Goal: Task Accomplishment & Management: Use online tool/utility

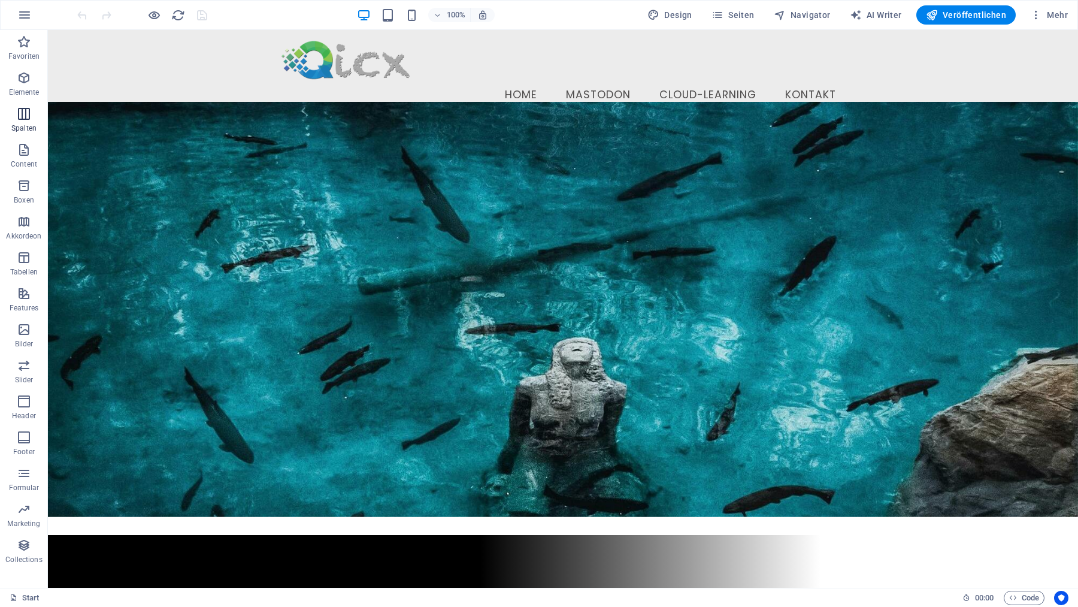
click at [23, 113] on icon "button" at bounding box center [24, 114] width 14 height 14
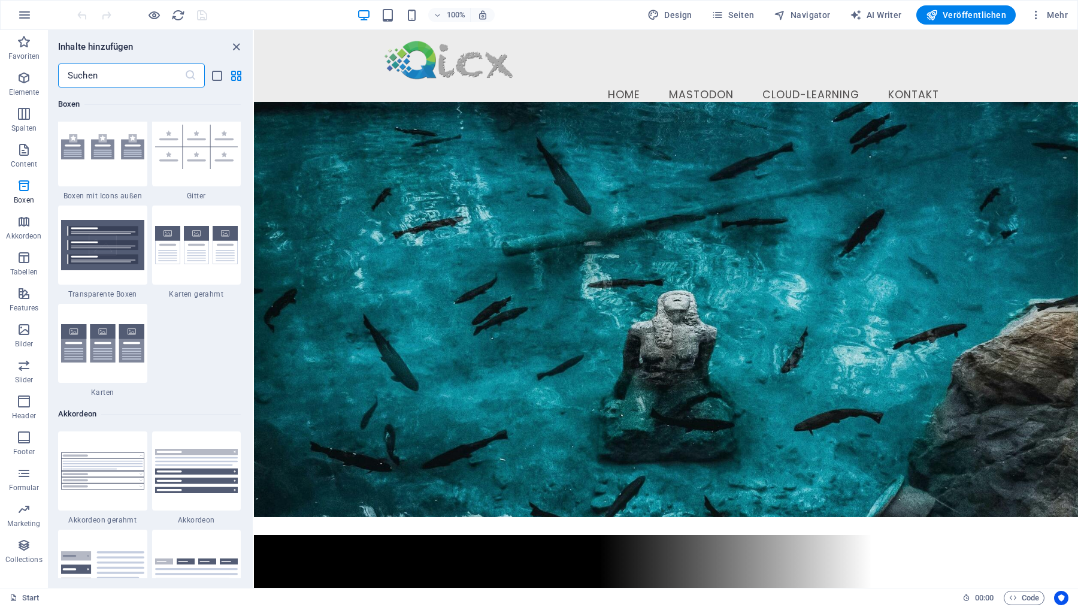
scroll to position [3520, 0]
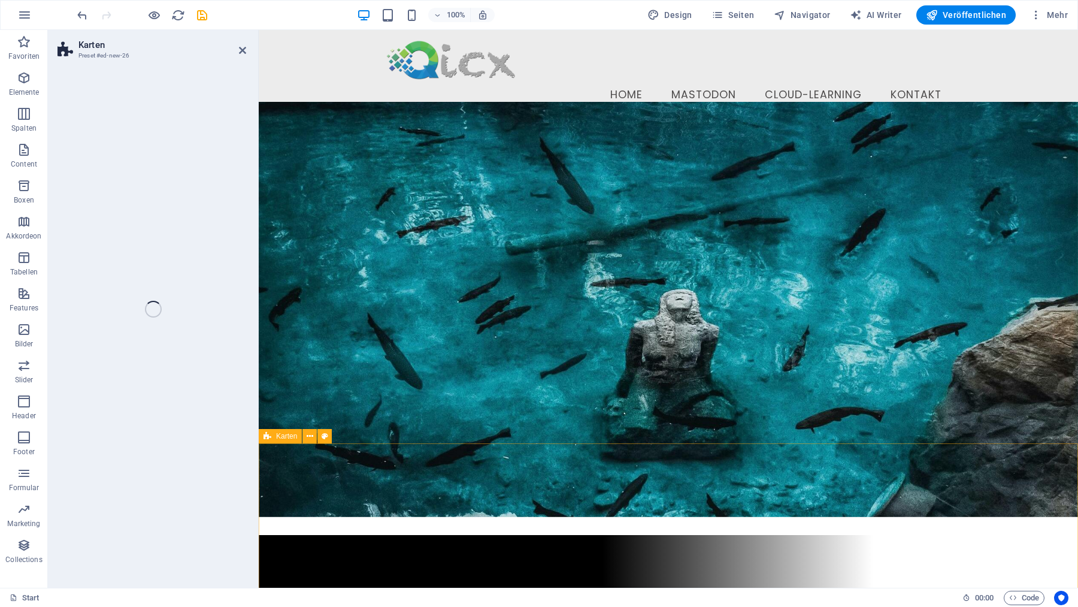
select select "rem"
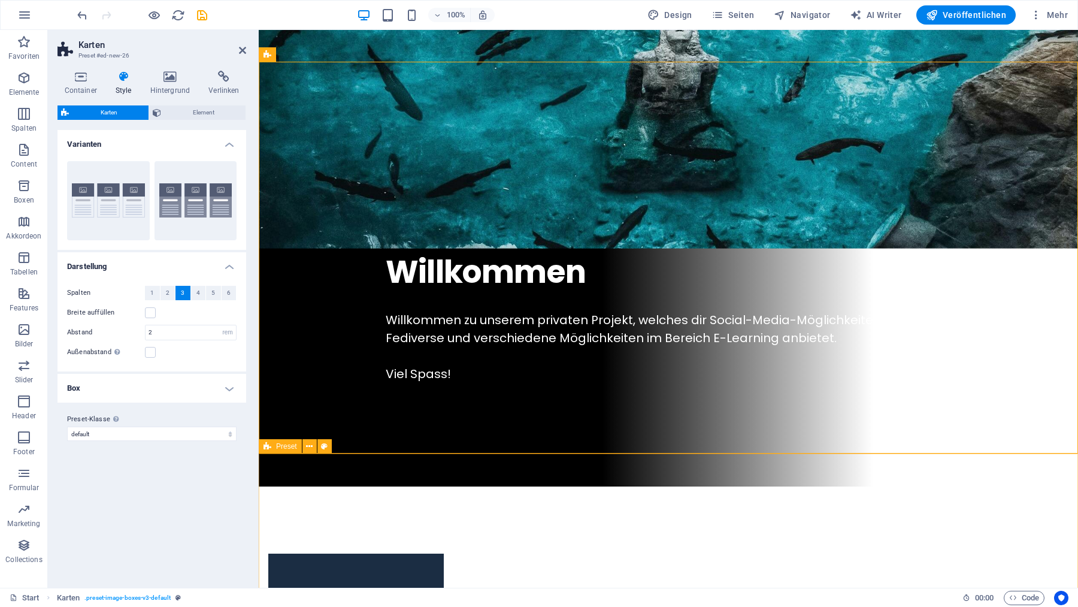
scroll to position [384, 0]
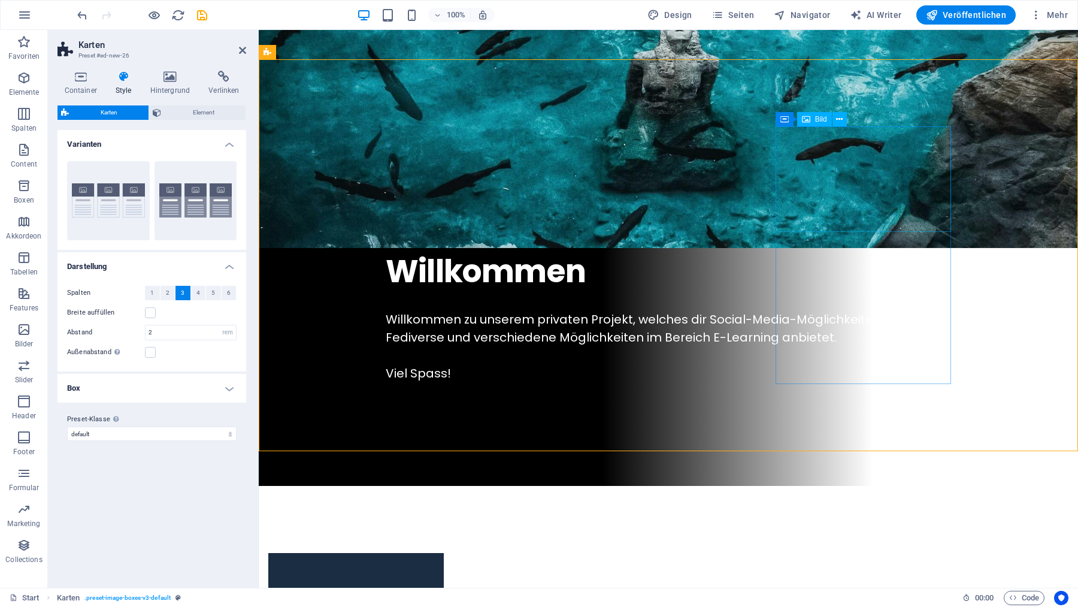
click at [169, 293] on span "2" at bounding box center [168, 293] width 4 height 14
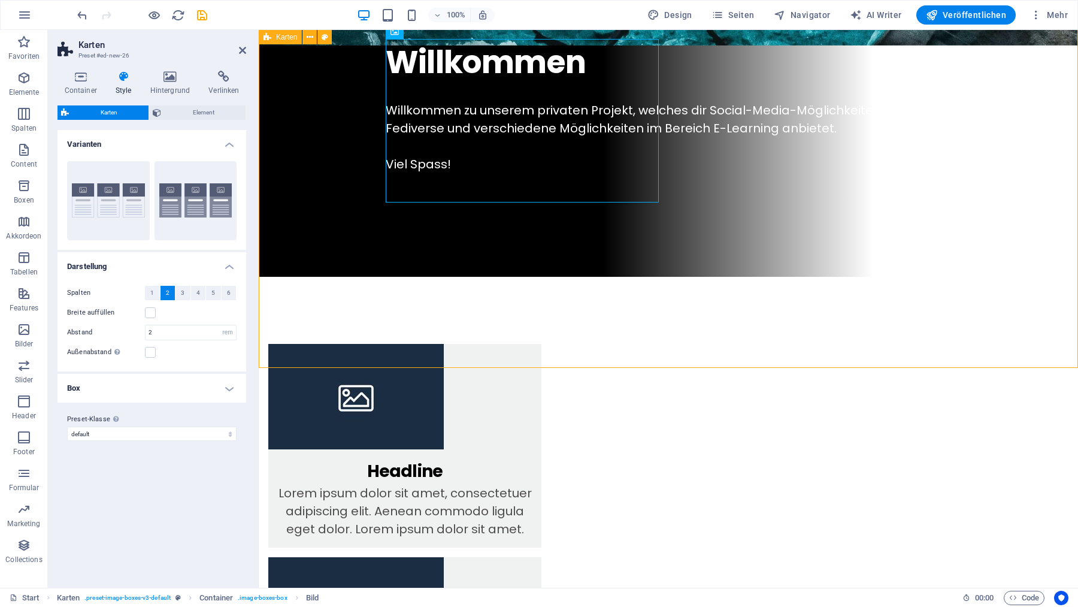
scroll to position [484, 0]
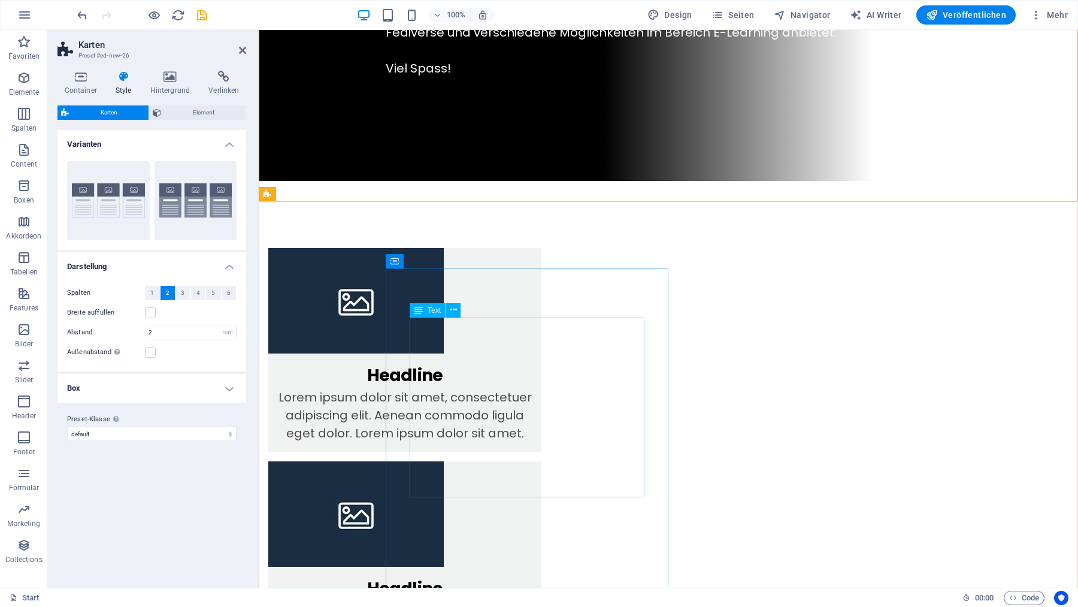
scroll to position [698, 0]
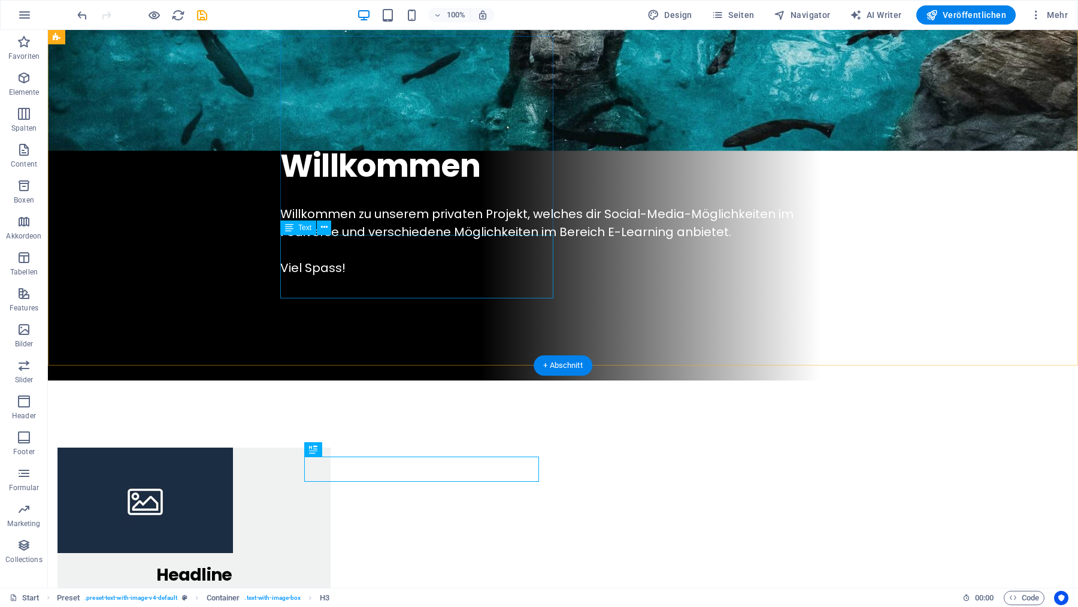
scroll to position [507, 0]
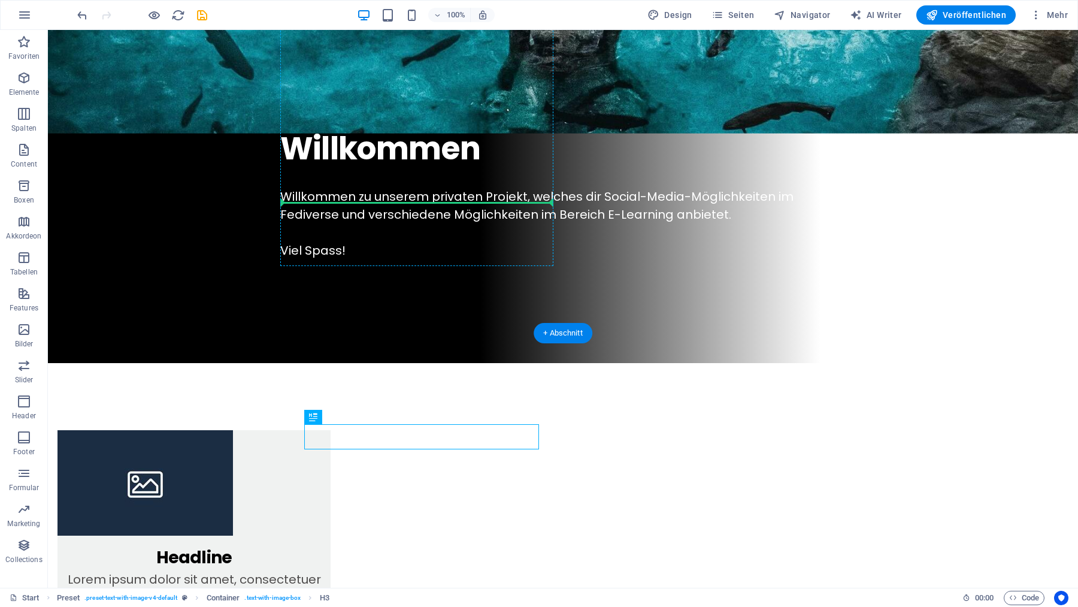
drag, startPoint x: 369, startPoint y: 449, endPoint x: 405, endPoint y: 198, distance: 254.2
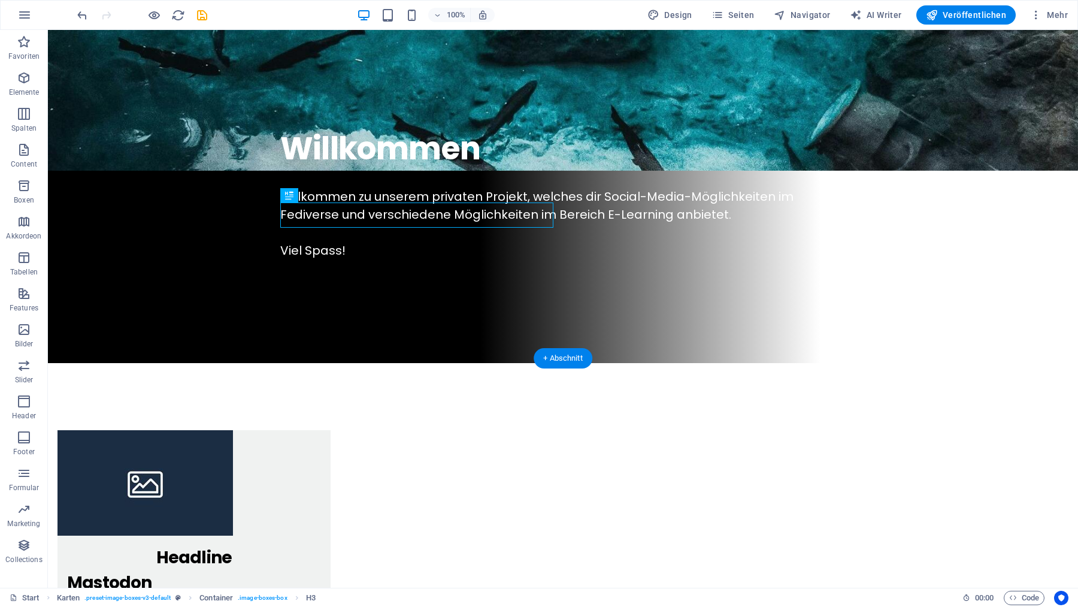
click at [331, 535] on div "Headline" at bounding box center [193, 552] width 273 height 35
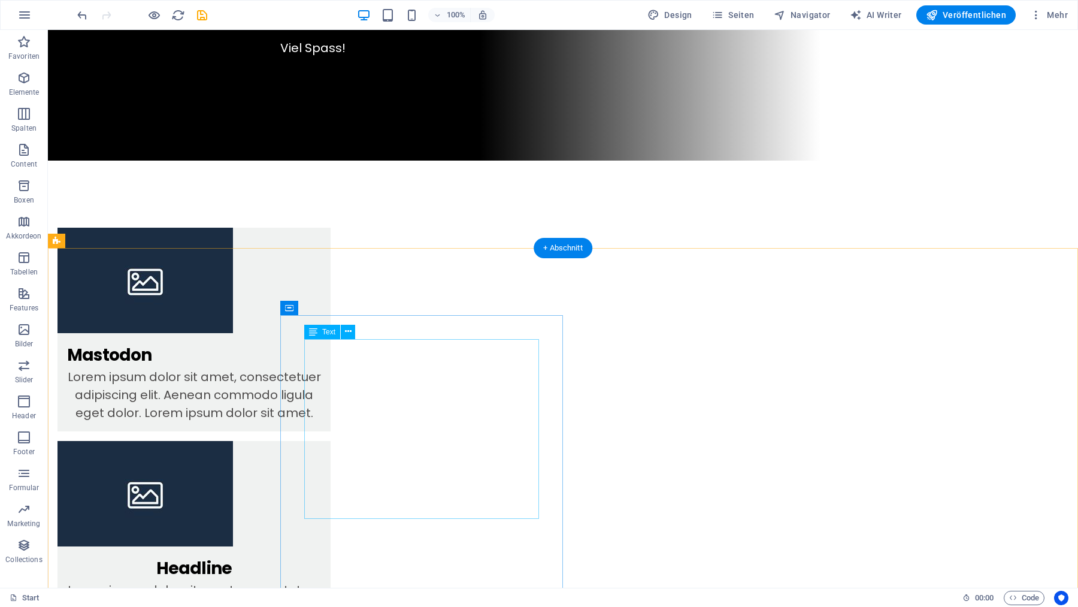
scroll to position [767, 0]
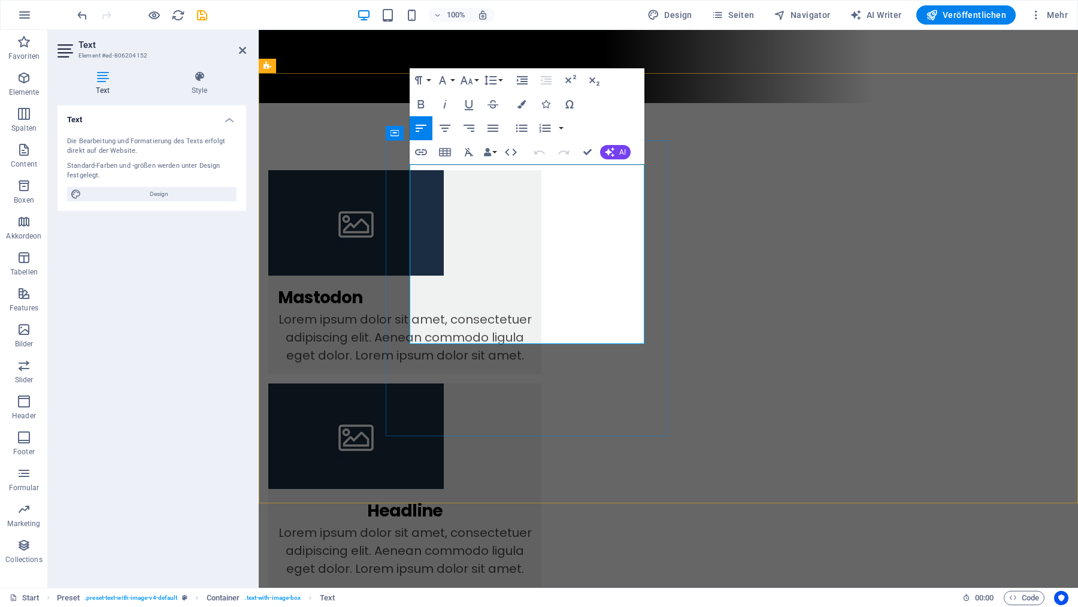
drag, startPoint x: 412, startPoint y: 171, endPoint x: 534, endPoint y: 335, distance: 204.1
copy p "Es gibt gute Gründe für Mastodon: Keine Algorithmen, Werbung oder Clickbaits, d…"
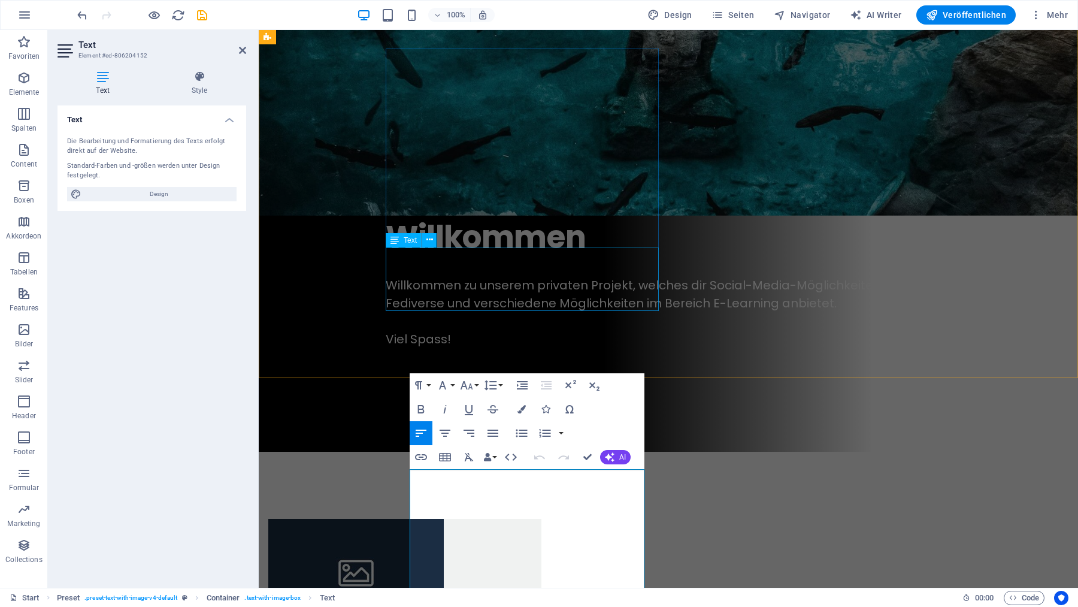
scroll to position [380, 0]
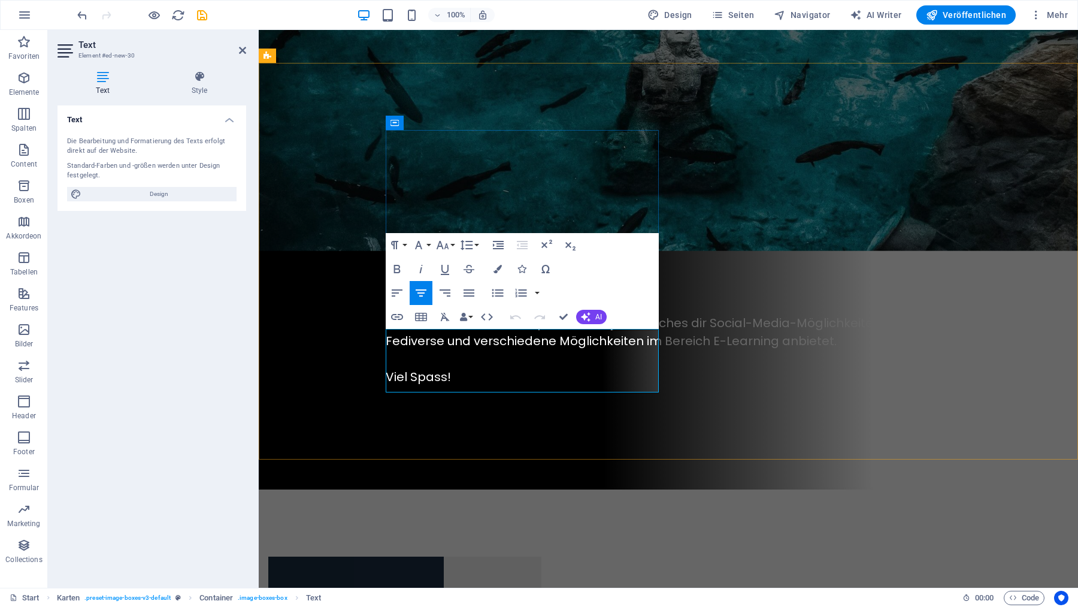
drag, startPoint x: 397, startPoint y: 336, endPoint x: 651, endPoint y: 372, distance: 256.5
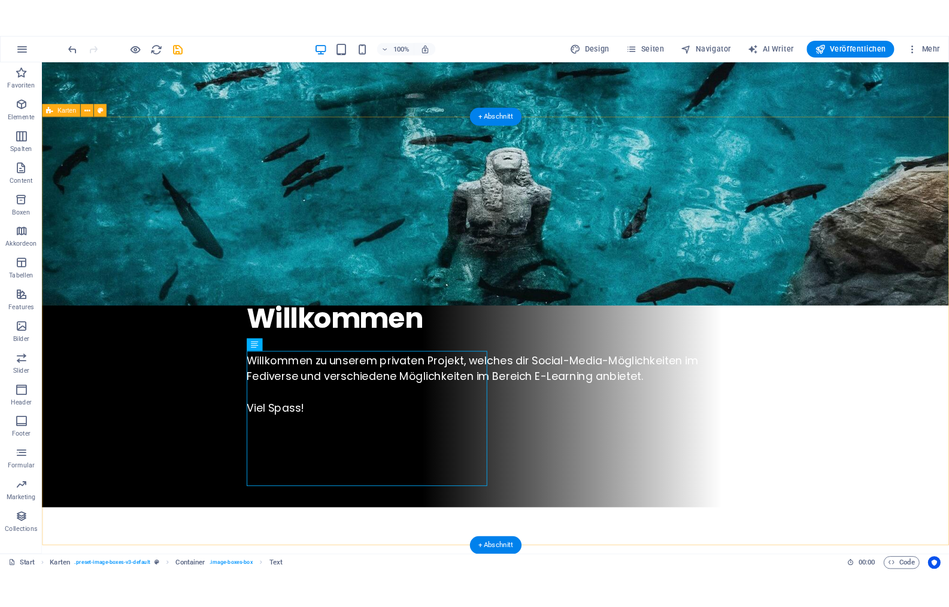
scroll to position [313, 0]
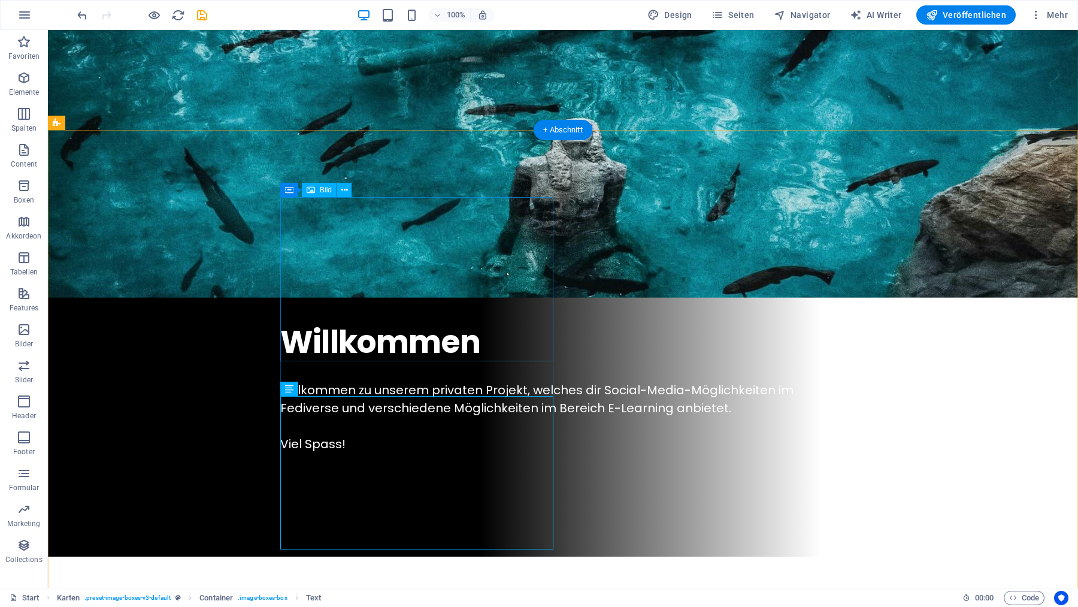
select select "%"
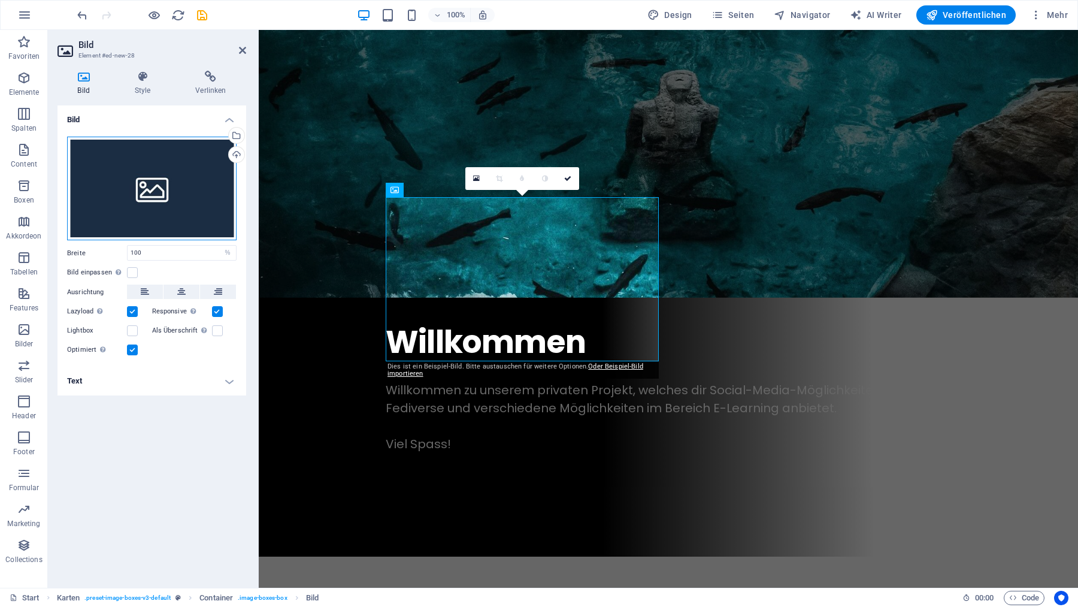
click at [159, 187] on div "Ziehe Dateien zum Hochladen hierher oder klicke hier, um aus Dateien oder koste…" at bounding box center [151, 189] width 169 height 104
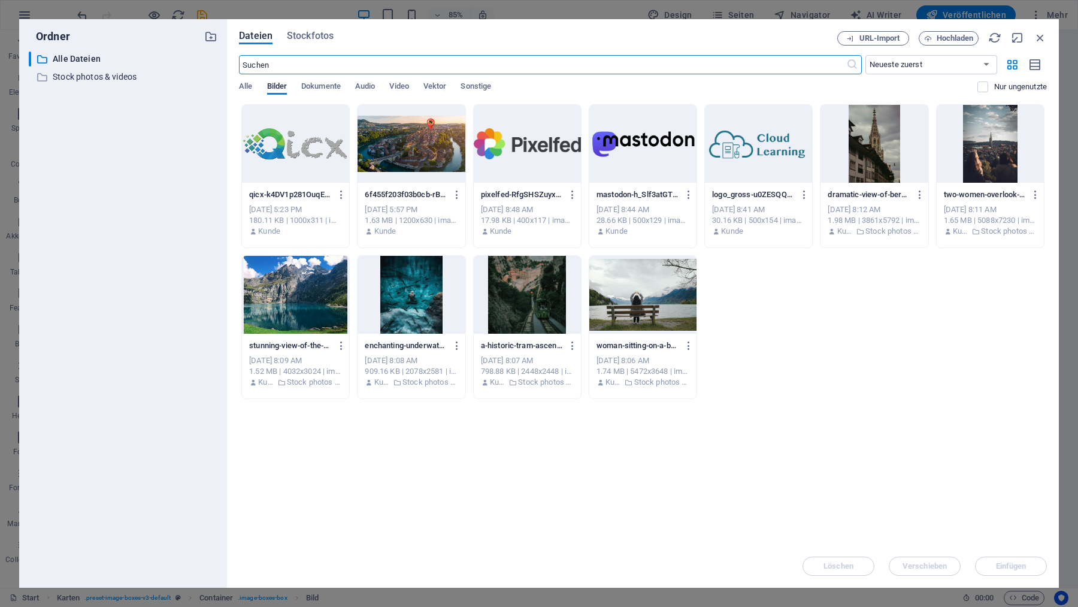
click at [404, 143] on div at bounding box center [411, 144] width 107 height 78
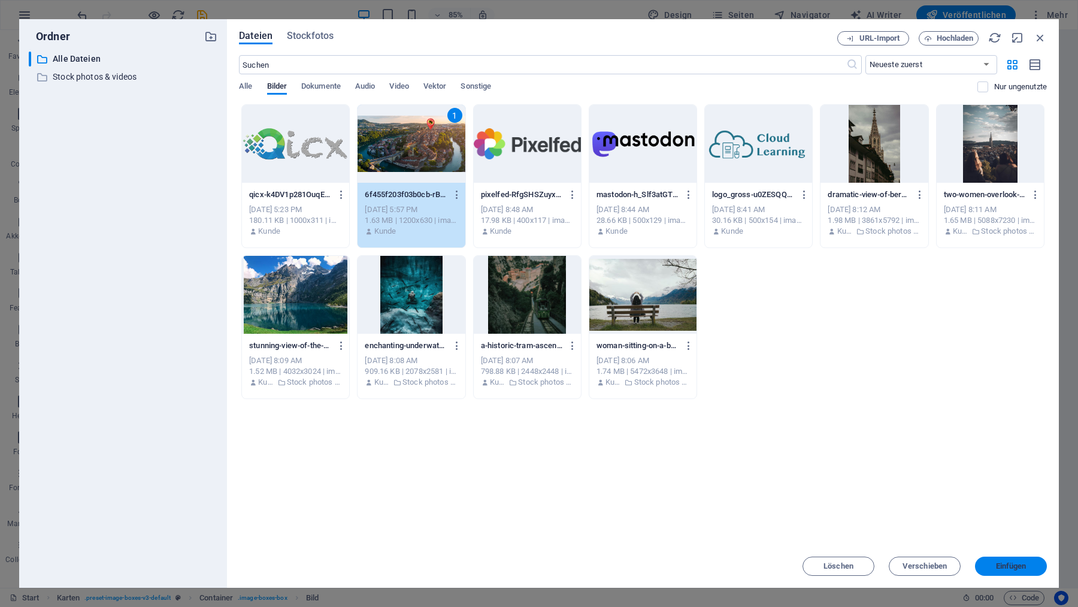
drag, startPoint x: 1018, startPoint y: 565, endPoint x: 661, endPoint y: 461, distance: 371.7
click at [1018, 565] on span "Einfügen" at bounding box center [1011, 565] width 31 height 7
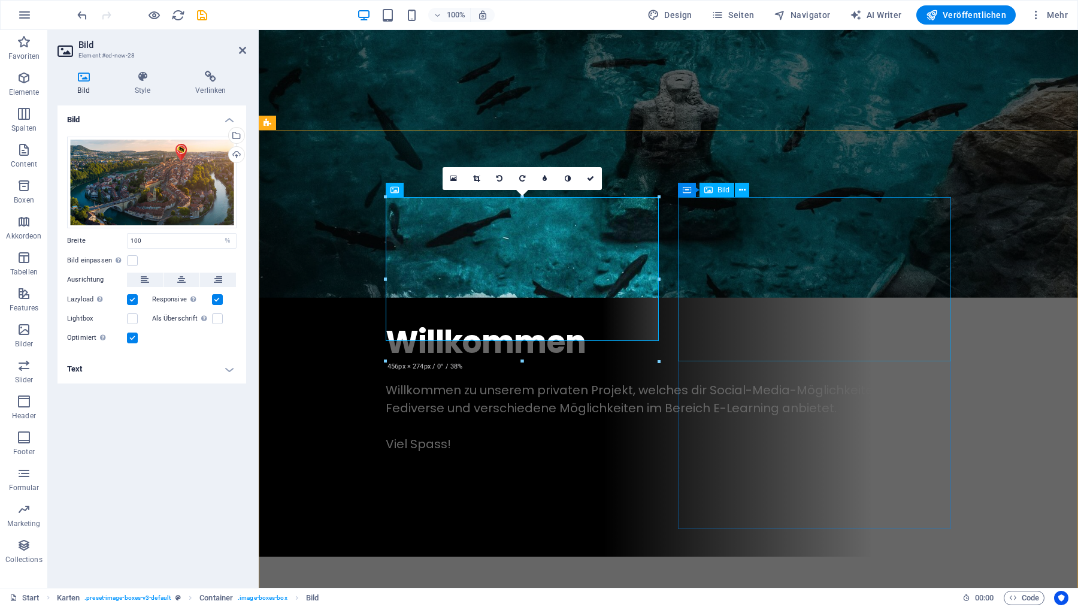
select select "%"
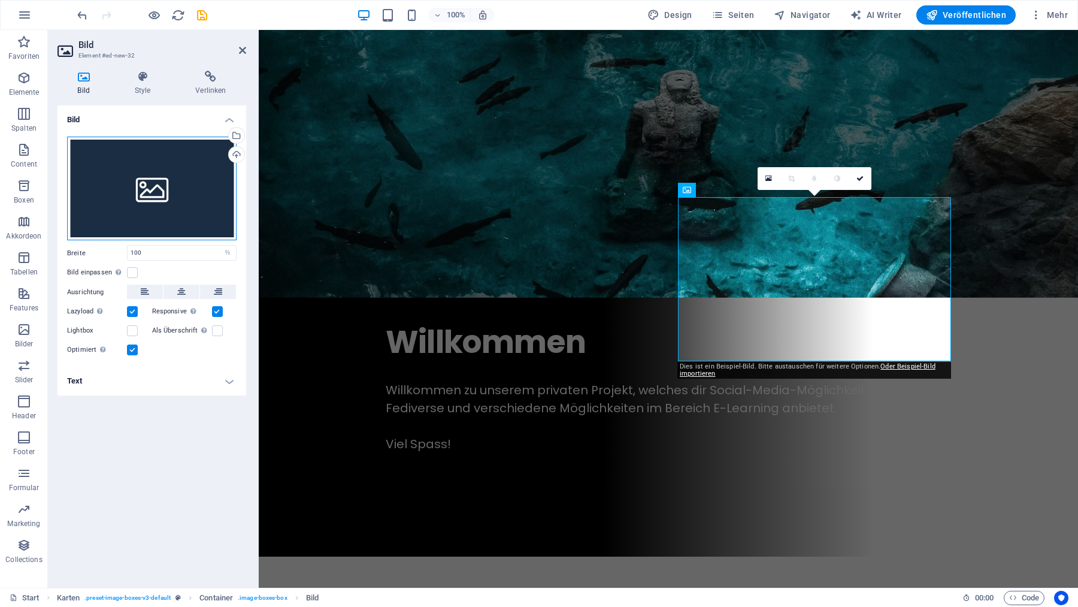
click at [174, 162] on div "Ziehe Dateien zum Hochladen hierher oder klicke hier, um aus Dateien oder koste…" at bounding box center [151, 189] width 169 height 104
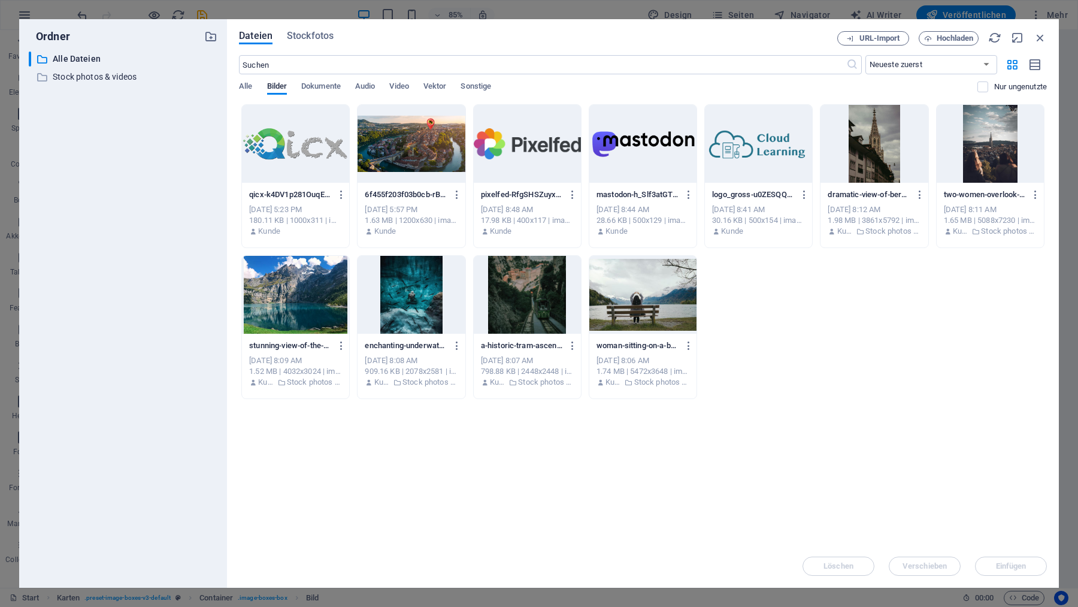
click at [416, 147] on div at bounding box center [411, 144] width 107 height 78
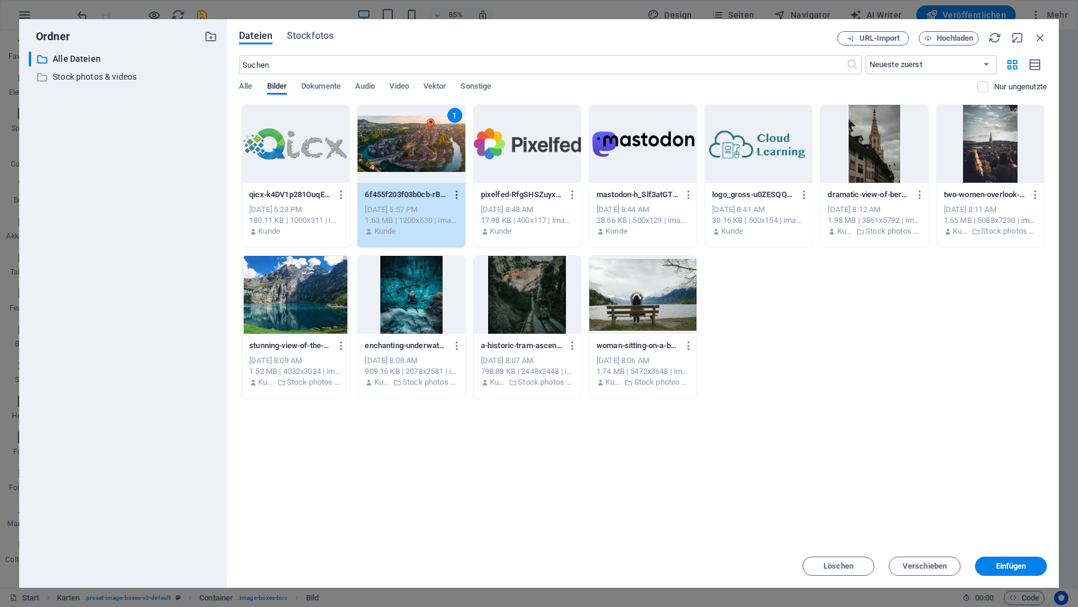
click at [456, 195] on icon "button" at bounding box center [457, 194] width 11 height 11
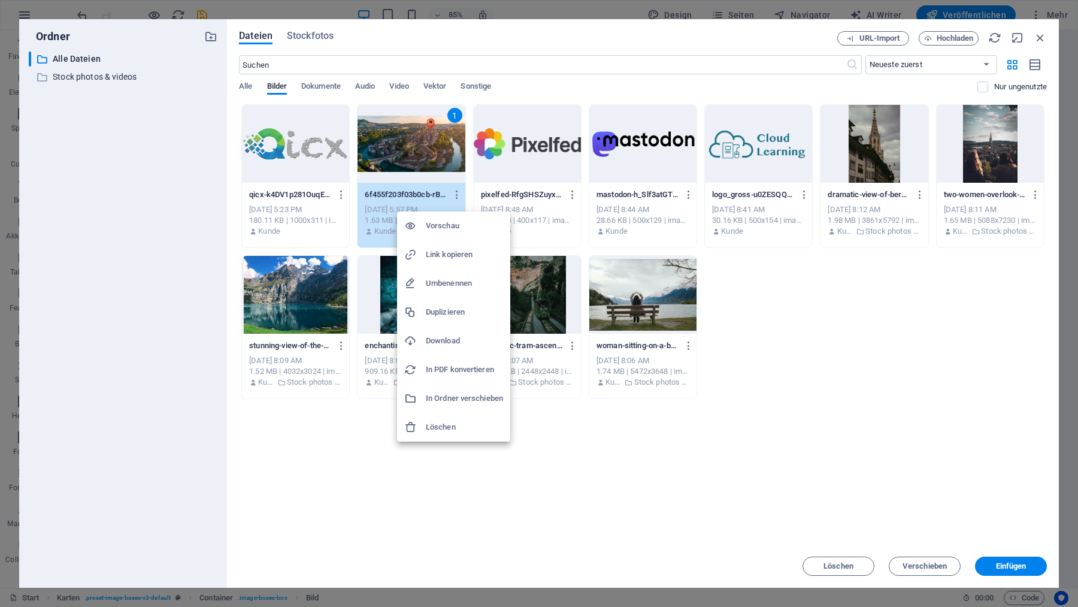
click at [452, 340] on h6 "Download" at bounding box center [464, 341] width 77 height 14
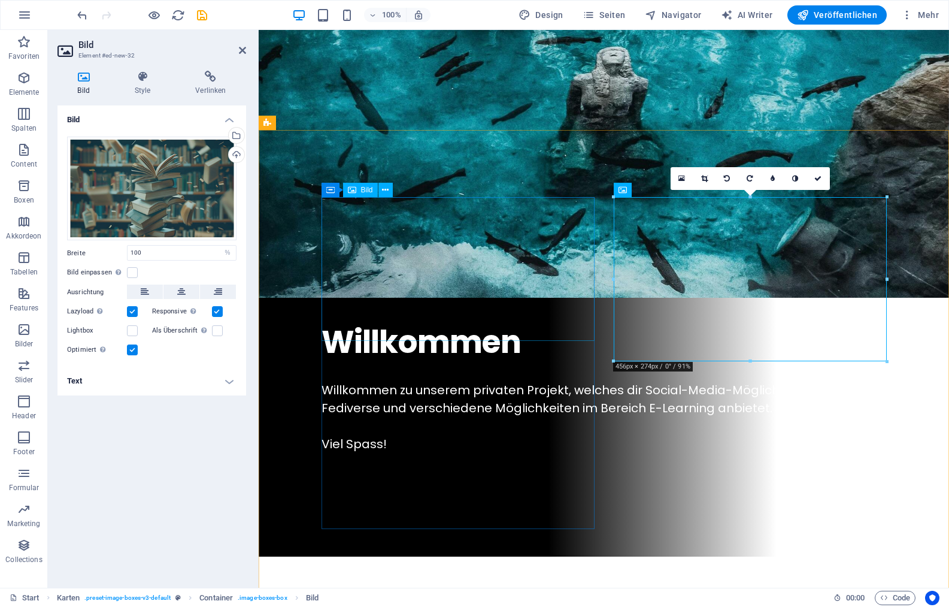
select select "%"
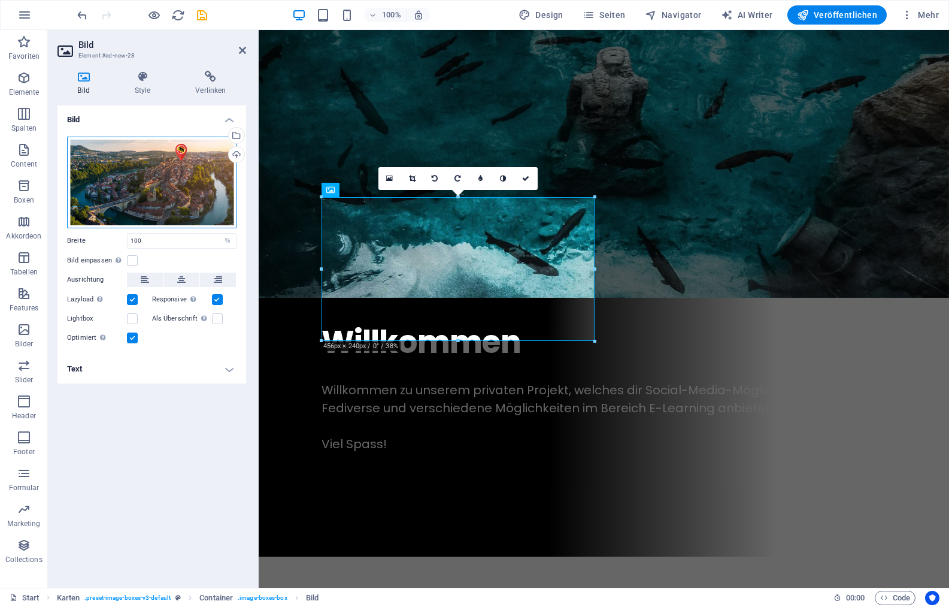
click at [180, 179] on div "Ziehe Dateien zum Hochladen hierher oder klicke hier, um aus Dateien oder koste…" at bounding box center [151, 183] width 169 height 92
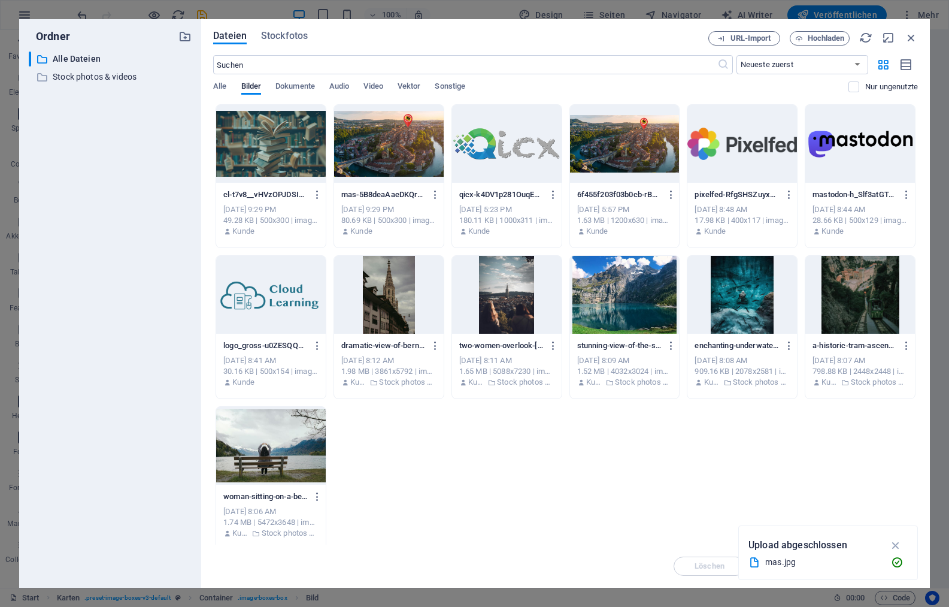
click at [180, 179] on div "​ Alle Dateien Alle Dateien ​ Stock photos & videos Stock photos & videos" at bounding box center [110, 315] width 163 height 526
click at [385, 150] on div at bounding box center [389, 144] width 110 height 78
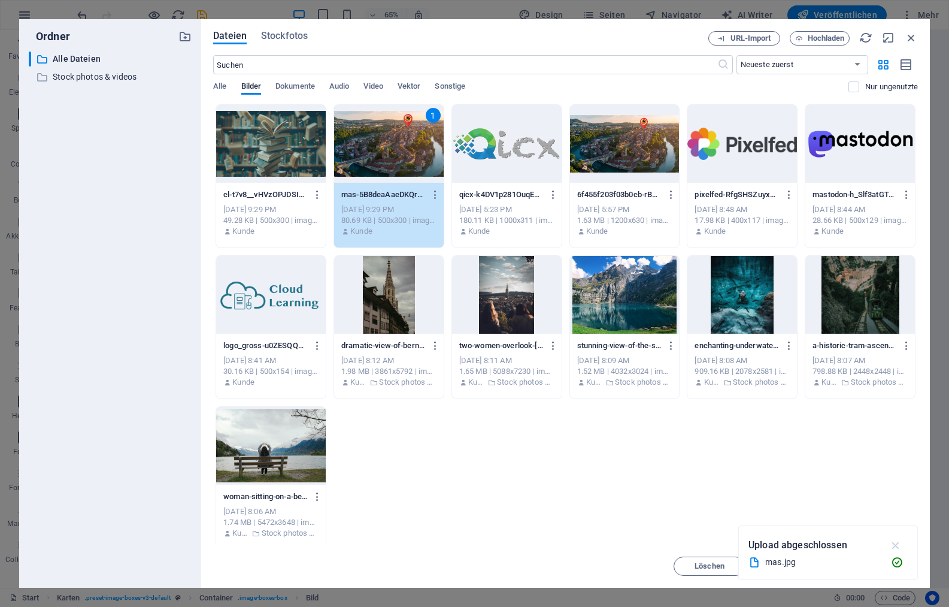
click at [899, 543] on icon "button" at bounding box center [896, 544] width 14 height 13
click at [891, 568] on span "Einfügen" at bounding box center [882, 565] width 31 height 7
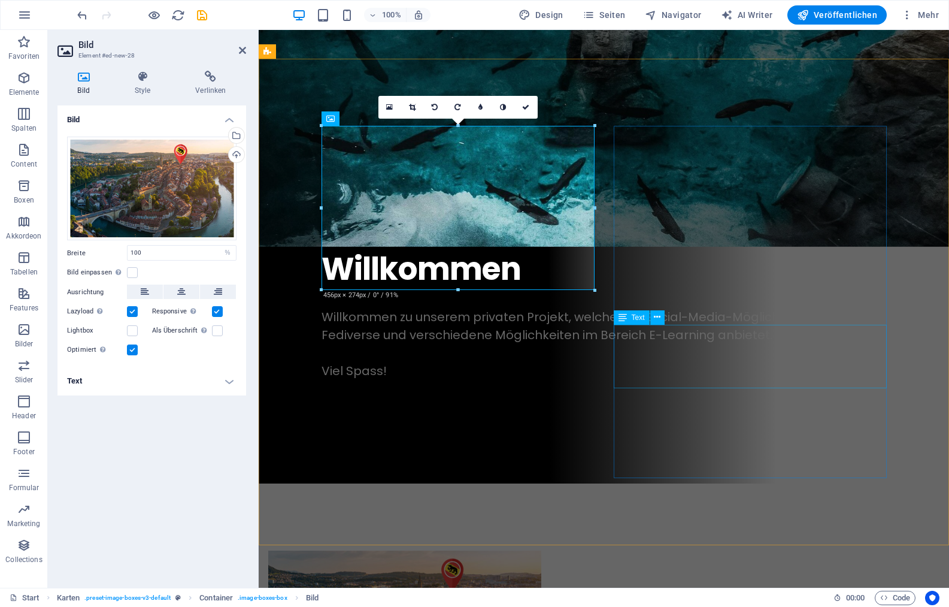
scroll to position [387, 0]
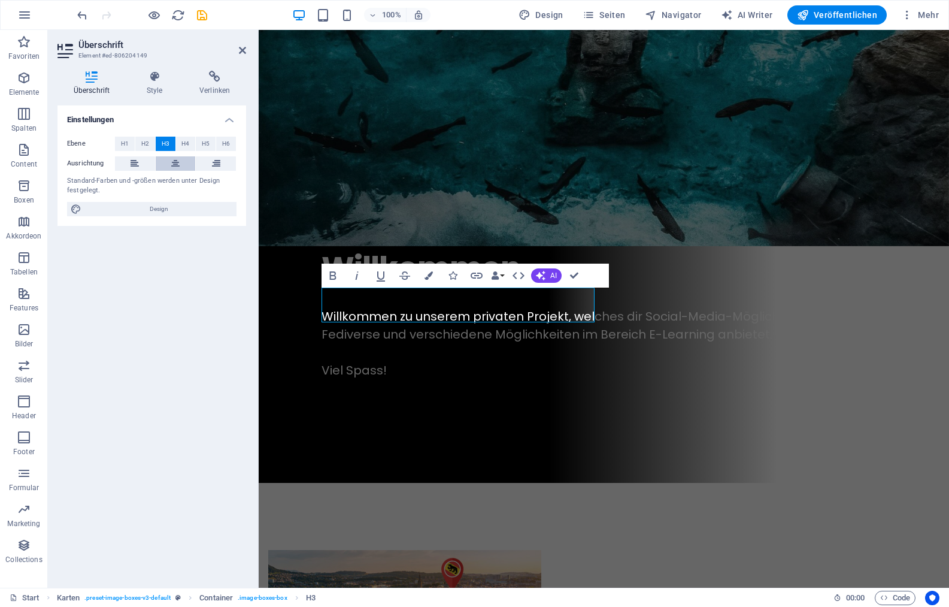
click at [180, 165] on button at bounding box center [176, 163] width 40 height 14
click at [20, 80] on icon "button" at bounding box center [24, 78] width 14 height 14
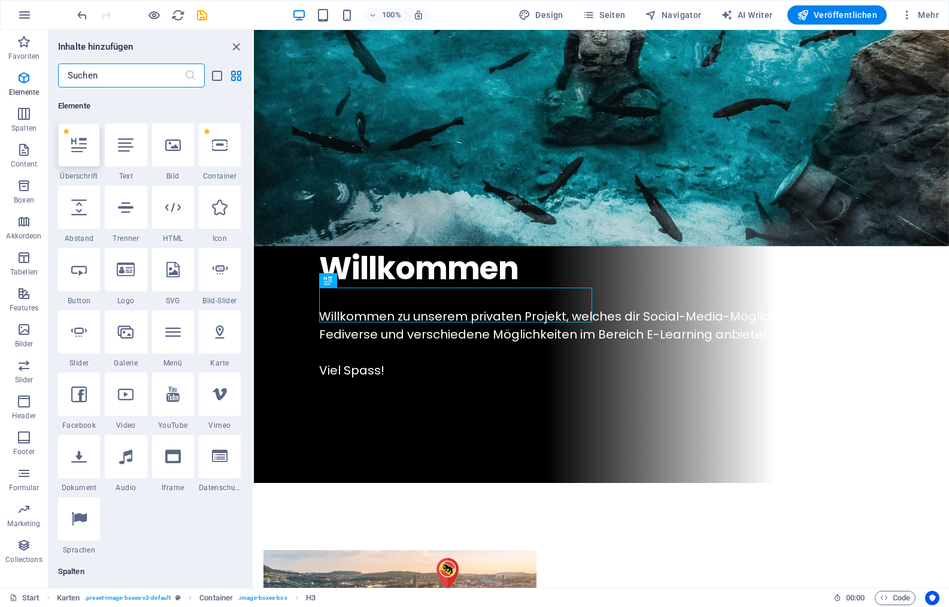
scroll to position [128, 0]
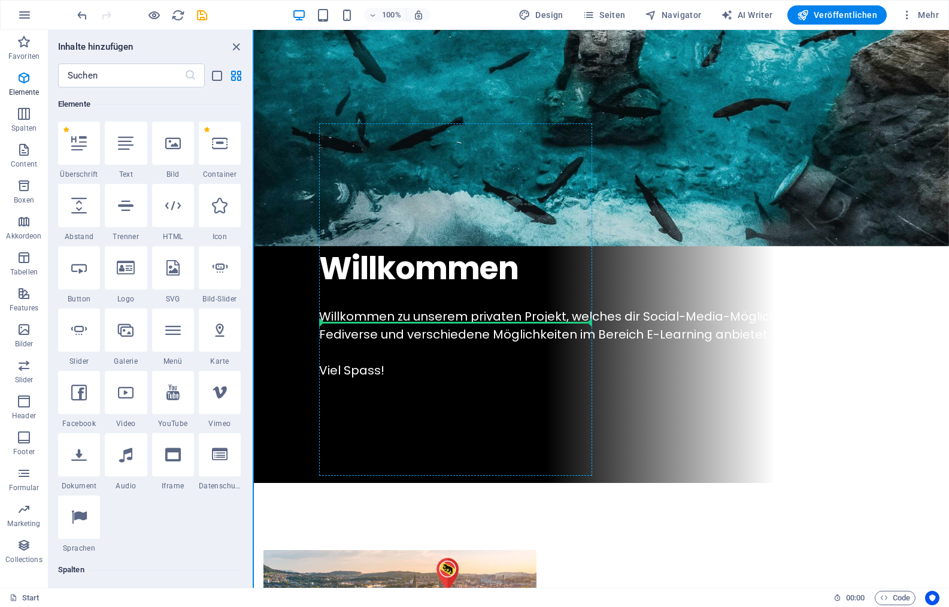
select select "px"
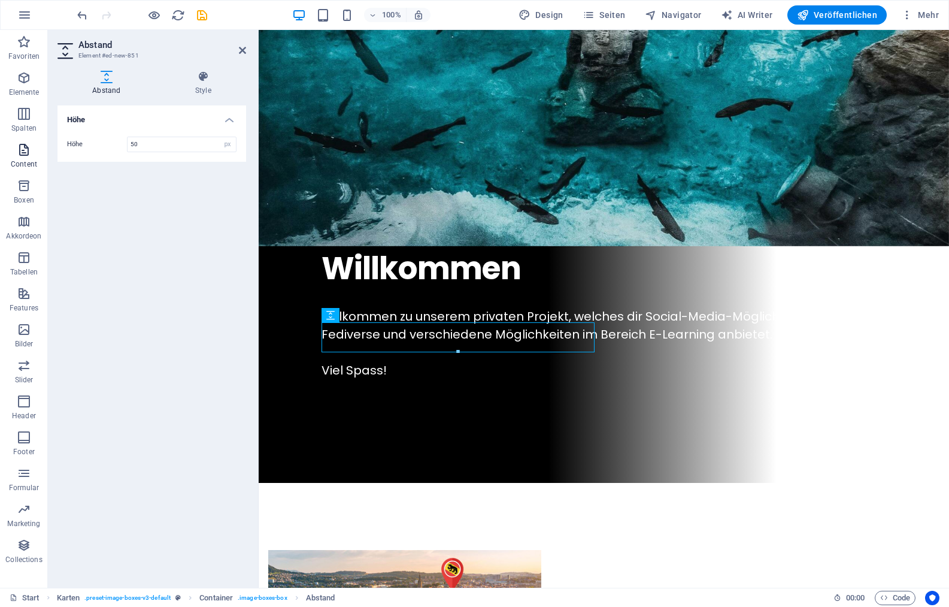
click at [19, 152] on icon "button" at bounding box center [24, 150] width 14 height 14
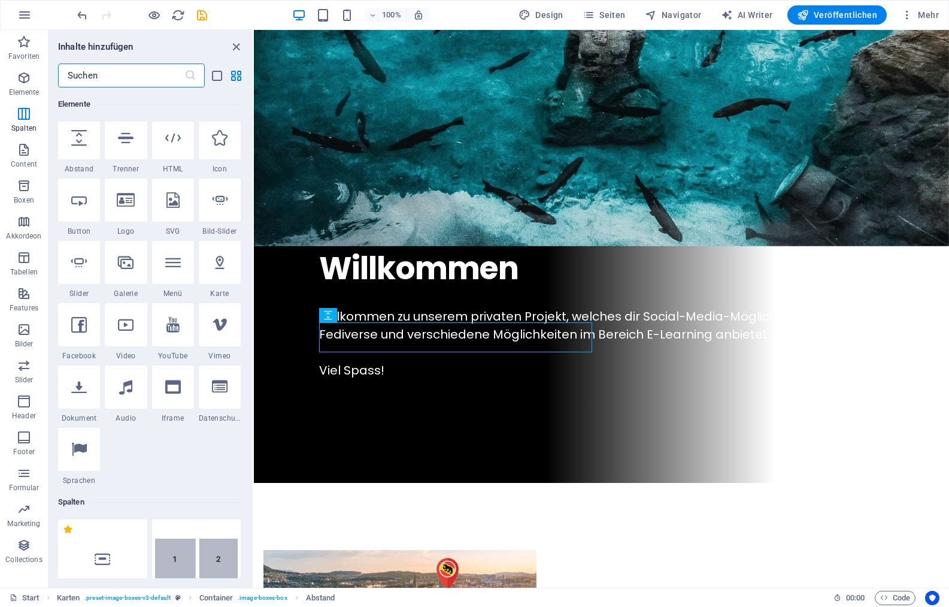
scroll to position [0, 0]
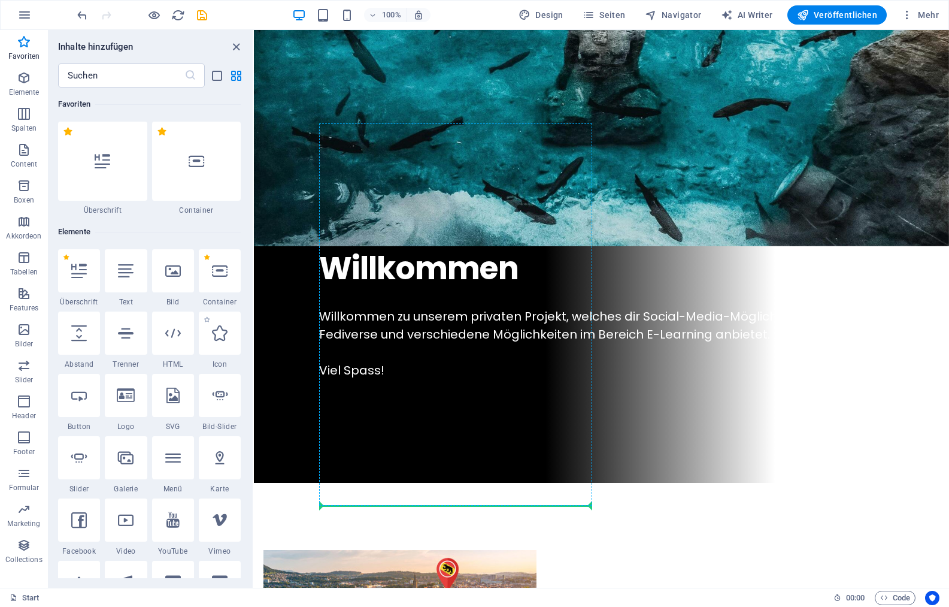
select select "px"
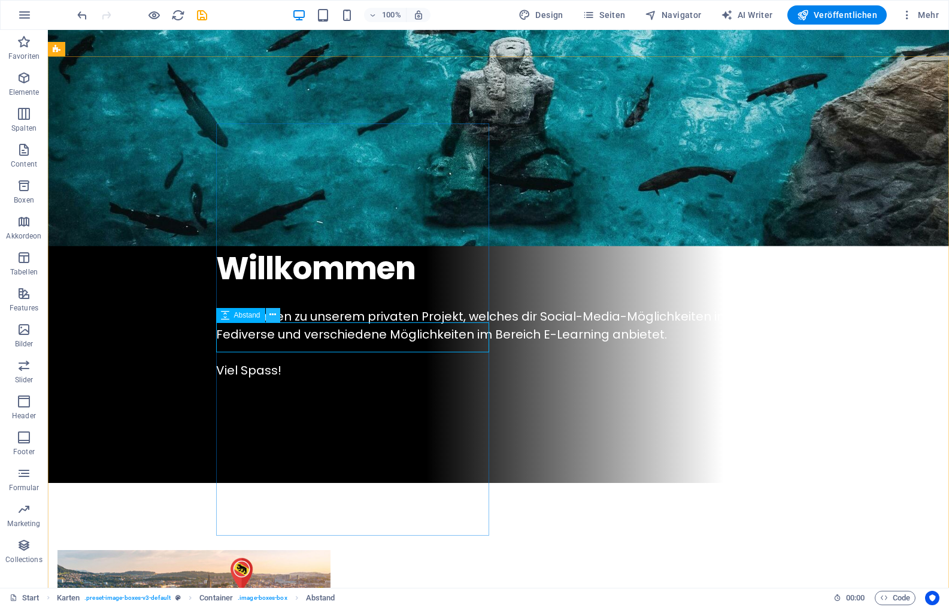
click at [273, 316] on icon at bounding box center [272, 314] width 7 height 13
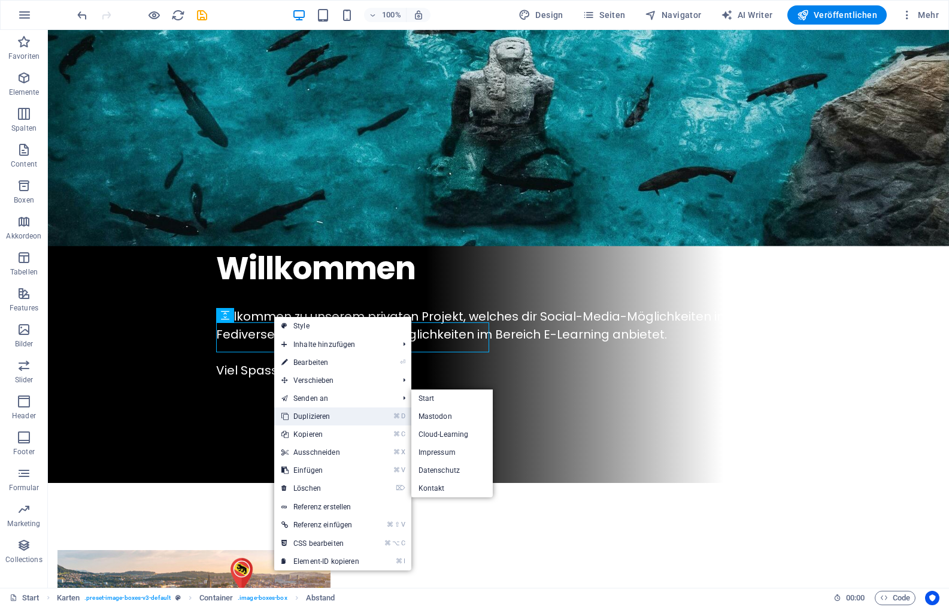
click at [320, 414] on link "⌘ D Duplizieren" at bounding box center [320, 416] width 92 height 18
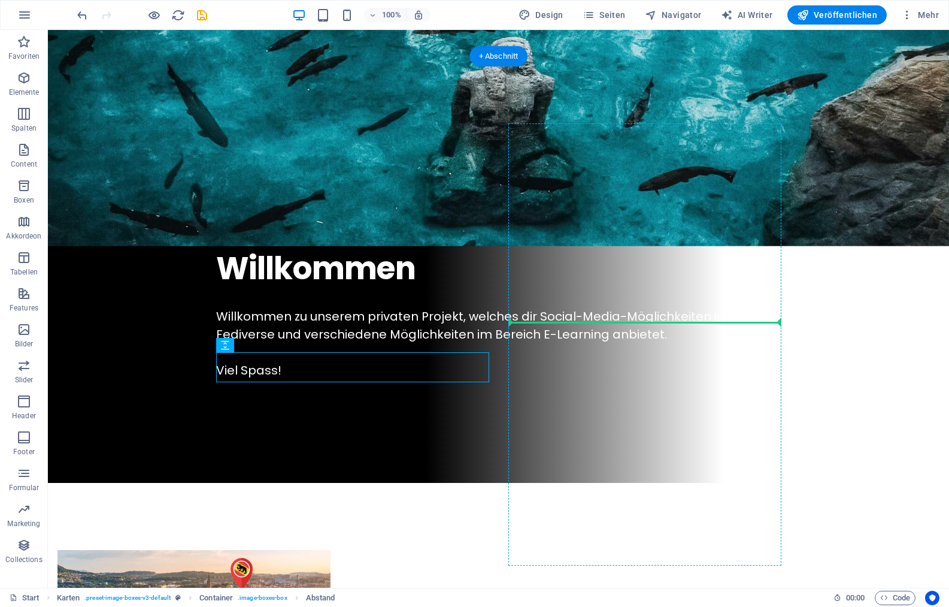
drag, startPoint x: 289, startPoint y: 375, endPoint x: 543, endPoint y: 338, distance: 256.5
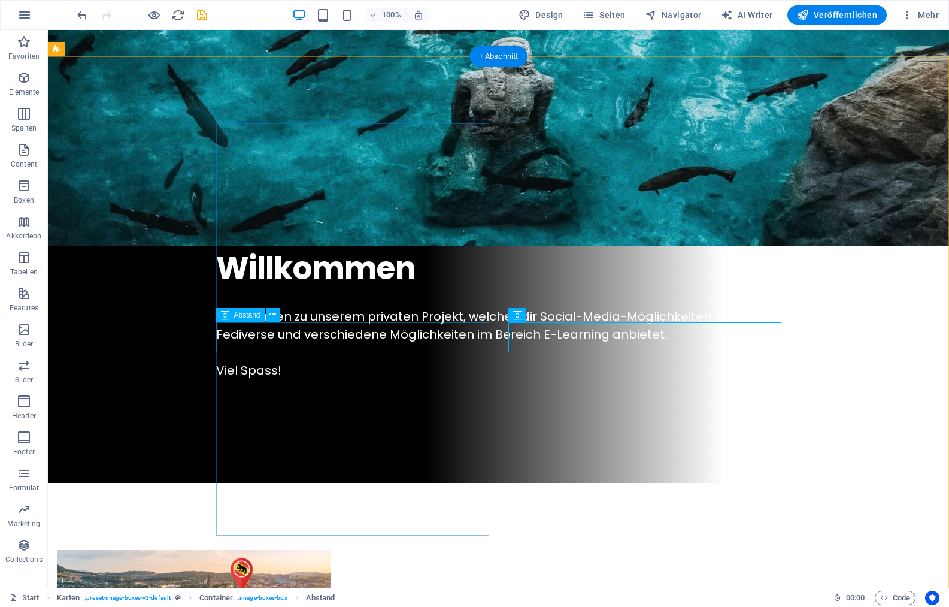
select select "px"
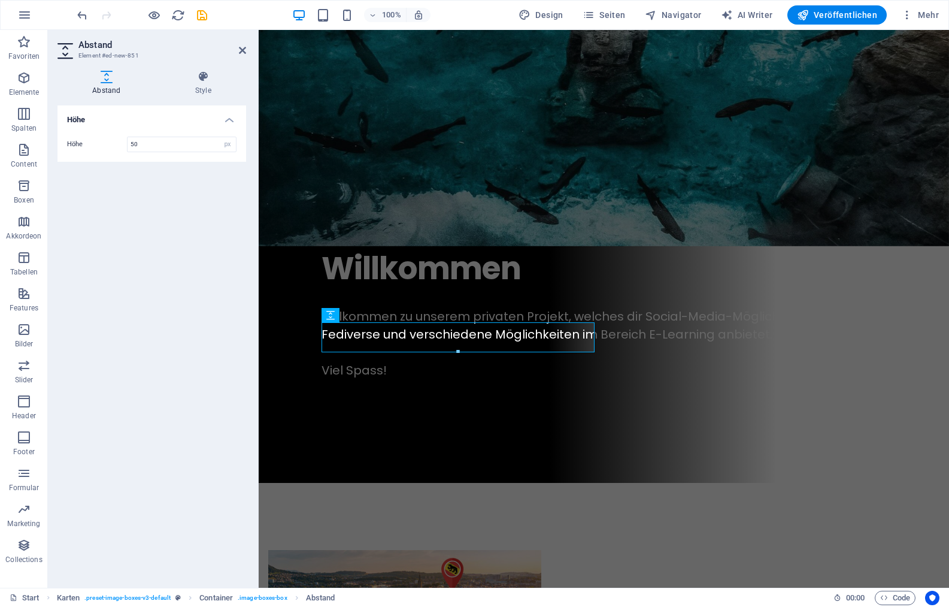
click at [150, 137] on div "Höhe 50 px rem vh vw" at bounding box center [151, 144] width 189 height 35
click at [150, 138] on input "50" at bounding box center [182, 144] width 108 height 14
type input "20"
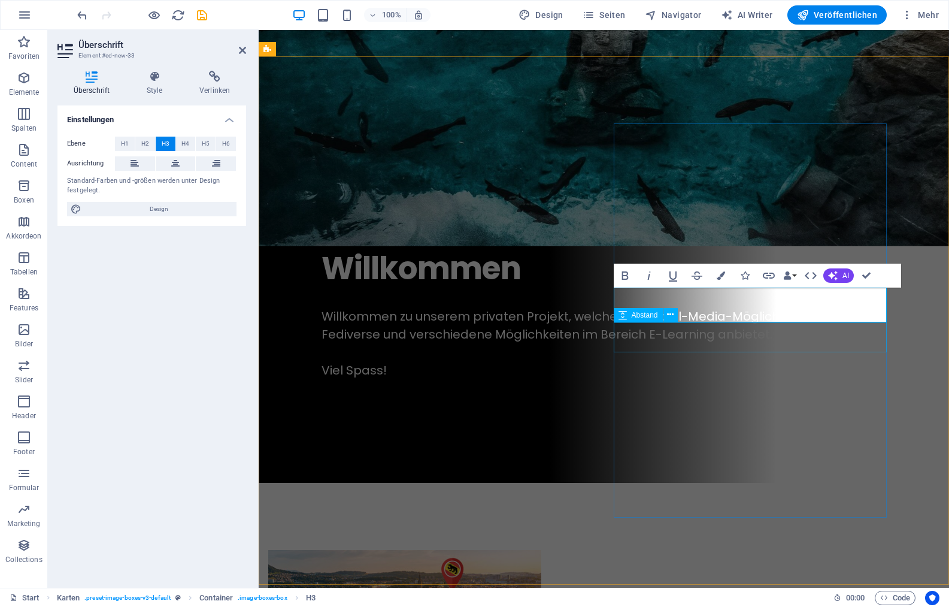
select select "px"
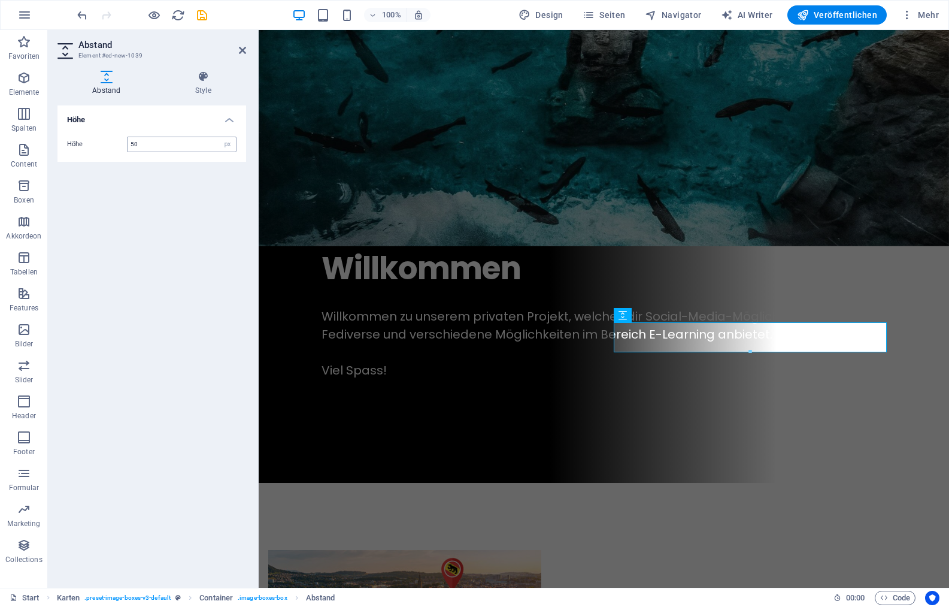
click at [168, 141] on input "50" at bounding box center [182, 144] width 108 height 14
type input "20"
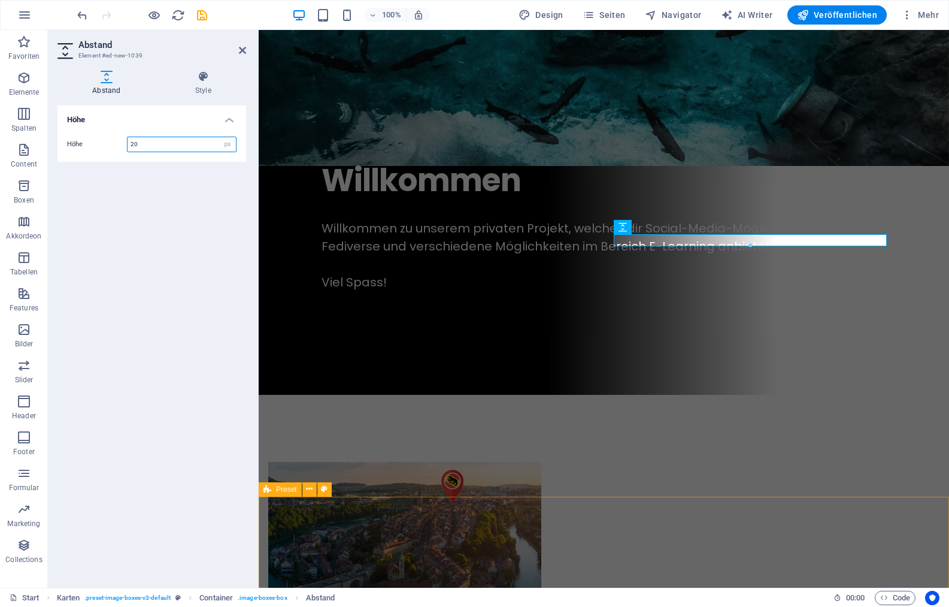
scroll to position [503, 0]
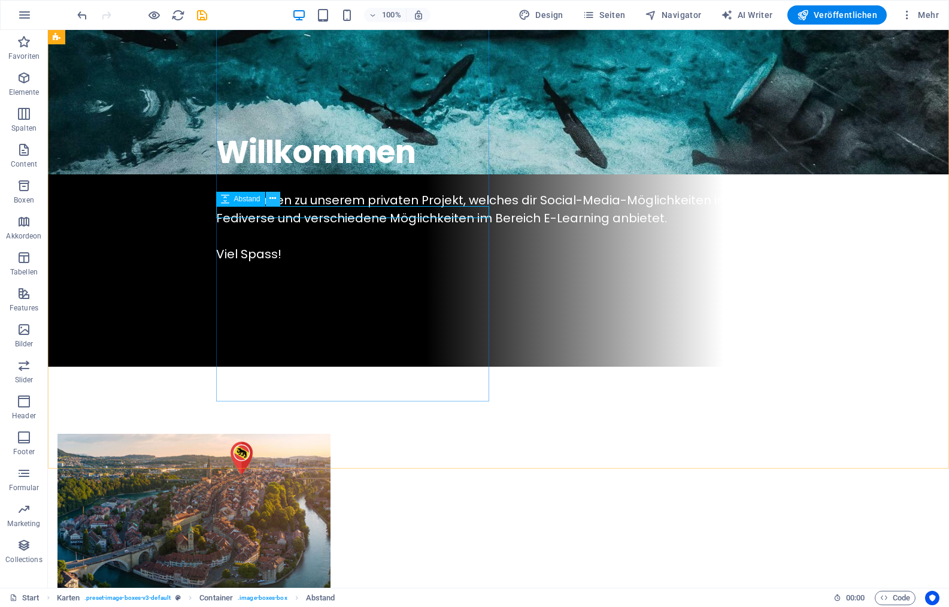
click at [275, 200] on icon at bounding box center [272, 198] width 7 height 13
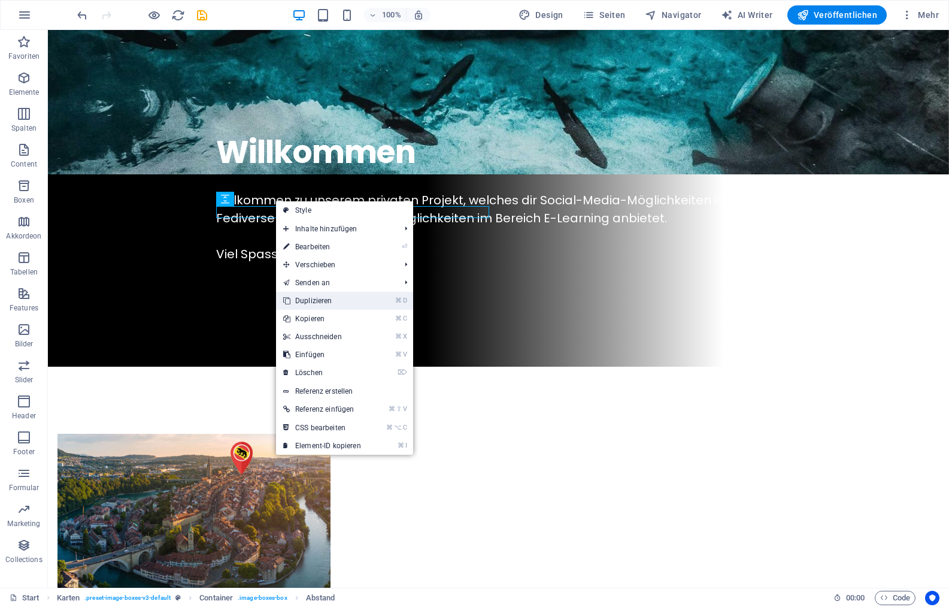
click at [321, 295] on link "⌘ D Duplizieren" at bounding box center [322, 301] width 92 height 18
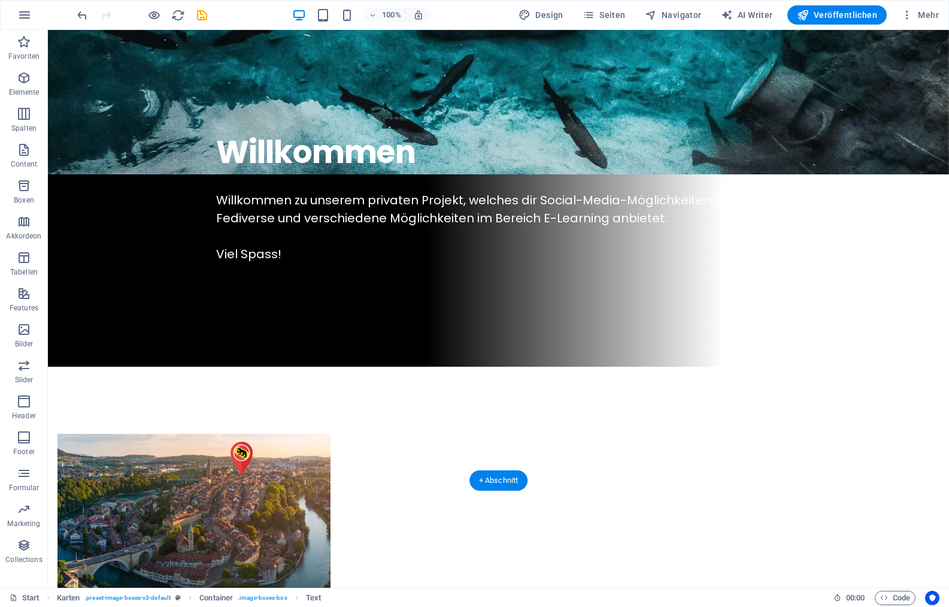
drag, startPoint x: 282, startPoint y: 254, endPoint x: 328, endPoint y: 237, distance: 49.3
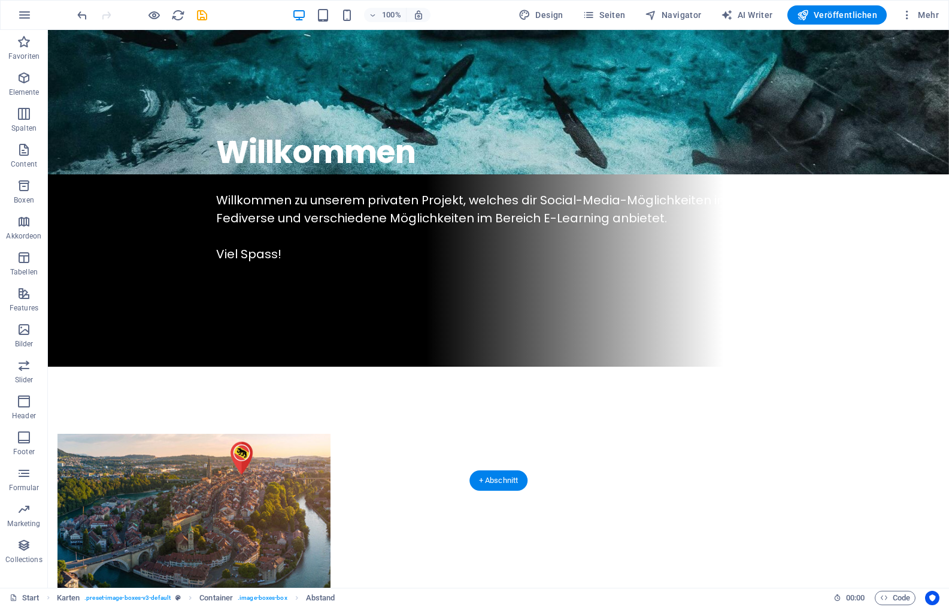
drag, startPoint x: 296, startPoint y: 254, endPoint x: 292, endPoint y: 346, distance: 91.8
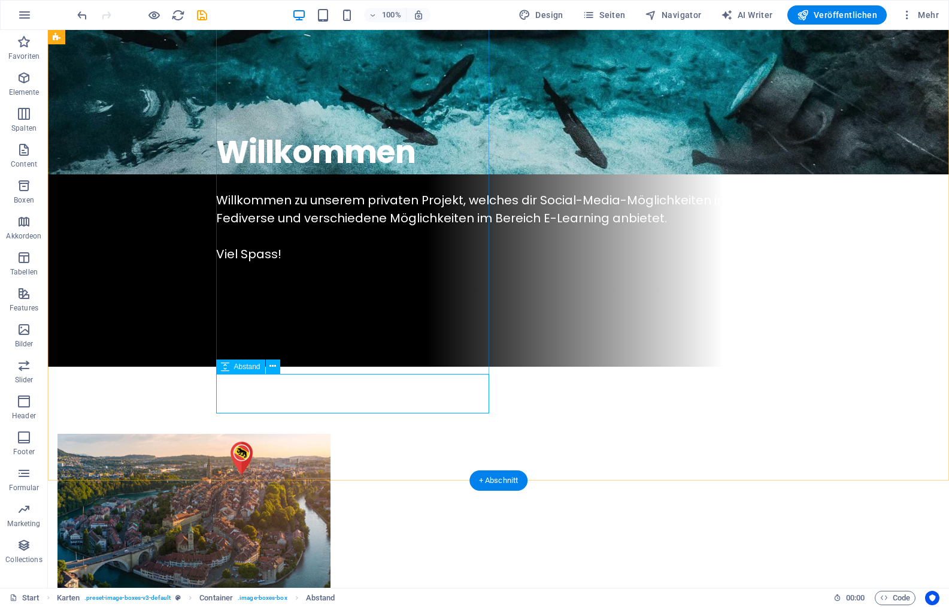
select select "px"
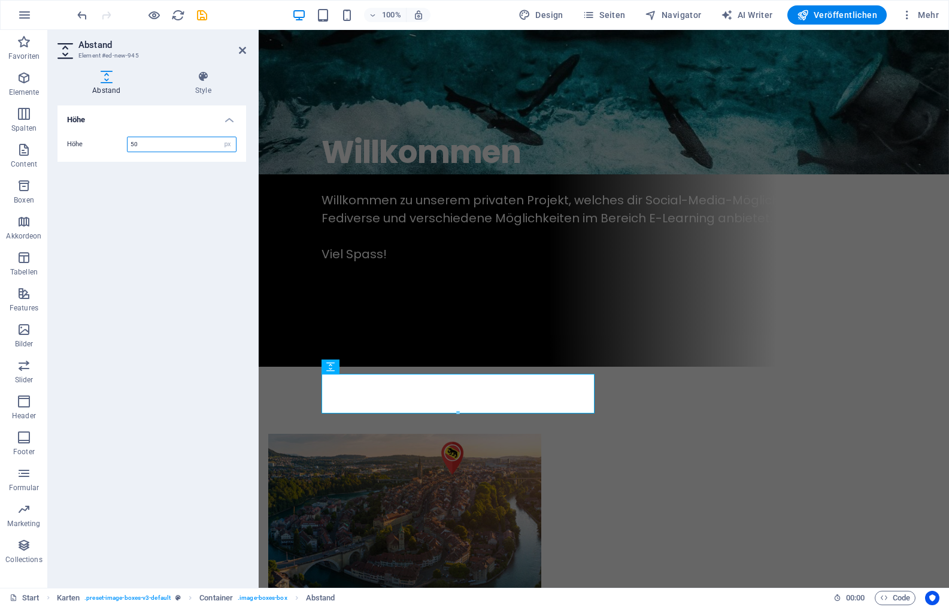
click at [153, 147] on input "50" at bounding box center [182, 144] width 108 height 14
type input "20"
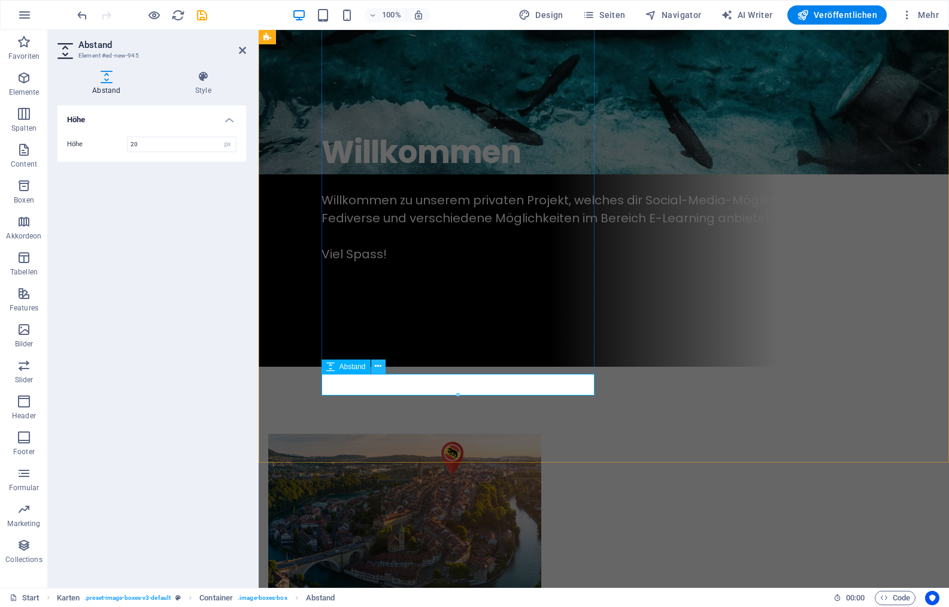
click at [378, 366] on icon at bounding box center [378, 366] width 7 height 13
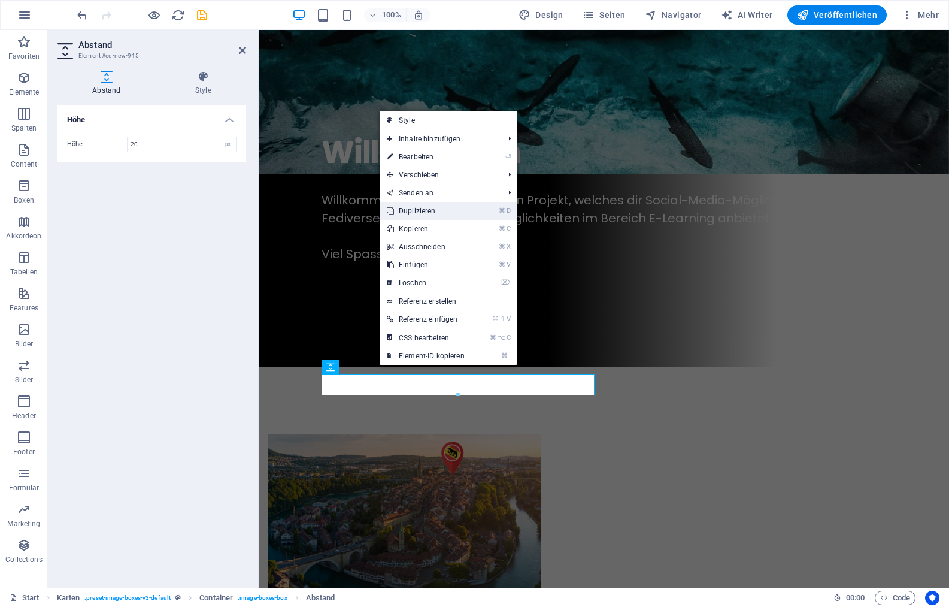
click at [421, 214] on link "⌘ D Duplizieren" at bounding box center [426, 211] width 92 height 18
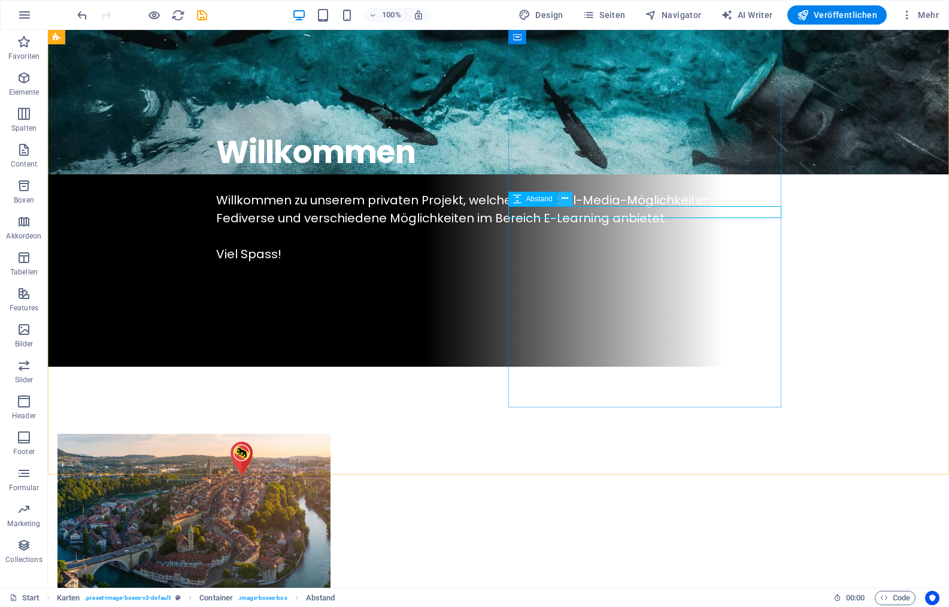
click at [564, 199] on icon at bounding box center [565, 198] width 7 height 13
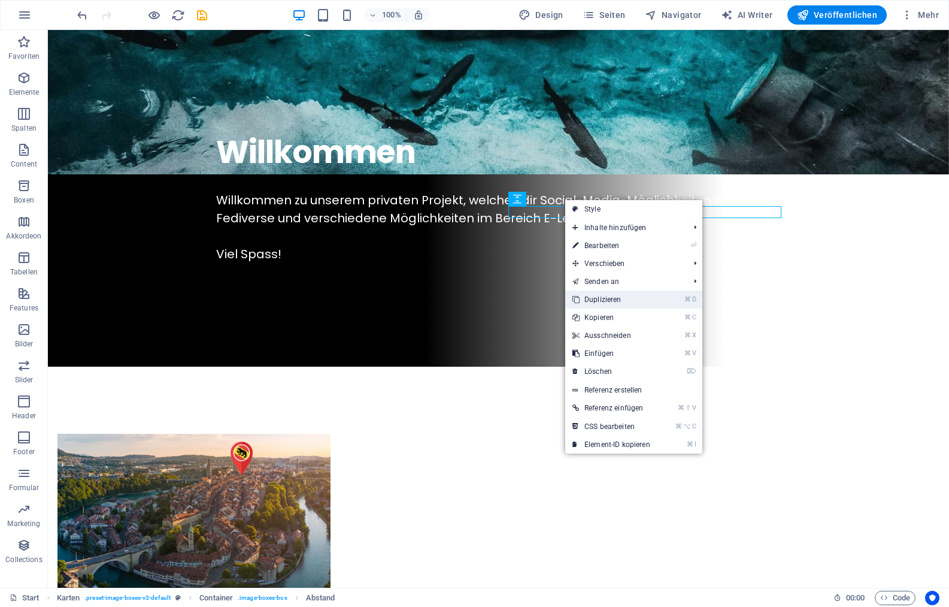
click at [598, 298] on link "⌘ D Duplizieren" at bounding box center [611, 299] width 92 height 18
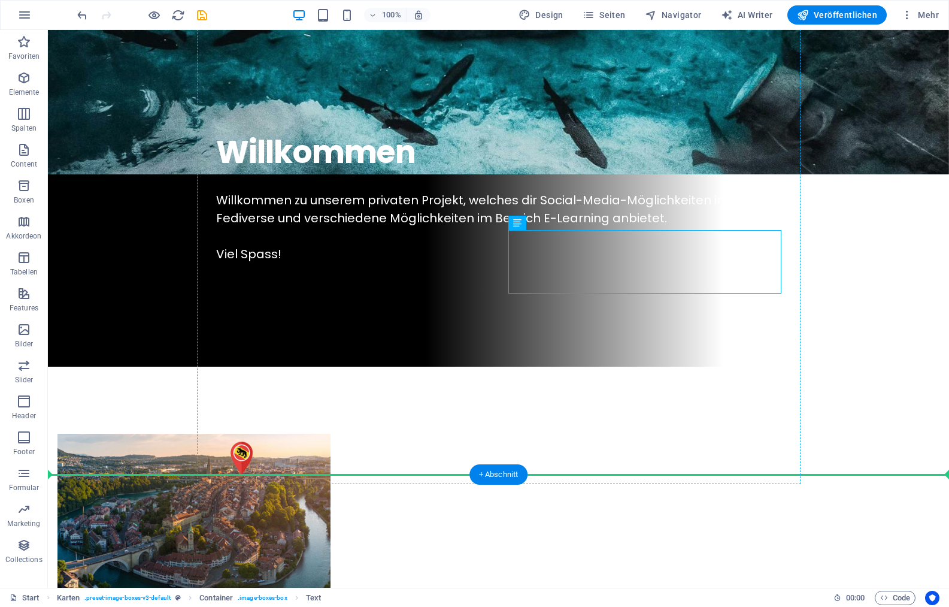
drag, startPoint x: 578, startPoint y: 252, endPoint x: 536, endPoint y: 298, distance: 62.3
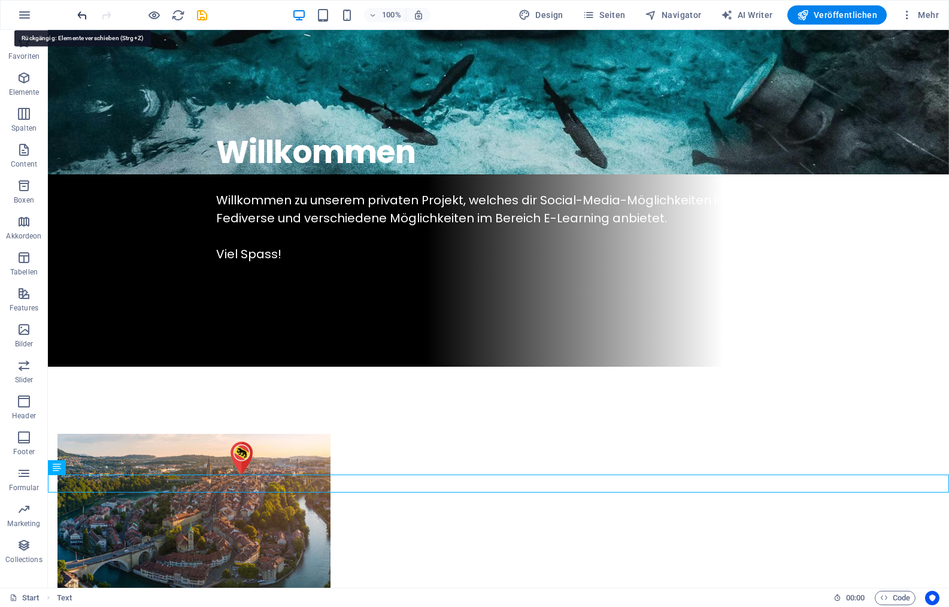
click at [83, 16] on icon "undo" at bounding box center [82, 15] width 14 height 14
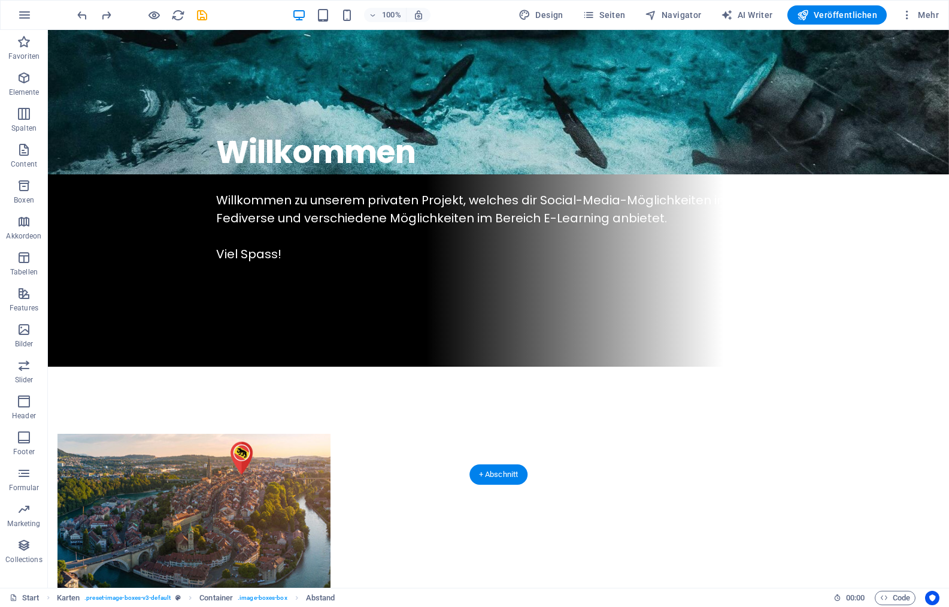
drag, startPoint x: 588, startPoint y: 242, endPoint x: 546, endPoint y: 280, distance: 56.8
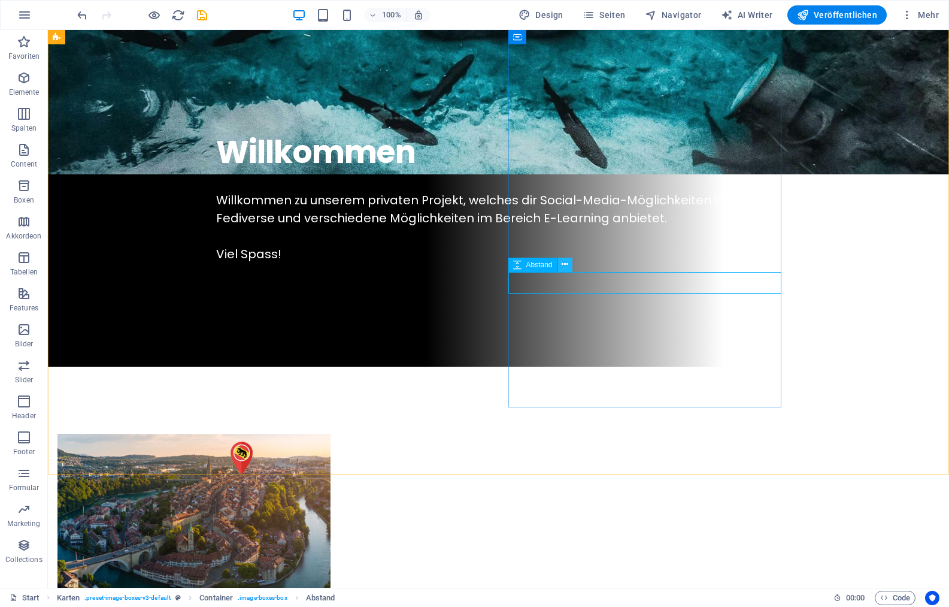
click at [567, 264] on icon at bounding box center [565, 264] width 7 height 13
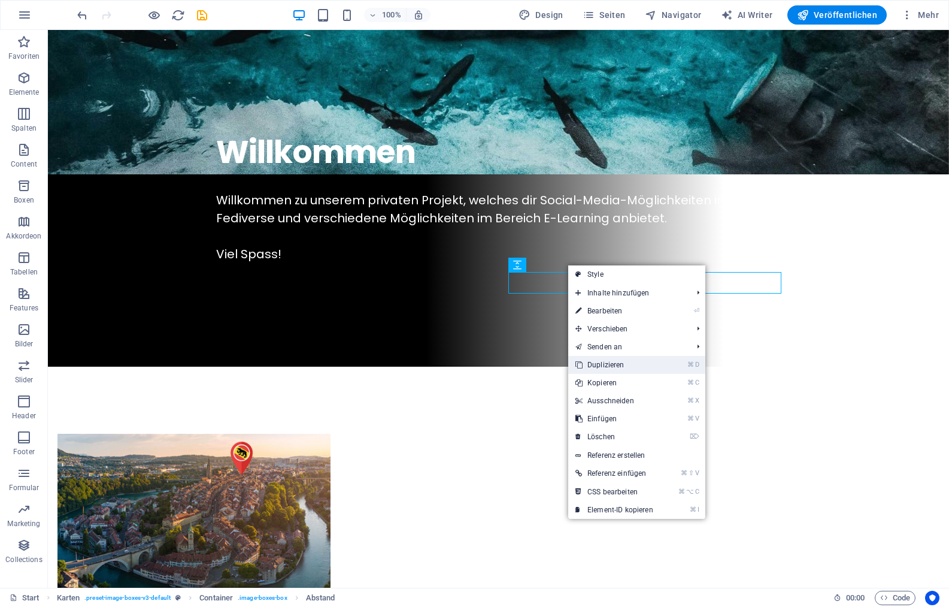
click at [611, 363] on link "⌘ D Duplizieren" at bounding box center [614, 365] width 92 height 18
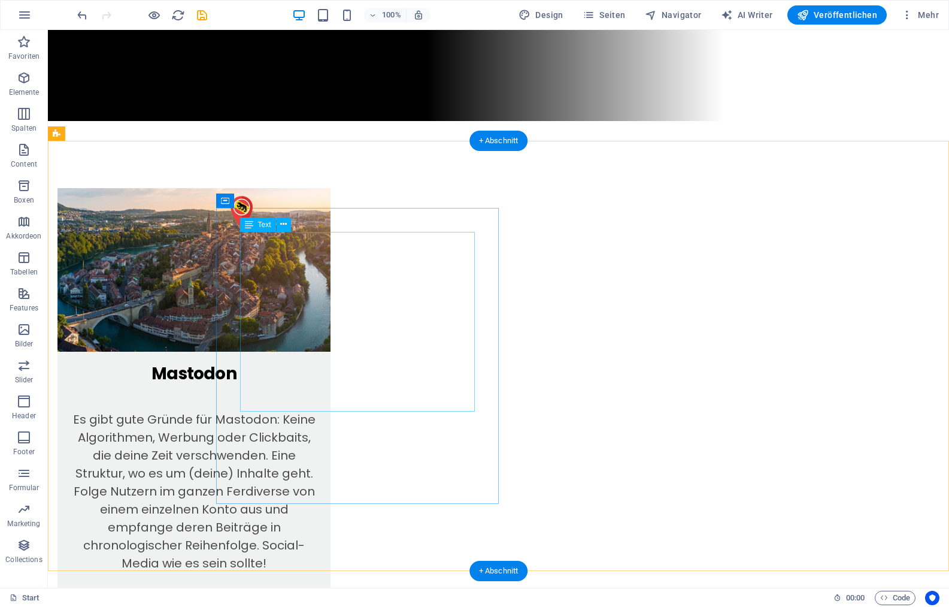
scroll to position [737, 0]
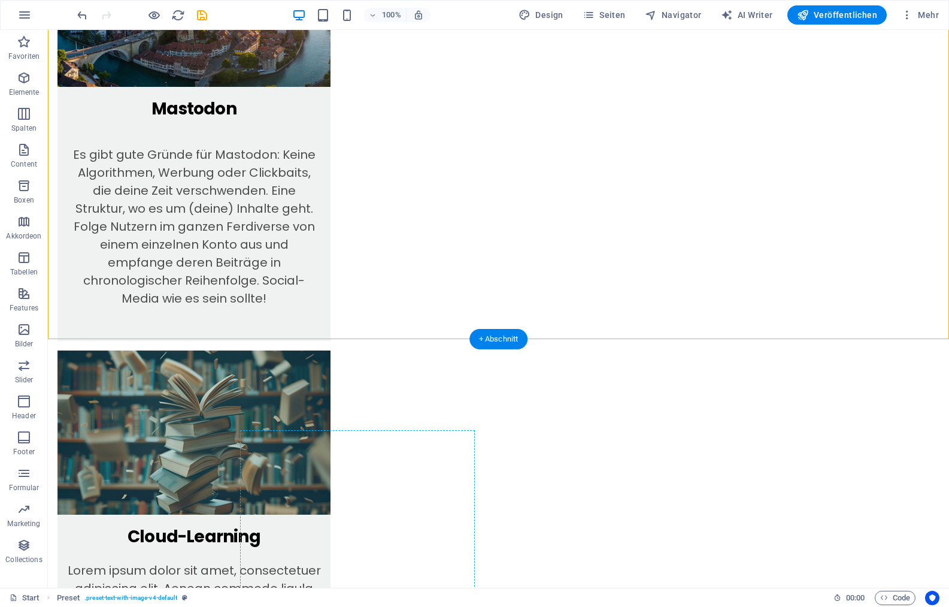
drag, startPoint x: 311, startPoint y: 558, endPoint x: 308, endPoint y: 545, distance: 13.7
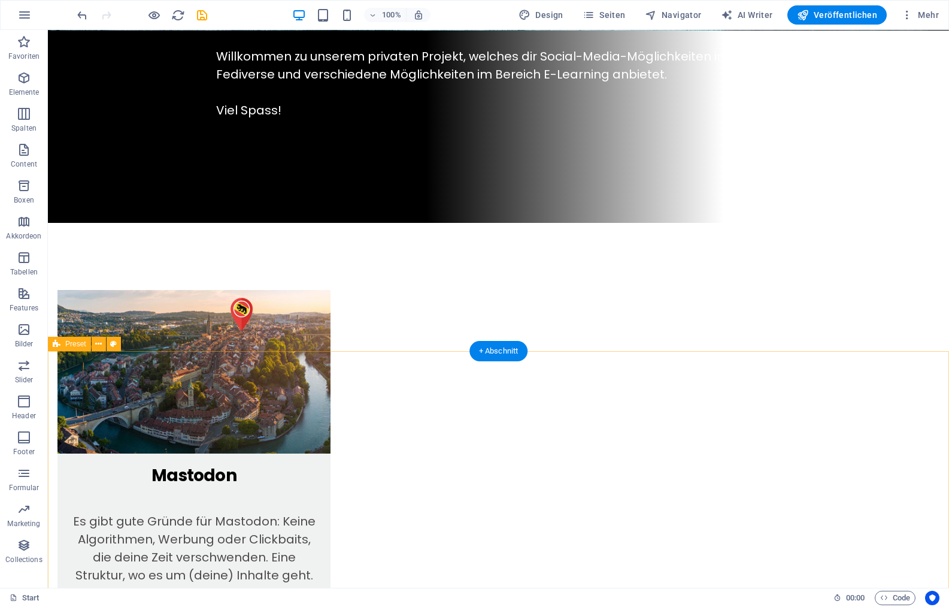
scroll to position [733, 0]
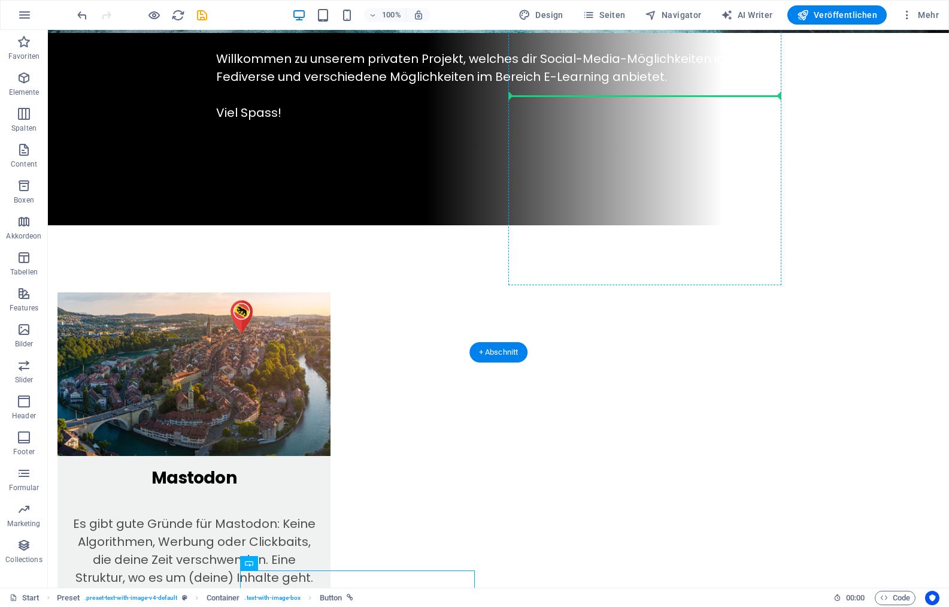
scroll to position [625, 0]
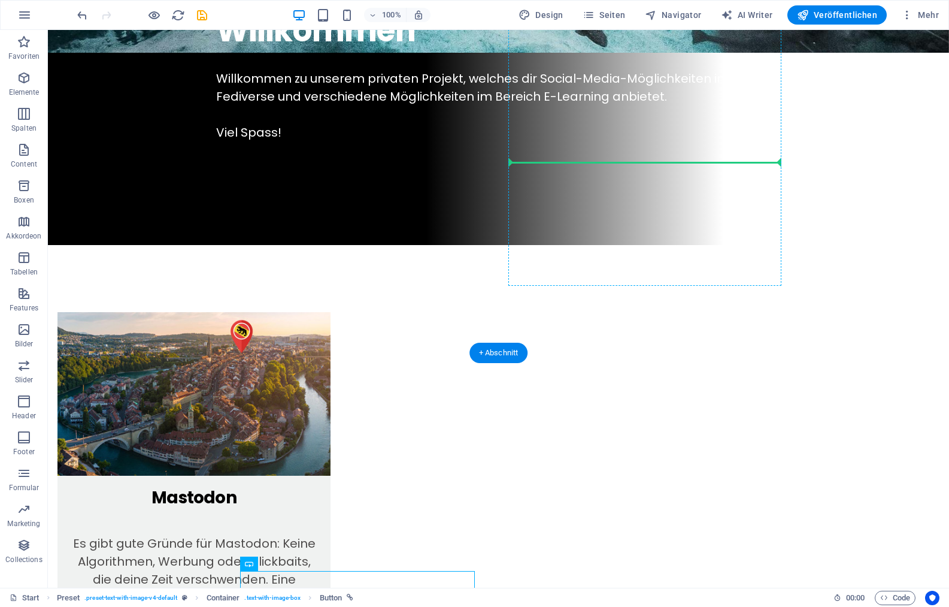
drag, startPoint x: 311, startPoint y: 485, endPoint x: 642, endPoint y: 171, distance: 456.6
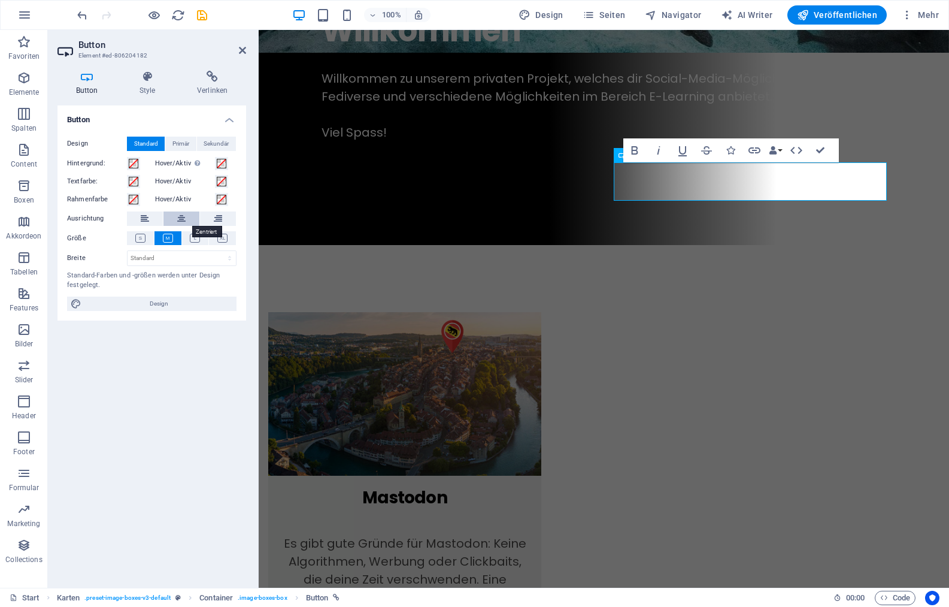
click at [181, 221] on icon at bounding box center [181, 218] width 8 height 14
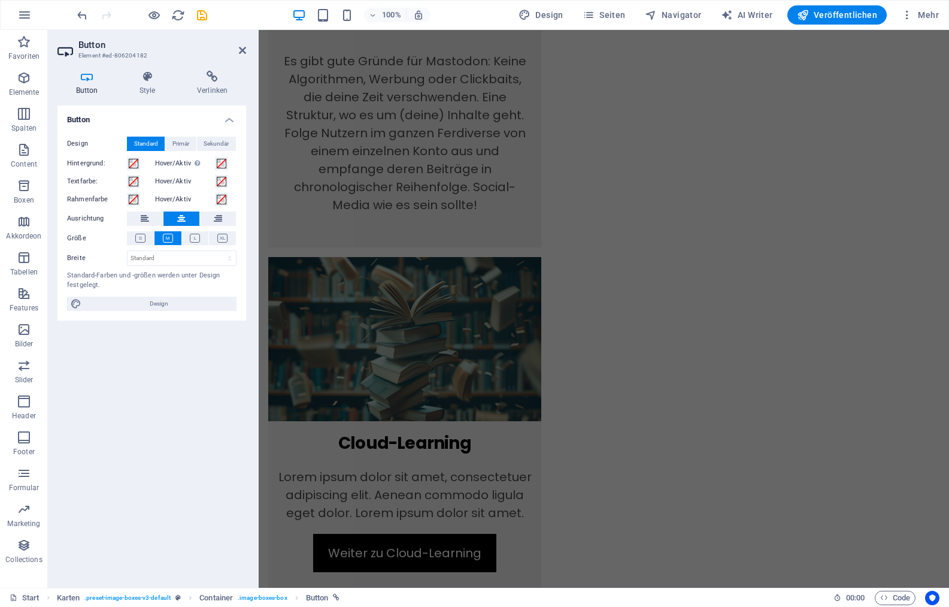
scroll to position [1119, 0]
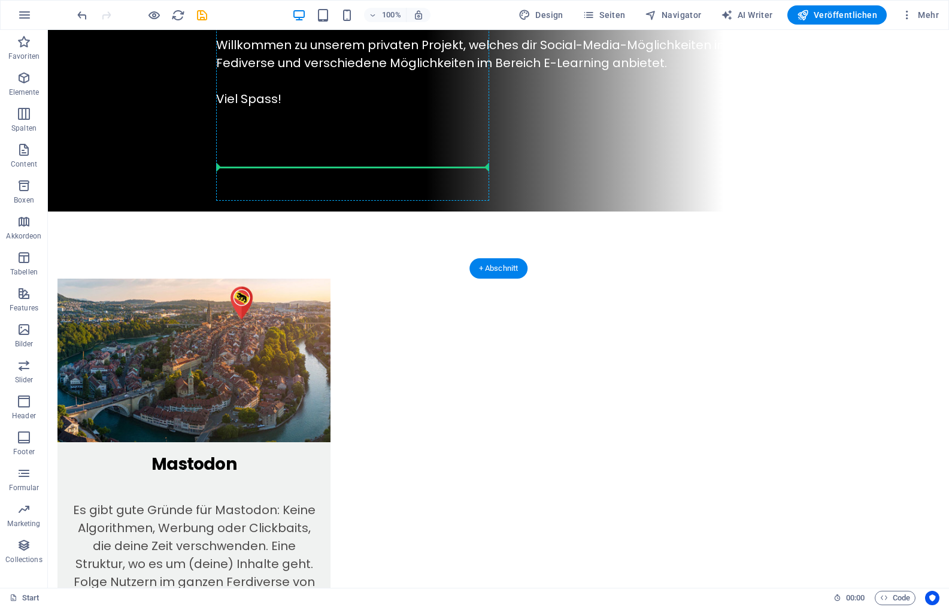
scroll to position [654, 0]
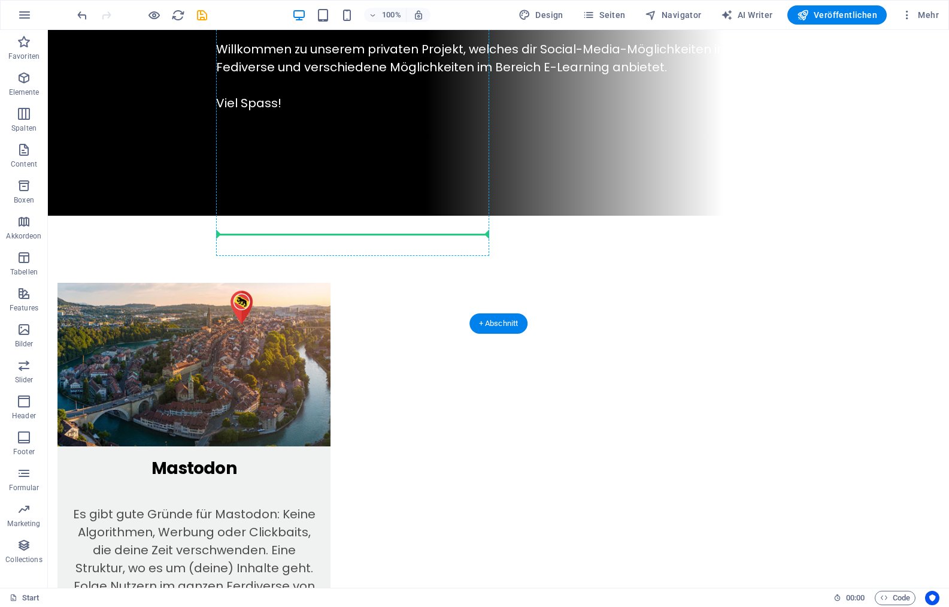
drag, startPoint x: 311, startPoint y: 491, endPoint x: 368, endPoint y: 232, distance: 264.9
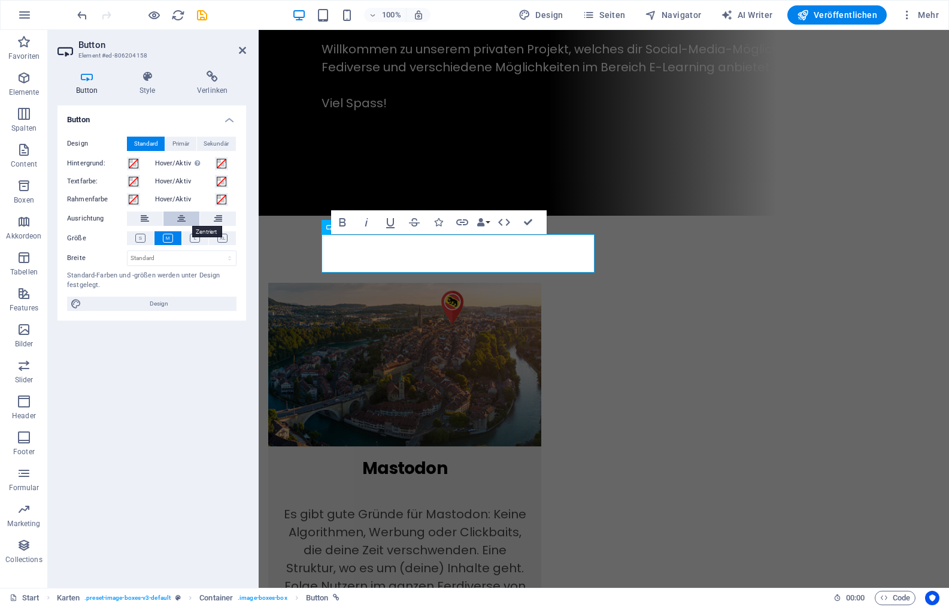
click at [181, 222] on icon at bounding box center [181, 218] width 8 height 14
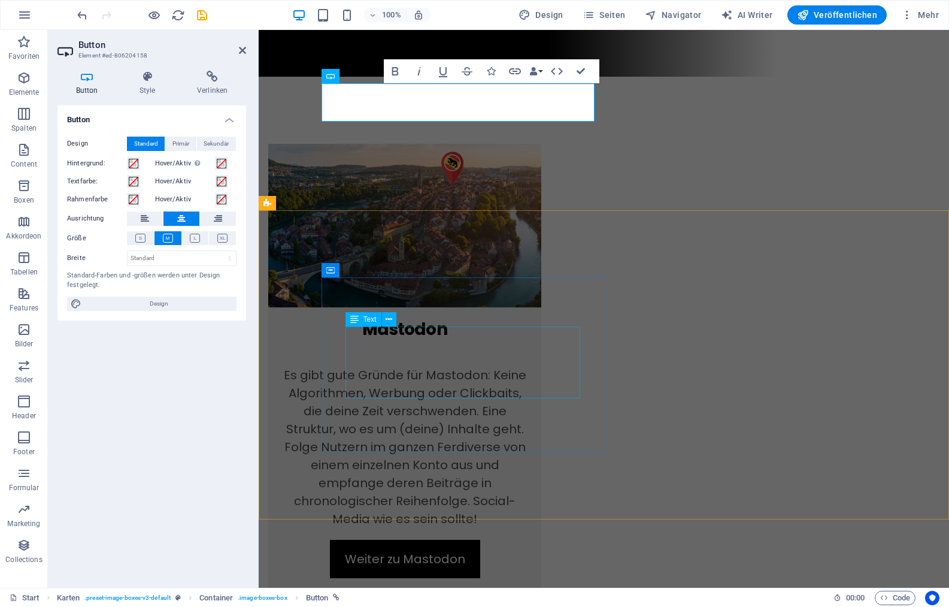
scroll to position [805, 0]
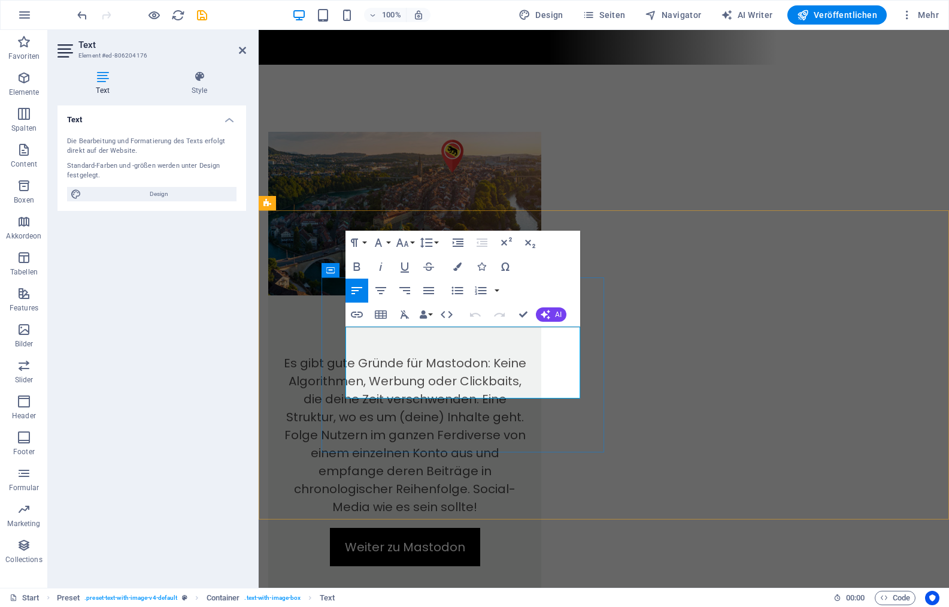
drag, startPoint x: 346, startPoint y: 335, endPoint x: 567, endPoint y: 390, distance: 227.6
copy p "Im Winter 2025/26 starten wir mit einem ganz speziellen E-Learning-Angebot. Vie…"
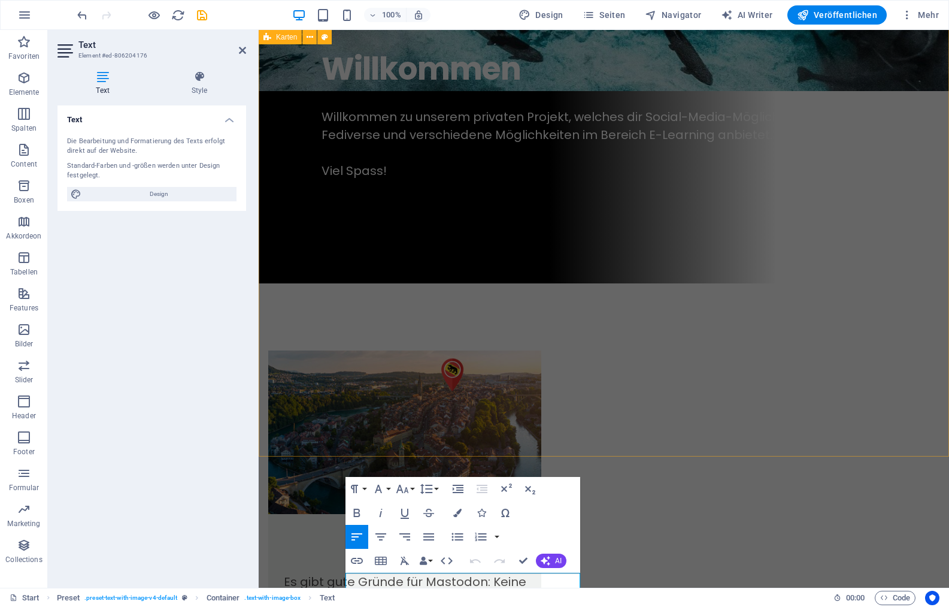
scroll to position [559, 0]
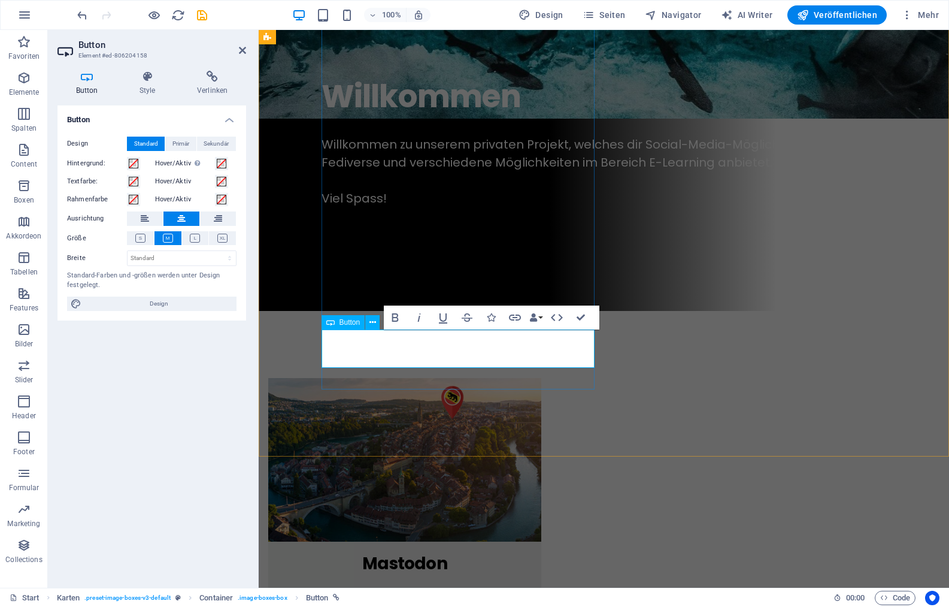
click at [518, 313] on icon "button" at bounding box center [515, 317] width 14 height 14
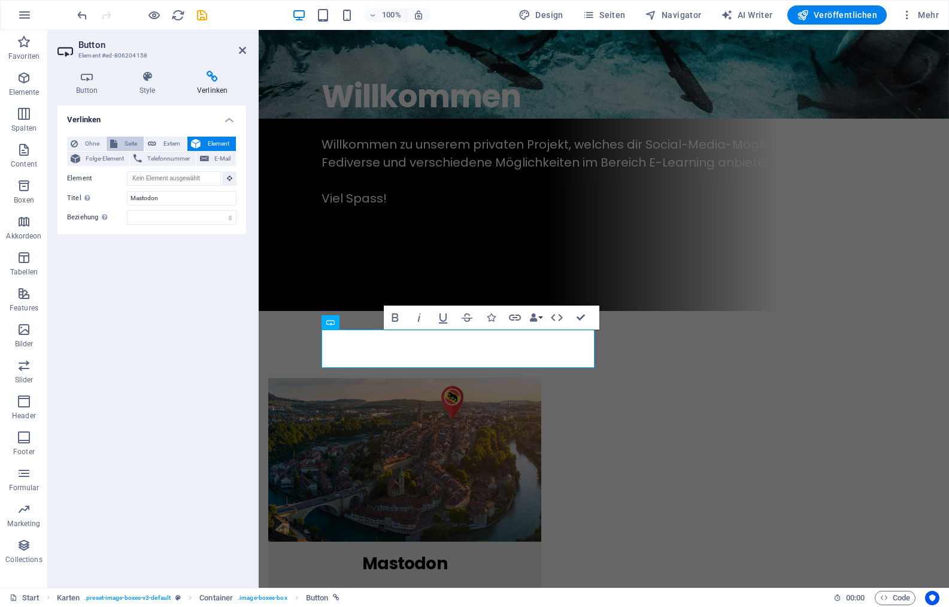
click at [135, 140] on span "Seite" at bounding box center [130, 144] width 19 height 14
click at [127, 171] on select "Start Mastodon Cloud-Learning Impressum Datenschutz Kontakt" at bounding box center [182, 178] width 110 height 14
select select "1"
click option "Mastodon" at bounding box center [0, 0] width 0 height 0
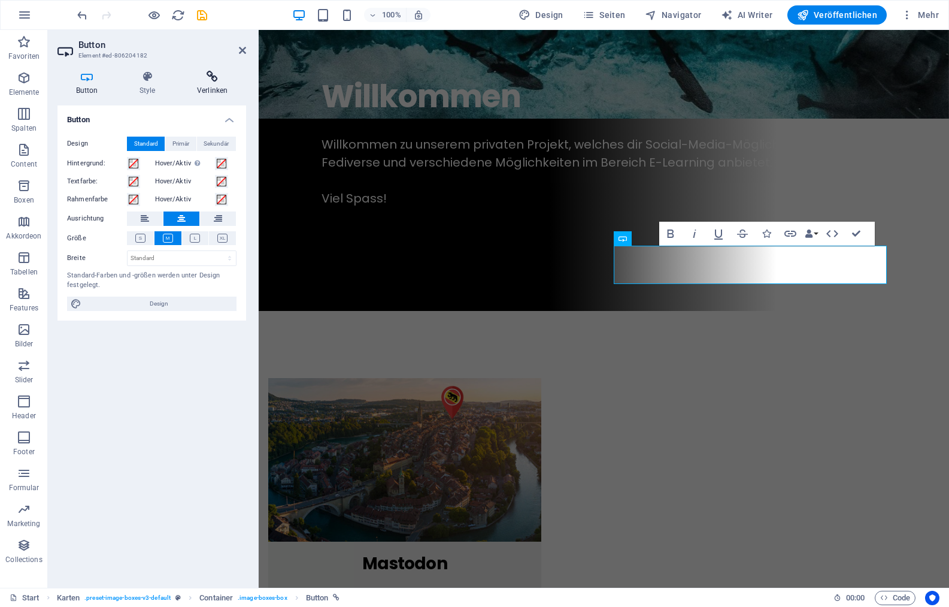
click at [214, 75] on icon at bounding box center [212, 77] width 68 height 12
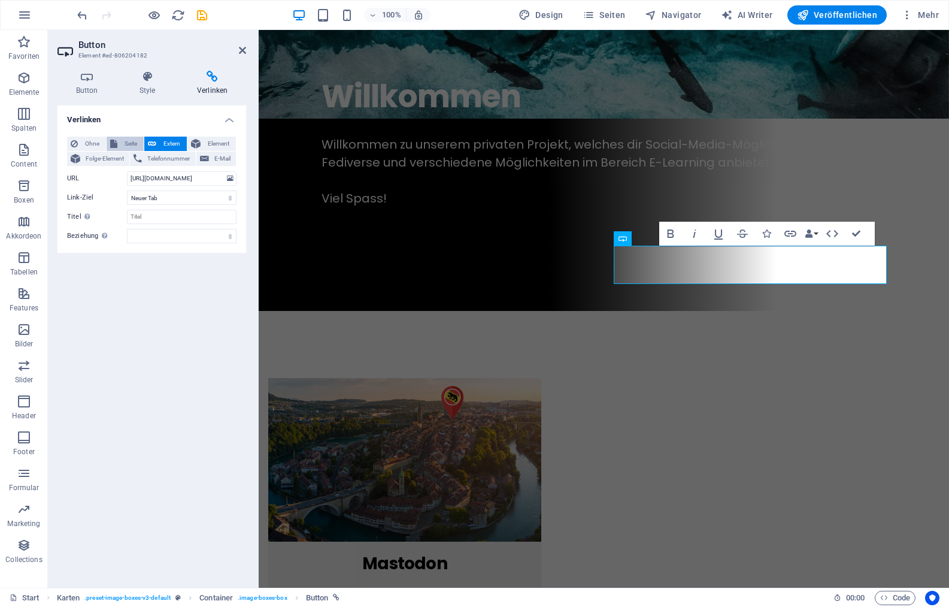
click at [128, 141] on span "Seite" at bounding box center [130, 144] width 19 height 14
select select
click at [127, 171] on select "Start Mastodon Cloud-Learning Impressum Datenschutz Kontakt" at bounding box center [182, 178] width 110 height 14
select select "2"
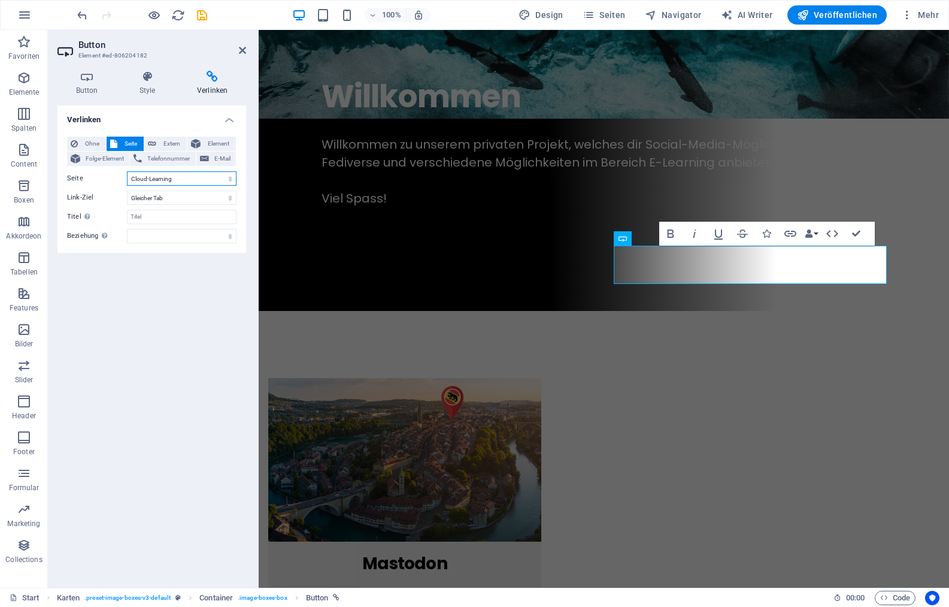
click option "Cloud-Learning" at bounding box center [0, 0] width 0 height 0
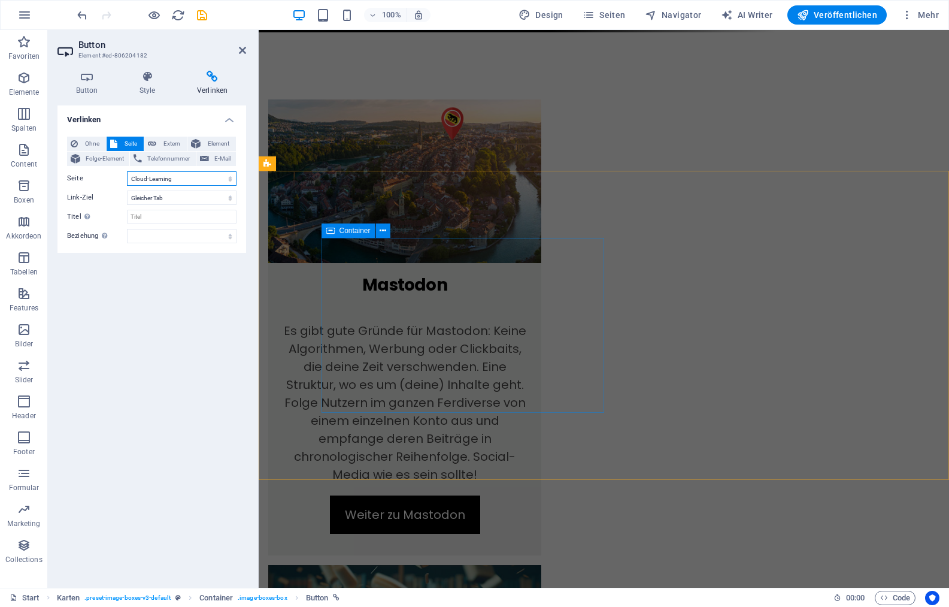
scroll to position [844, 0]
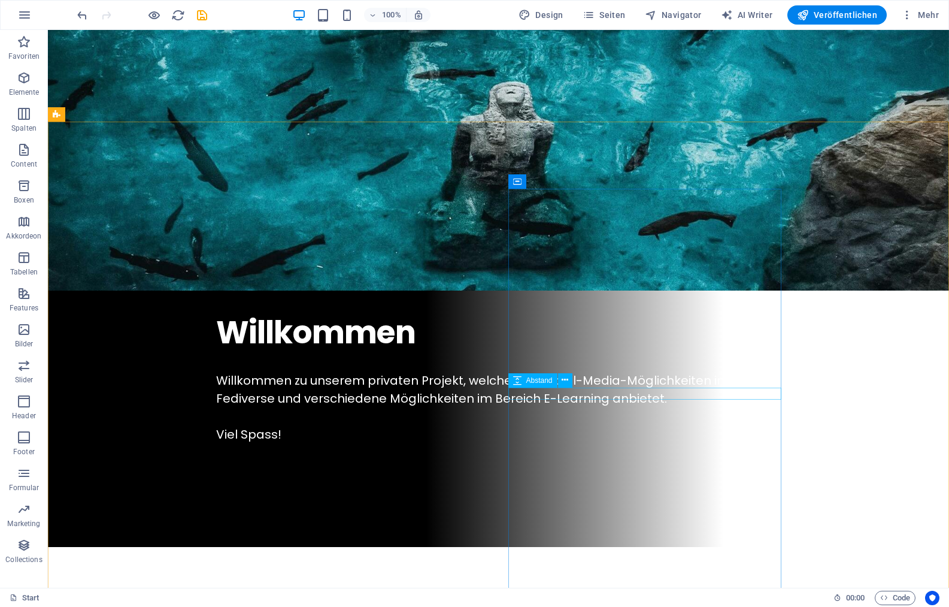
scroll to position [320, 0]
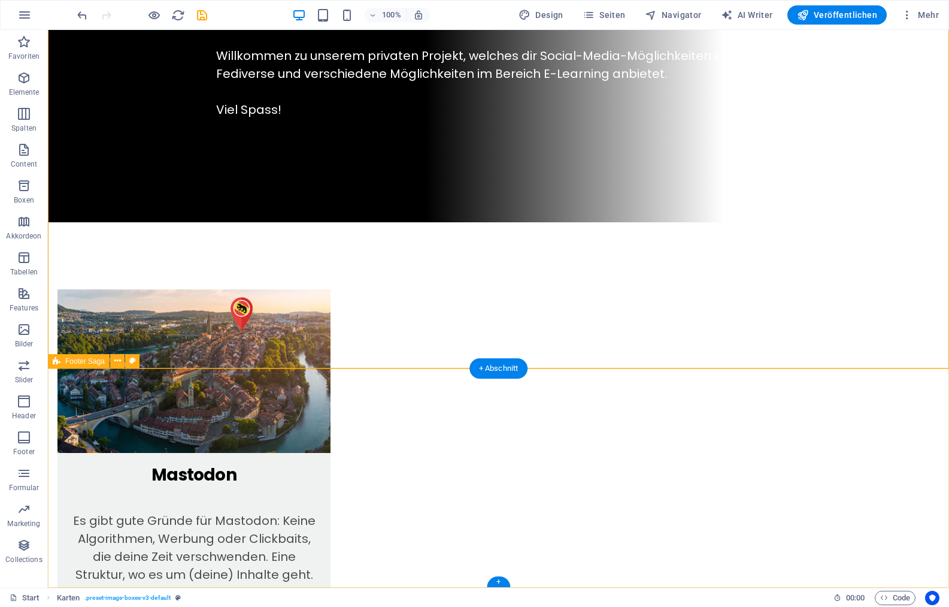
scroll to position [0, 0]
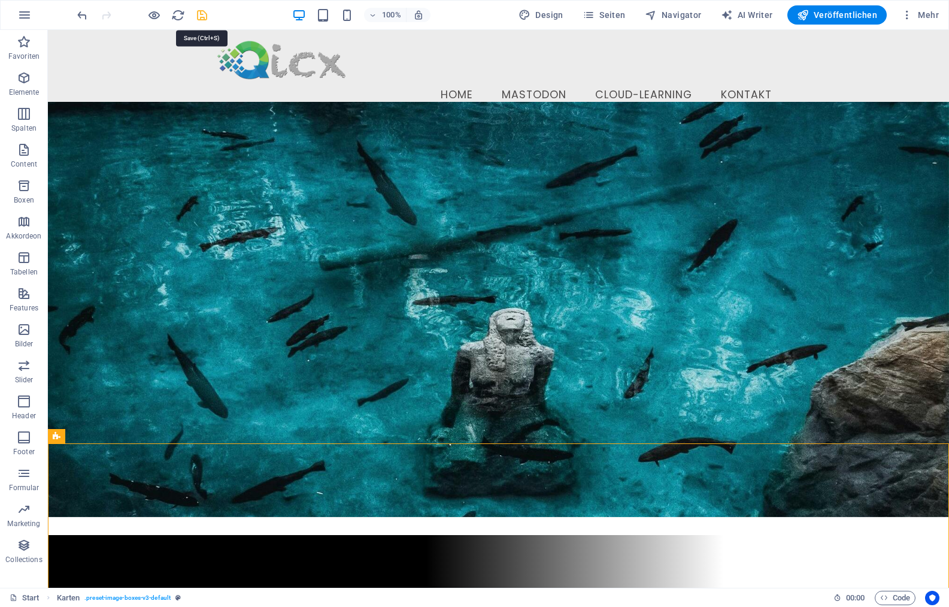
click at [202, 13] on icon "save" at bounding box center [202, 15] width 14 height 14
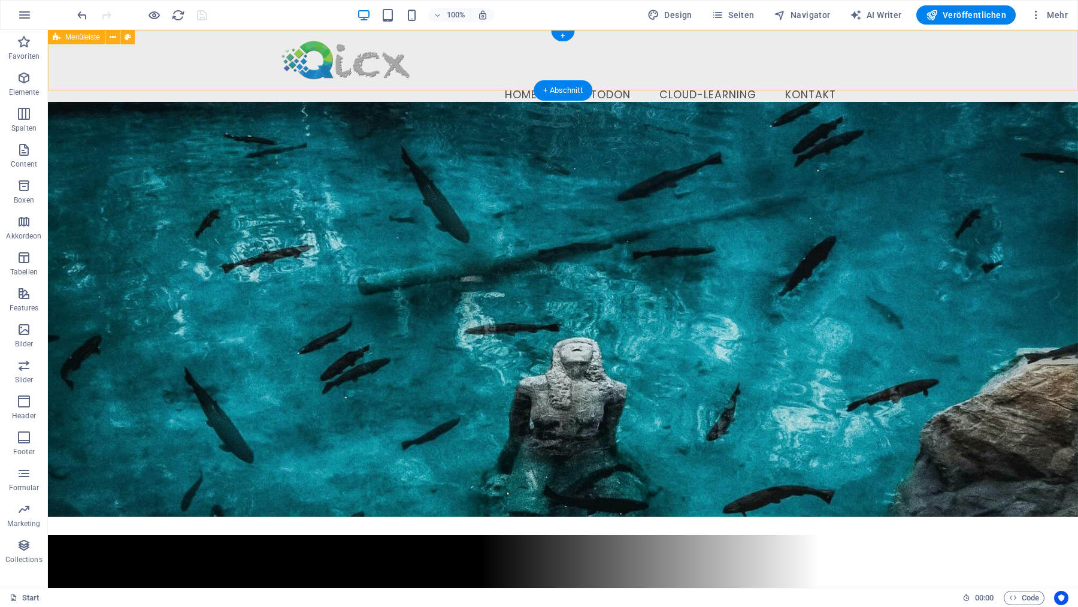
click at [176, 66] on div "Menu Home Mastodon Cloud-Learning Kontakt" at bounding box center [563, 75] width 1030 height 90
click at [151, 59] on div "Menu Home Mastodon Cloud-Learning Kontakt" at bounding box center [563, 75] width 1030 height 90
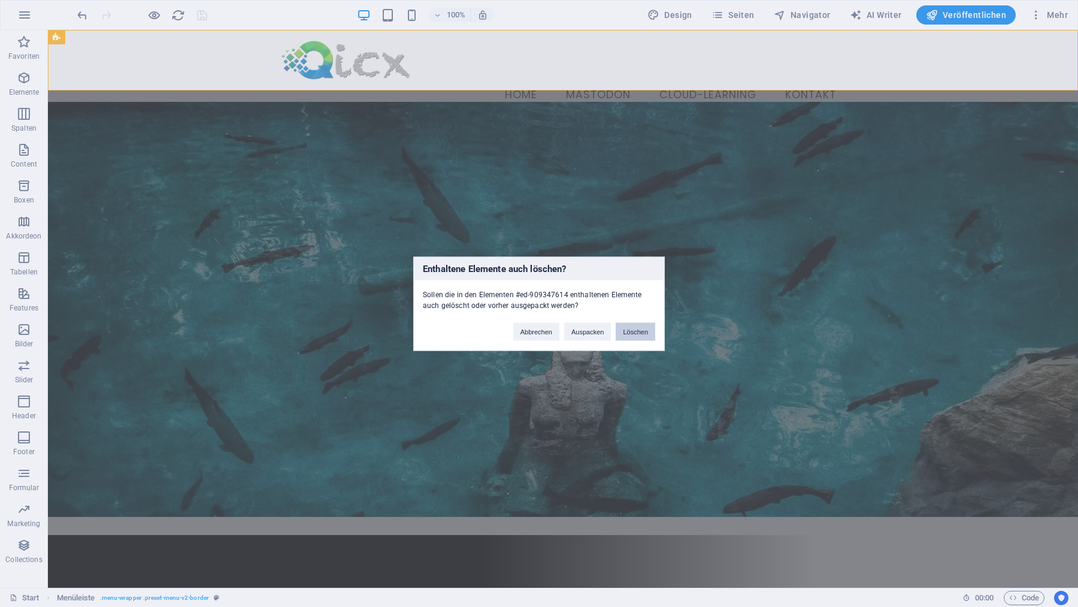
click at [643, 334] on button "Löschen" at bounding box center [636, 331] width 40 height 18
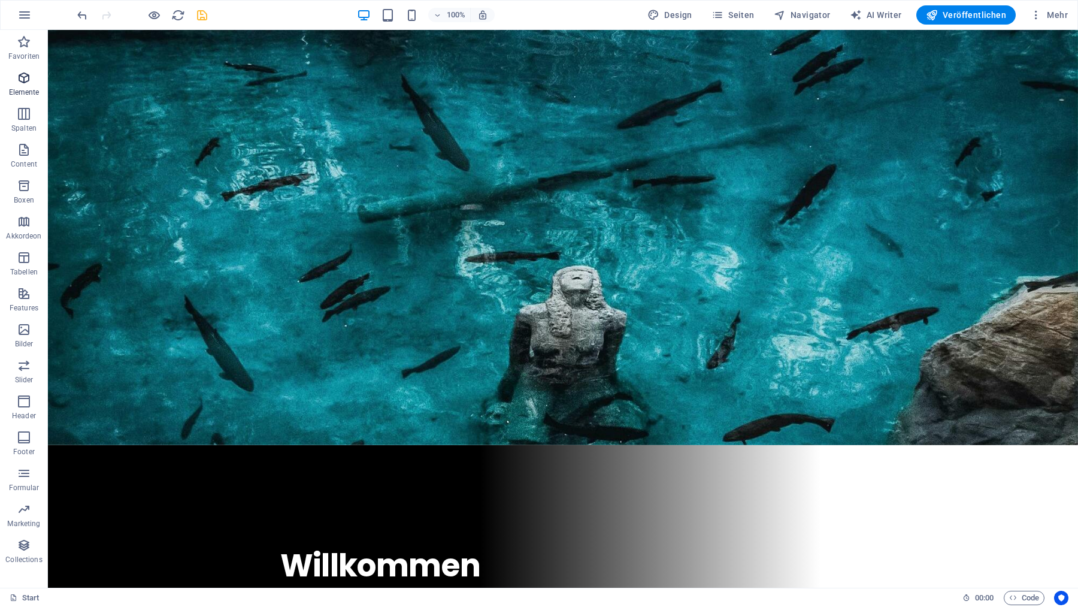
click at [22, 78] on icon "button" at bounding box center [24, 78] width 14 height 14
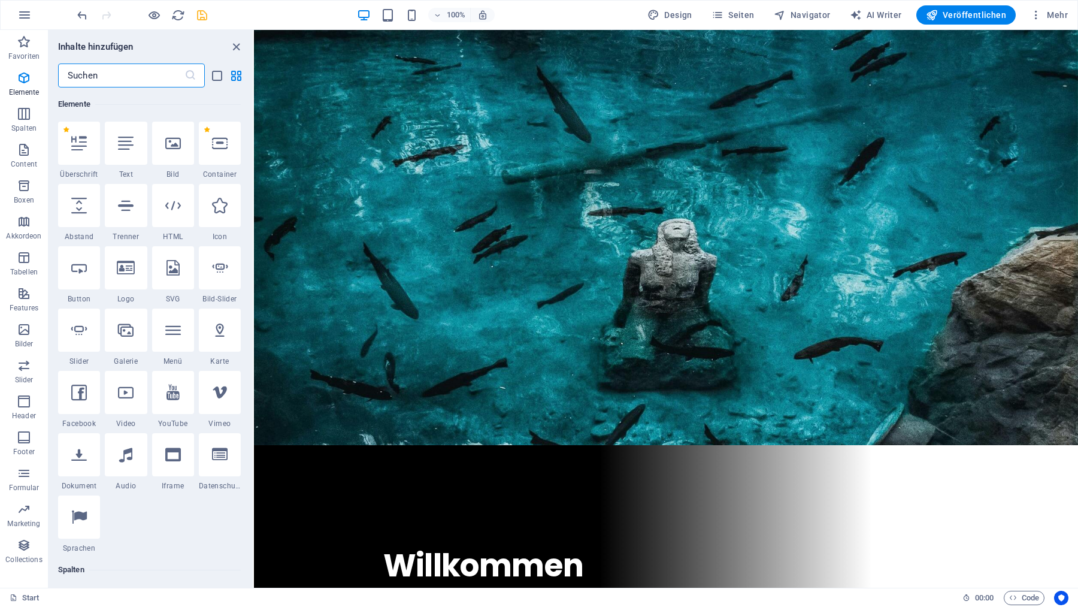
scroll to position [128, 0]
click at [202, 14] on icon "save" at bounding box center [202, 15] width 14 height 14
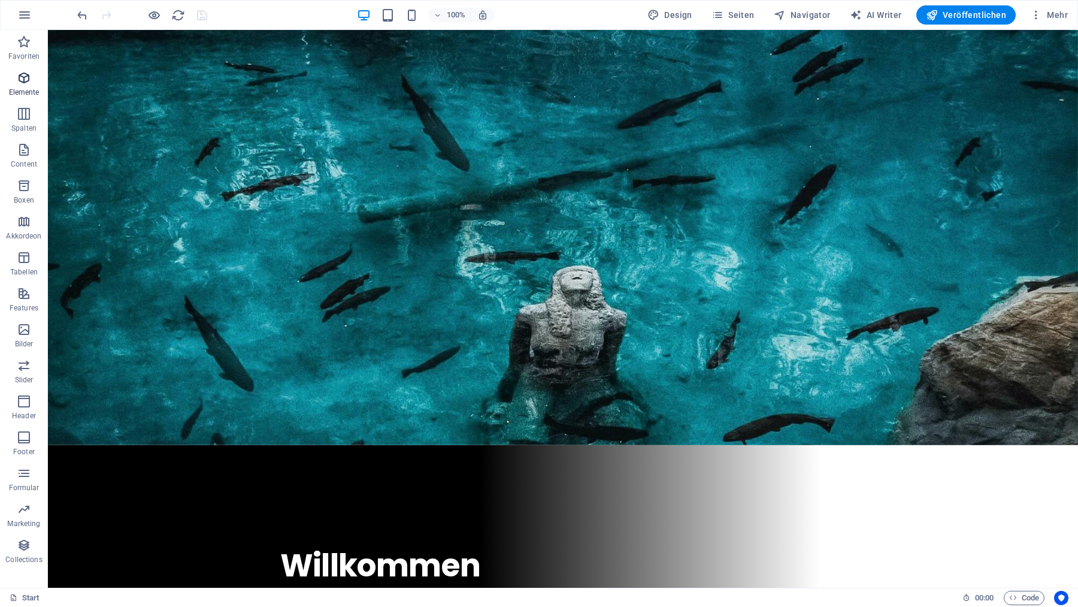
click at [26, 77] on icon "button" at bounding box center [24, 78] width 14 height 14
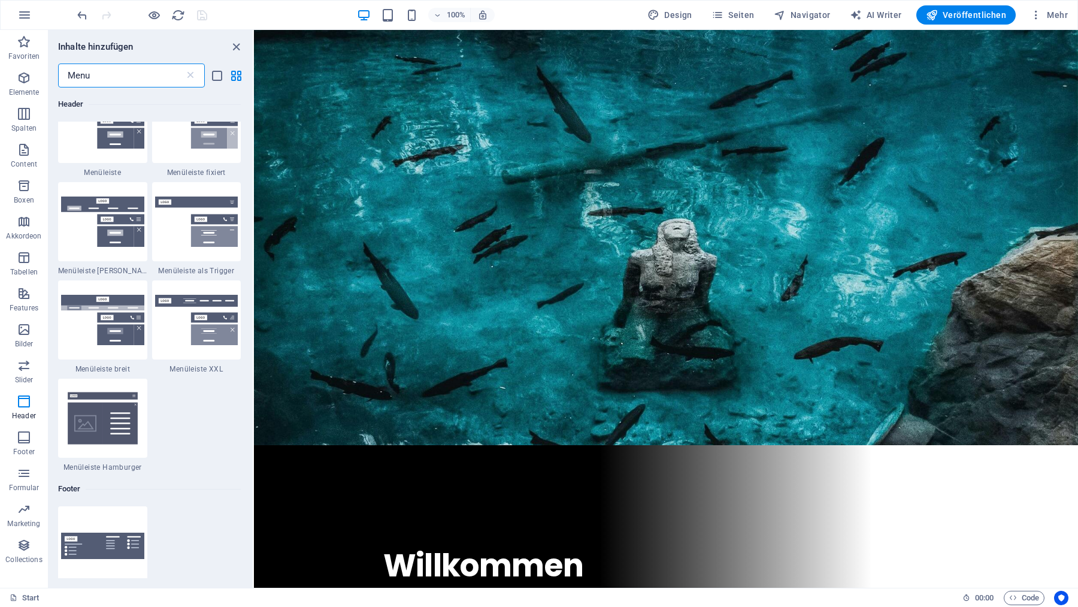
scroll to position [392, 0]
type input "Menu"
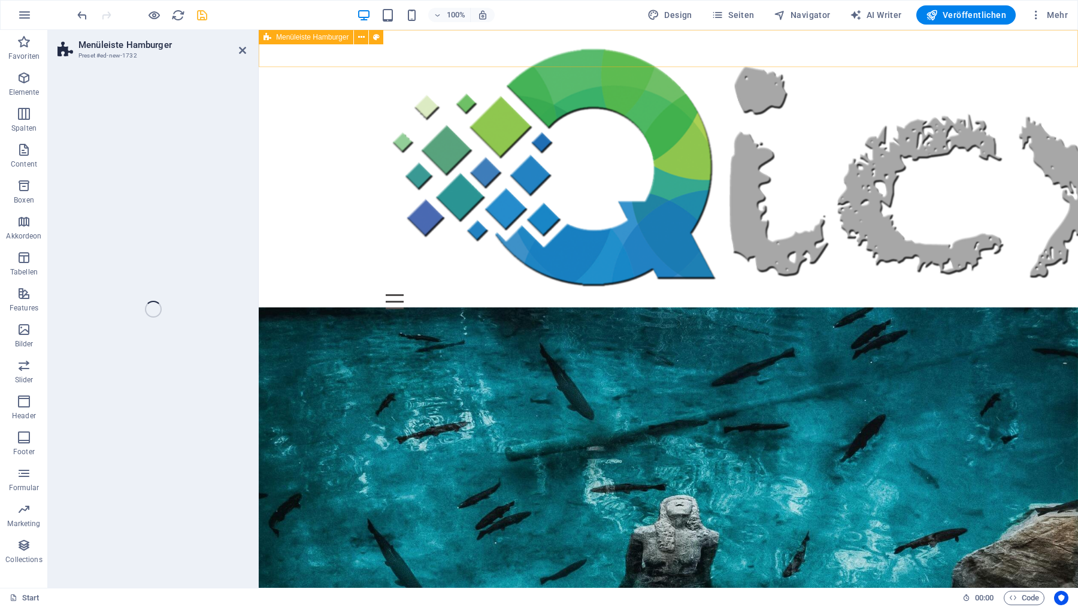
select select "rem"
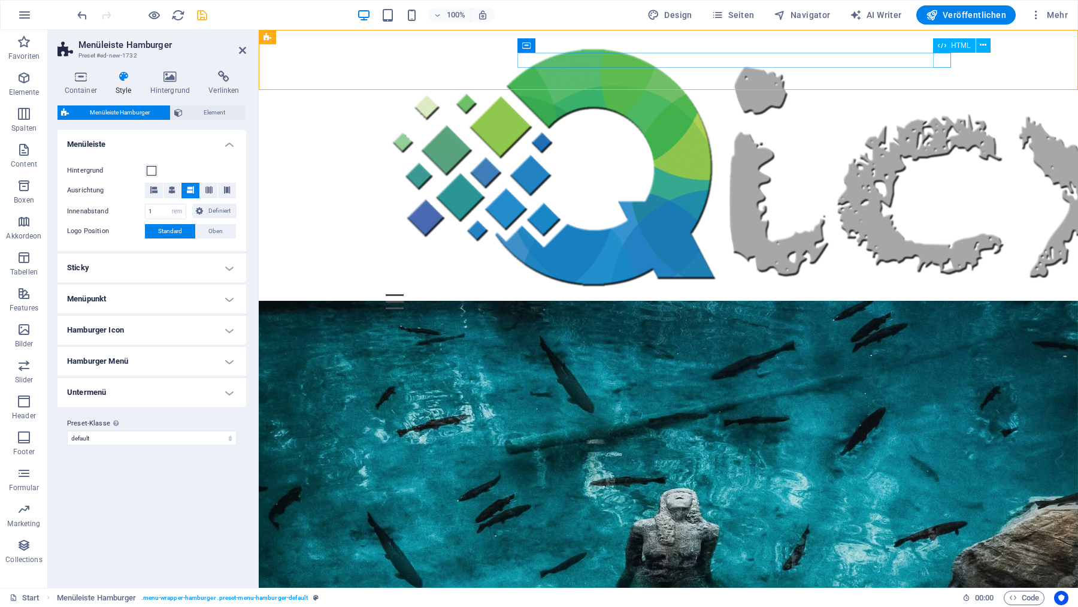
click at [941, 294] on div "Menu" at bounding box center [668, 301] width 565 height 15
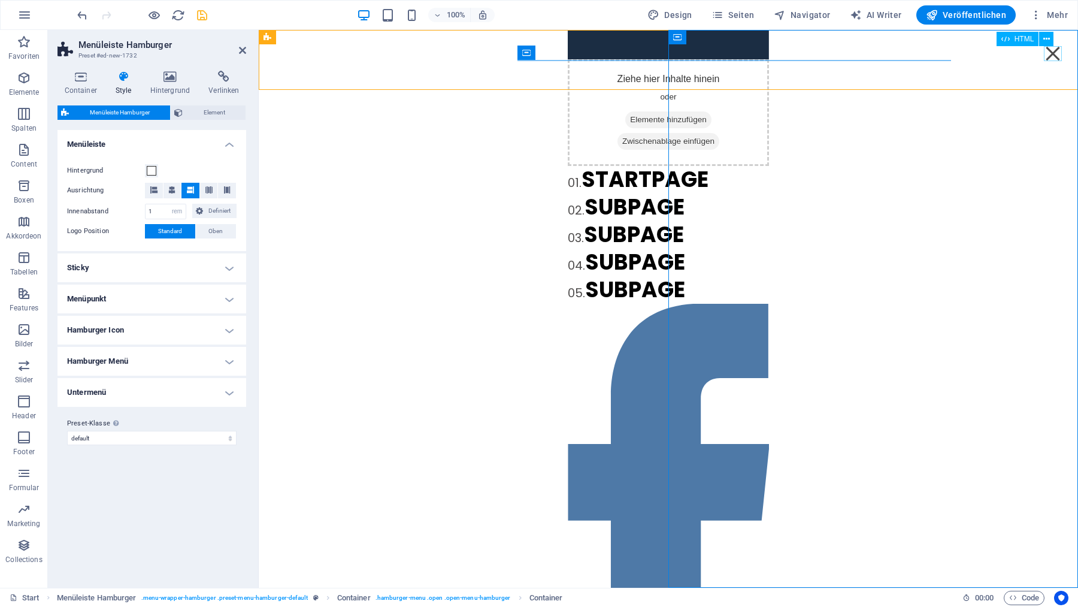
click at [1061, 51] on div "Menu" at bounding box center [1053, 53] width 18 height 15
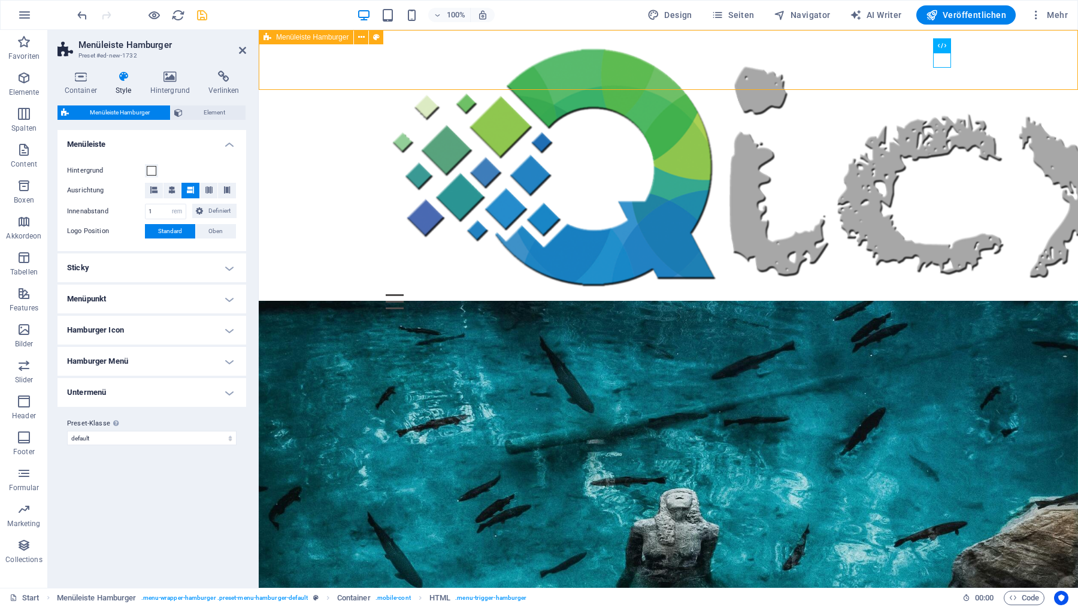
click at [320, 57] on div "Menu Ziehe hier Inhalte hinein oder Elemente hinzufügen Zwischenablage einfügen…" at bounding box center [668, 174] width 819 height 289
click at [362, 38] on icon at bounding box center [361, 37] width 7 height 13
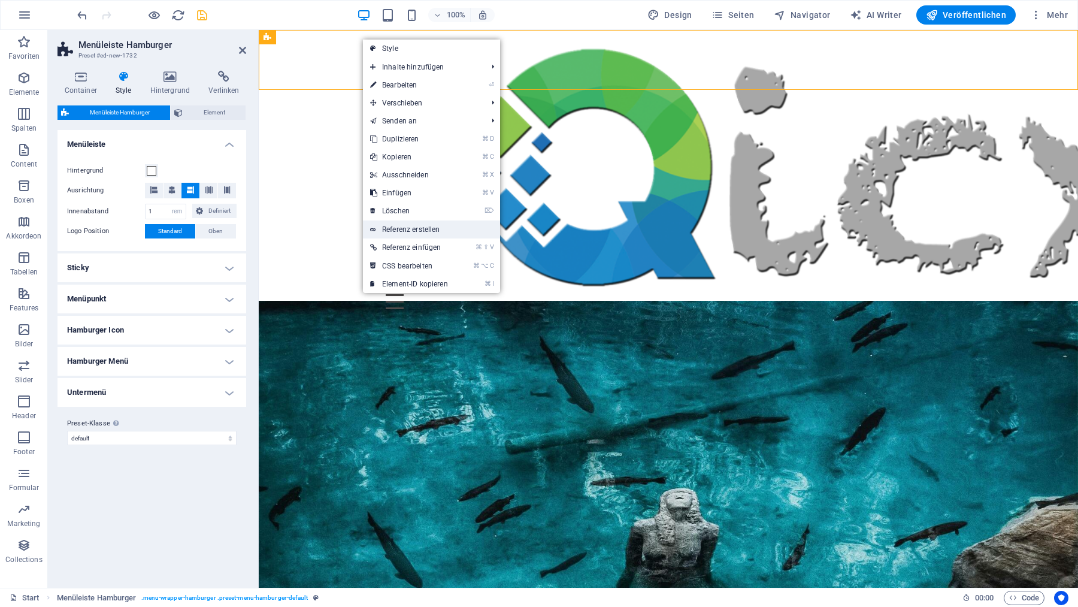
click at [414, 229] on link "Referenz erstellen" at bounding box center [431, 229] width 137 height 18
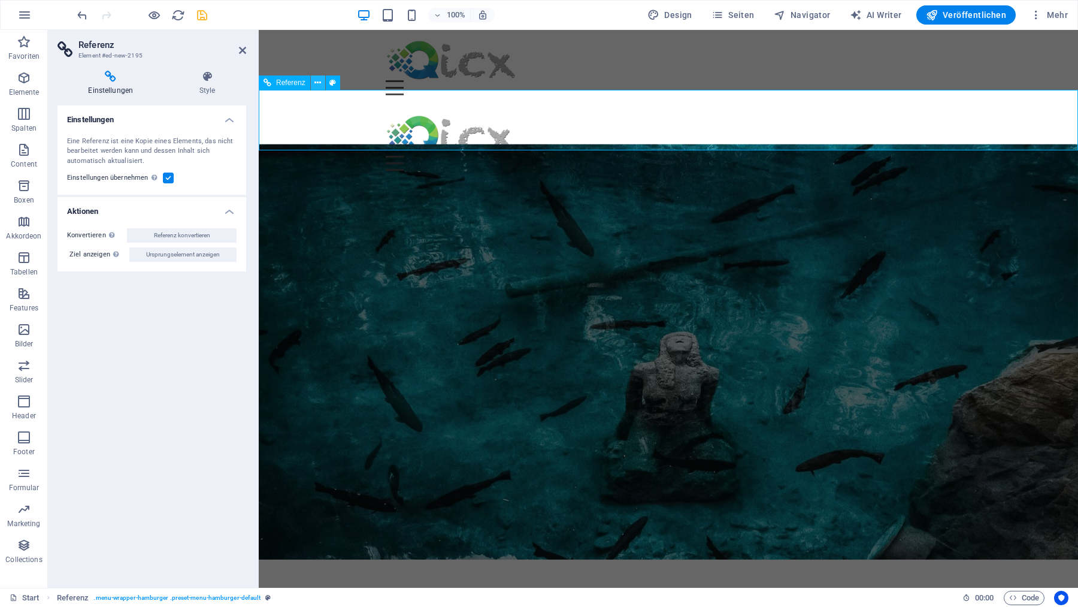
click at [319, 84] on icon at bounding box center [317, 83] width 7 height 13
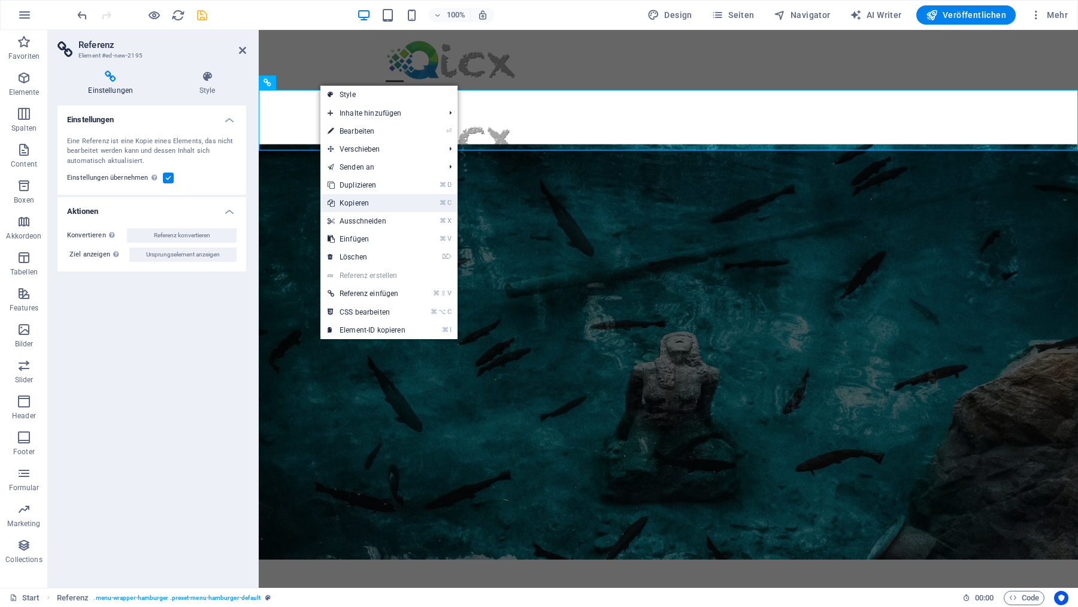
click at [359, 202] on link "⌘ C Kopieren" at bounding box center [366, 203] width 92 height 18
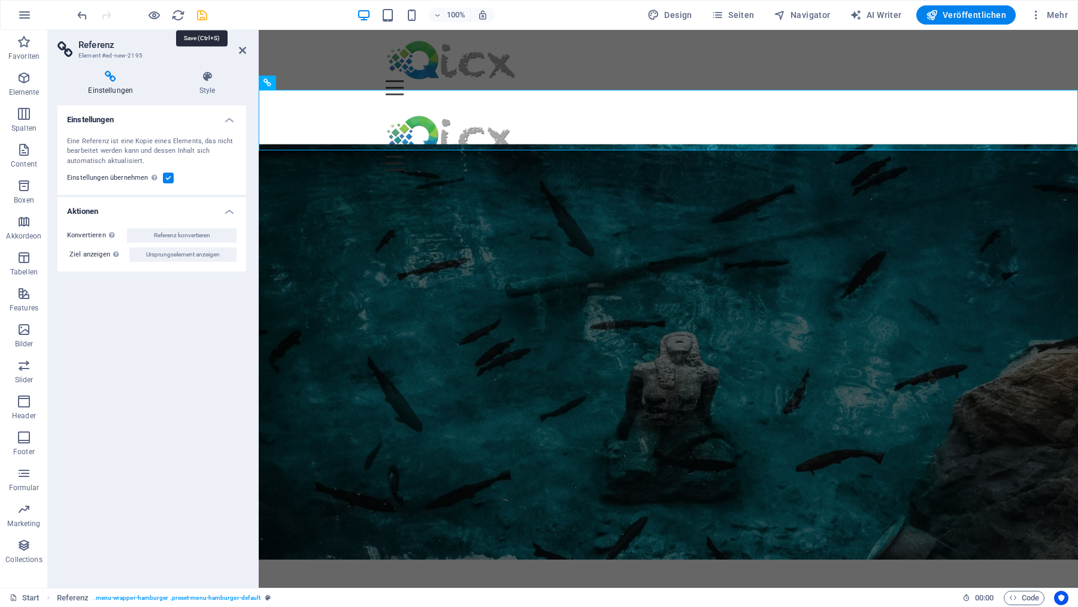
click at [203, 13] on icon "save" at bounding box center [202, 15] width 14 height 14
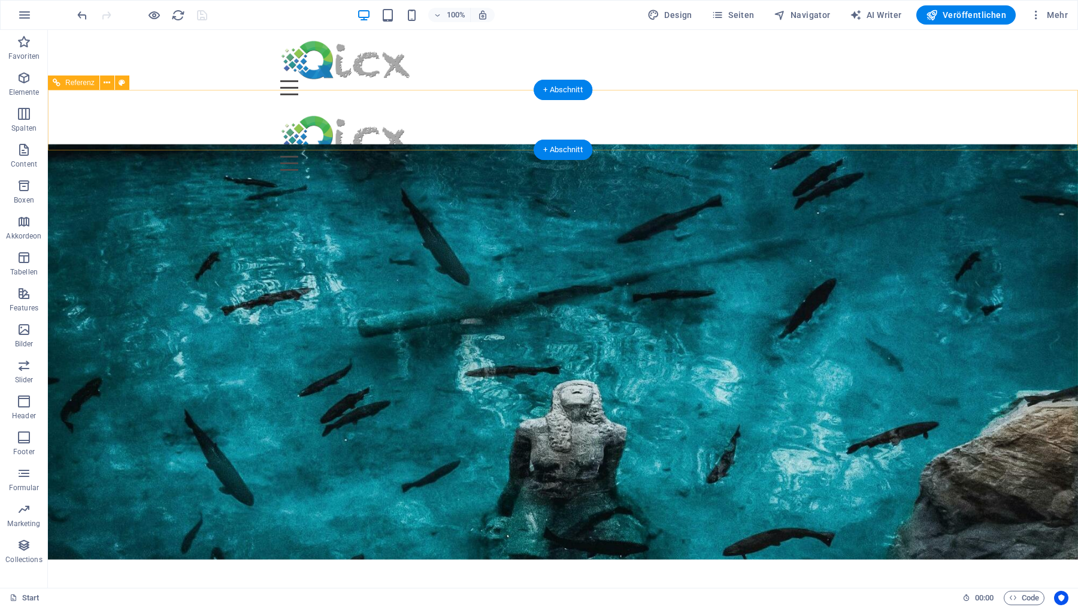
click at [521, 156] on div "Menu" at bounding box center [562, 163] width 565 height 15
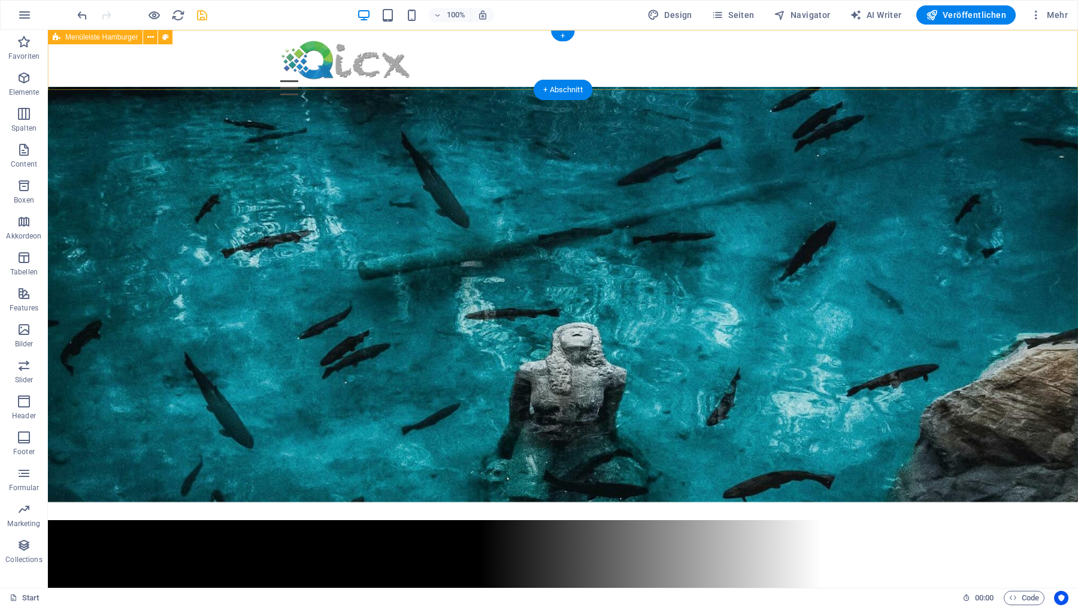
click at [76, 75] on div "Menu Ziehe hier Inhalte hinein oder Elemente hinzufügen Zwischenablage einfügen…" at bounding box center [563, 67] width 1030 height 75
click at [113, 67] on div "Menu Ziehe hier Inhalte hinein oder Elemente hinzufügen Zwischenablage einfügen…" at bounding box center [563, 67] width 1030 height 75
select select "rem"
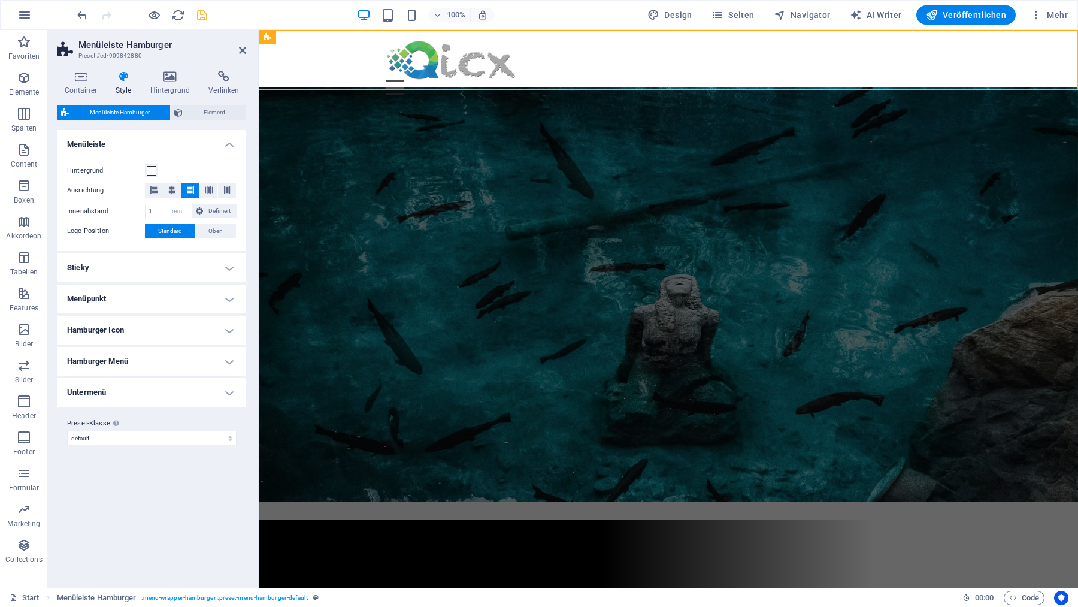
click at [122, 81] on icon at bounding box center [123, 77] width 30 height 12
click at [152, 172] on span at bounding box center [152, 171] width 10 height 10
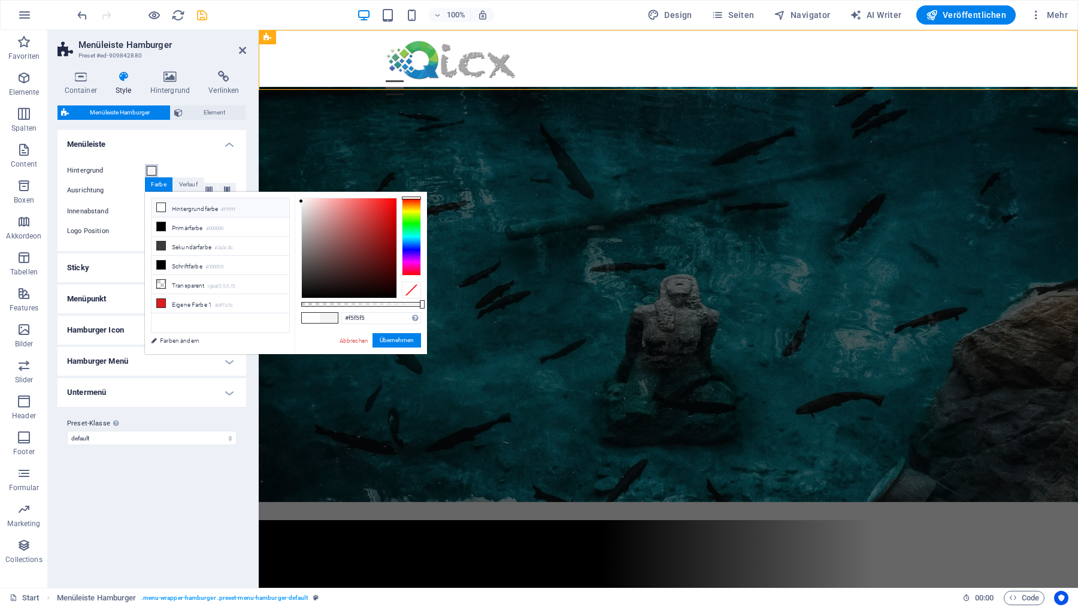
type input "#f7f7f7"
drag, startPoint x: 341, startPoint y: 217, endPoint x: 283, endPoint y: 201, distance: 60.3
click at [283, 201] on div "less Hintergrundfarbe #ffffff Primärfarbe #000000 [GEOGRAPHIC_DATA] #3a3c3b Sch…" at bounding box center [286, 273] width 282 height 162
click at [396, 339] on button "Übernehmen" at bounding box center [396, 340] width 49 height 14
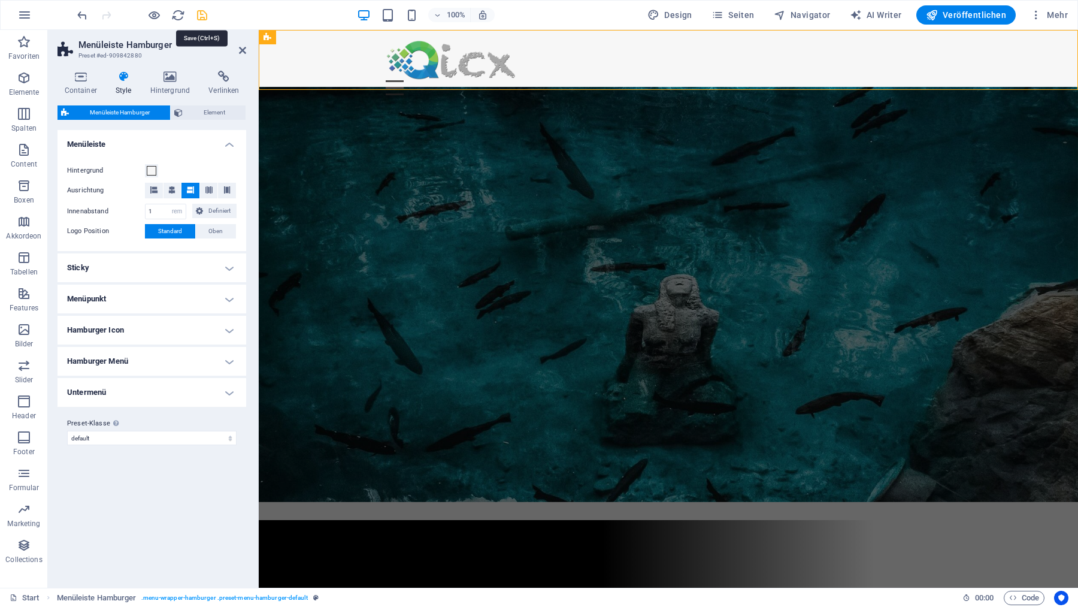
click at [202, 14] on icon "save" at bounding box center [202, 15] width 14 height 14
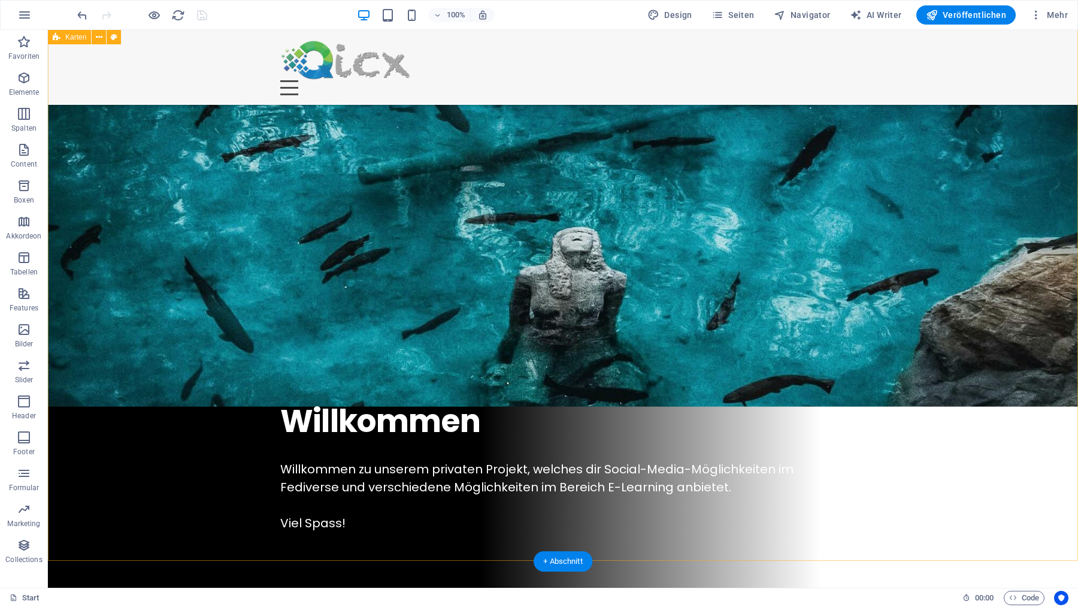
scroll to position [0, 0]
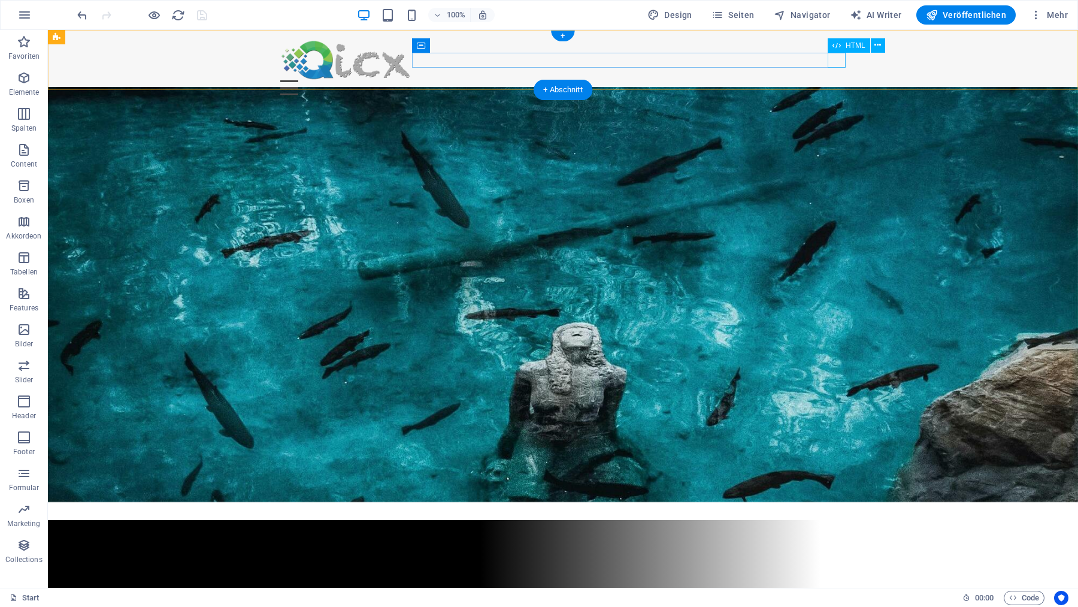
click at [838, 80] on div "Menu" at bounding box center [562, 87] width 565 height 15
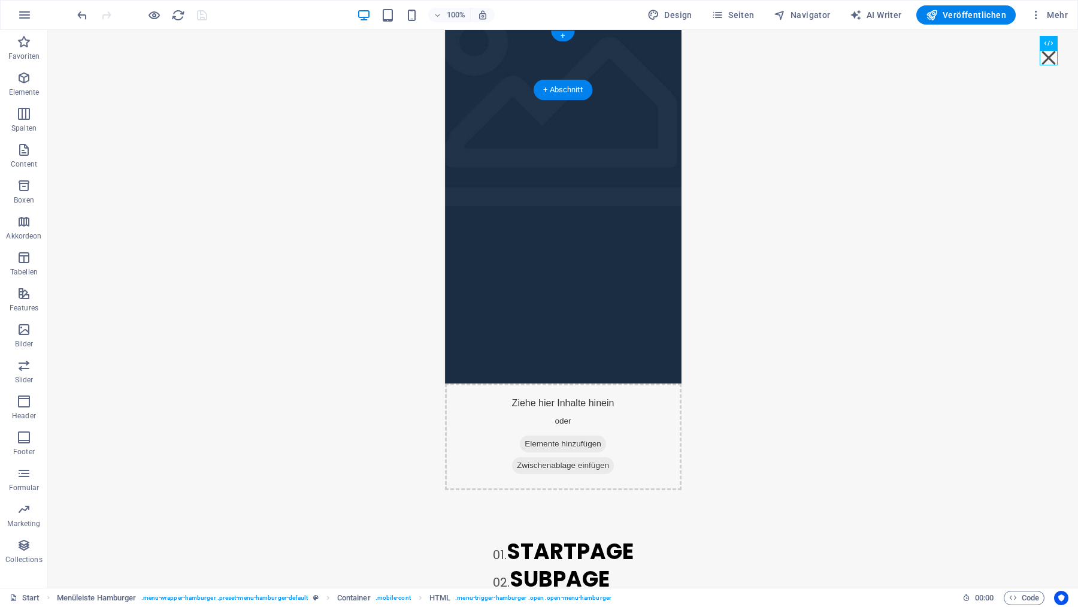
click at [445, 293] on figure at bounding box center [563, 105] width 237 height 558
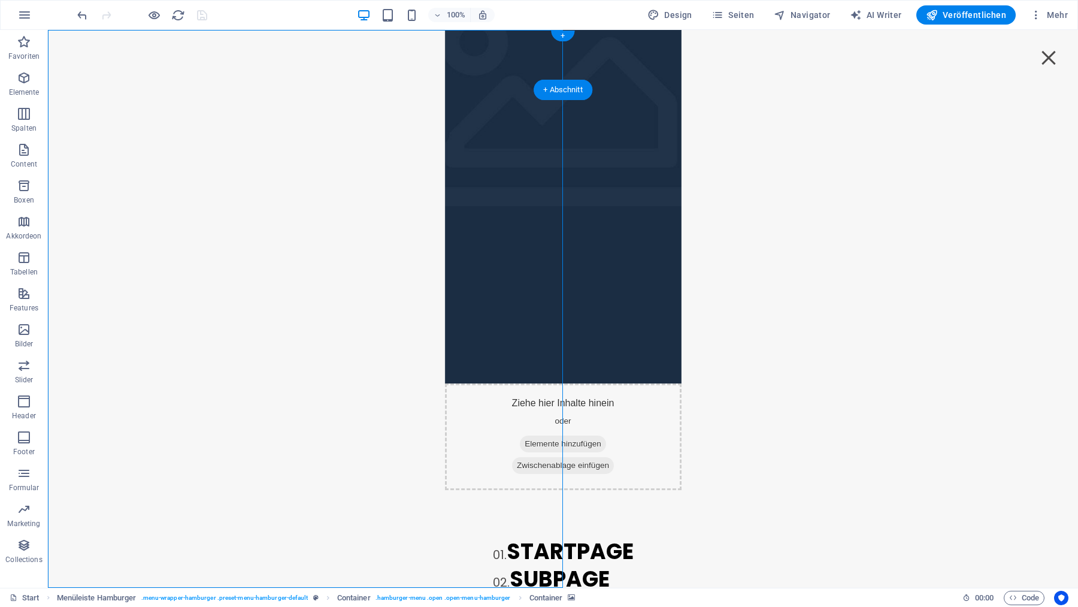
click at [445, 293] on figure at bounding box center [563, 105] width 237 height 558
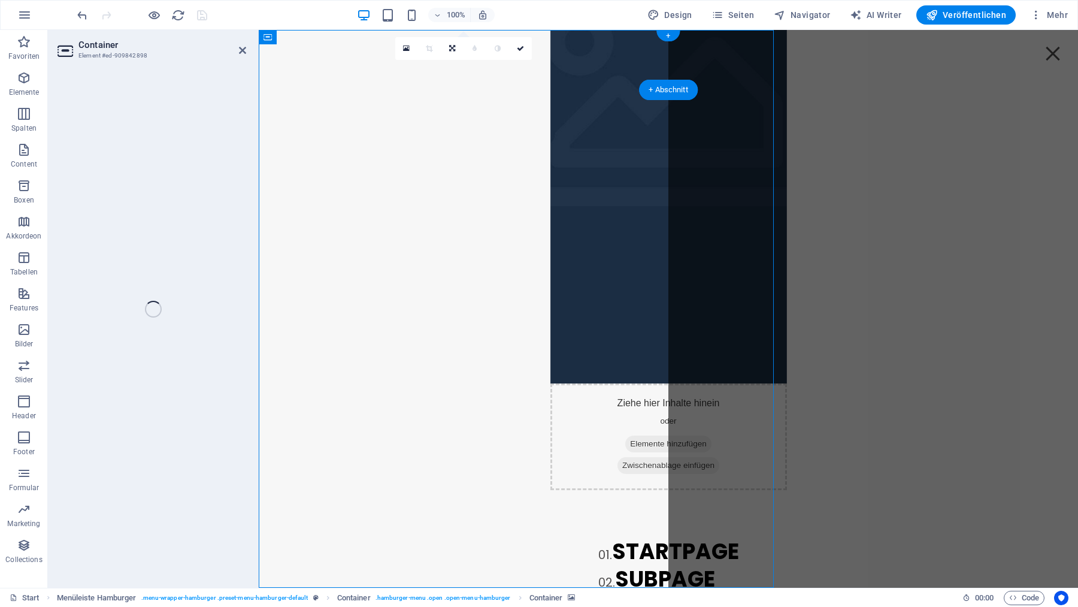
select select "%"
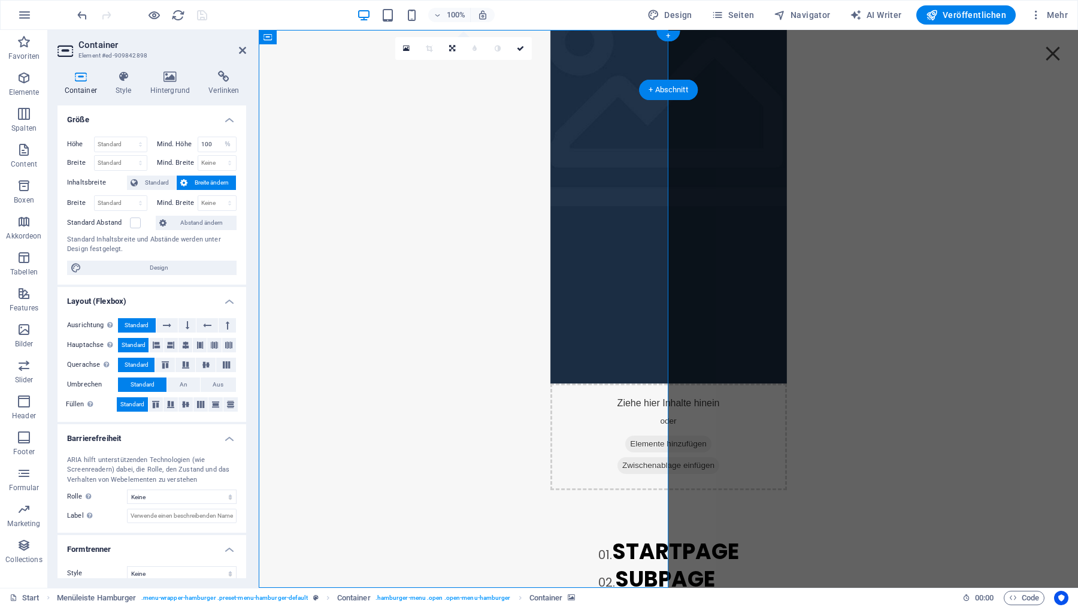
click at [550, 290] on figure at bounding box center [668, 105] width 237 height 558
click at [169, 77] on icon at bounding box center [170, 77] width 54 height 12
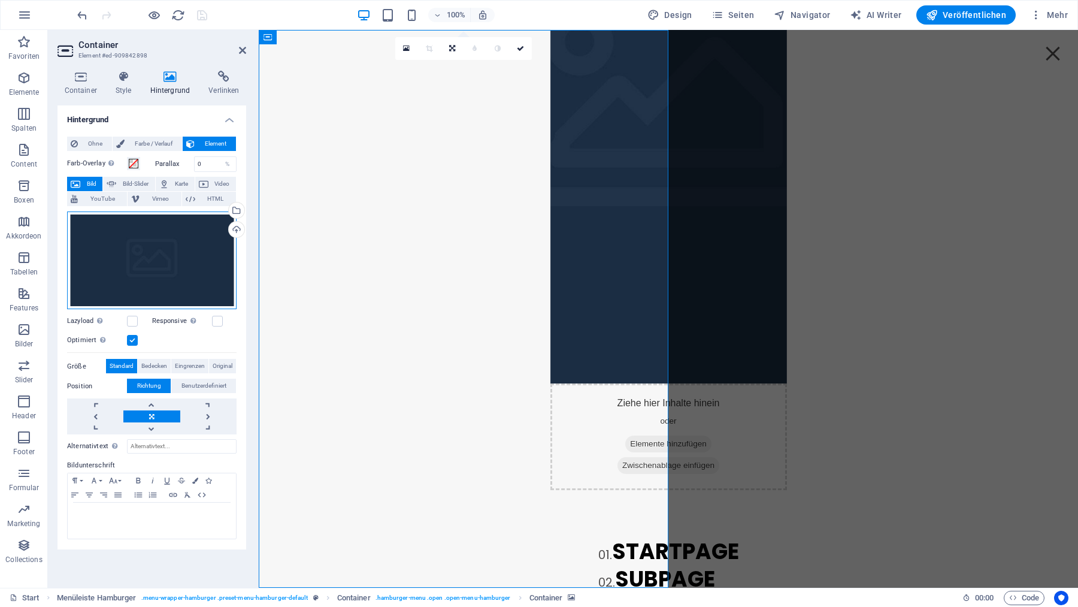
click at [176, 244] on div "Ziehe Dateien zum Hochladen hierher oder klicke hier, um aus Dateien oder koste…" at bounding box center [151, 260] width 169 height 98
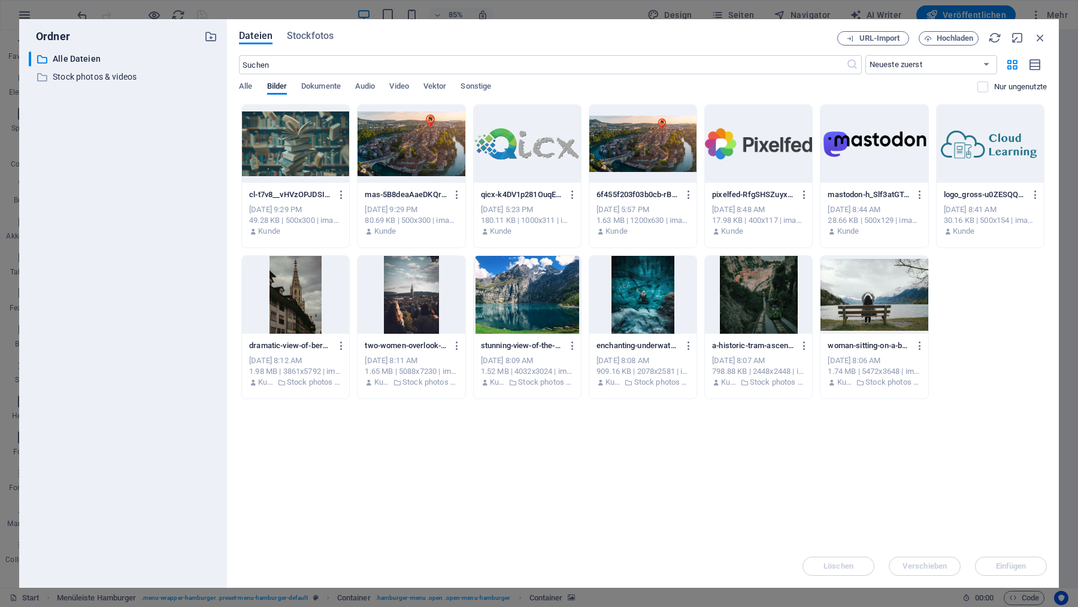
click at [645, 300] on div at bounding box center [642, 295] width 107 height 78
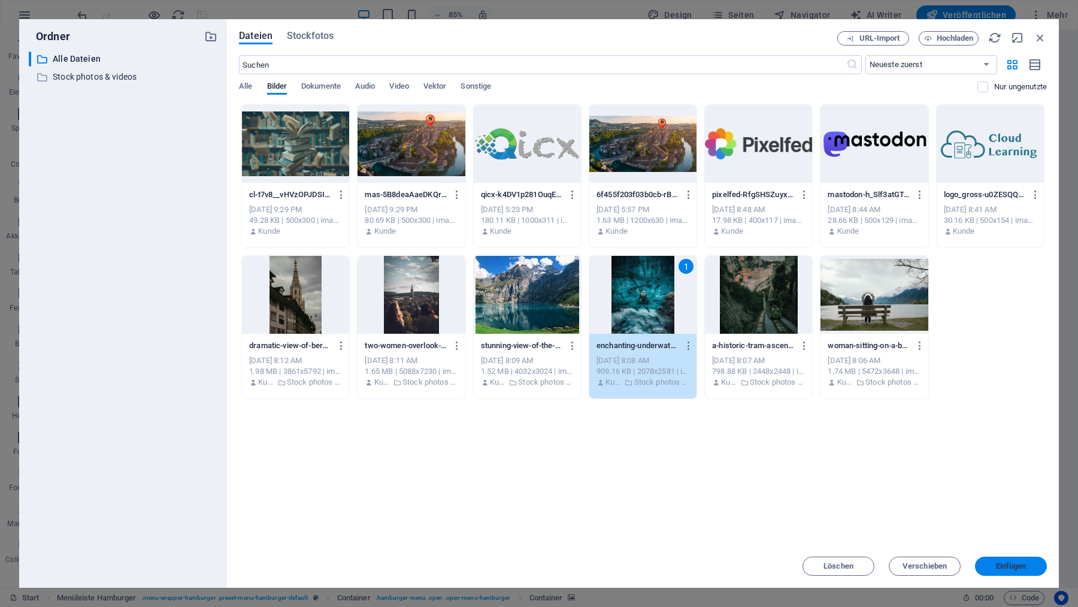
drag, startPoint x: 1014, startPoint y: 566, endPoint x: 766, endPoint y: 557, distance: 248.7
click at [1014, 566] on span "Einfügen" at bounding box center [1011, 565] width 31 height 7
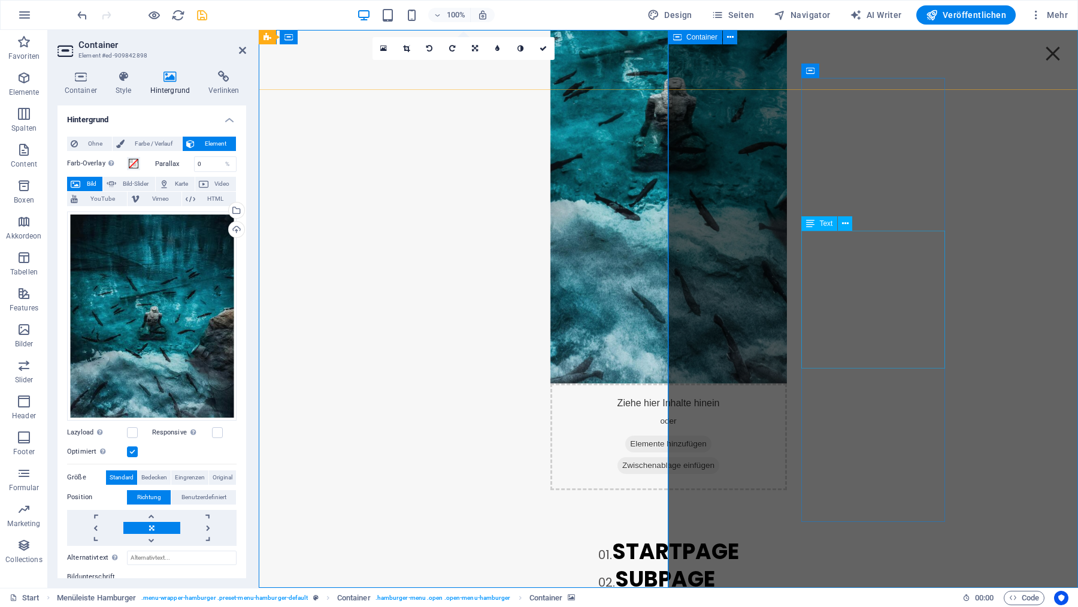
click at [739, 538] on div "01. STARTPAGE 02. SUBPAGE 03. SUBPAGE 04. SUBPAGE 05. SUBPAGE" at bounding box center [668, 607] width 141 height 138
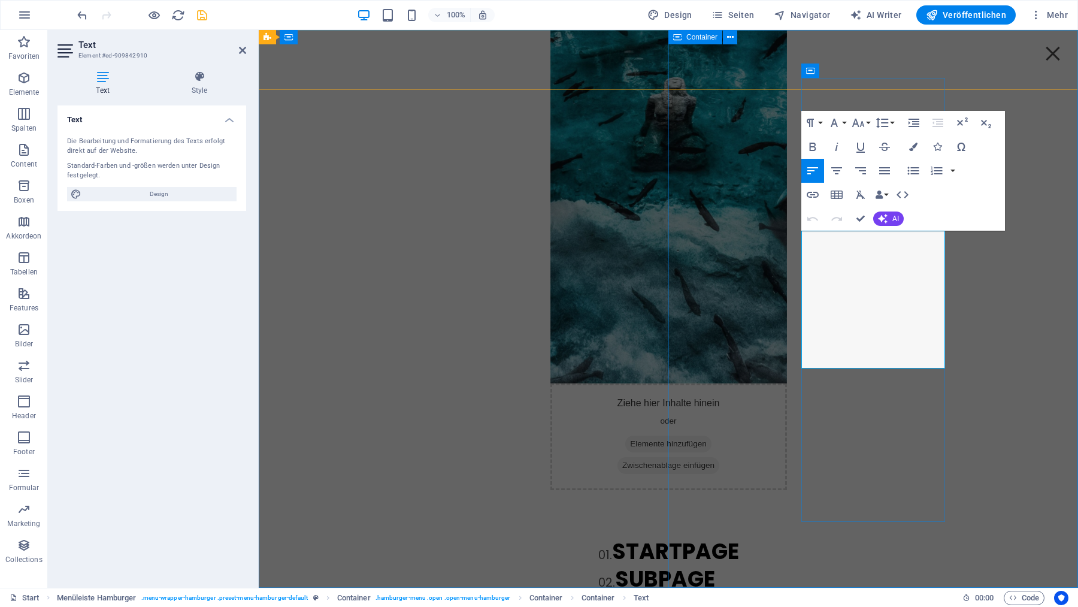
click at [714, 591] on span "SUBPAGE" at bounding box center [664, 606] width 100 height 31
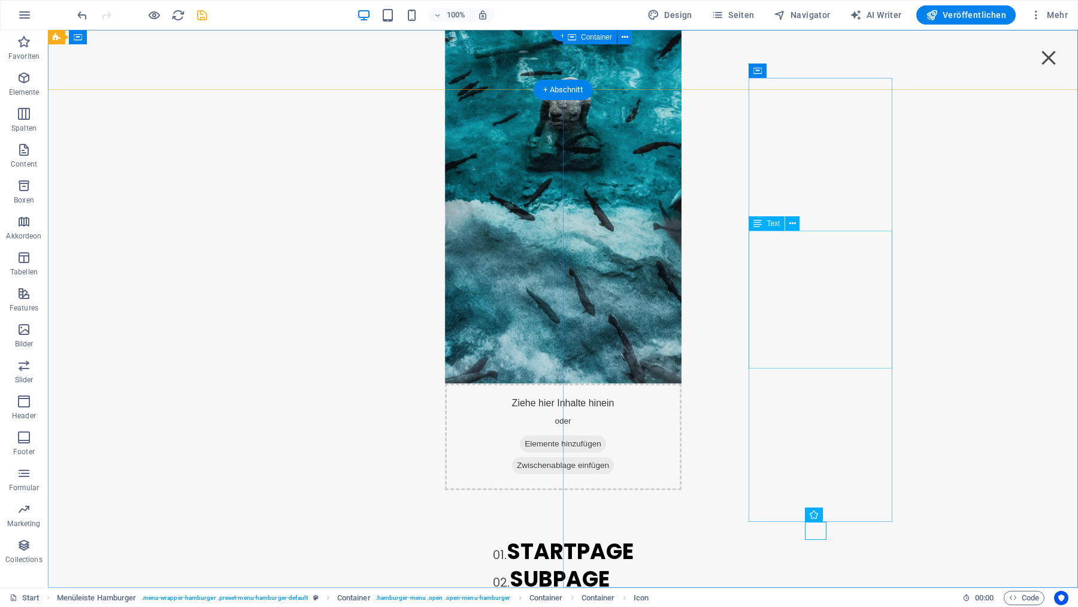
click at [634, 538] on div "01. STARTPAGE 02. SUBPAGE 03. SUBPAGE 04. SUBPAGE 05. SUBPAGE" at bounding box center [563, 607] width 141 height 138
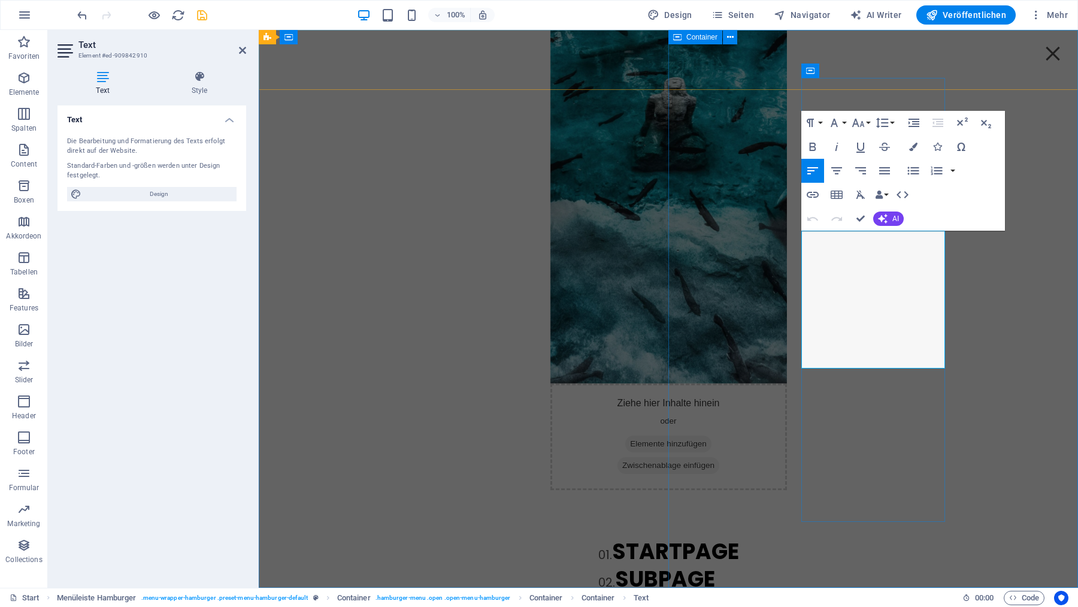
click at [739, 536] on span "STARTPAGE" at bounding box center [675, 551] width 127 height 31
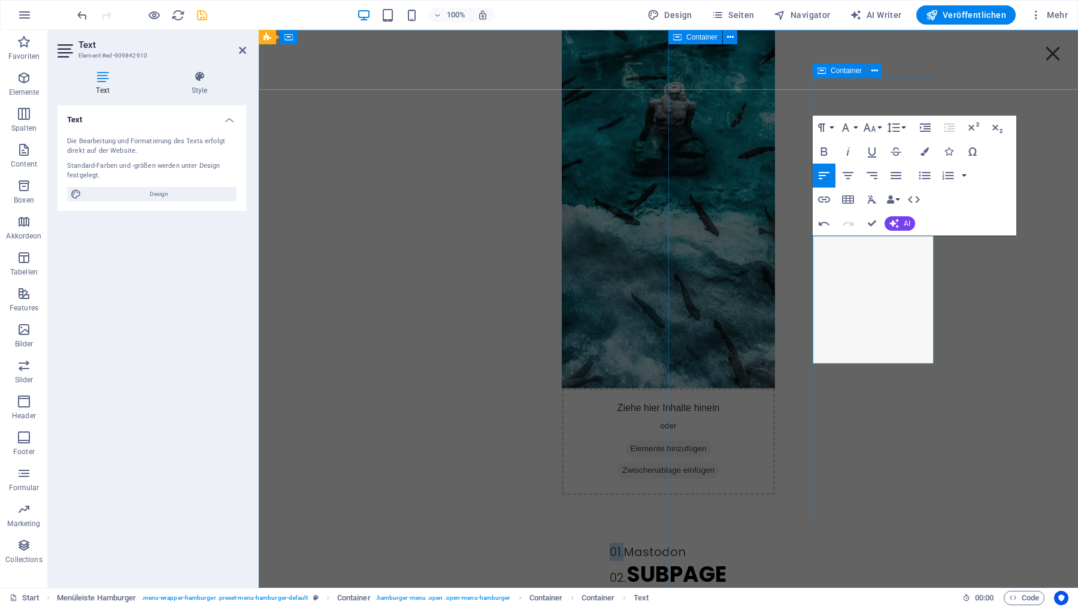
drag, startPoint x: 828, startPoint y: 243, endPoint x: 812, endPoint y: 243, distance: 15.6
click at [727, 543] on div "01.Mastodon 02. SUBPAGE 03. SUBPAGE 04. SUBPAGE 05. SUBPAGE" at bounding box center [668, 607] width 117 height 128
click at [727, 543] on p "Mastodon" at bounding box center [668, 552] width 117 height 18
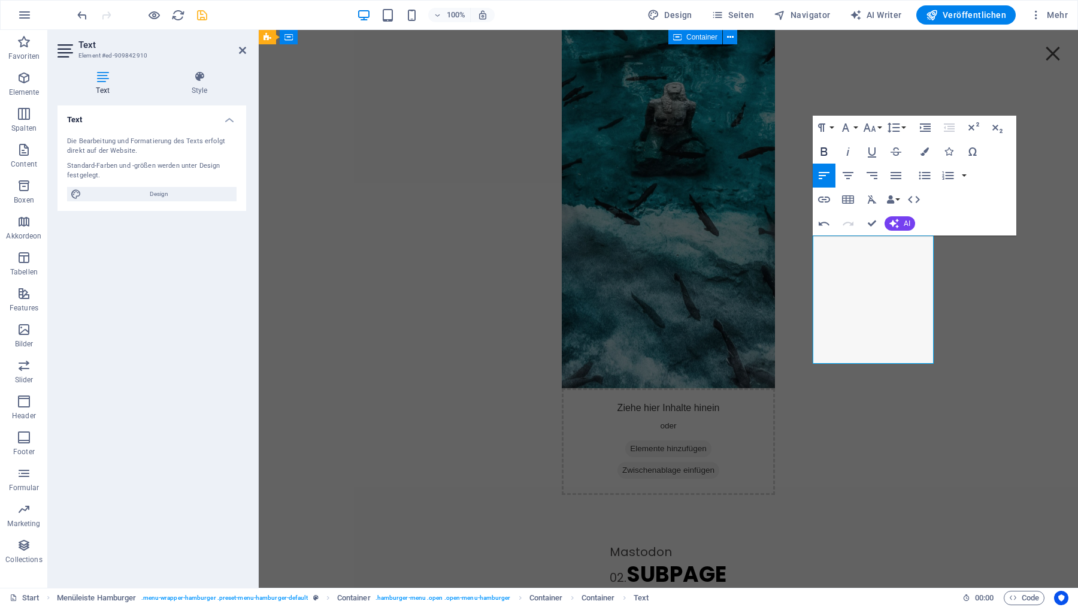
click at [827, 150] on icon "button" at bounding box center [824, 151] width 7 height 8
click at [849, 125] on icon "button" at bounding box center [845, 127] width 14 height 14
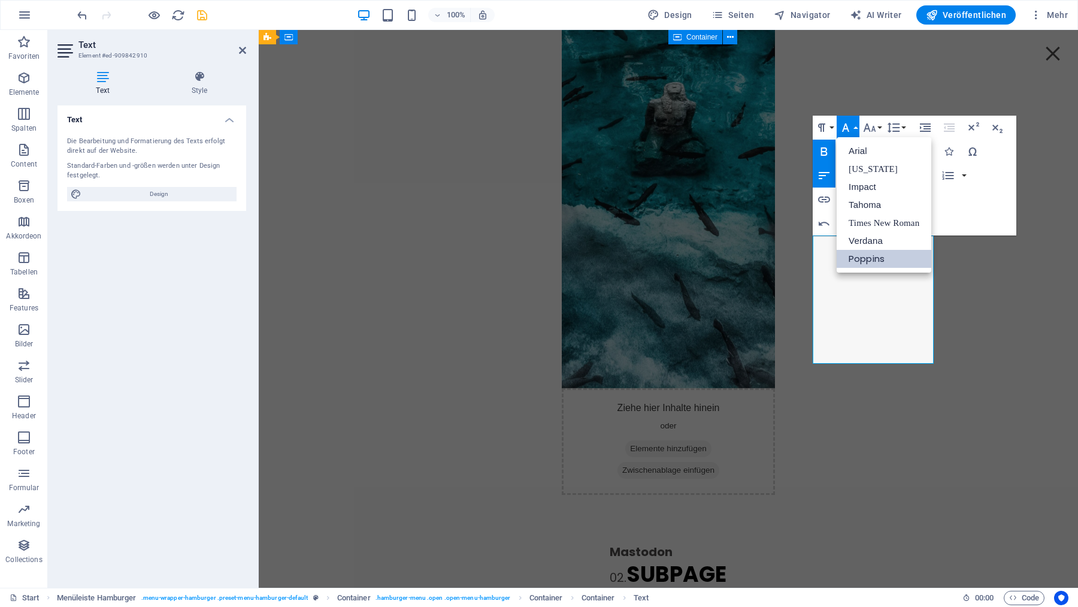
click at [849, 125] on icon "button" at bounding box center [845, 127] width 14 height 14
click at [870, 125] on icon "button" at bounding box center [869, 127] width 14 height 14
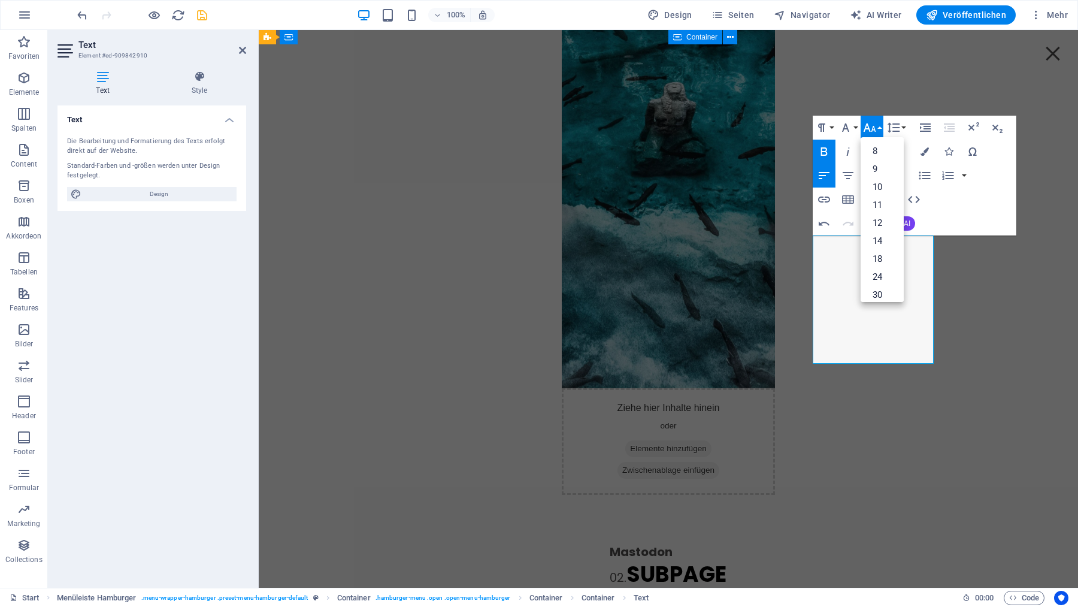
click at [869, 125] on icon "button" at bounding box center [869, 127] width 14 height 14
click at [826, 123] on icon "button" at bounding box center [821, 127] width 14 height 14
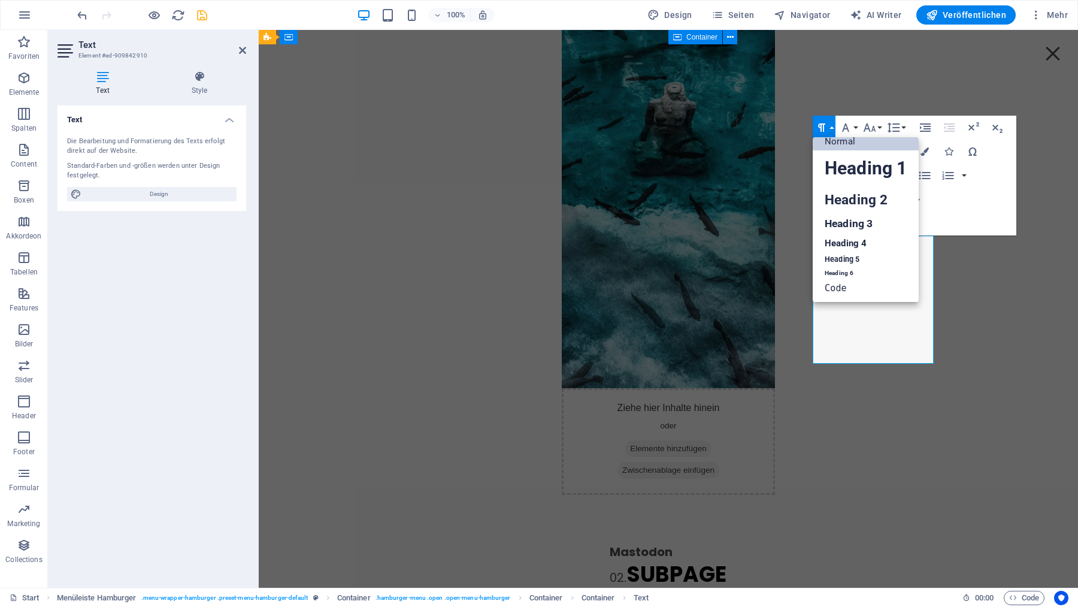
scroll to position [10, 0]
click at [846, 200] on link "Heading 2" at bounding box center [866, 199] width 106 height 27
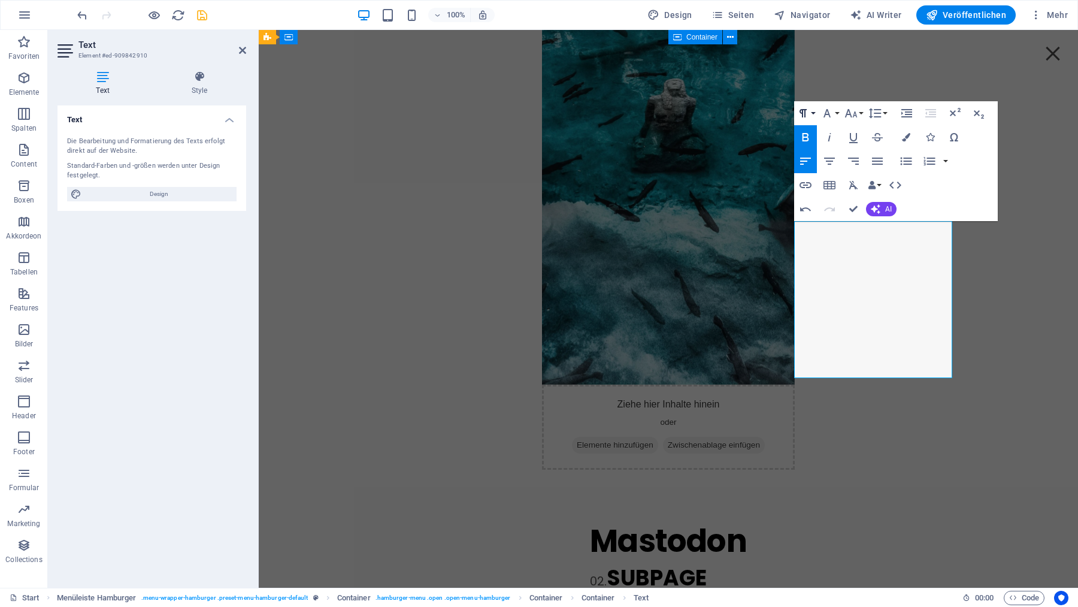
click at [810, 110] on icon "button" at bounding box center [803, 113] width 14 height 14
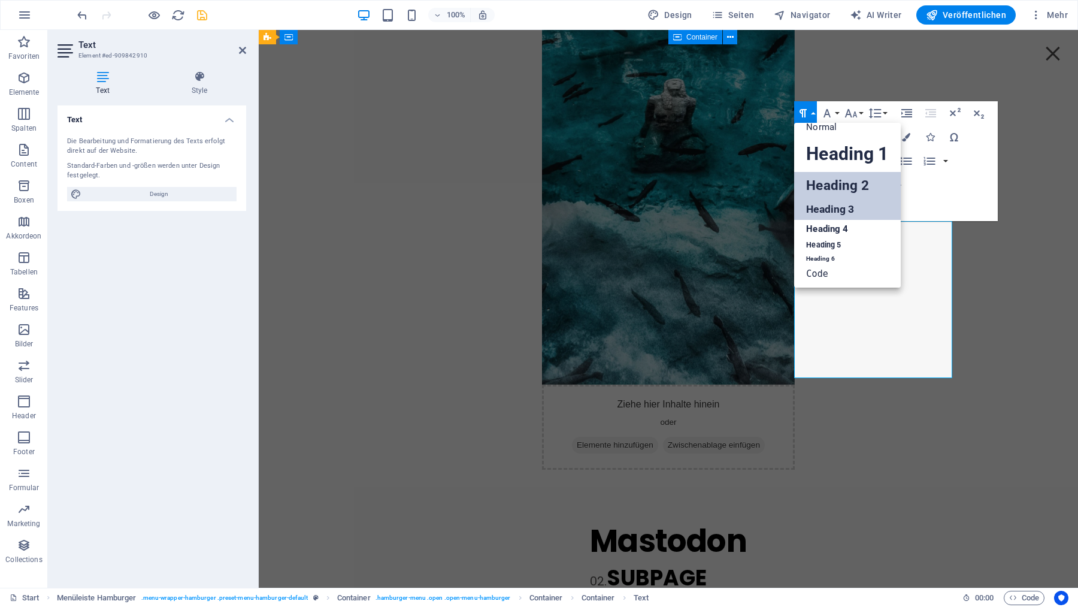
click at [820, 209] on link "Heading 3" at bounding box center [847, 209] width 106 height 21
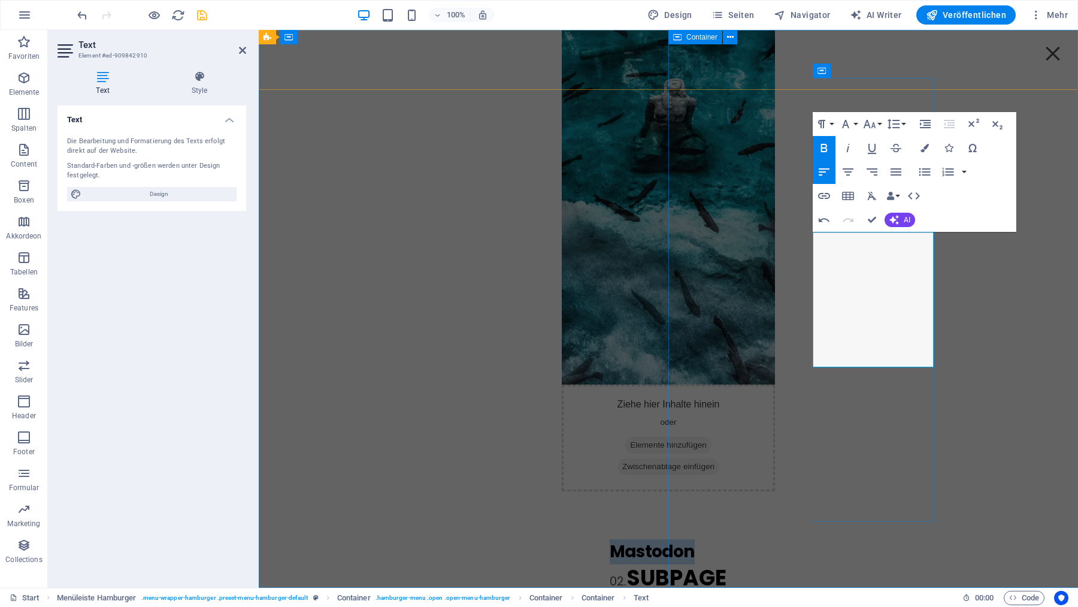
click at [727, 539] on h3 "Mastodon" at bounding box center [668, 551] width 117 height 25
click at [823, 193] on icon "button" at bounding box center [824, 196] width 12 height 6
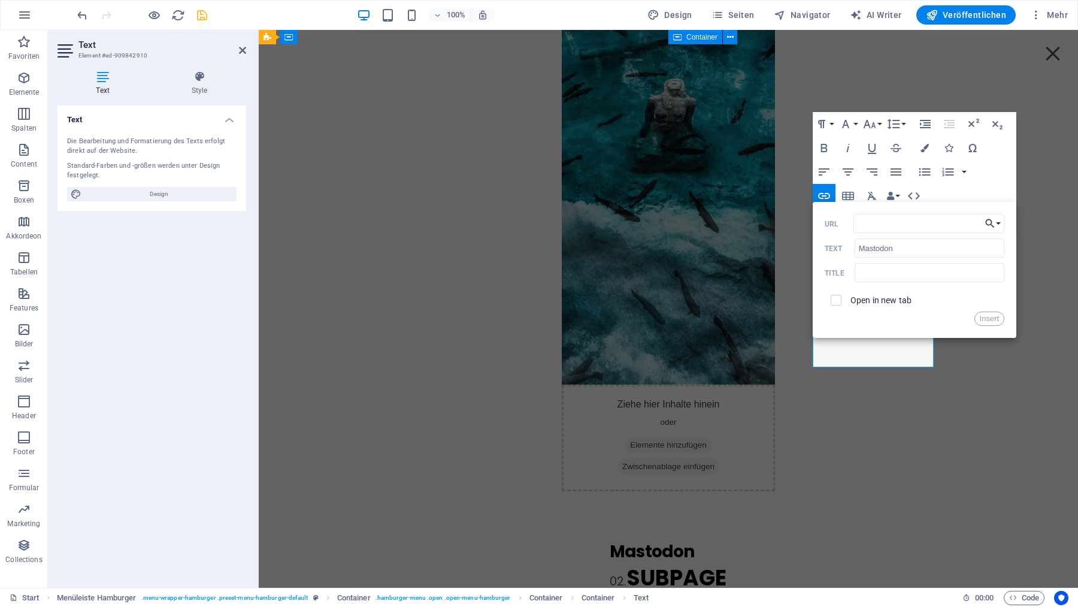
click at [1001, 219] on button "Choose Link" at bounding box center [993, 223] width 23 height 19
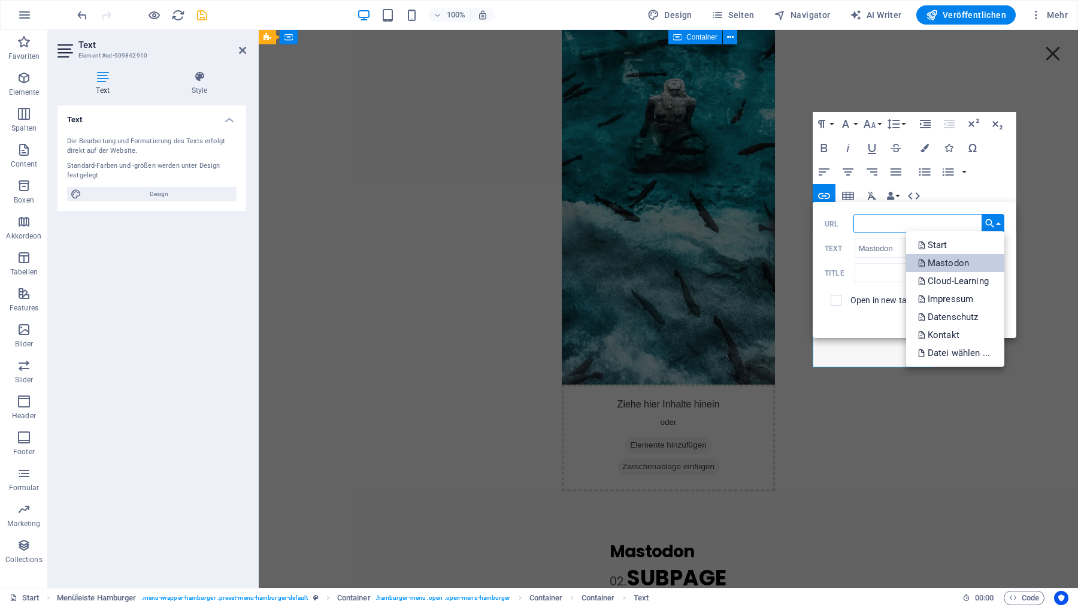
click at [952, 267] on p "Mastodon" at bounding box center [944, 263] width 53 height 18
type input "/mastodon"
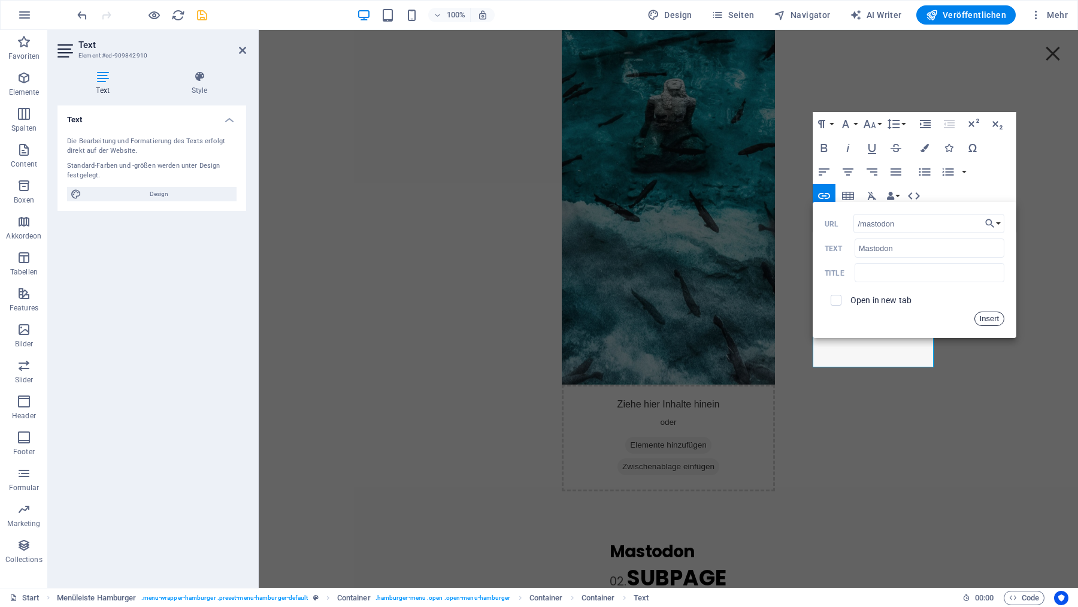
click at [995, 320] on button "Insert" at bounding box center [989, 318] width 31 height 14
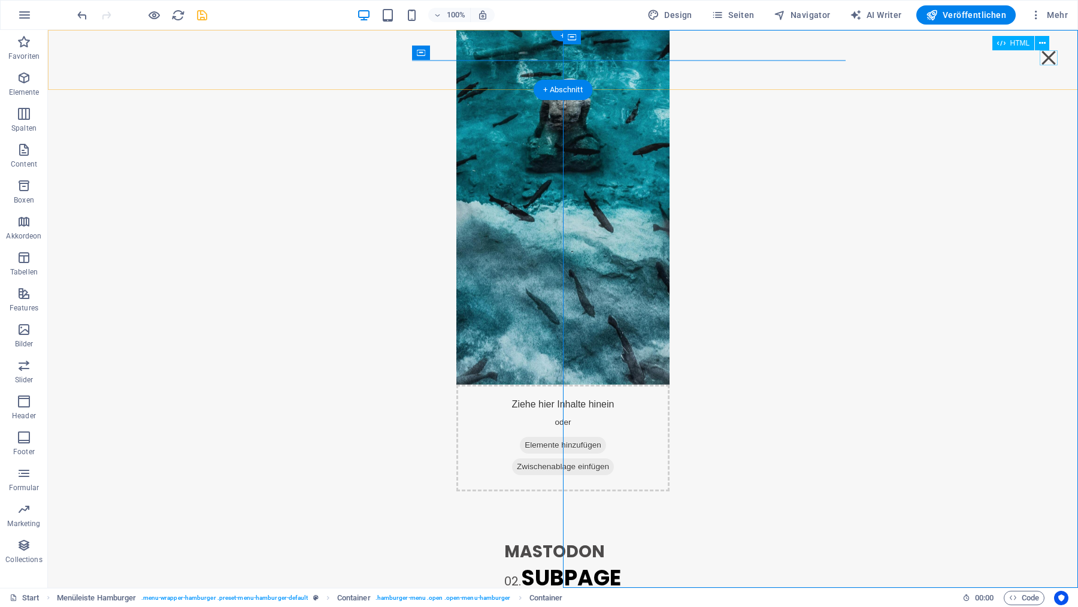
click at [1049, 55] on div "Menu" at bounding box center [1049, 57] width 18 height 15
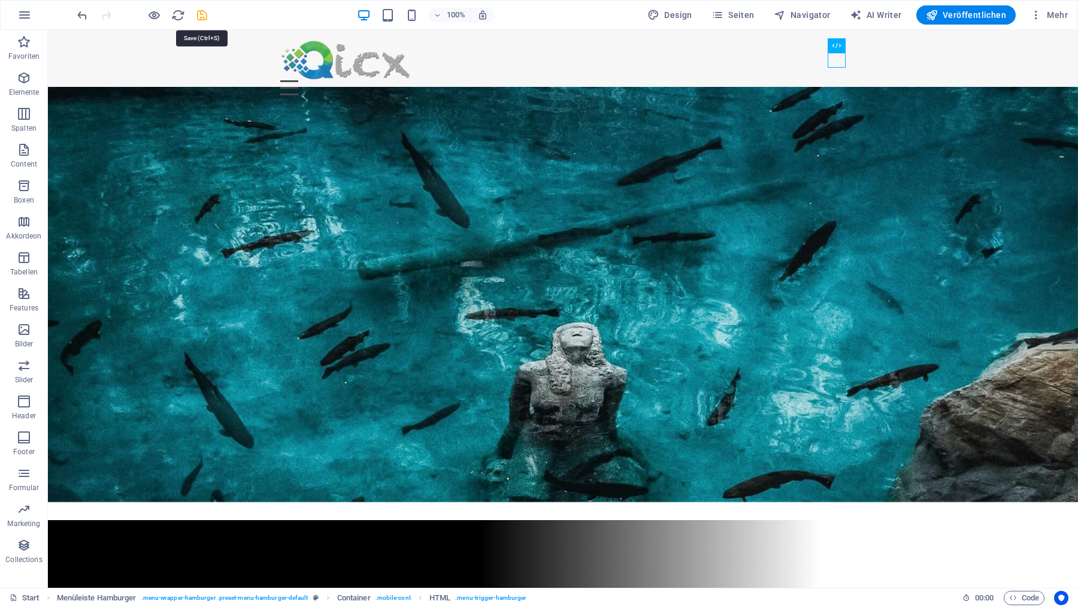
click at [202, 13] on icon "save" at bounding box center [202, 15] width 14 height 14
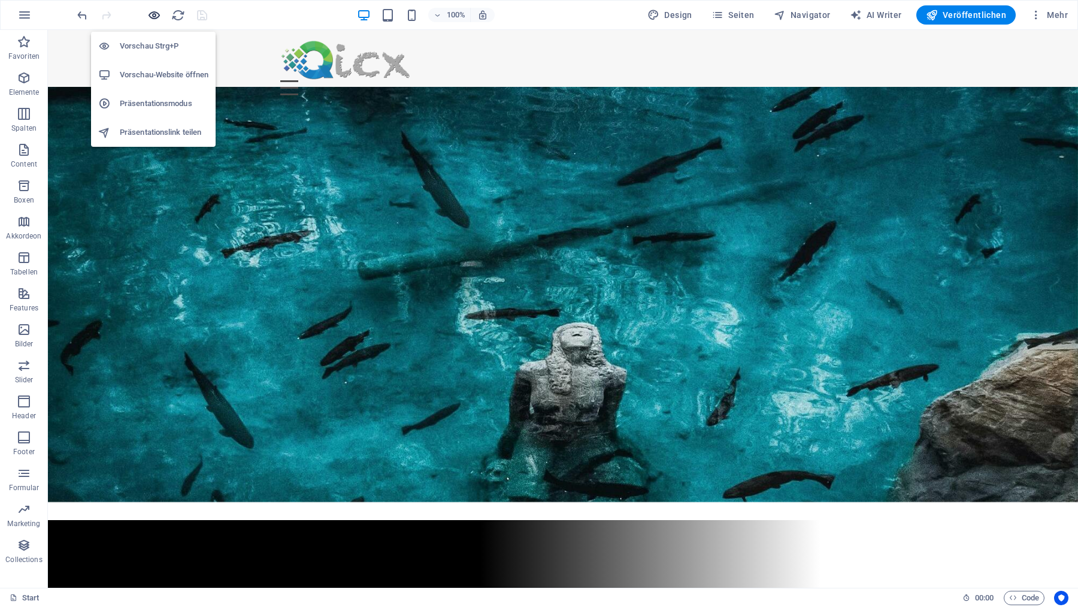
click at [155, 13] on icon "button" at bounding box center [154, 15] width 14 height 14
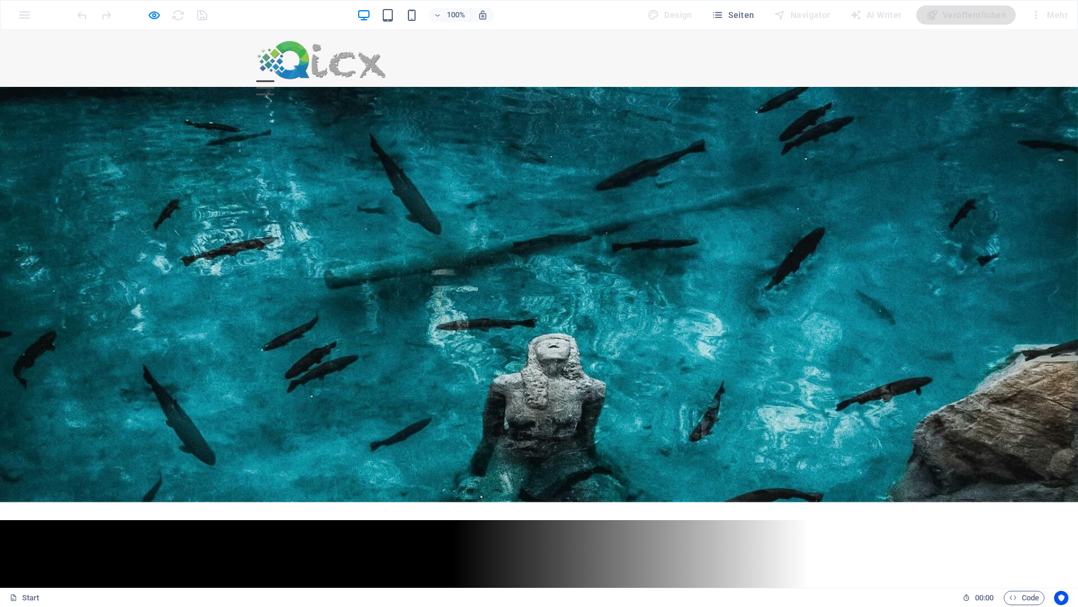
click at [274, 80] on div "Menu" at bounding box center [265, 87] width 18 height 15
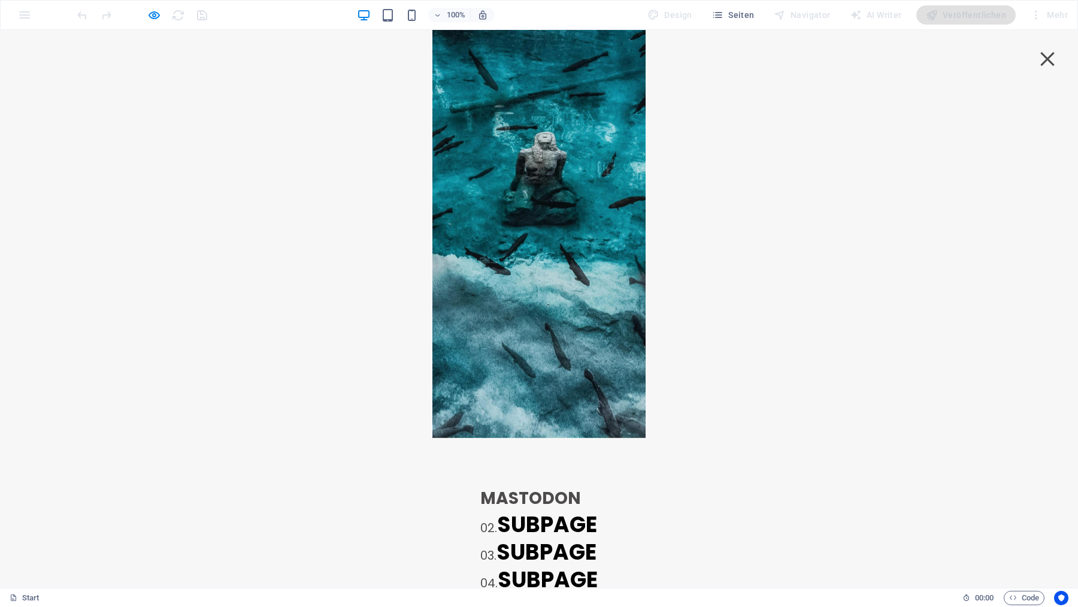
click at [581, 486] on strong "Mastodon" at bounding box center [530, 497] width 101 height 23
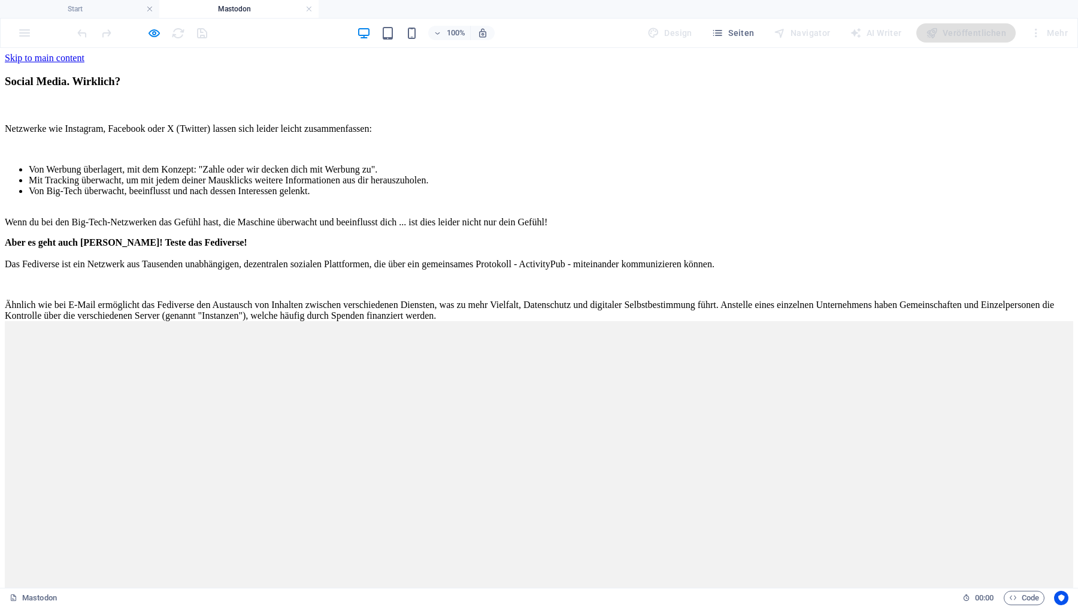
scroll to position [0, 0]
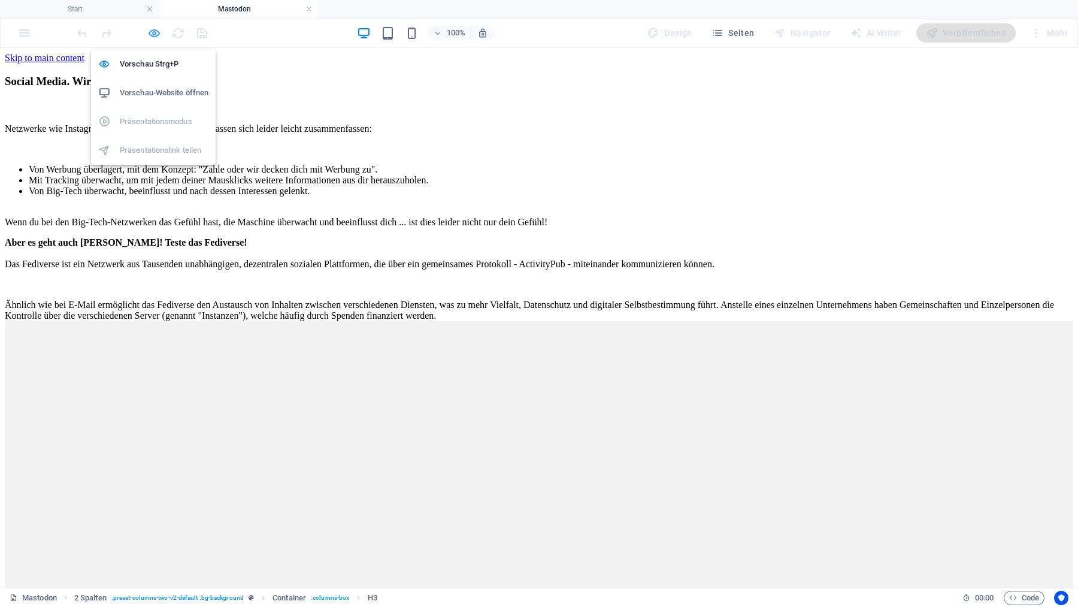
click at [156, 32] on icon "button" at bounding box center [154, 33] width 14 height 14
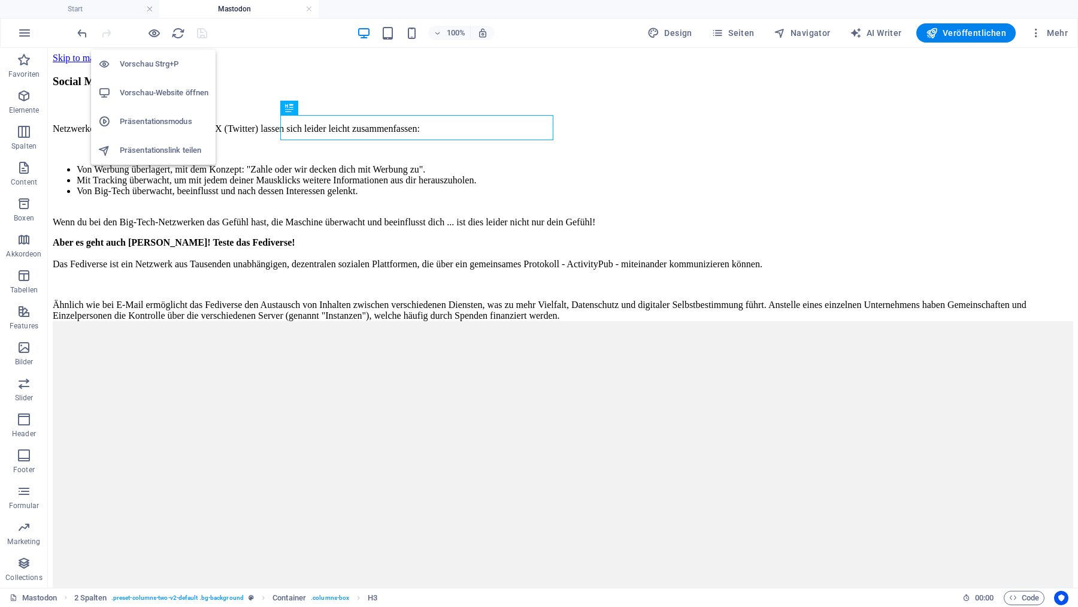
click at [147, 94] on h6 "Vorschau-Website öffnen" at bounding box center [164, 93] width 89 height 14
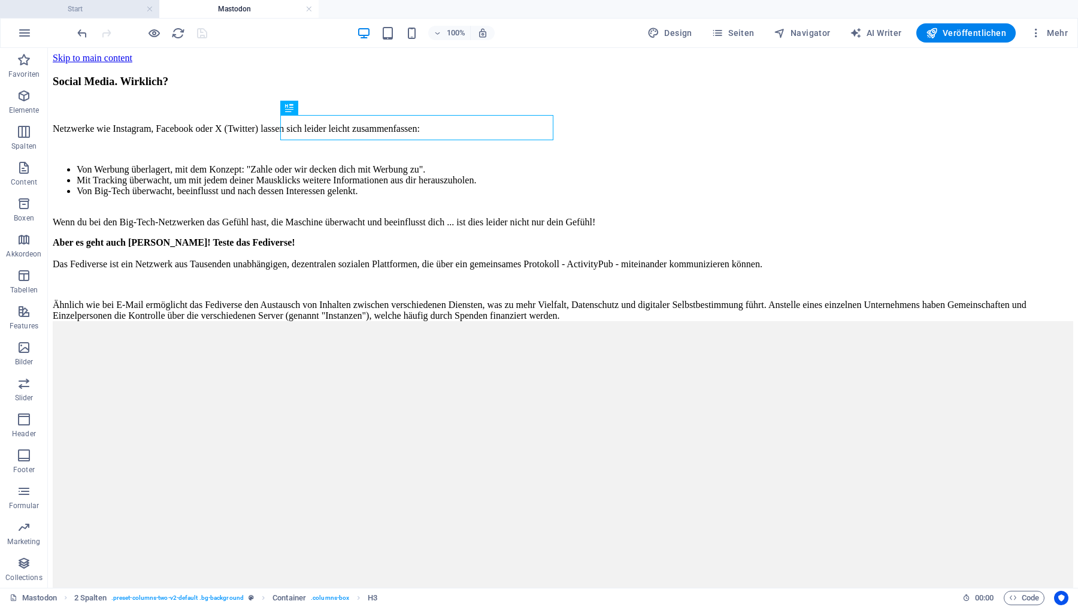
click at [115, 9] on h4 "Start" at bounding box center [79, 8] width 159 height 13
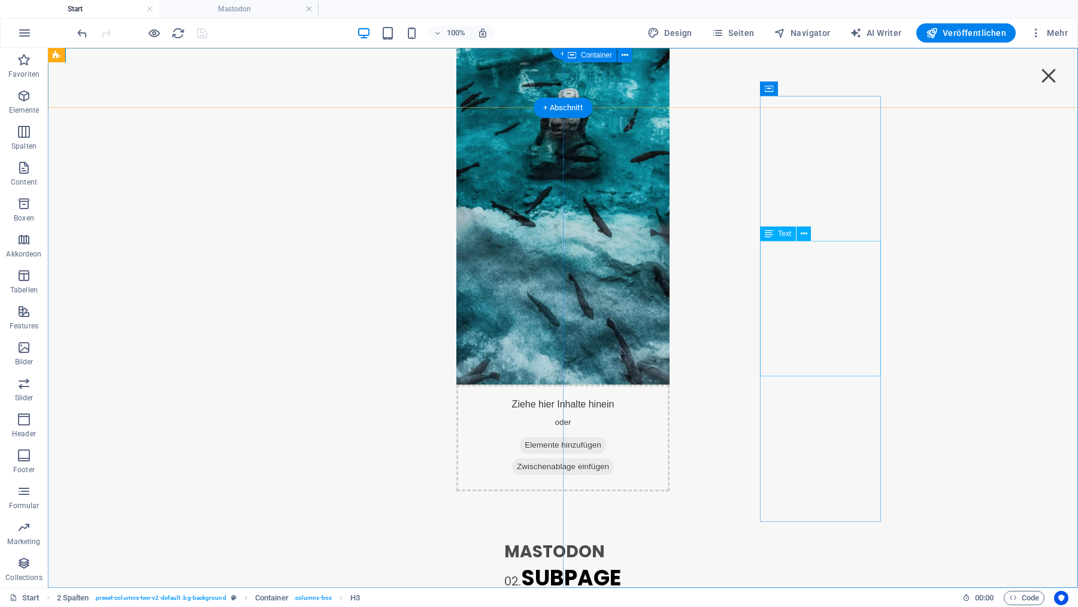
click at [622, 539] on div "Mastodon 02. SUBPAGE 03. SUBPAGE 04. SUBPAGE 05. SUBPAGE" at bounding box center [562, 606] width 117 height 135
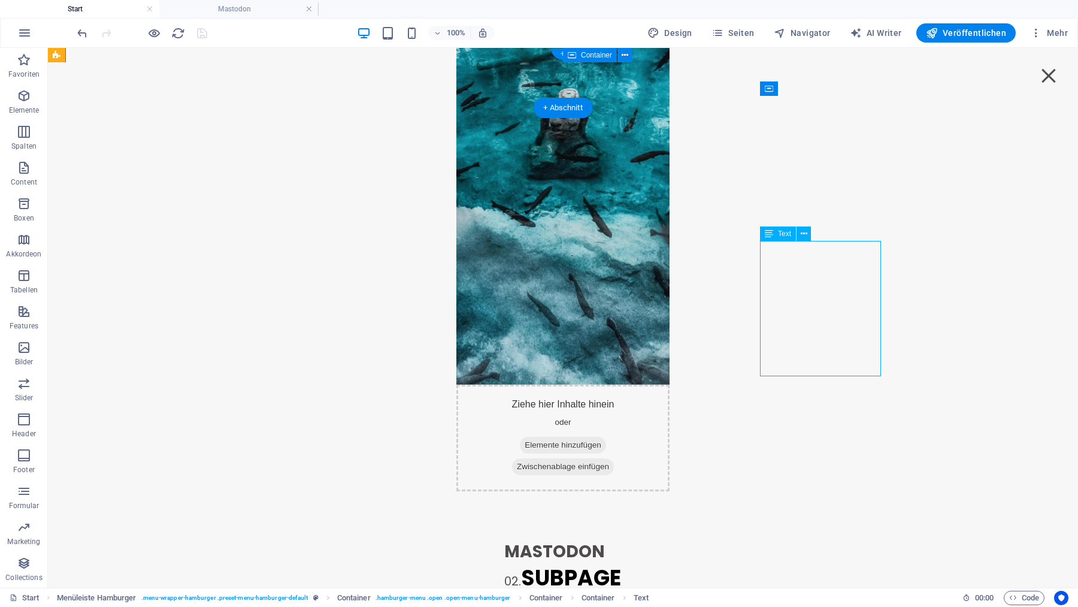
click at [622, 539] on div "Mastodon 02. SUBPAGE 03. SUBPAGE 04. SUBPAGE 05. SUBPAGE" at bounding box center [562, 606] width 117 height 135
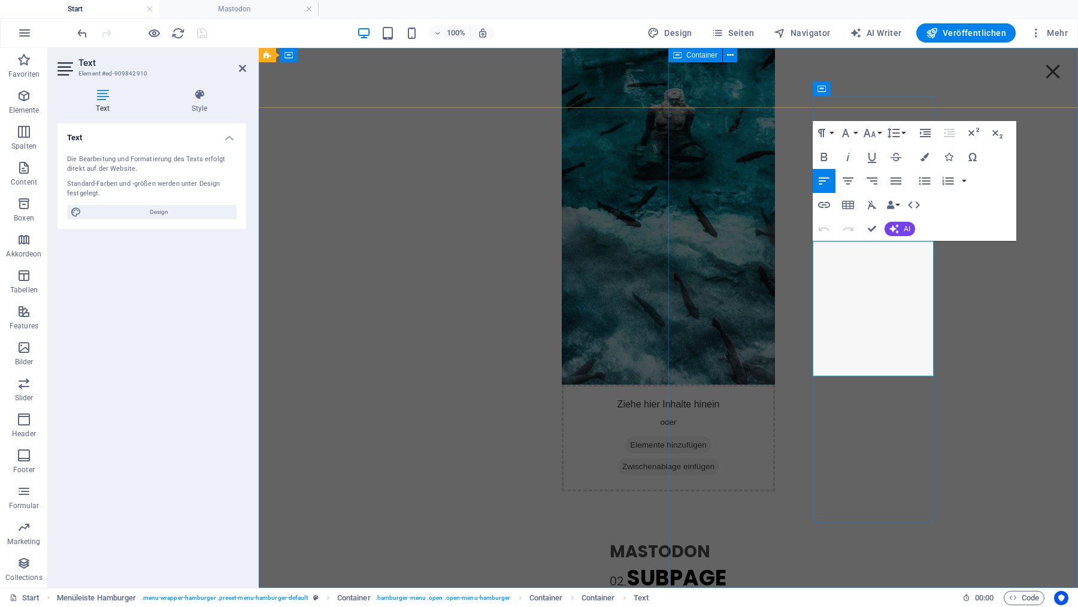
click at [727, 564] on p "02. SUBPAGE" at bounding box center [668, 578] width 117 height 28
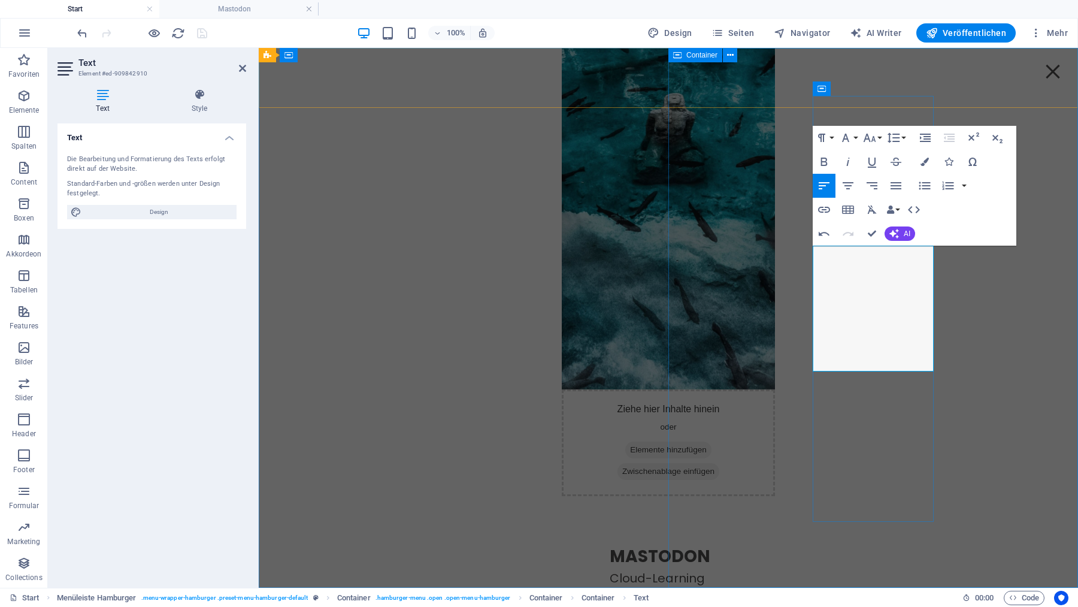
click at [727, 569] on p "Cloud-Learning" at bounding box center [668, 578] width 117 height 18
click at [823, 138] on icon "button" at bounding box center [821, 138] width 7 height 8
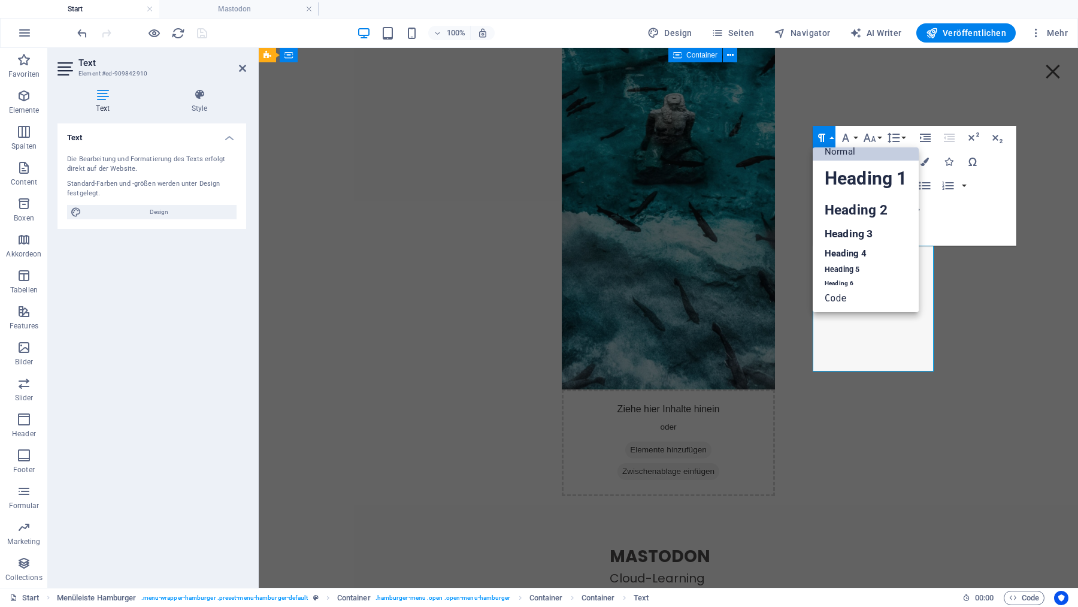
scroll to position [10, 0]
click at [840, 235] on link "Heading 3" at bounding box center [866, 233] width 106 height 21
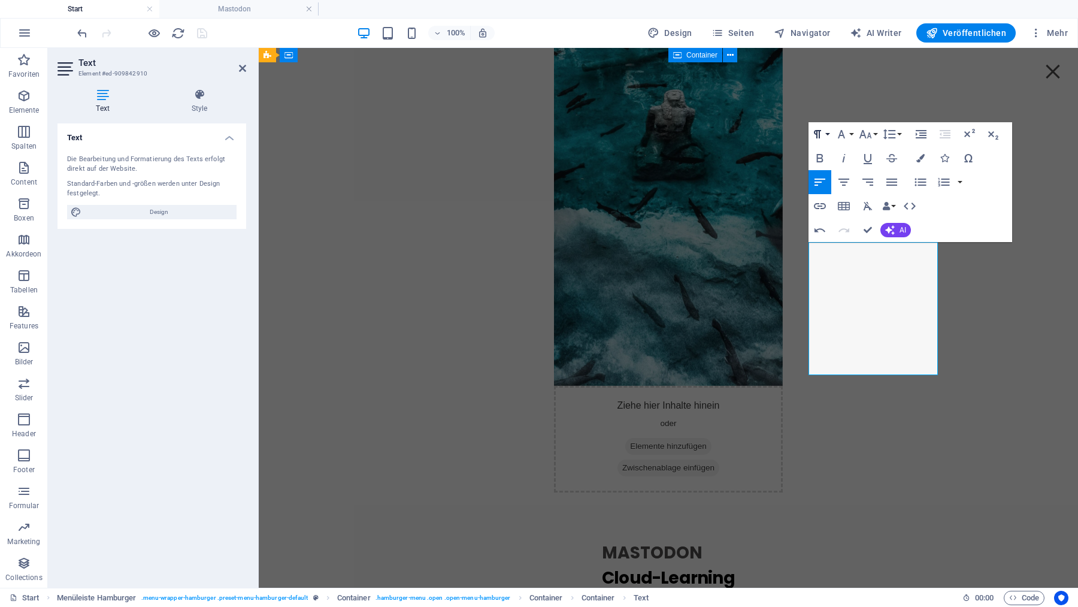
click at [820, 131] on icon "button" at bounding box center [817, 134] width 7 height 8
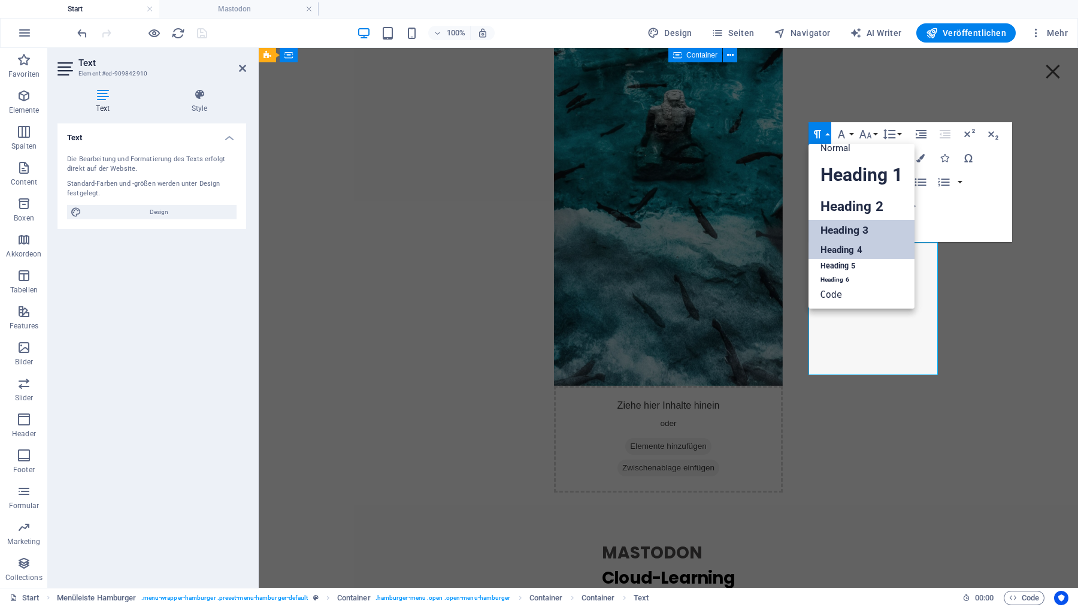
click at [834, 246] on link "Heading 4" at bounding box center [861, 250] width 106 height 18
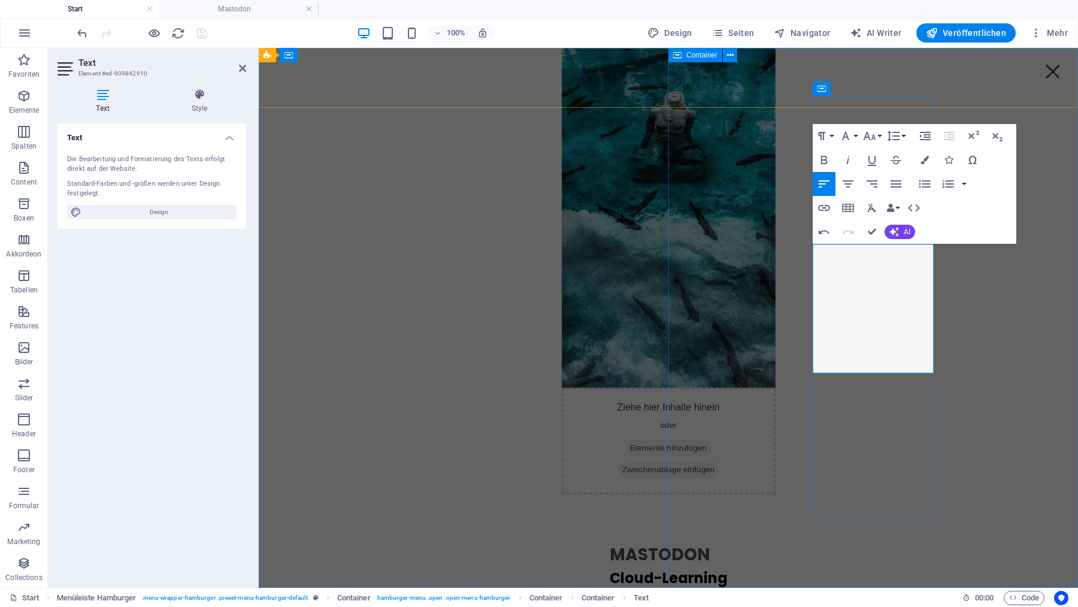
click at [710, 543] on strong "Mastodon" at bounding box center [660, 554] width 101 height 23
click at [823, 134] on icon "button" at bounding box center [821, 136] width 7 height 8
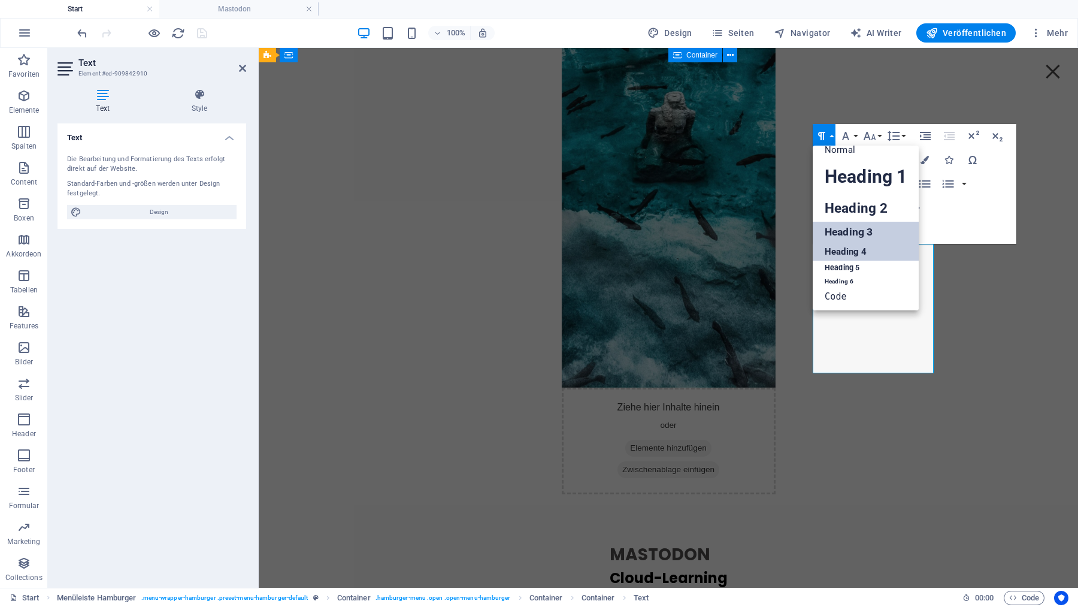
click at [847, 249] on link "Heading 4" at bounding box center [866, 252] width 106 height 18
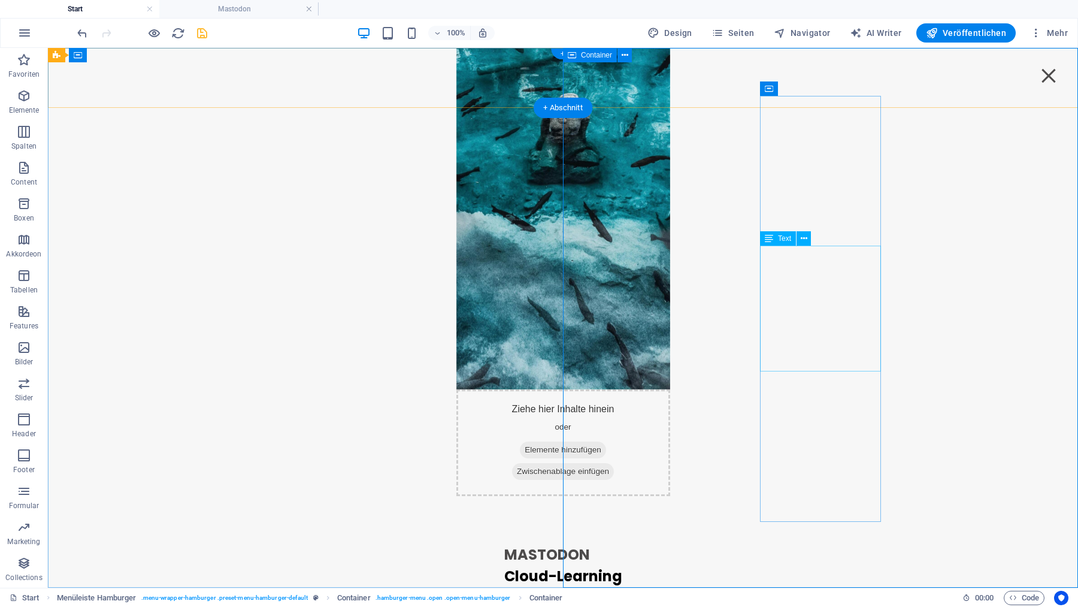
click at [622, 544] on div "Mastodon Cloud-Learning 03. SUBPAGE 04. SUBPAGE 05. SUBPAGE" at bounding box center [563, 607] width 118 height 126
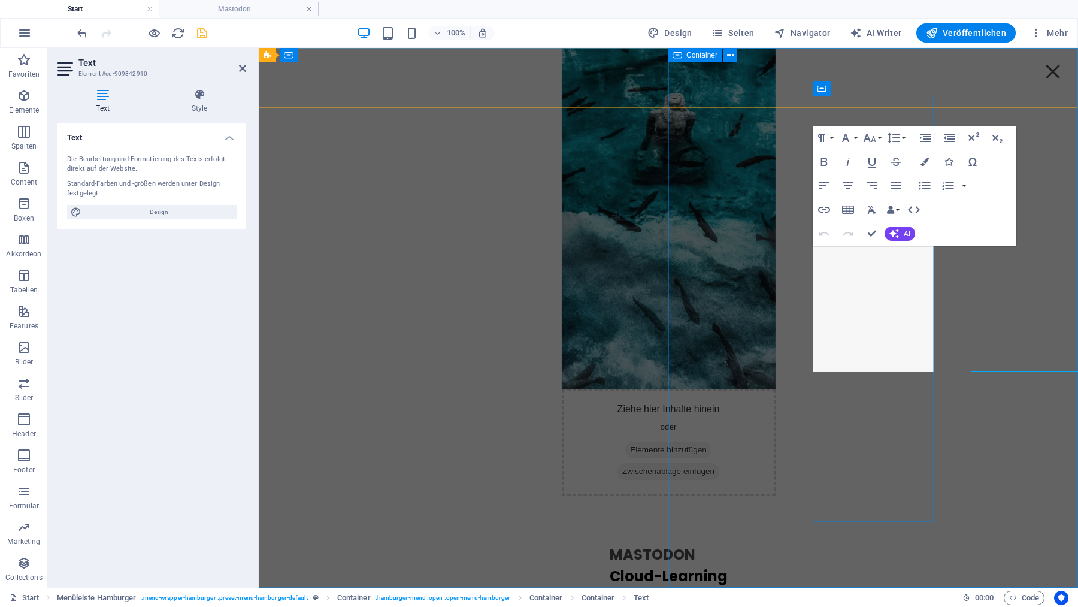
click at [728, 565] on h4 "Cloud-Learning" at bounding box center [669, 576] width 118 height 22
drag, startPoint x: 885, startPoint y: 280, endPoint x: 810, endPoint y: 249, distance: 80.8
click at [728, 544] on div "Mastodon Cloud-Learning 03. SUBPAGE 04. SUBPAGE 05. SUBPAGE" at bounding box center [669, 607] width 118 height 126
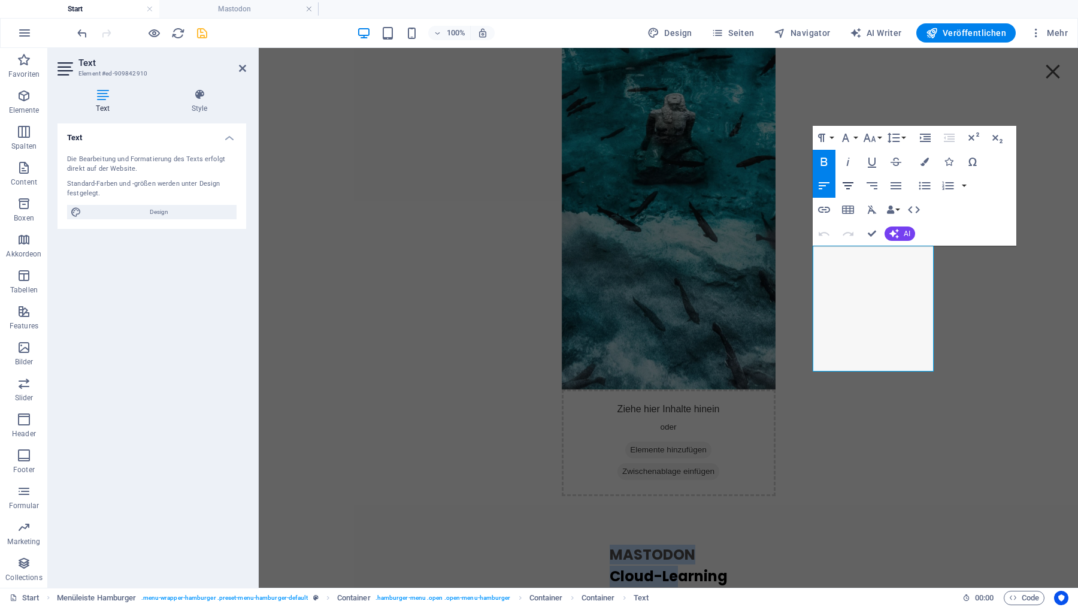
click at [849, 184] on icon "button" at bounding box center [848, 185] width 14 height 14
click at [728, 565] on h4 "Cloud-Learning" at bounding box center [669, 576] width 118 height 22
click at [711, 544] on strong "Mastodon" at bounding box center [669, 554] width 86 height 20
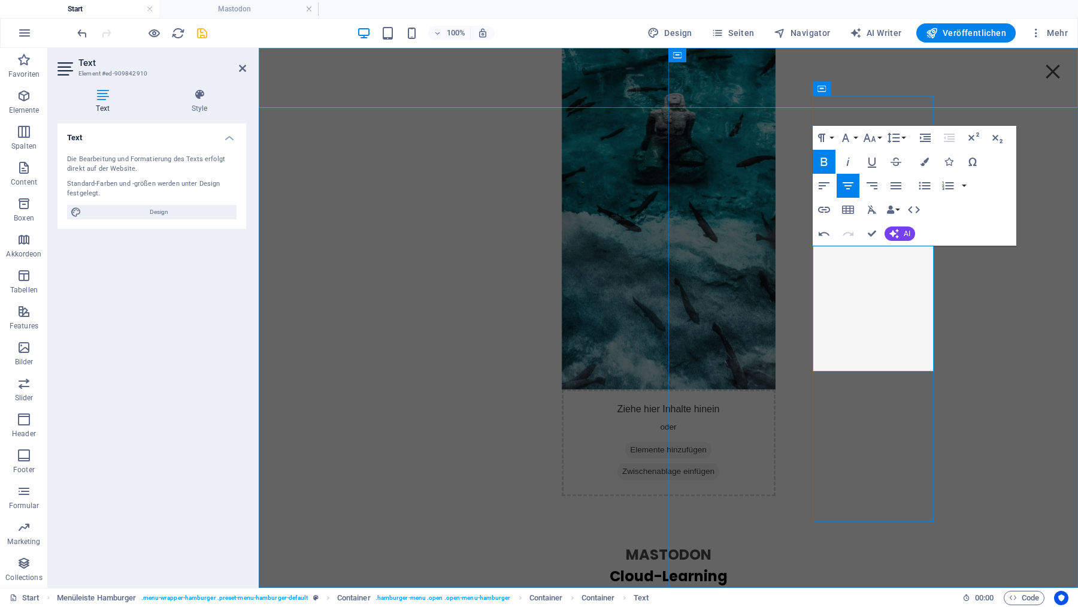
click at [711, 544] on strong "Mastodon" at bounding box center [669, 554] width 86 height 20
click at [728, 565] on h4 "Cloud-Learning" at bounding box center [669, 576] width 118 height 22
click at [823, 215] on icon "button" at bounding box center [824, 209] width 14 height 14
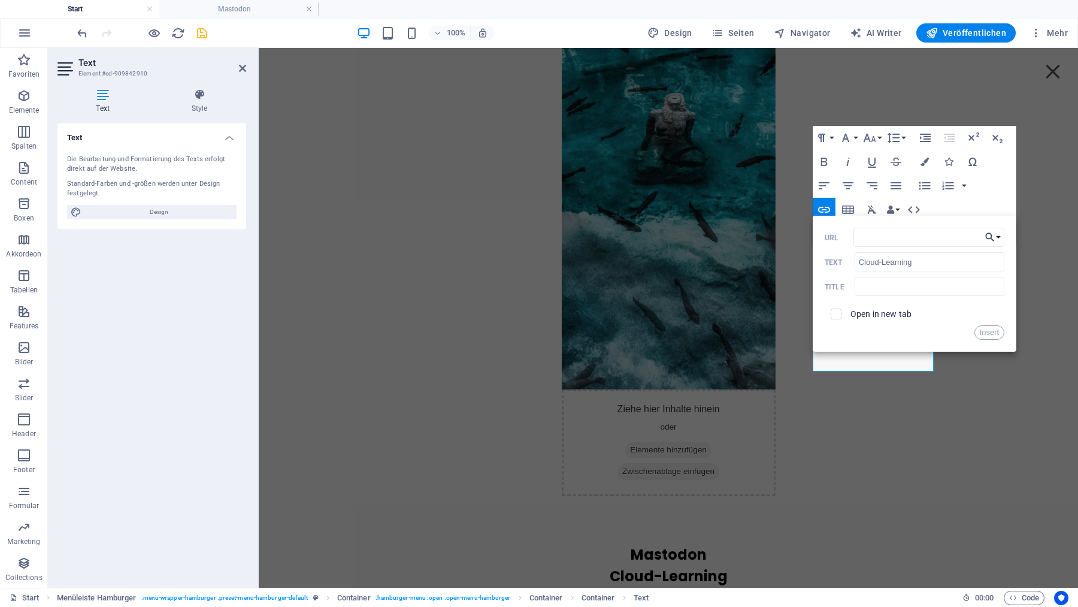
click at [995, 236] on icon "button" at bounding box center [990, 237] width 12 height 14
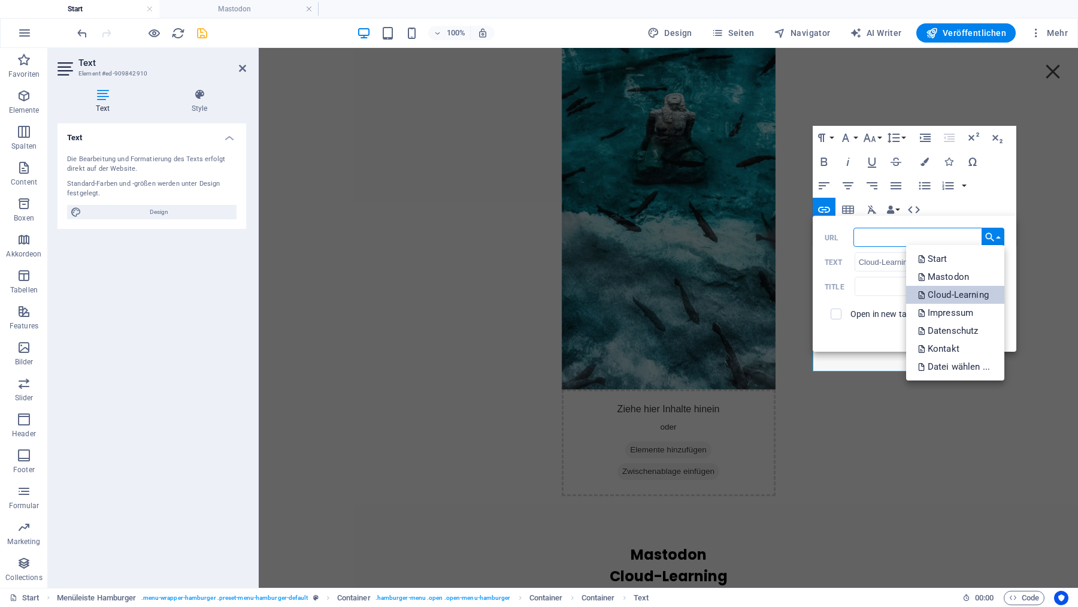
click at [962, 294] on p "Cloud-Learning" at bounding box center [954, 295] width 73 height 18
type input "/cloud-learning"
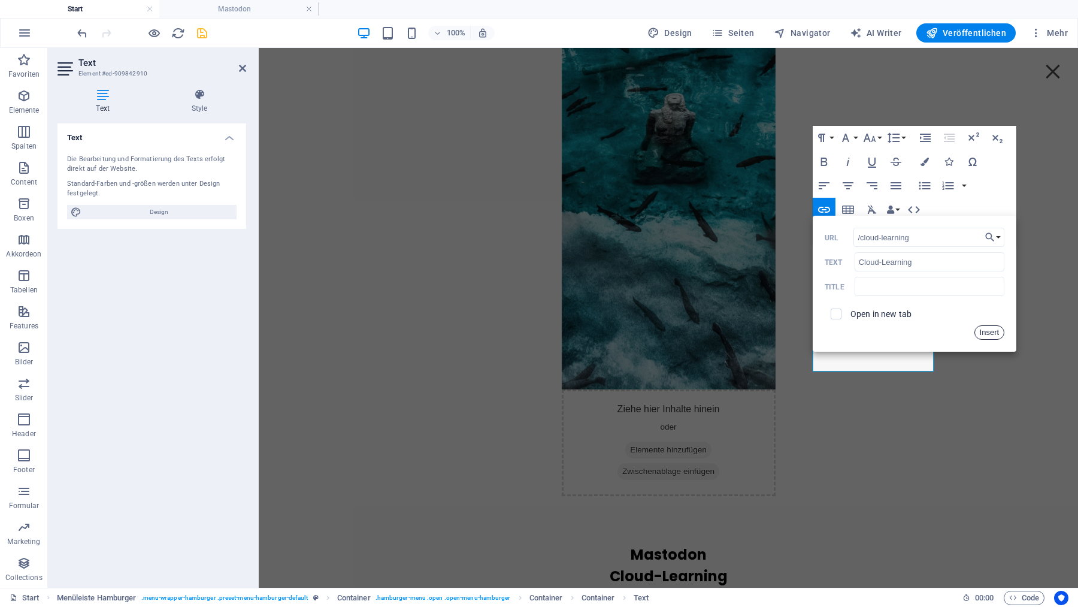
click at [986, 332] on button "Insert" at bounding box center [989, 332] width 31 height 14
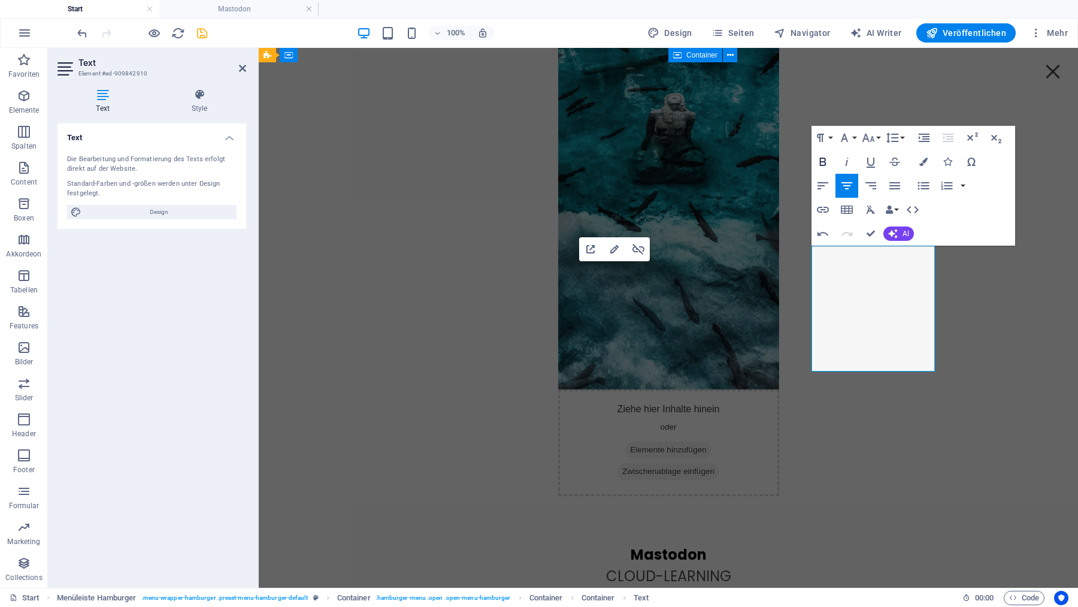
click at [825, 159] on icon "button" at bounding box center [823, 161] width 7 height 8
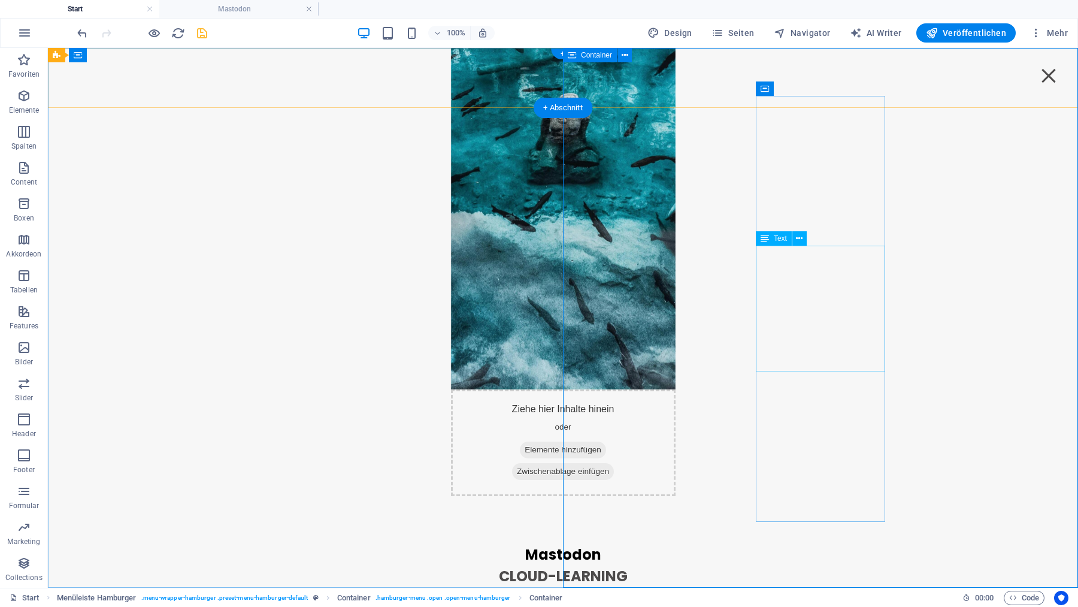
click at [628, 544] on div "Mastodon Cloud-Learning 03. SUBPAGE 04. SUBPAGE 05. SUBPAGE" at bounding box center [563, 607] width 129 height 126
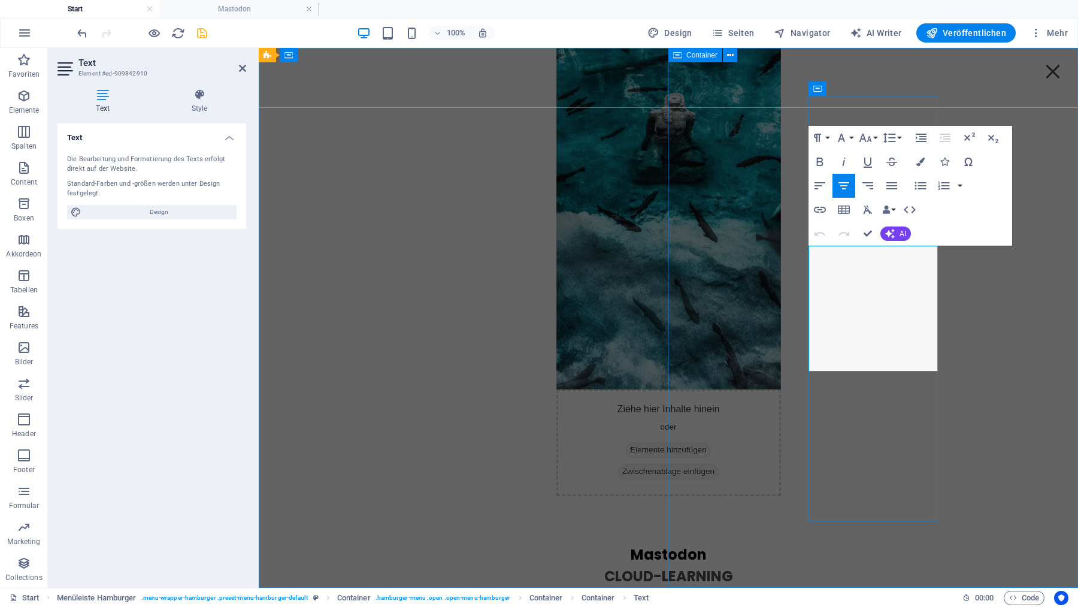
click at [733, 544] on h4 "Mastodon" at bounding box center [668, 555] width 129 height 22
click at [200, 96] on icon at bounding box center [199, 95] width 93 height 12
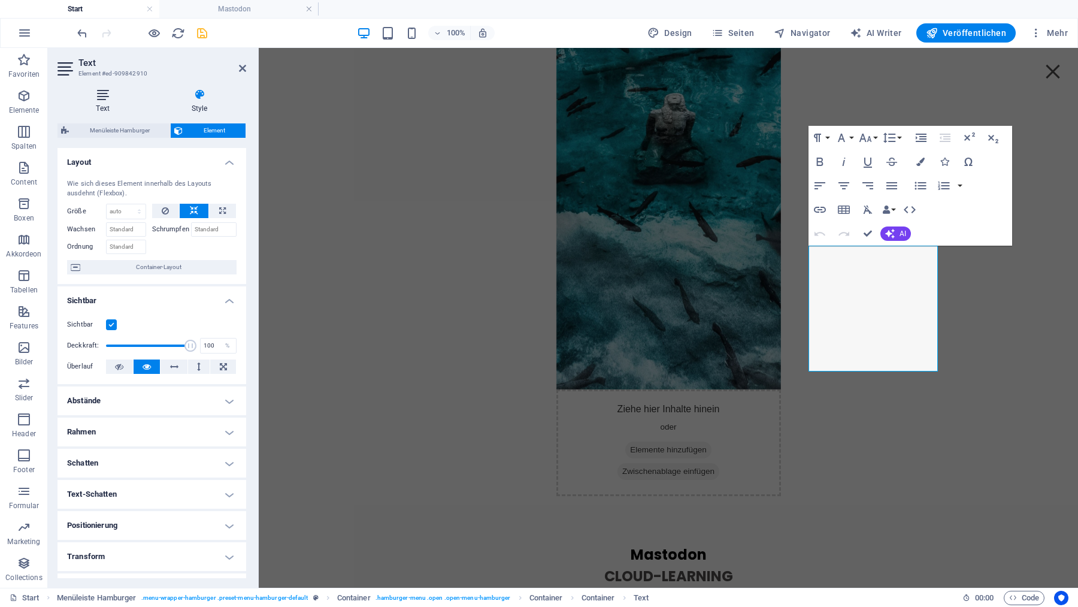
click at [113, 95] on icon at bounding box center [102, 95] width 90 height 12
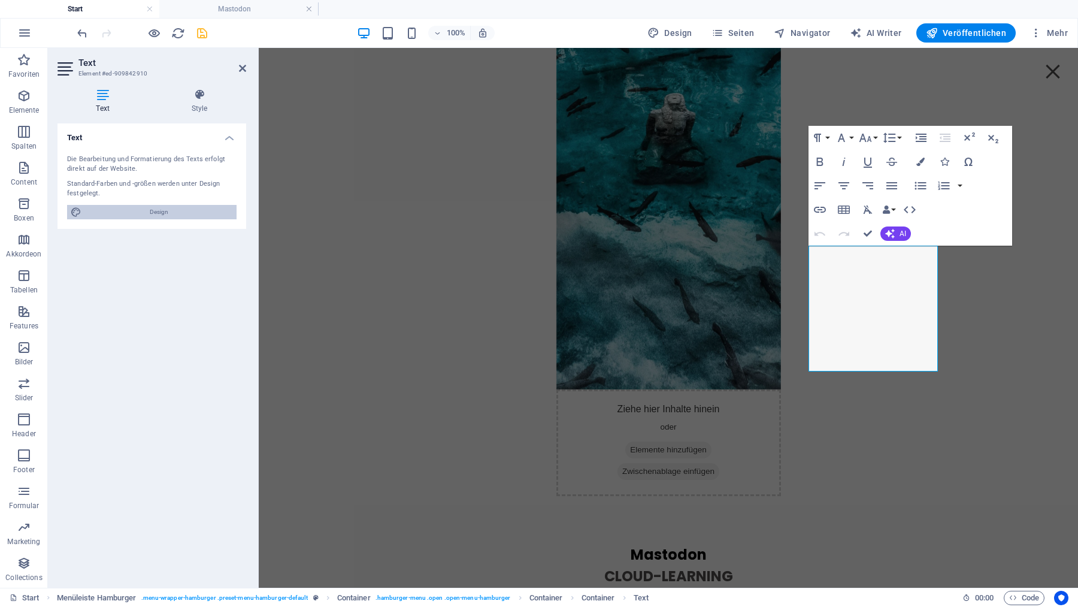
click at [171, 214] on span "Design" at bounding box center [159, 212] width 148 height 14
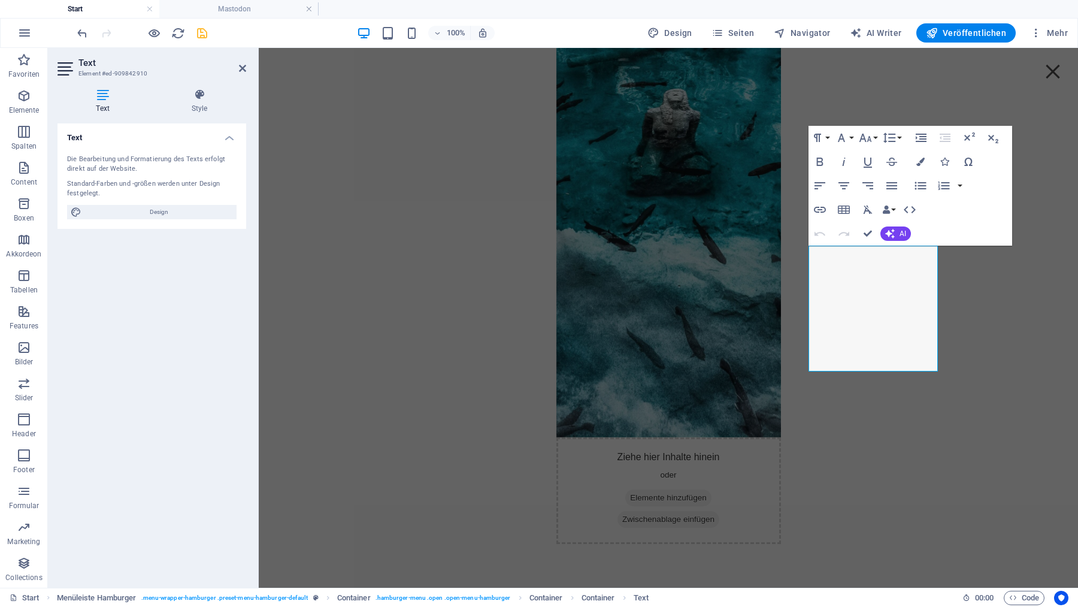
select select "rem"
select select "400"
select select "px"
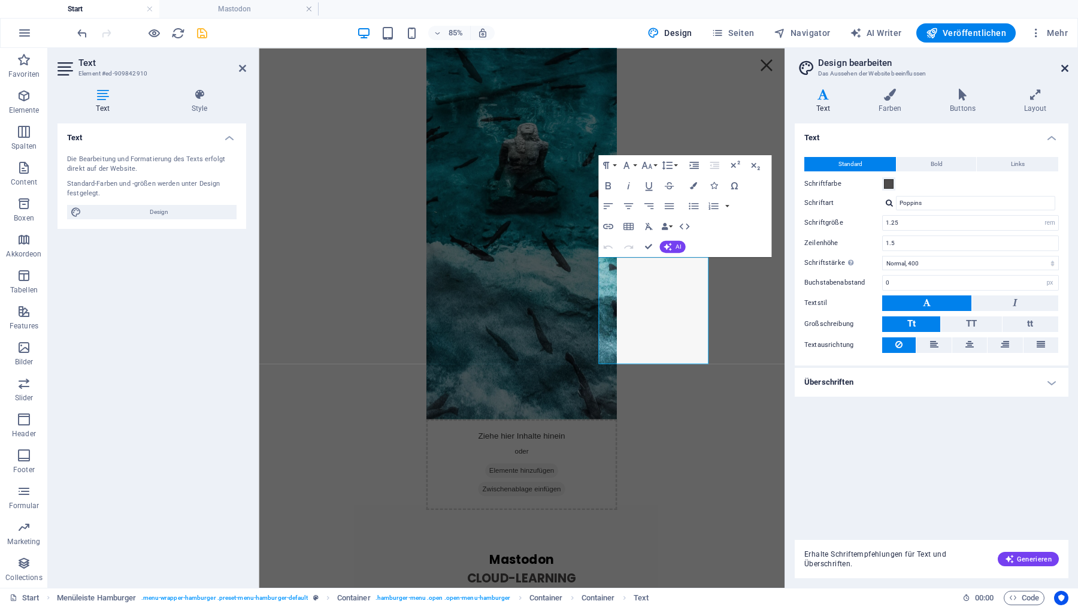
click at [1067, 66] on icon at bounding box center [1064, 68] width 7 height 10
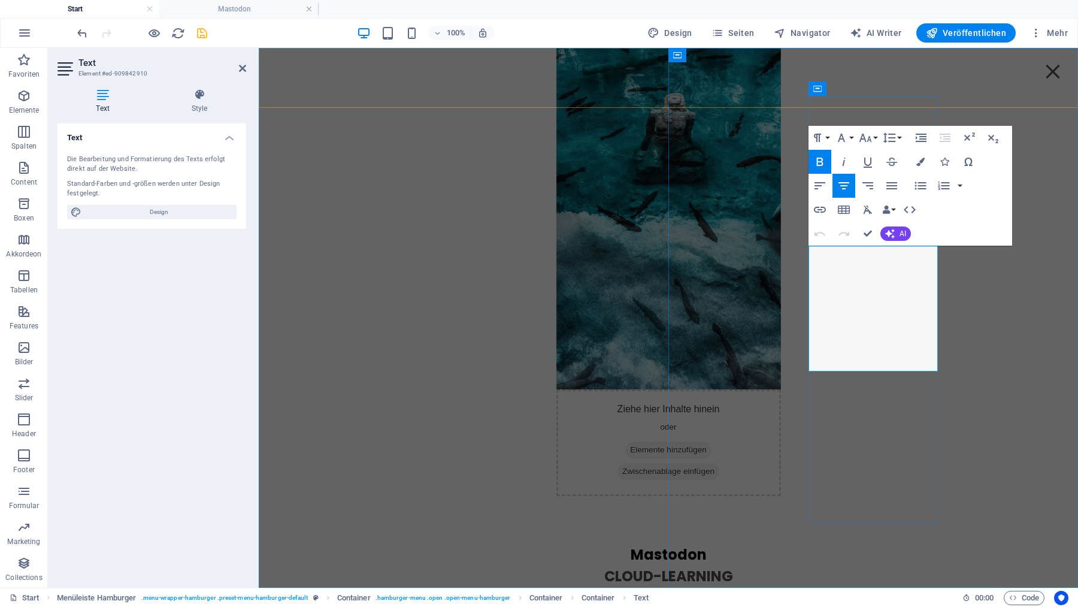
click at [733, 566] on strong "Cloud-Learning" at bounding box center [668, 576] width 129 height 20
click at [733, 544] on h4 "Mastodon" at bounding box center [668, 555] width 129 height 22
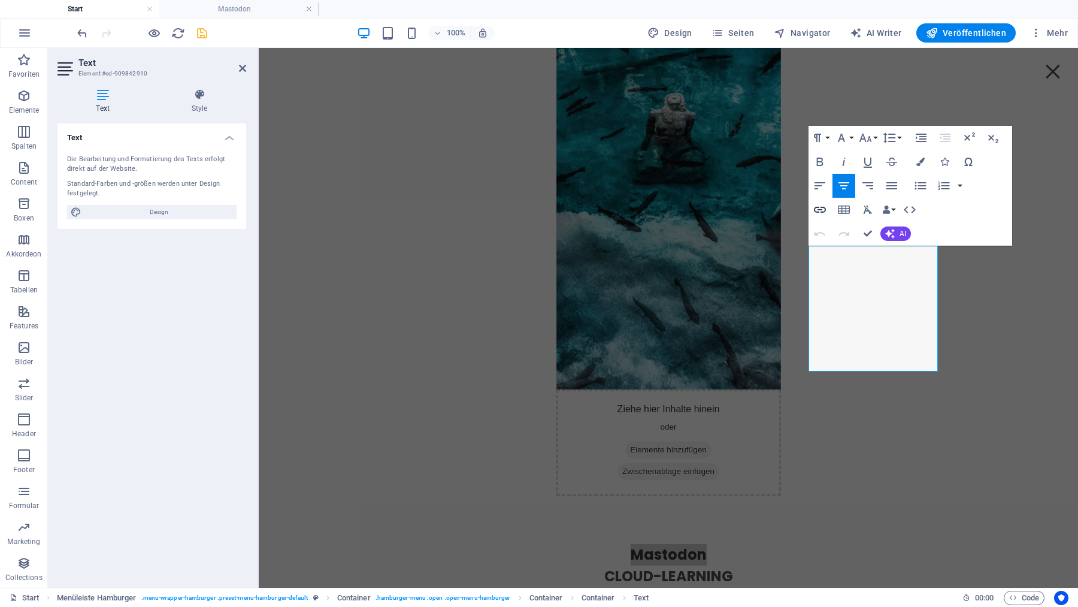
click at [821, 212] on icon "button" at bounding box center [820, 210] width 12 height 6
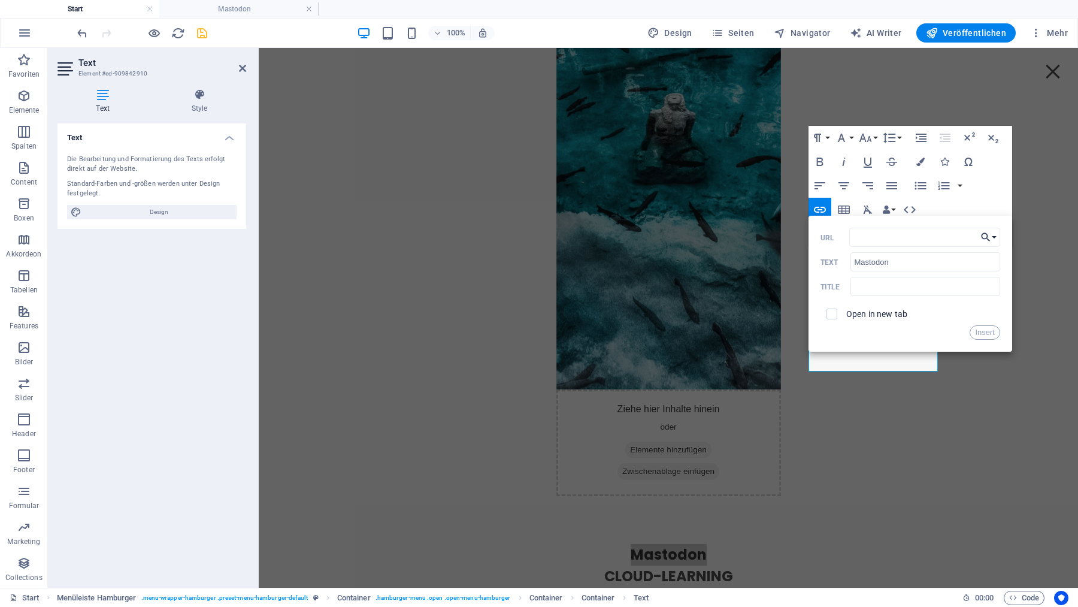
click at [993, 235] on button "Choose Link" at bounding box center [988, 237] width 23 height 19
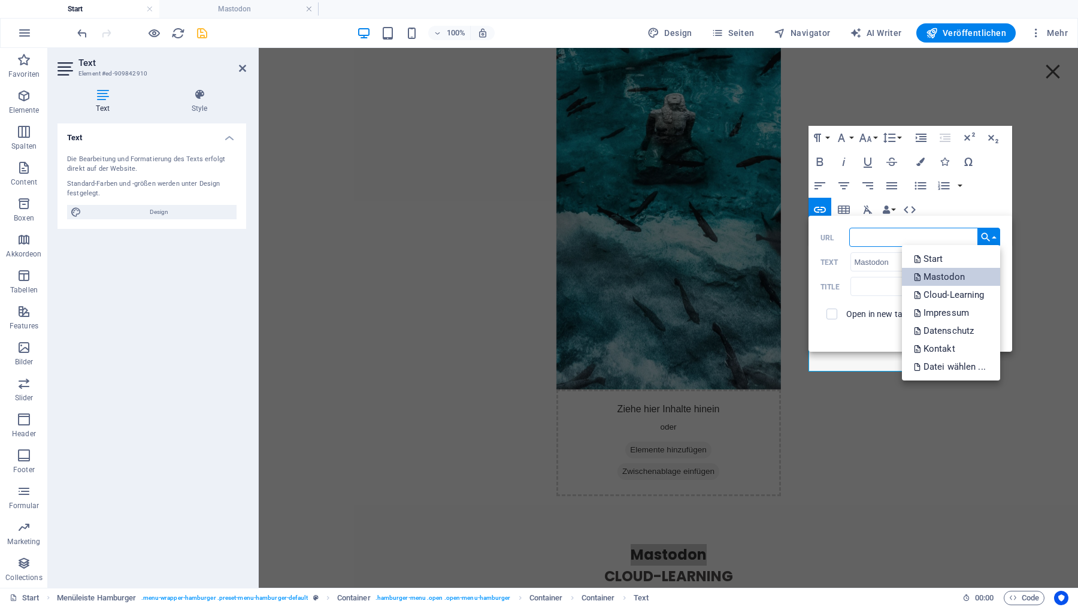
click at [943, 276] on p "Mastodon" at bounding box center [940, 277] width 53 height 18
type input "/mastodon"
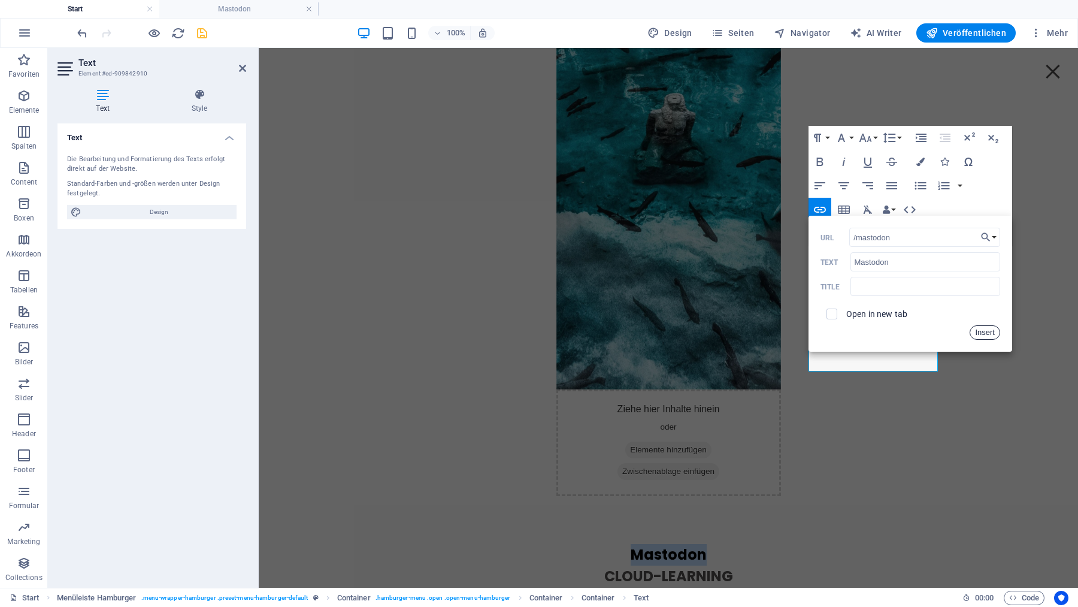
click at [985, 333] on button "Insert" at bounding box center [985, 332] width 31 height 14
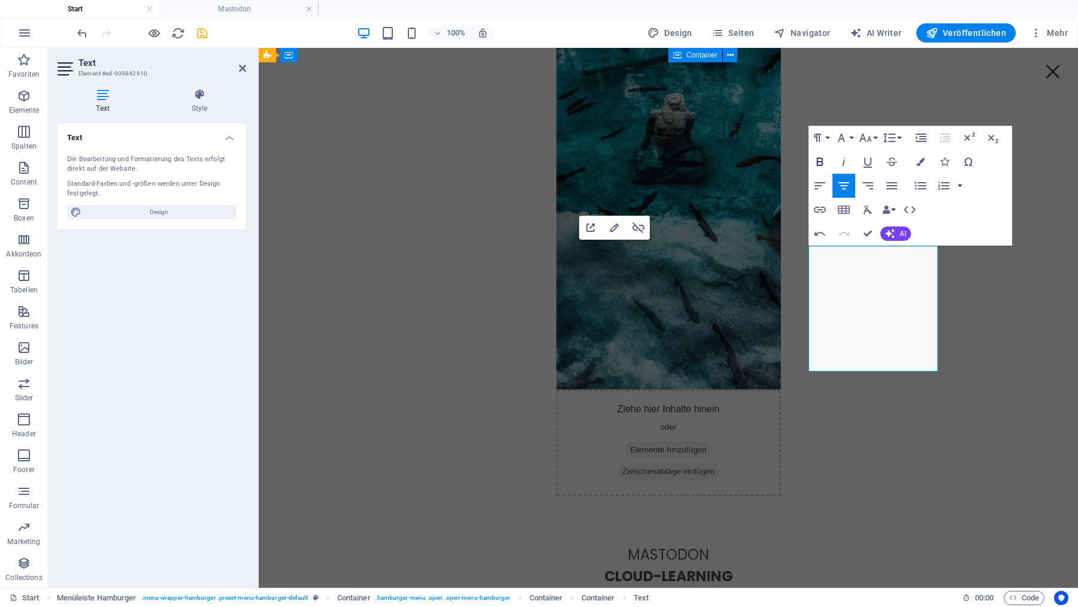
click at [822, 160] on icon "button" at bounding box center [820, 162] width 14 height 14
click at [720, 585] on span "SUBPAGE" at bounding box center [670, 600] width 100 height 31
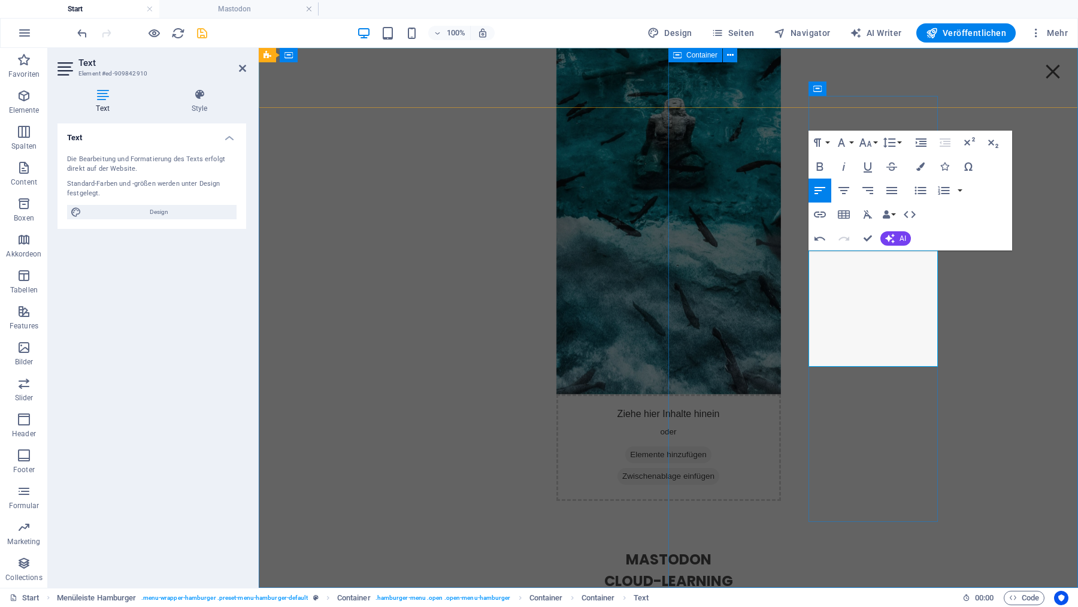
click at [733, 592] on p "Kontakt" at bounding box center [668, 601] width 129 height 18
type input "Kontakt"
click at [822, 215] on icon "button" at bounding box center [820, 214] width 12 height 6
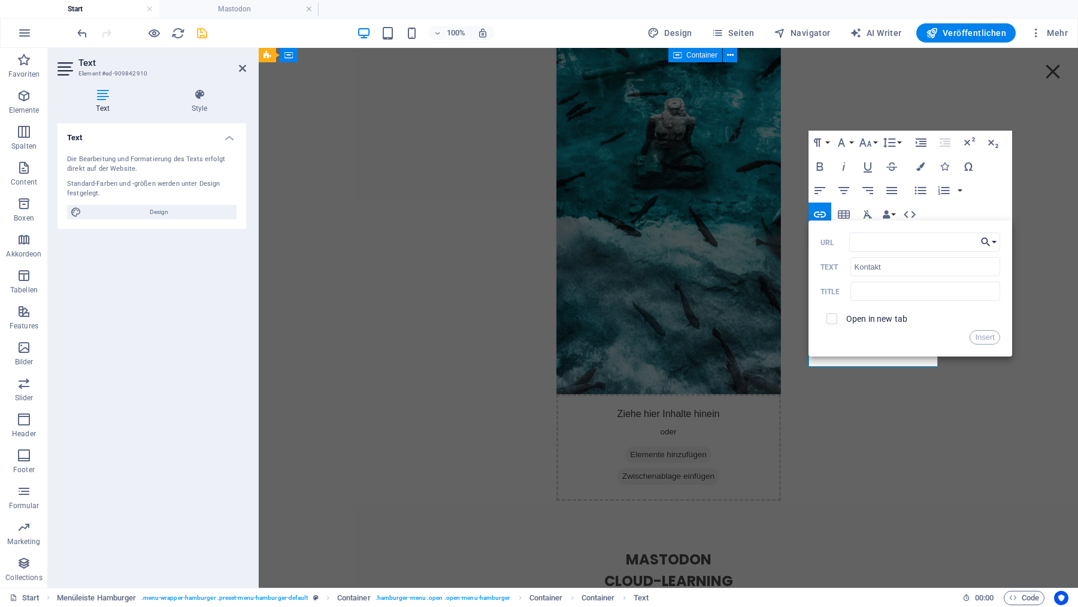
click at [989, 244] on icon "button" at bounding box center [986, 242] width 12 height 14
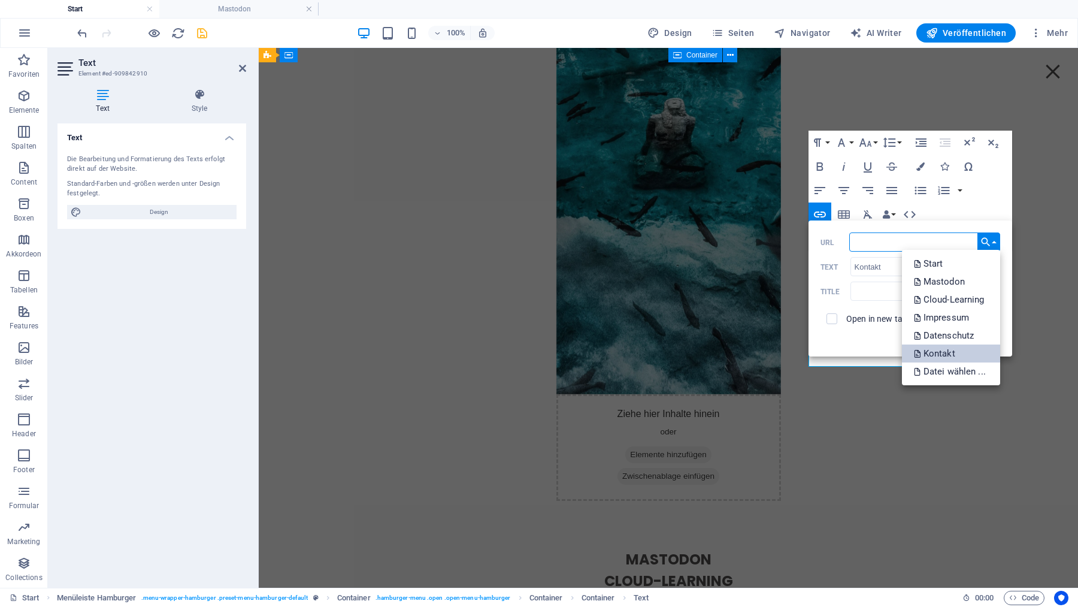
click at [943, 352] on p "Kontakt" at bounding box center [936, 353] width 44 height 18
type input "/kontakt"
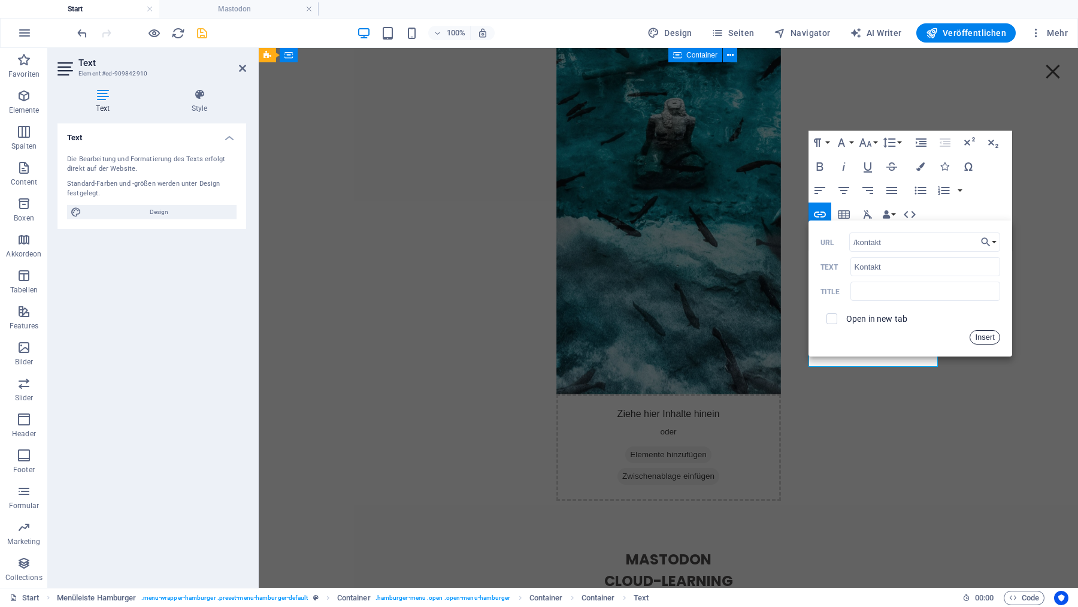
click at [985, 339] on button "Insert" at bounding box center [985, 337] width 31 height 14
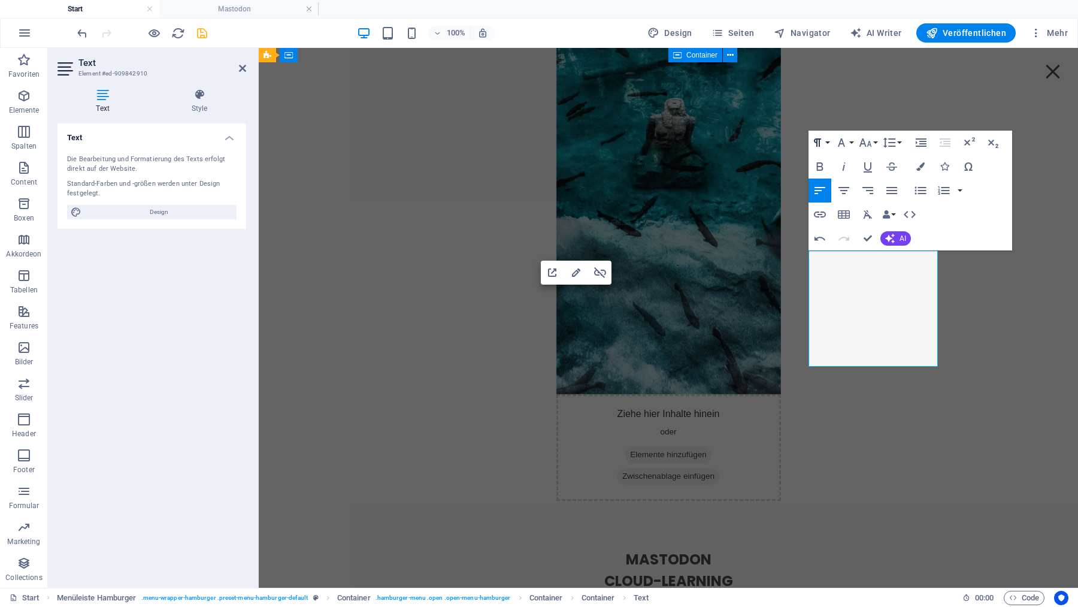
click at [821, 143] on icon "button" at bounding box center [817, 142] width 14 height 14
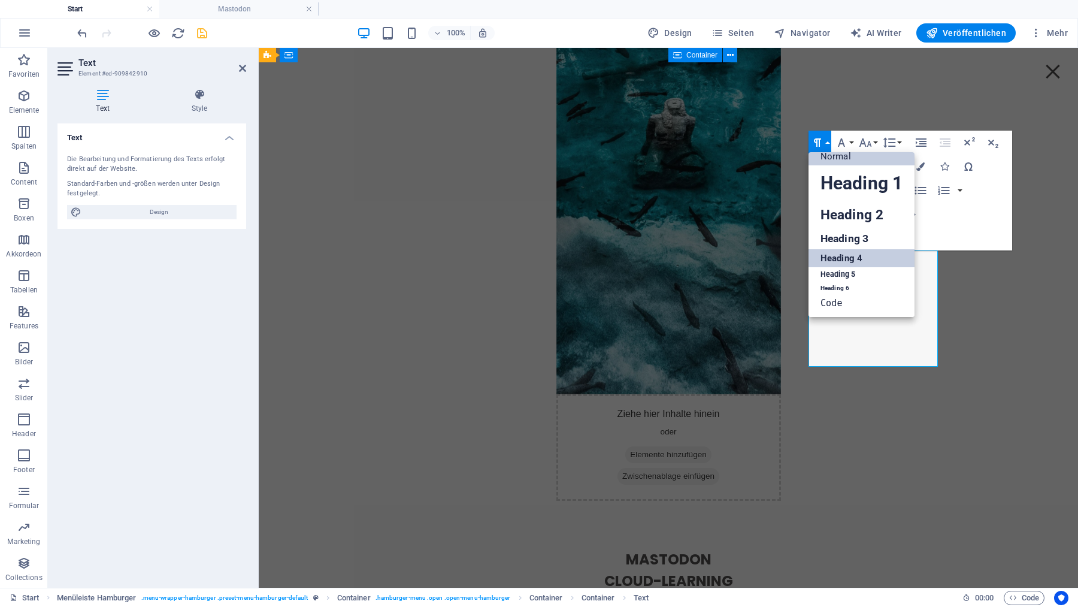
click at [842, 257] on link "Heading 4" at bounding box center [861, 258] width 106 height 18
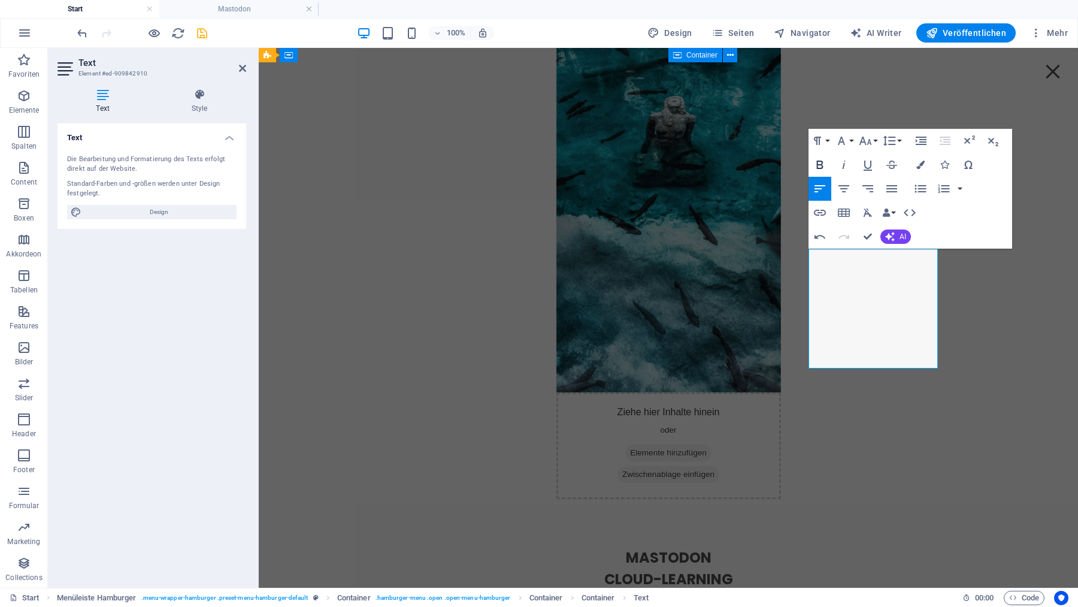
click at [819, 163] on icon "button" at bounding box center [820, 164] width 14 height 14
click at [848, 188] on icon "button" at bounding box center [844, 188] width 14 height 14
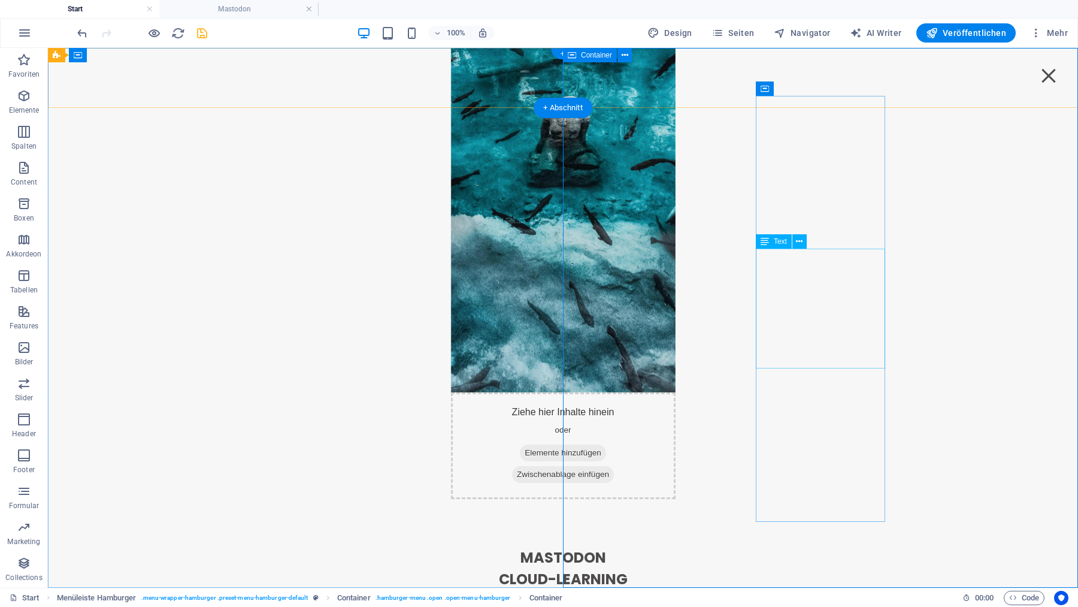
click at [628, 547] on div "Mastodon Cloud-Learning Kontakt 04. SUBPAGE 05. SUBPAGE" at bounding box center [563, 607] width 129 height 120
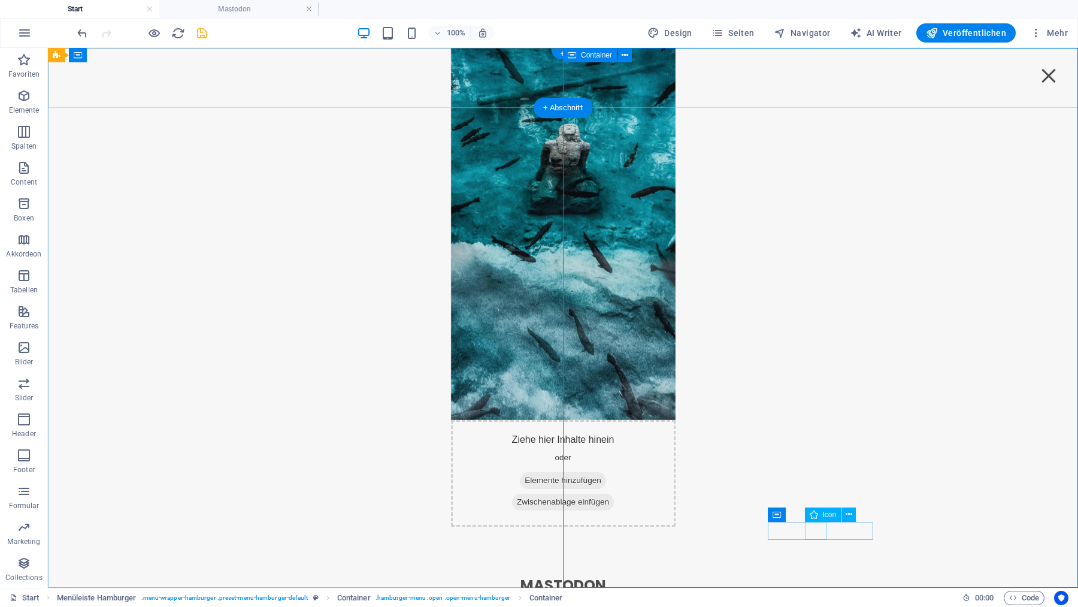
select select "xMidYMid"
select select "px"
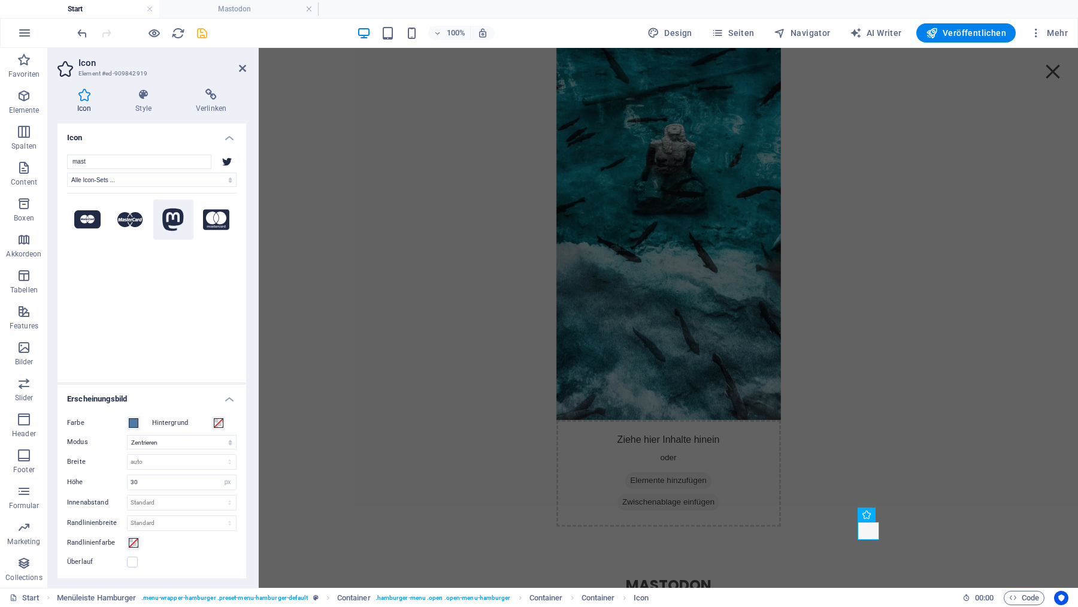
type input "mast"
click at [177, 218] on icon at bounding box center [174, 219] width 22 height 23
click at [733, 574] on div "Mastodon Cloud-Learning Kontakt" at bounding box center [668, 606] width 129 height 65
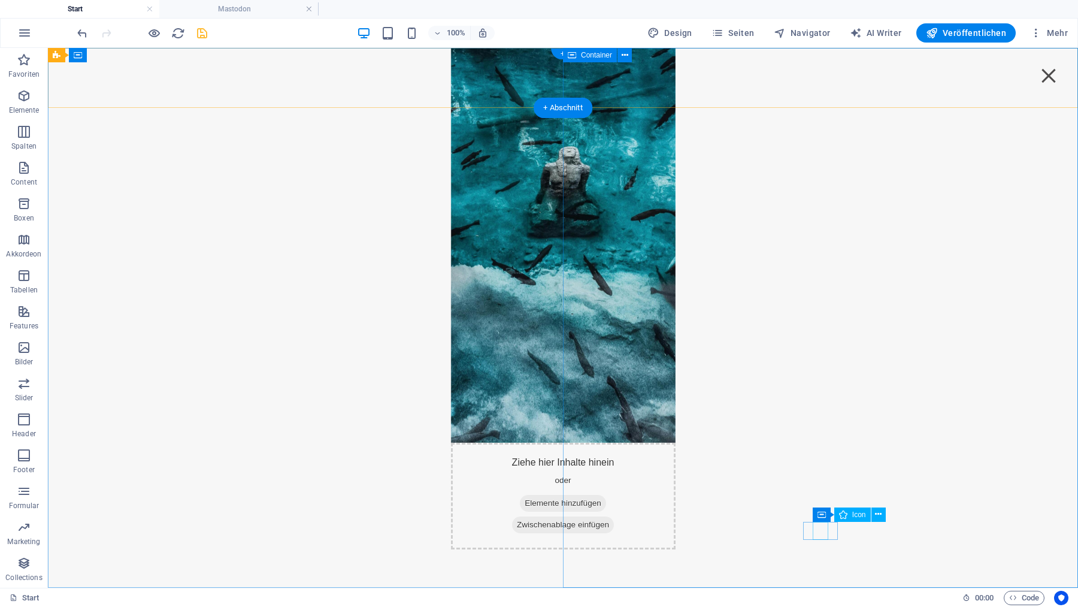
select select "xMidYMid"
select select "px"
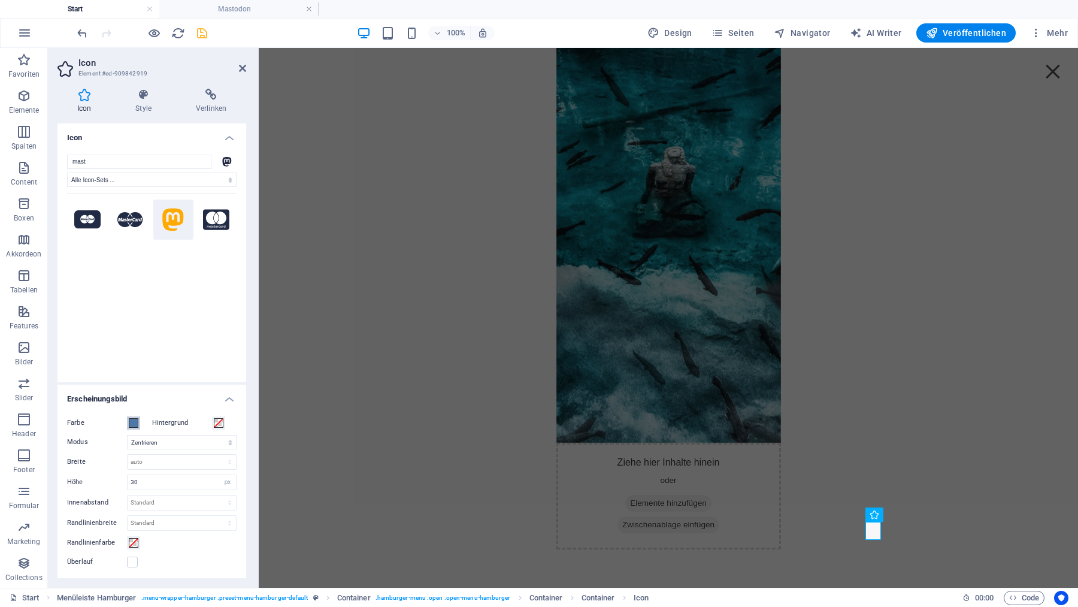
click at [135, 425] on span at bounding box center [134, 423] width 10 height 10
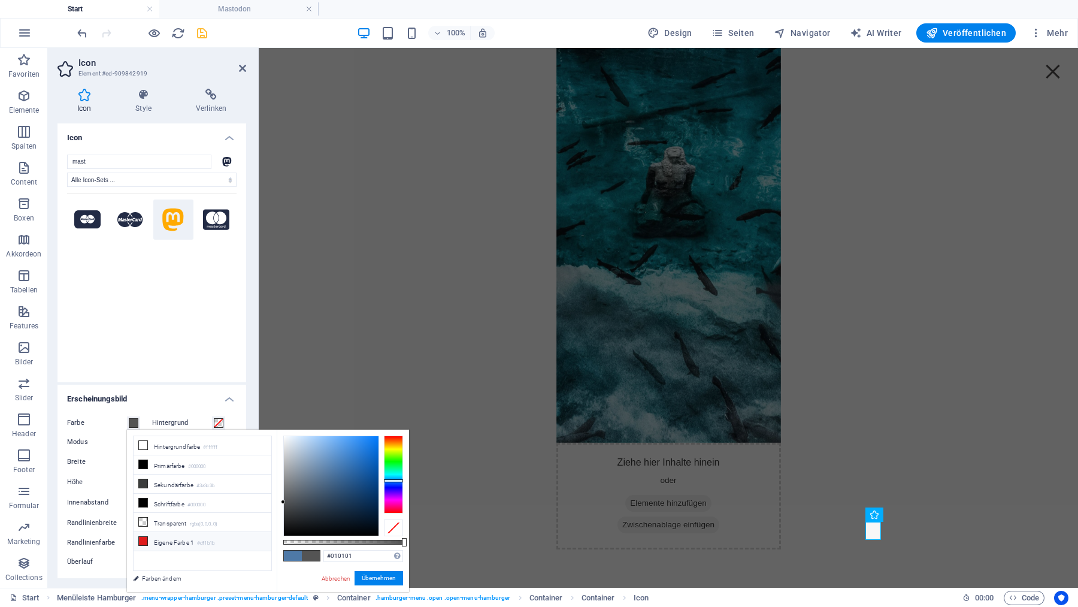
type input "#000000"
drag, startPoint x: 294, startPoint y: 467, endPoint x: 249, endPoint y: 540, distance: 86.6
click at [249, 540] on div "less Hintergrundfarbe #ffffff Primärfarbe #000000 [GEOGRAPHIC_DATA] #3a3c3b Sch…" at bounding box center [268, 510] width 282 height 162
click at [381, 578] on button "Übernehmen" at bounding box center [379, 578] width 49 height 14
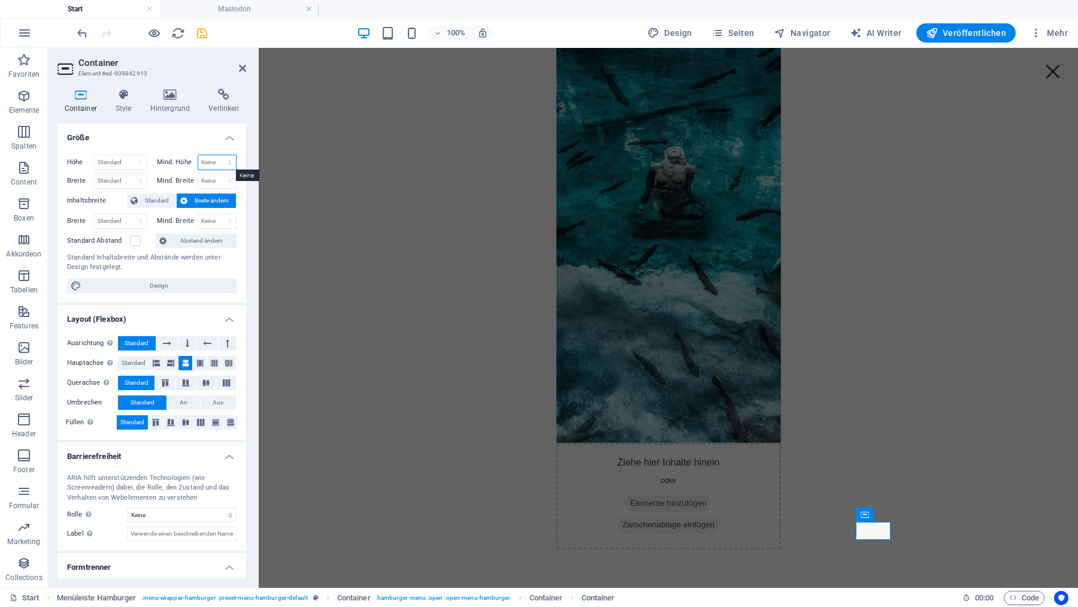
click at [198, 155] on select "Keine px rem % vh vw" at bounding box center [217, 162] width 38 height 14
select select "px"
click option "px" at bounding box center [0, 0] width 0 height 0
type input "40"
click at [198, 174] on select "Keine px rem % vh vw" at bounding box center [217, 181] width 38 height 14
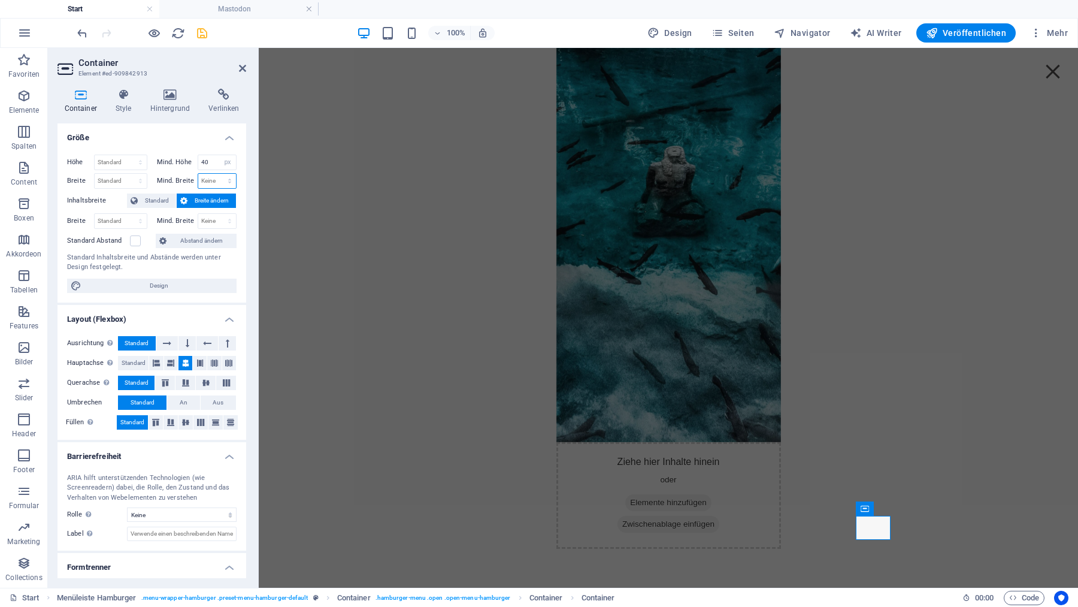
select select "px"
click option "px" at bounding box center [0, 0] width 0 height 0
click at [85, 31] on icon "undo" at bounding box center [82, 33] width 14 height 14
type input "0"
click at [85, 31] on icon "undo" at bounding box center [82, 33] width 14 height 14
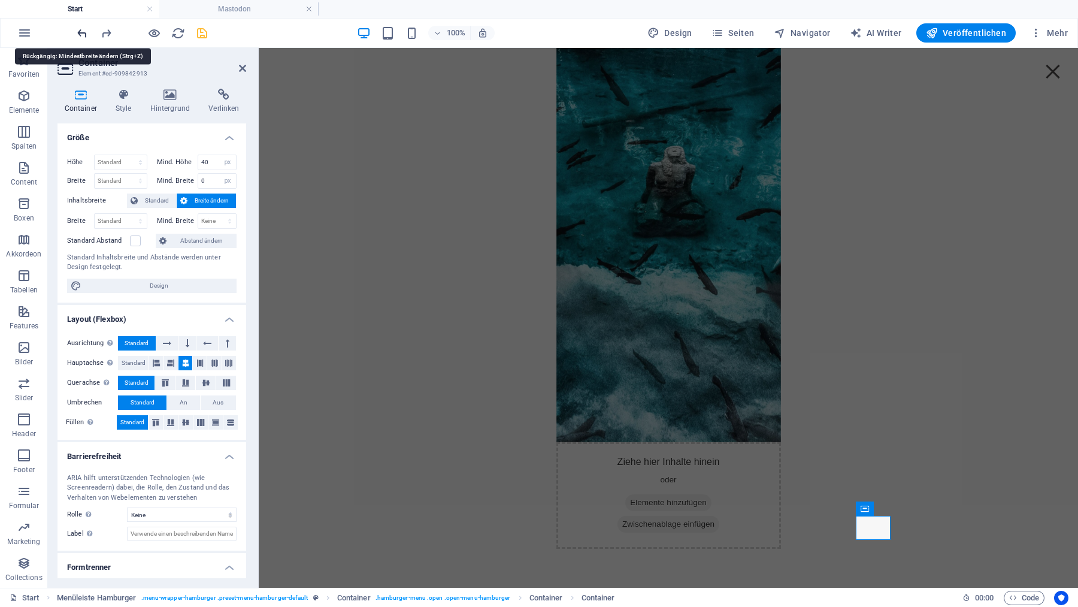
select select "DISABLED_OPTION_VALUE"
click at [85, 31] on icon "undo" at bounding box center [82, 33] width 14 height 14
type input "0"
click at [85, 31] on icon "undo" at bounding box center [82, 33] width 14 height 14
select select "DISABLED_OPTION_VALUE"
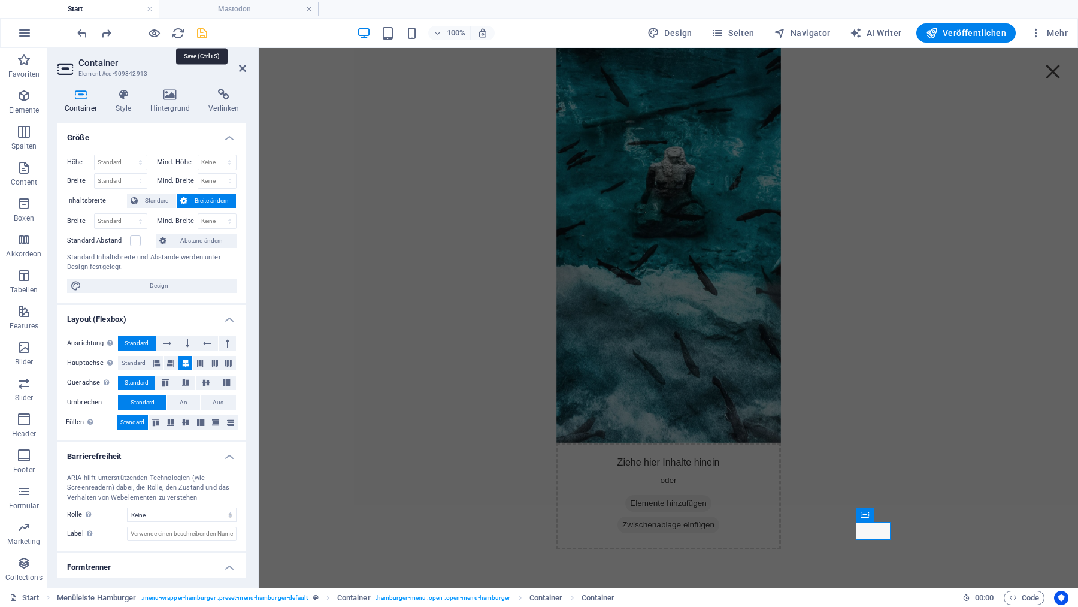
click at [201, 33] on icon "save" at bounding box center [202, 33] width 14 height 14
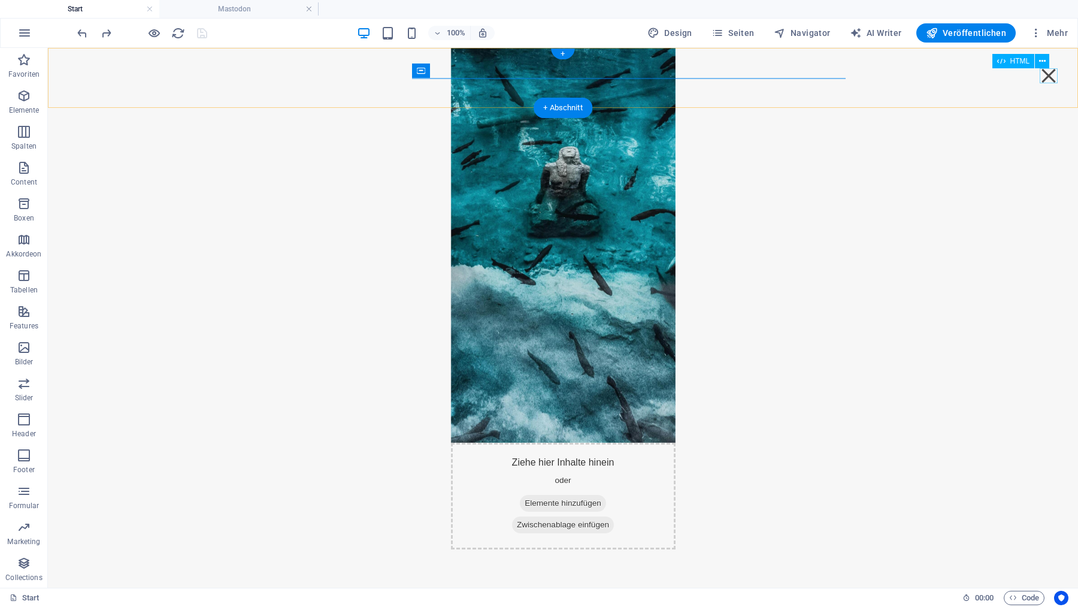
click at [1052, 78] on div "Menu" at bounding box center [1049, 75] width 18 height 15
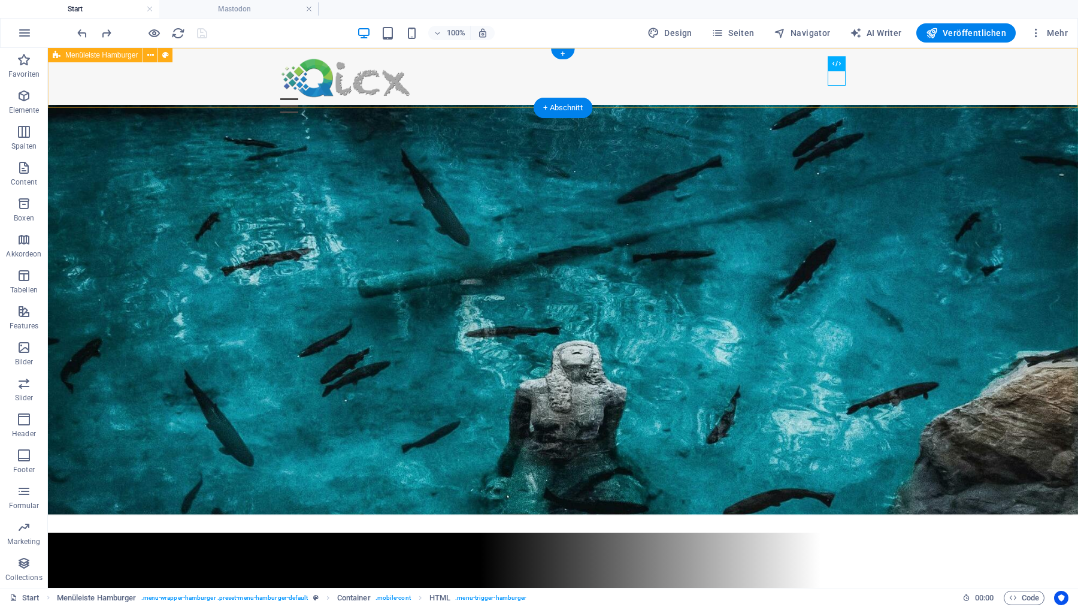
click at [424, 59] on div "Menu Ziehe hier Inhalte hinein oder Elemente hinzufügen Zwischenablage einfügen…" at bounding box center [563, 85] width 1030 height 75
click at [151, 56] on icon at bounding box center [150, 55] width 7 height 13
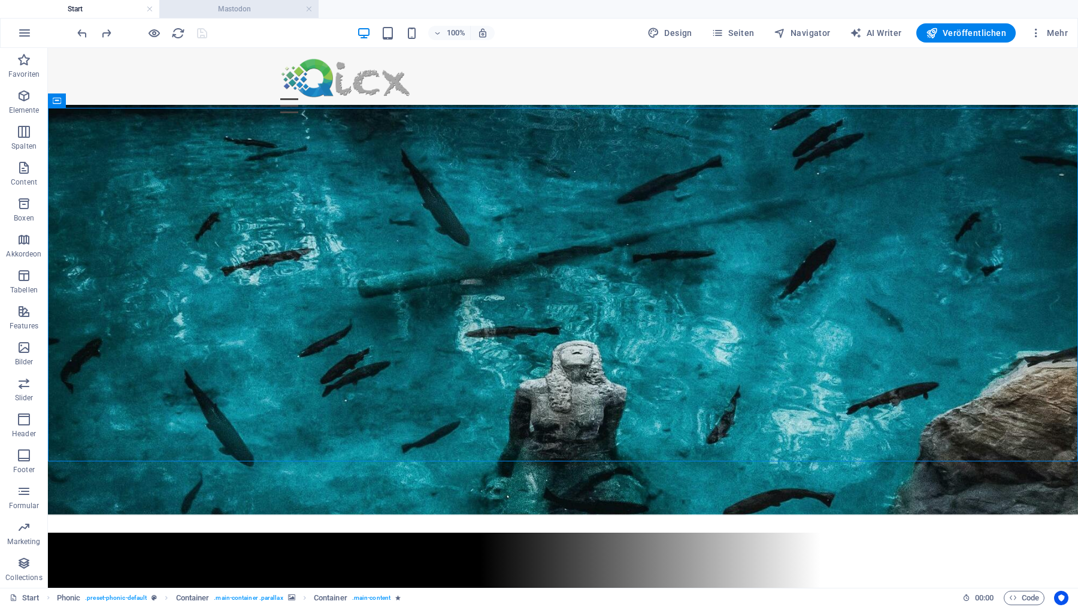
click at [250, 7] on h4 "Mastodon" at bounding box center [238, 8] width 159 height 13
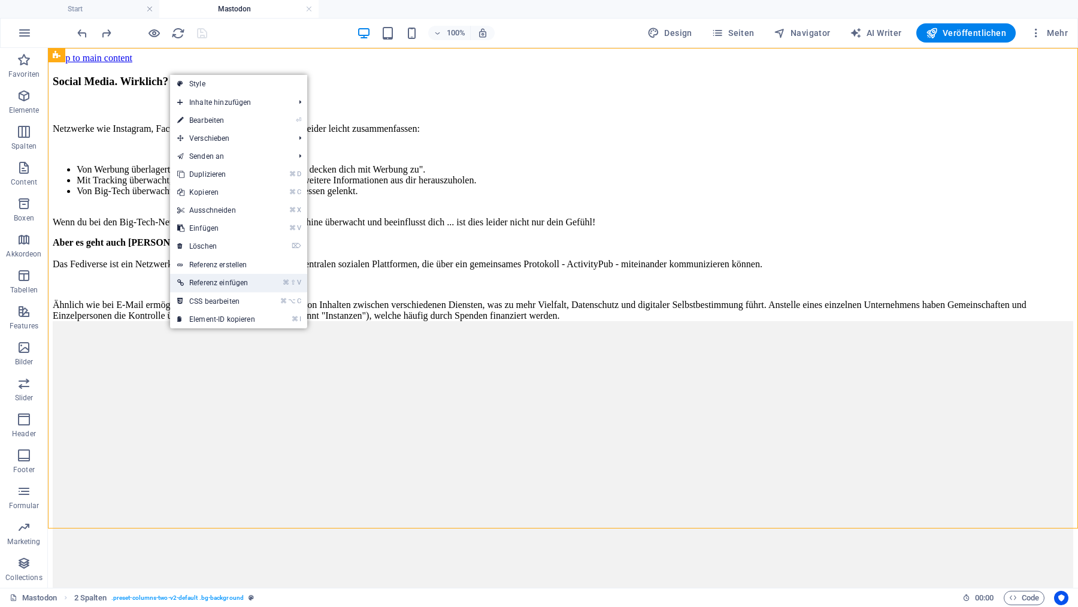
click at [238, 281] on link "⌘ ⇧ V Referenz einfügen" at bounding box center [216, 283] width 92 height 18
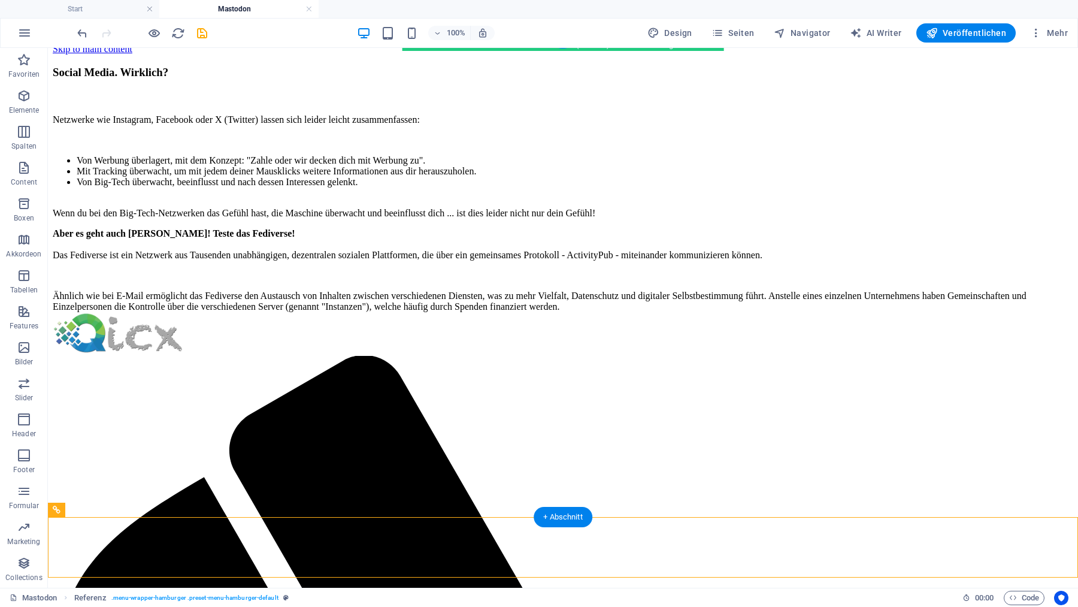
scroll to position [0, 0]
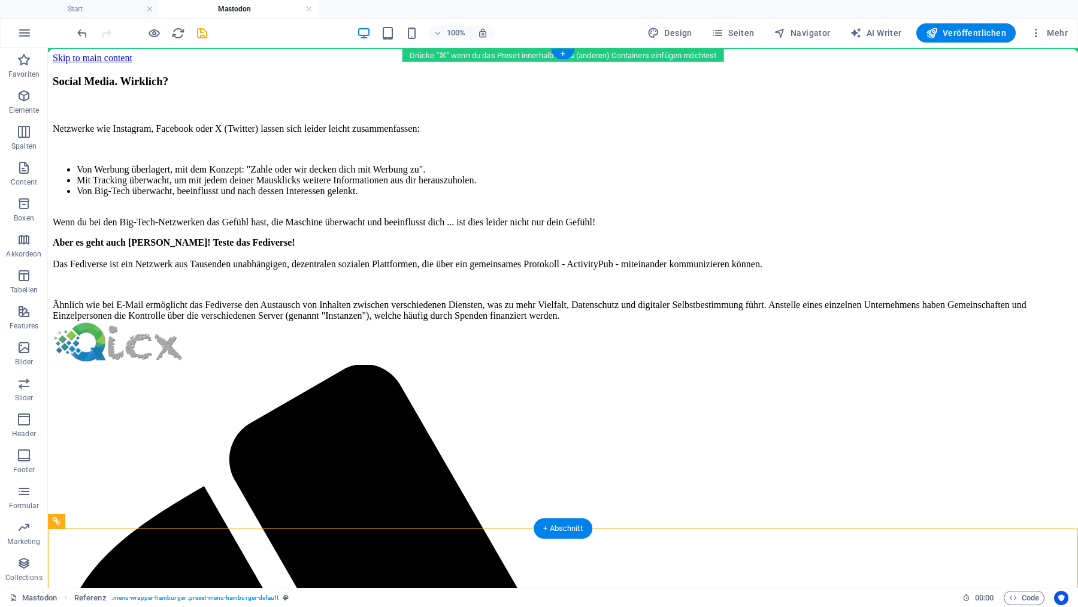
drag, startPoint x: 128, startPoint y: 556, endPoint x: 135, endPoint y: 75, distance: 480.3
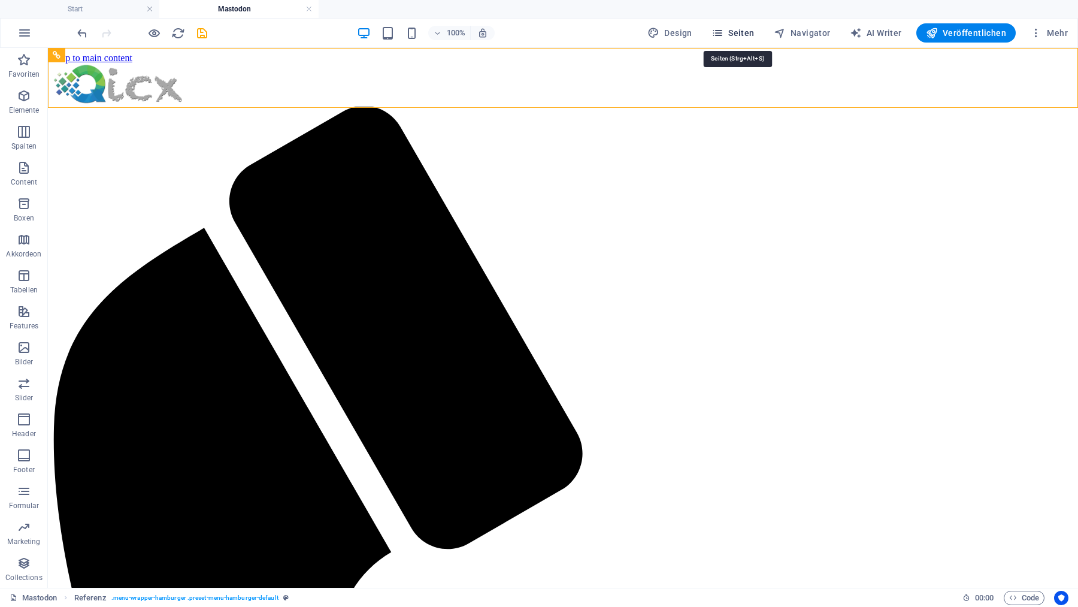
click at [743, 31] on span "Seiten" at bounding box center [732, 33] width 43 height 12
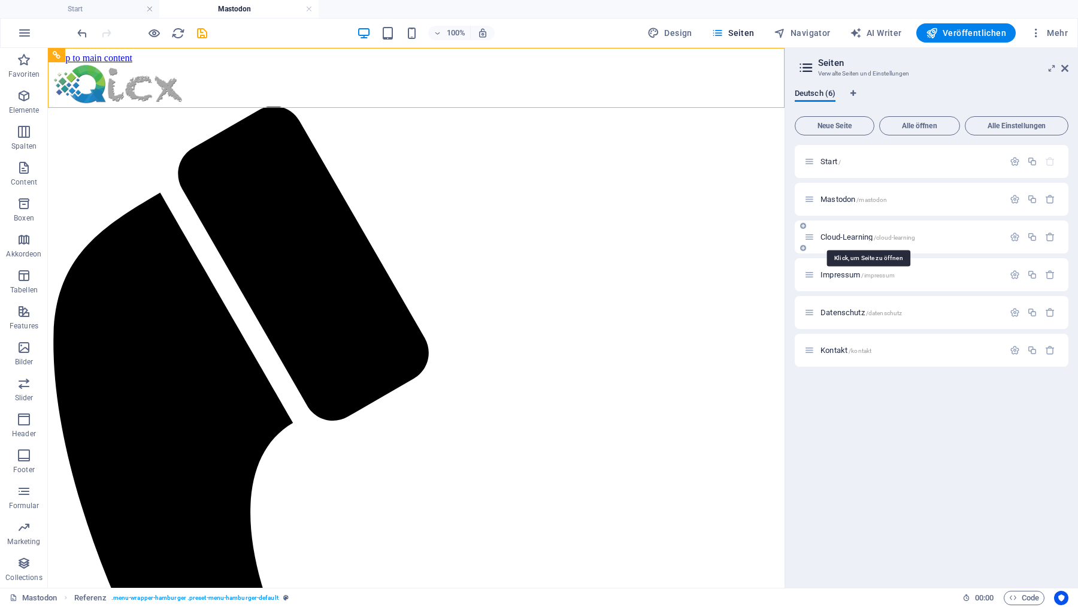
click at [843, 236] on span "Cloud-Learning /cloud-learning" at bounding box center [867, 236] width 95 height 9
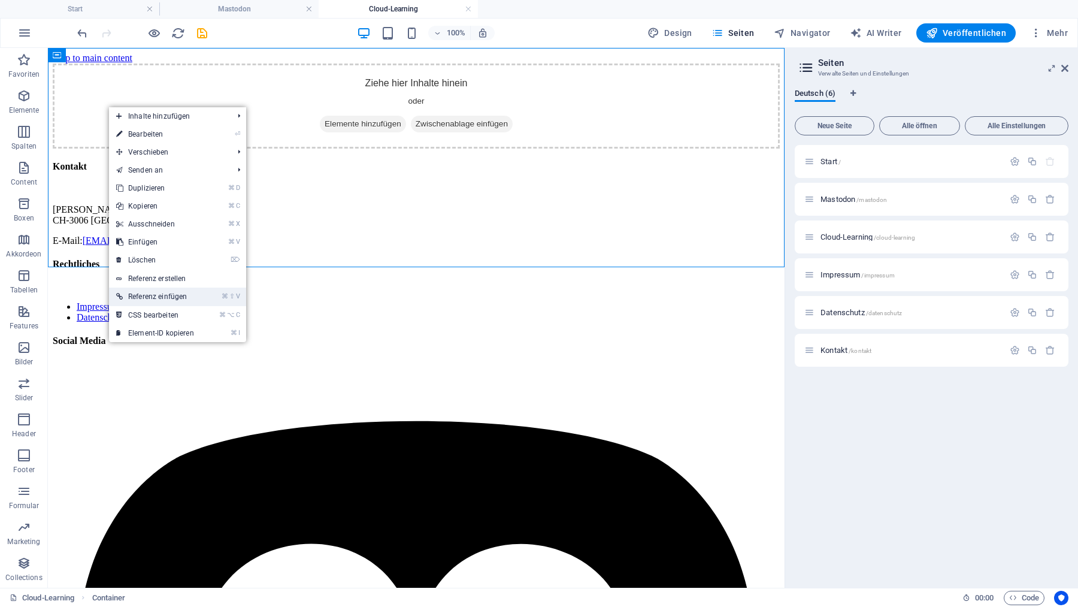
click at [183, 297] on link "⌘ ⇧ V Referenz einfügen" at bounding box center [155, 296] width 92 height 18
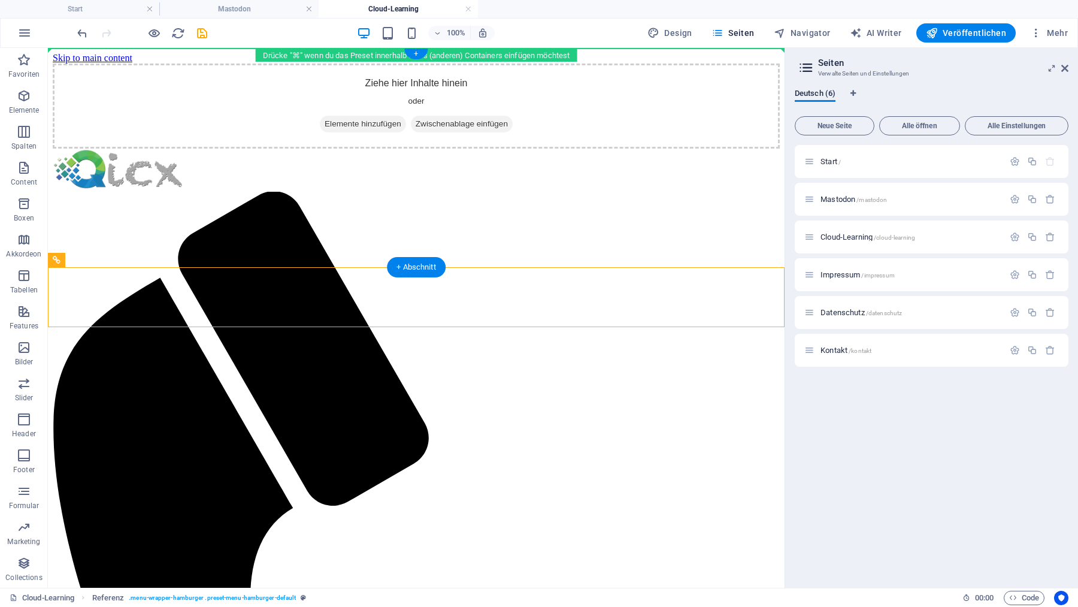
drag, startPoint x: 75, startPoint y: 233, endPoint x: 88, endPoint y: 103, distance: 130.6
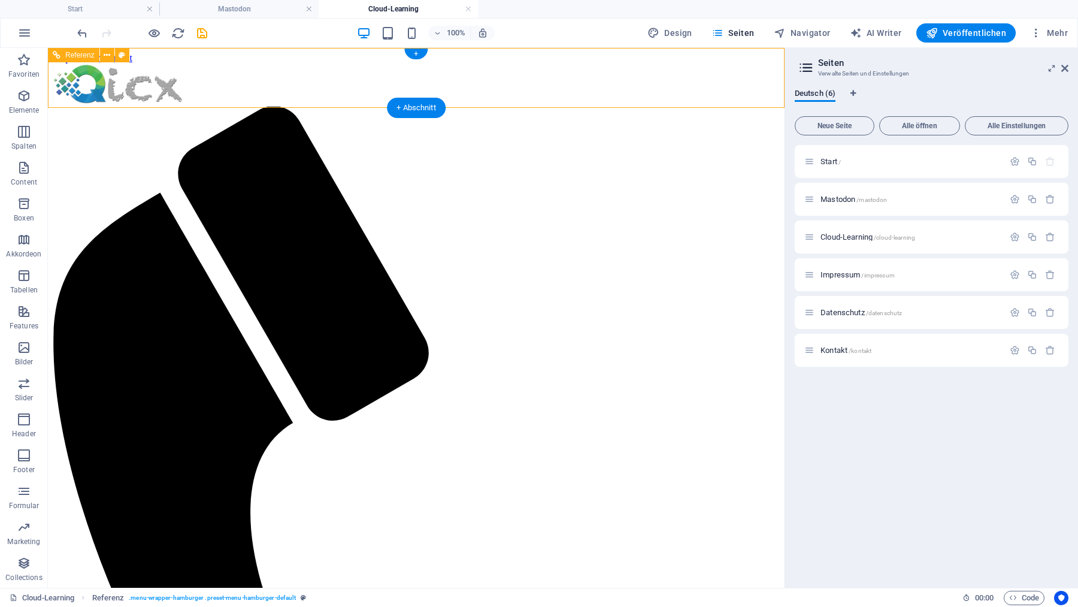
click at [202, 30] on icon "save" at bounding box center [202, 33] width 14 height 14
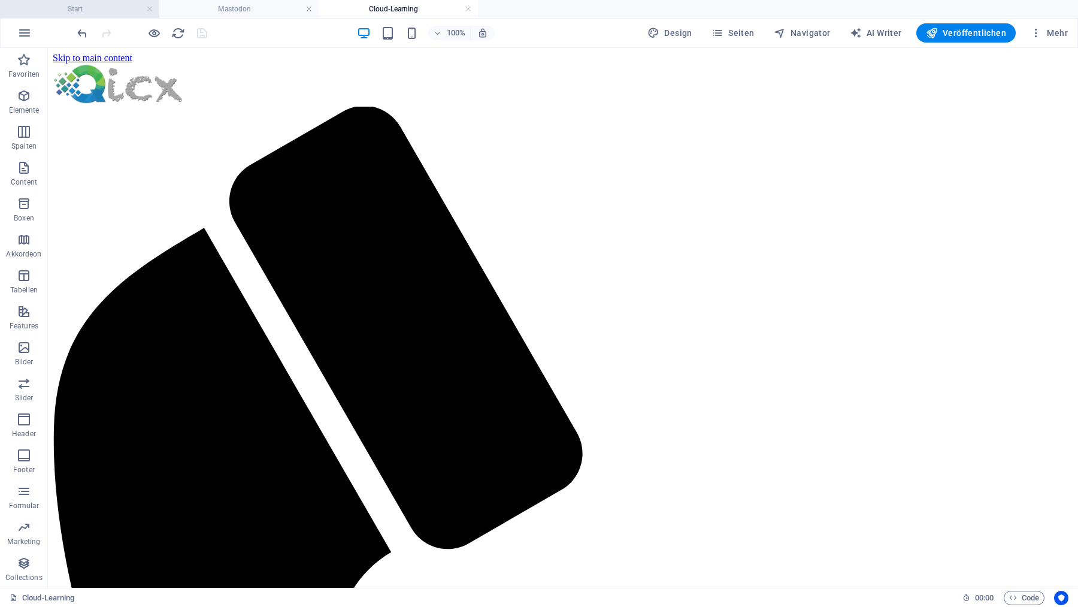
click at [116, 8] on h4 "Start" at bounding box center [79, 8] width 159 height 13
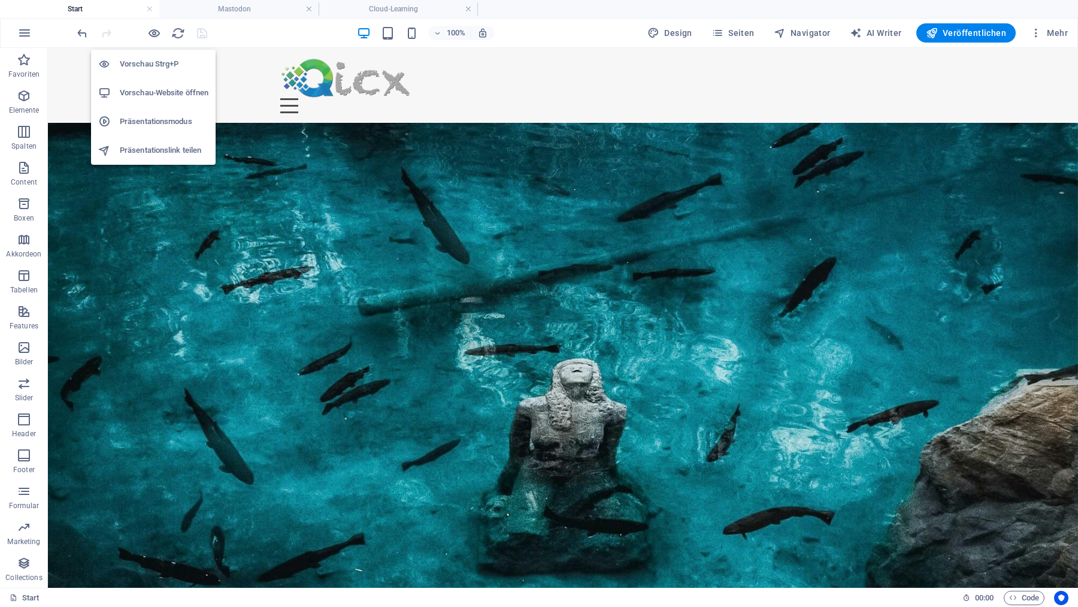
click at [156, 90] on h6 "Vorschau-Website öffnen" at bounding box center [164, 93] width 89 height 14
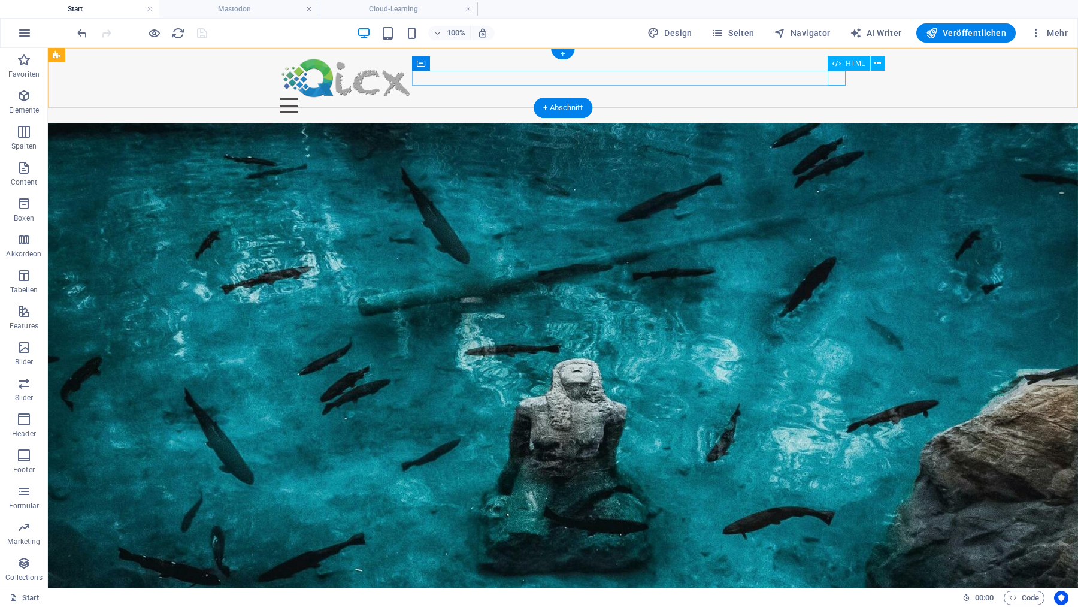
click at [840, 98] on div "Menu" at bounding box center [562, 105] width 565 height 15
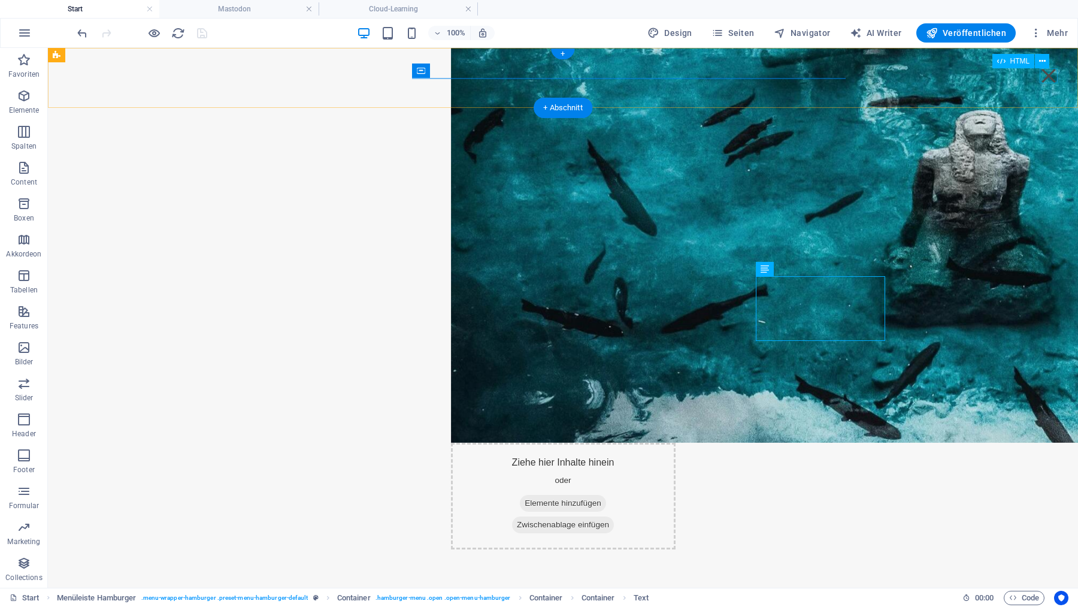
click at [1047, 75] on div "Menu" at bounding box center [1049, 75] width 18 height 15
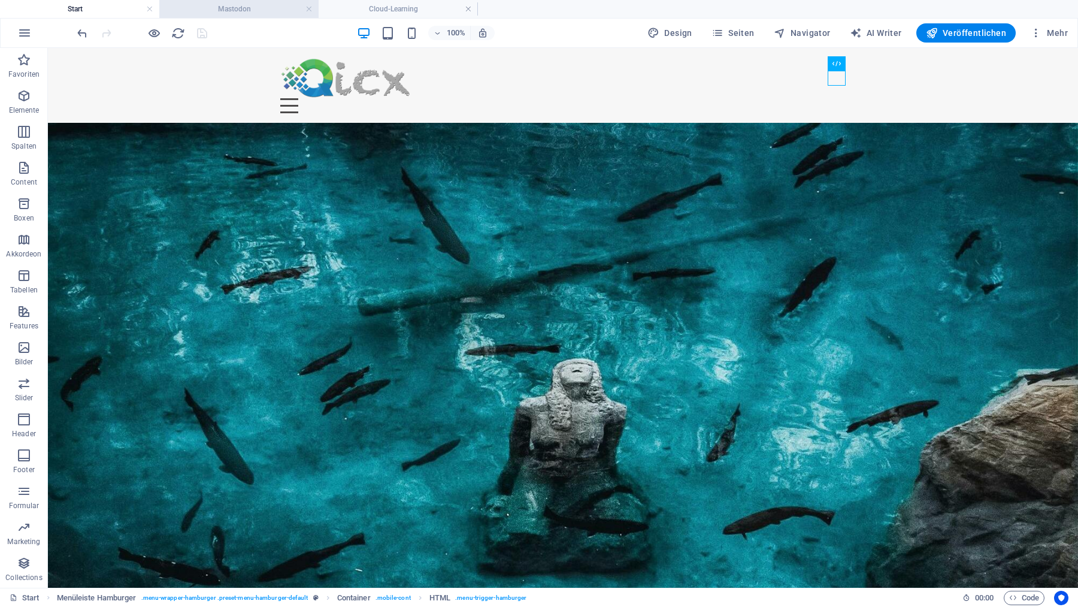
click at [231, 16] on li "Mastodon" at bounding box center [238, 9] width 159 height 18
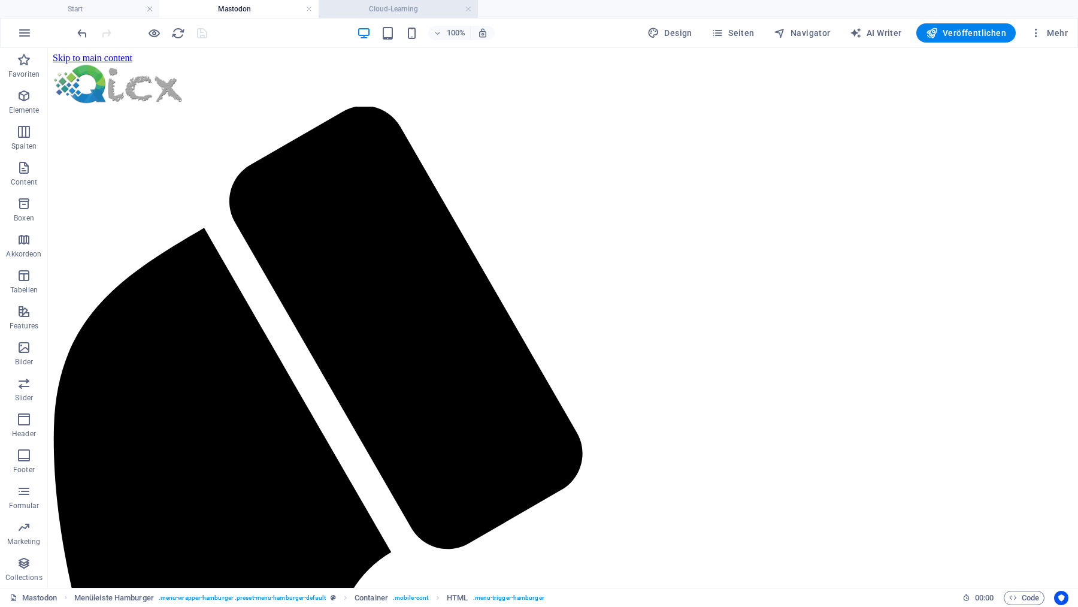
click at [408, 10] on h4 "Cloud-Learning" at bounding box center [398, 8] width 159 height 13
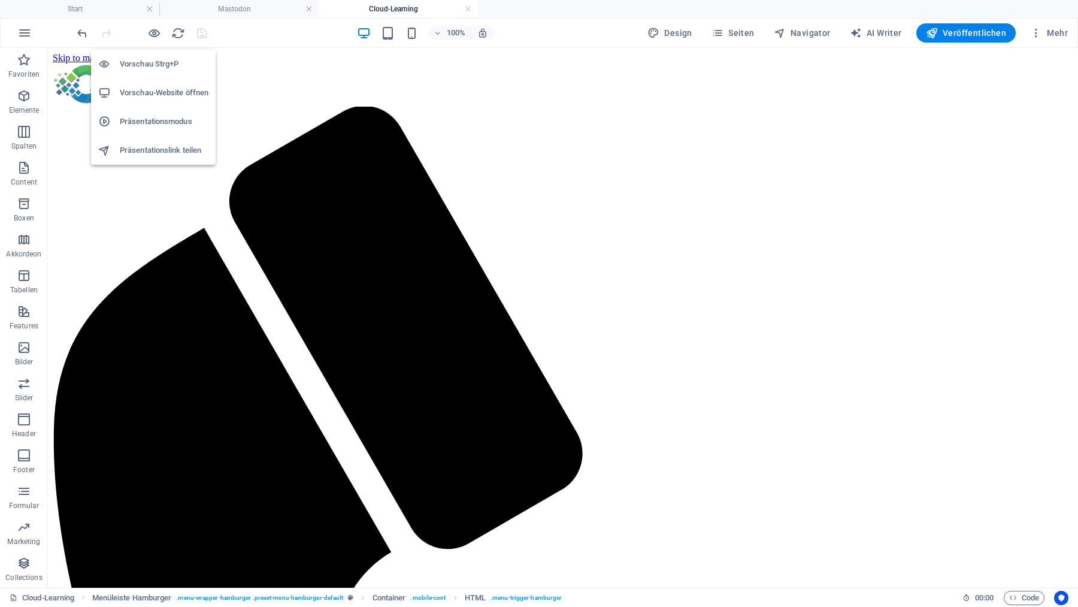
click at [168, 121] on h6 "Präsentationsmodus" at bounding box center [164, 121] width 89 height 14
click at [150, 32] on icon "button" at bounding box center [154, 33] width 14 height 14
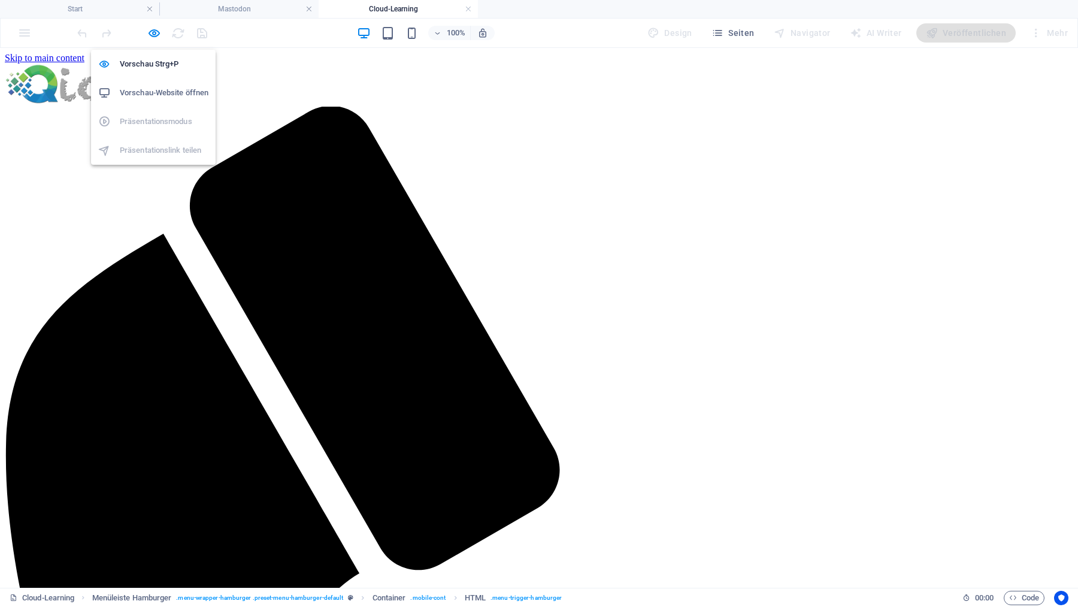
click at [171, 154] on ul "Vorschau Strg+P Vorschau-Website öffnen Präsentationsmodus Präsentationslink te…" at bounding box center [153, 107] width 125 height 115
click at [153, 32] on icon "button" at bounding box center [154, 33] width 14 height 14
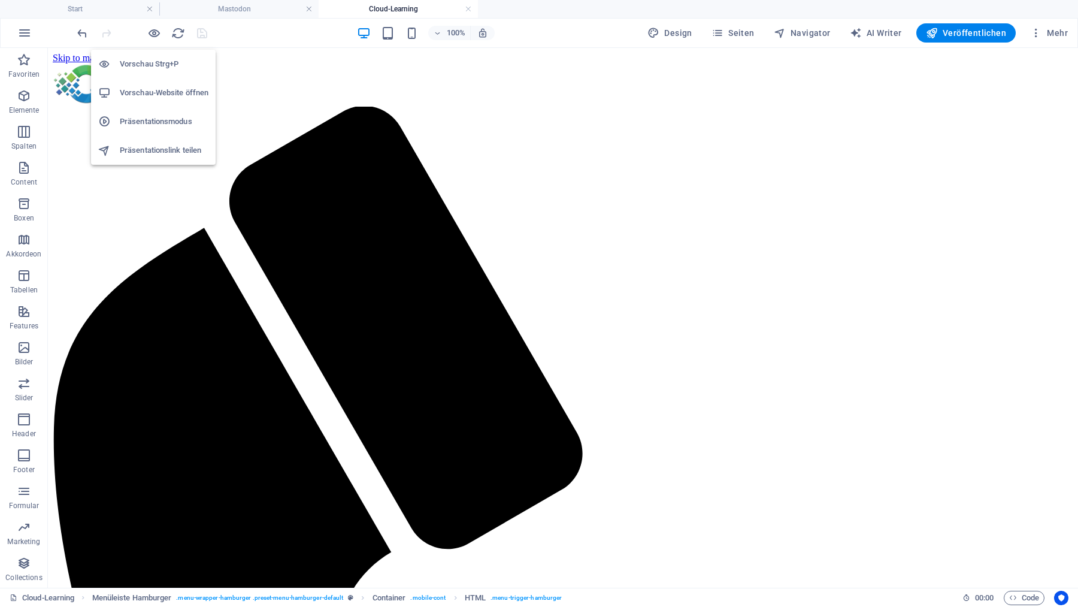
click at [167, 149] on h6 "Präsentationslink teilen" at bounding box center [164, 150] width 89 height 14
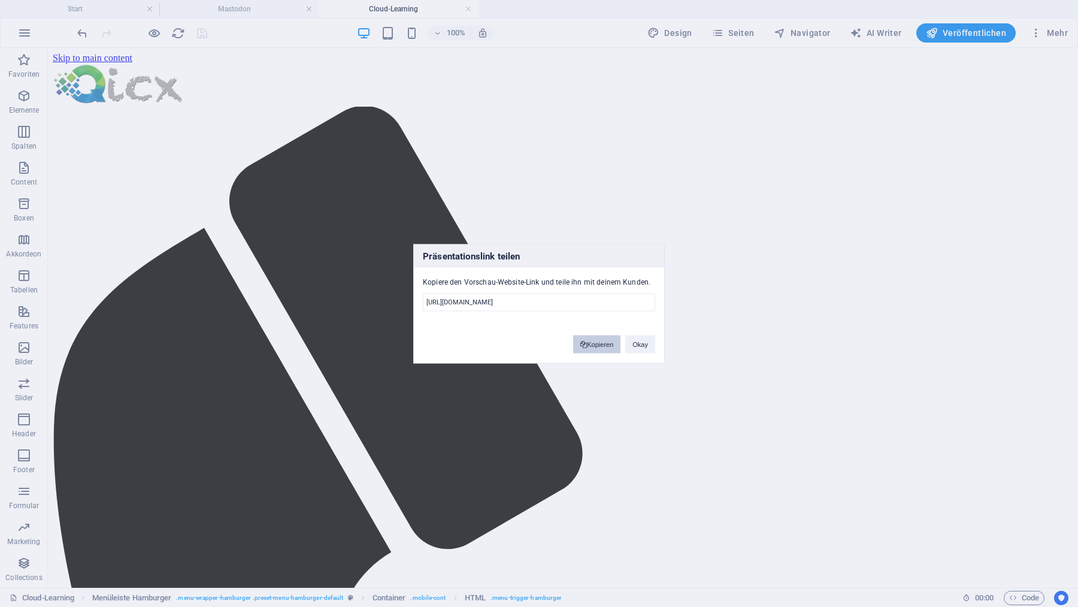
click at [602, 343] on button "Kopieren" at bounding box center [596, 344] width 47 height 18
click at [646, 345] on button "Okay" at bounding box center [640, 344] width 30 height 18
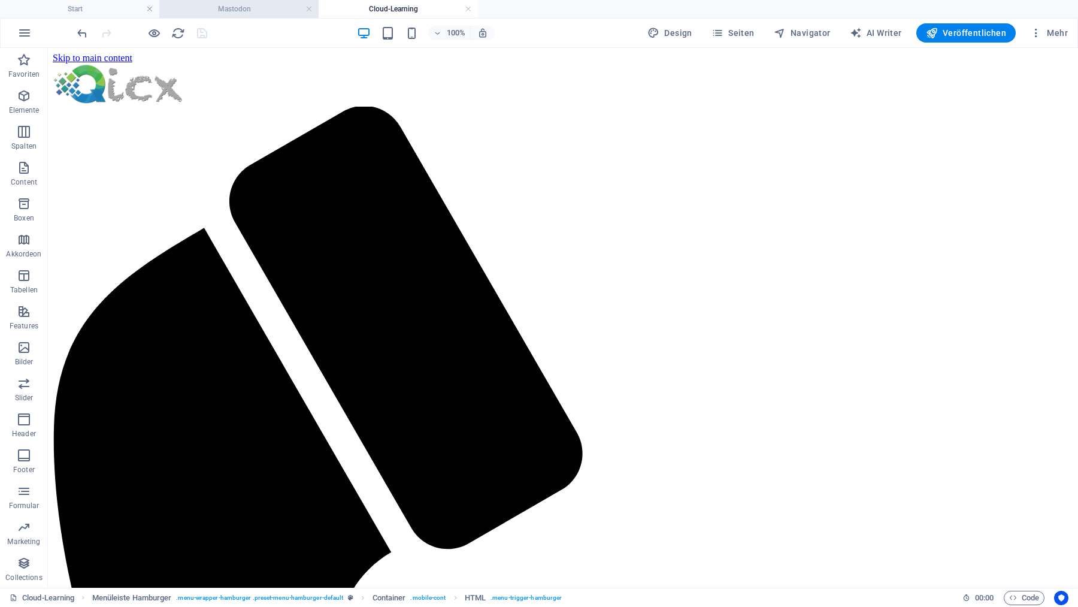
click at [261, 8] on h4 "Mastodon" at bounding box center [238, 8] width 159 height 13
click at [310, 7] on link at bounding box center [308, 9] width 7 height 11
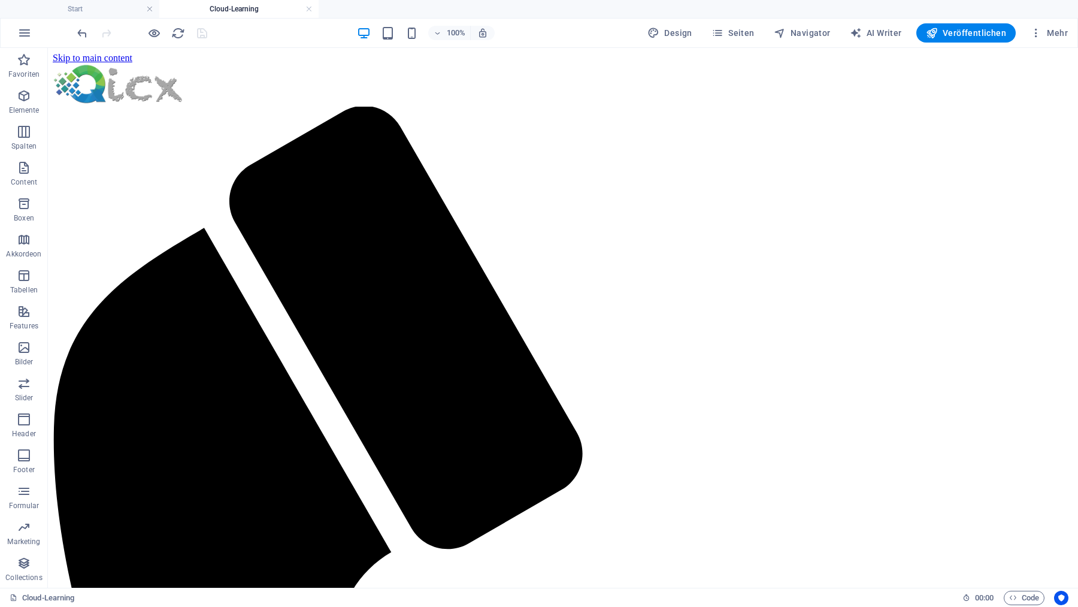
click at [310, 7] on link at bounding box center [308, 9] width 7 height 11
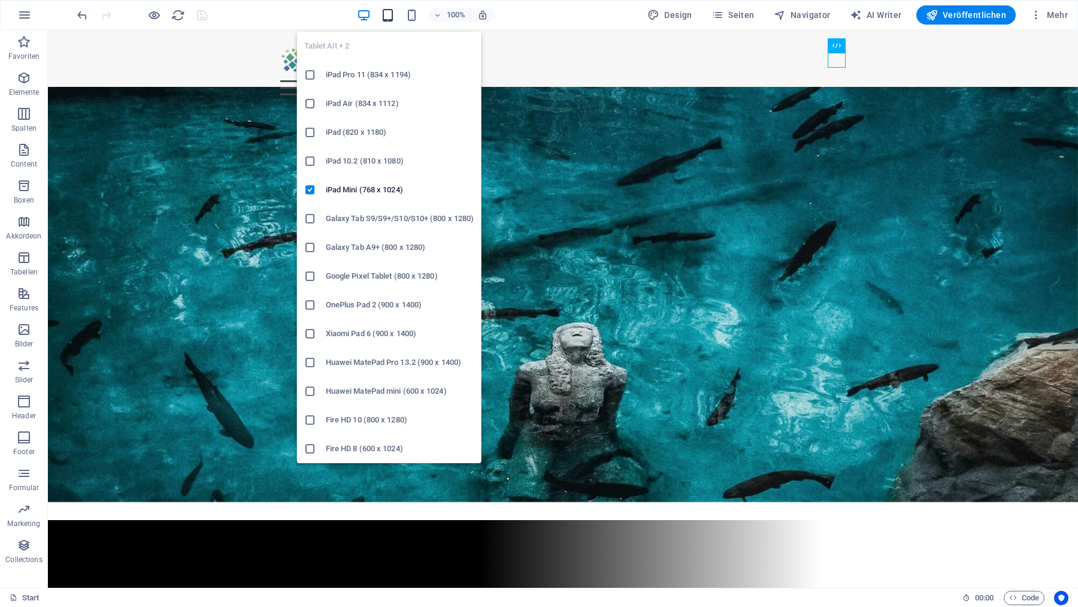
click at [391, 14] on icon "button" at bounding box center [388, 15] width 14 height 14
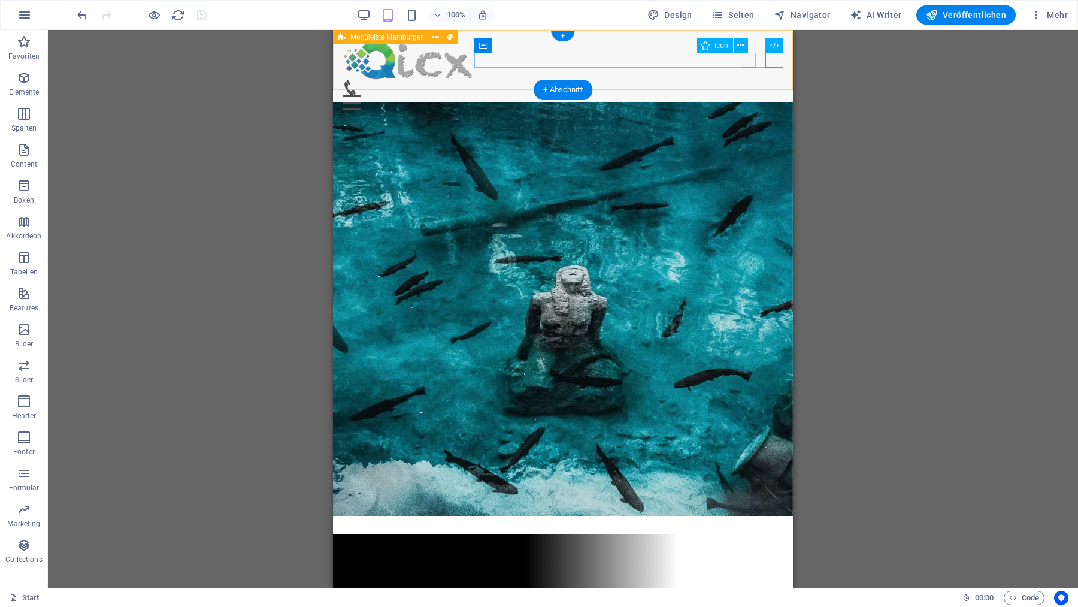
click at [749, 80] on figure at bounding box center [558, 87] width 431 height 15
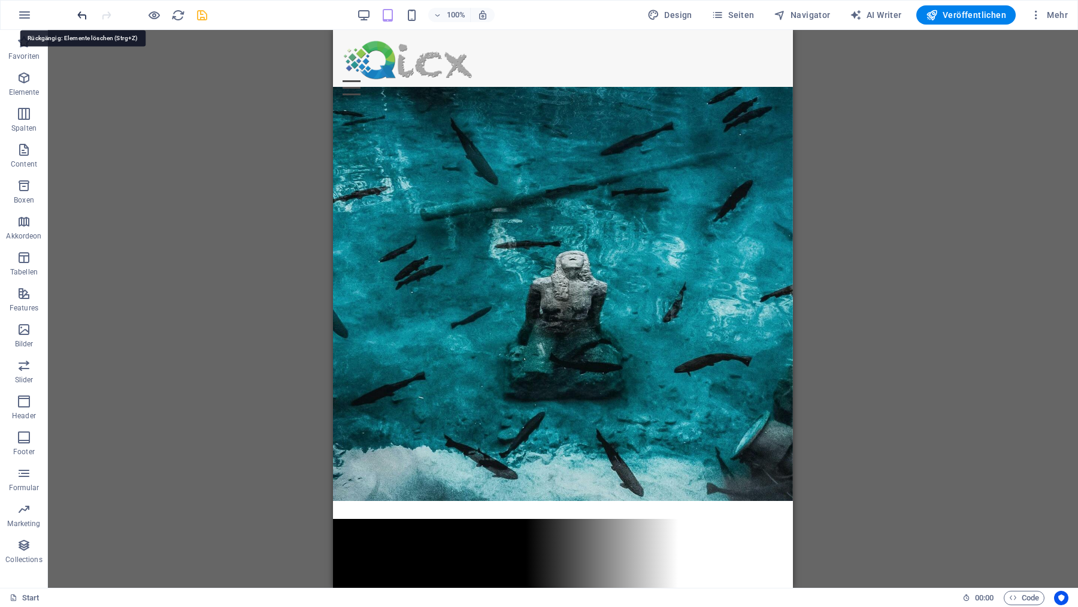
click at [78, 14] on icon "undo" at bounding box center [82, 15] width 14 height 14
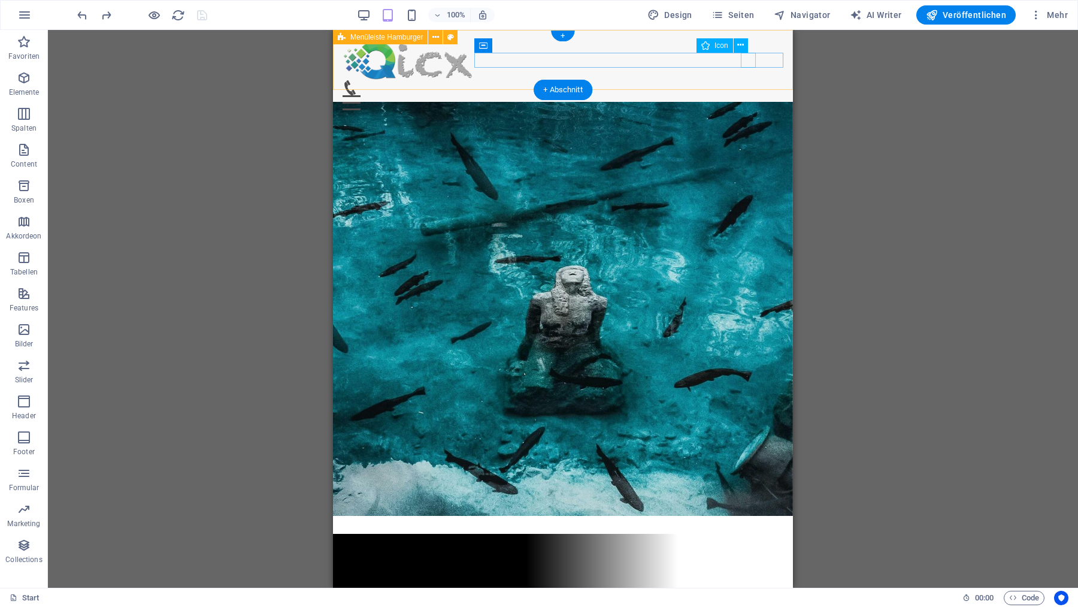
click at [748, 80] on figure at bounding box center [558, 87] width 431 height 15
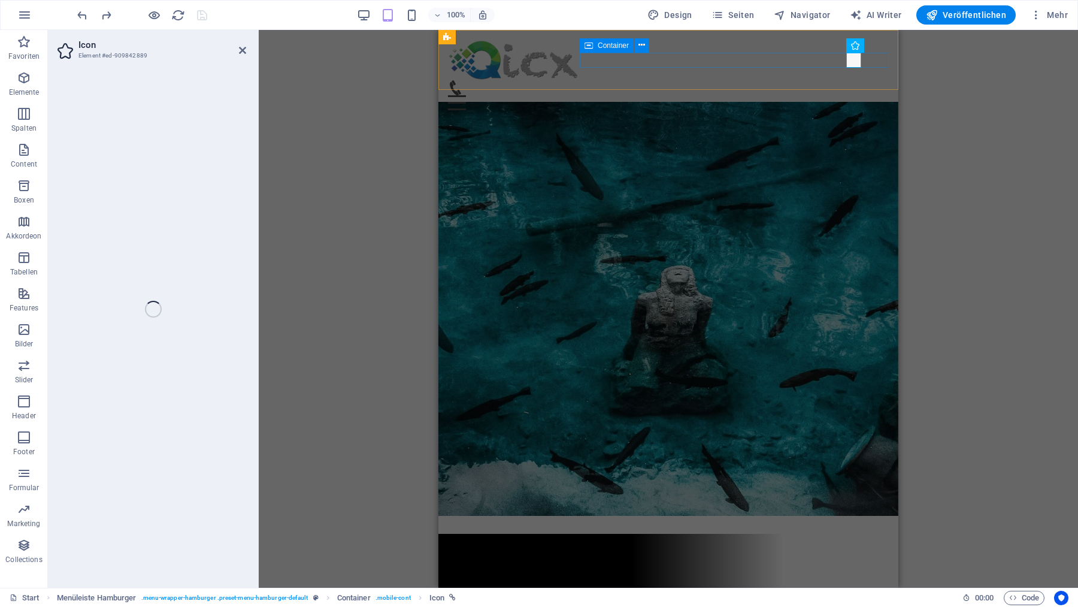
select select "xMidYMid"
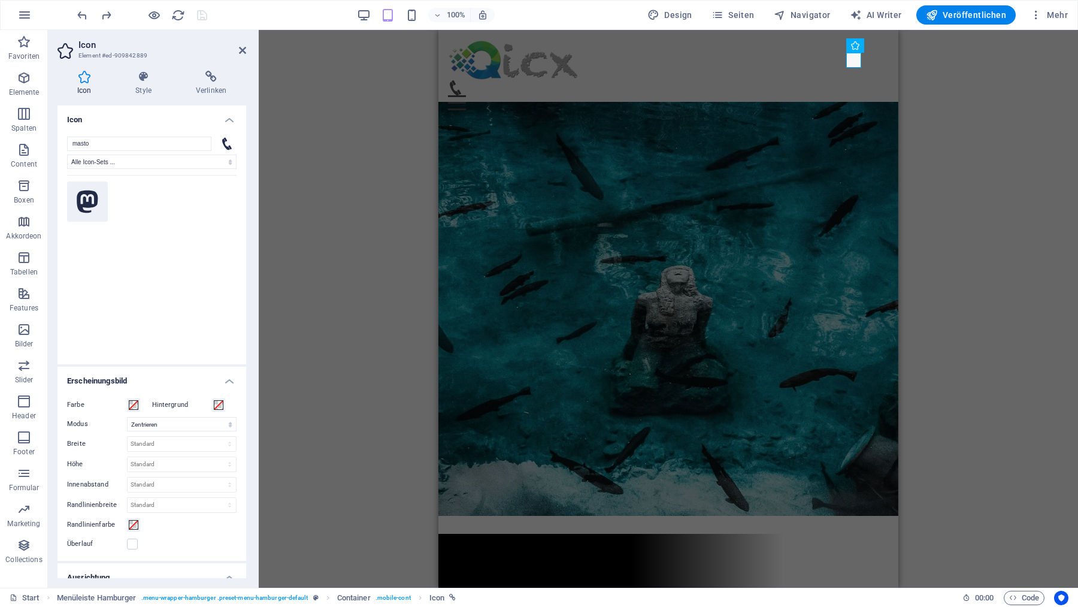
type input "masto"
click at [79, 202] on icon at bounding box center [88, 201] width 22 height 23
click at [214, 82] on icon at bounding box center [211, 77] width 70 height 12
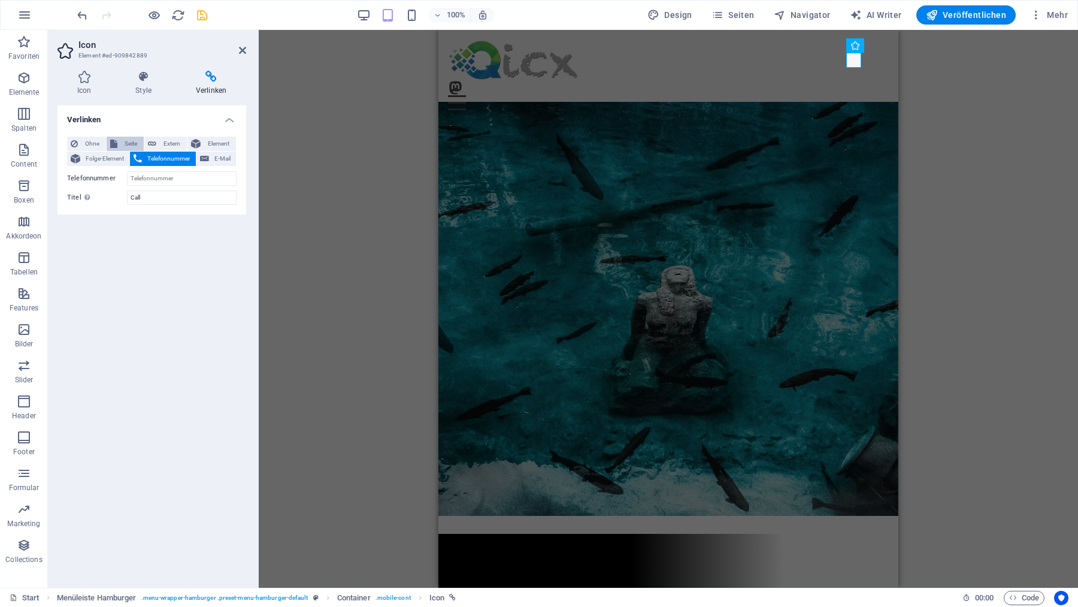
click at [132, 142] on span "Seite" at bounding box center [130, 144] width 19 height 14
select select
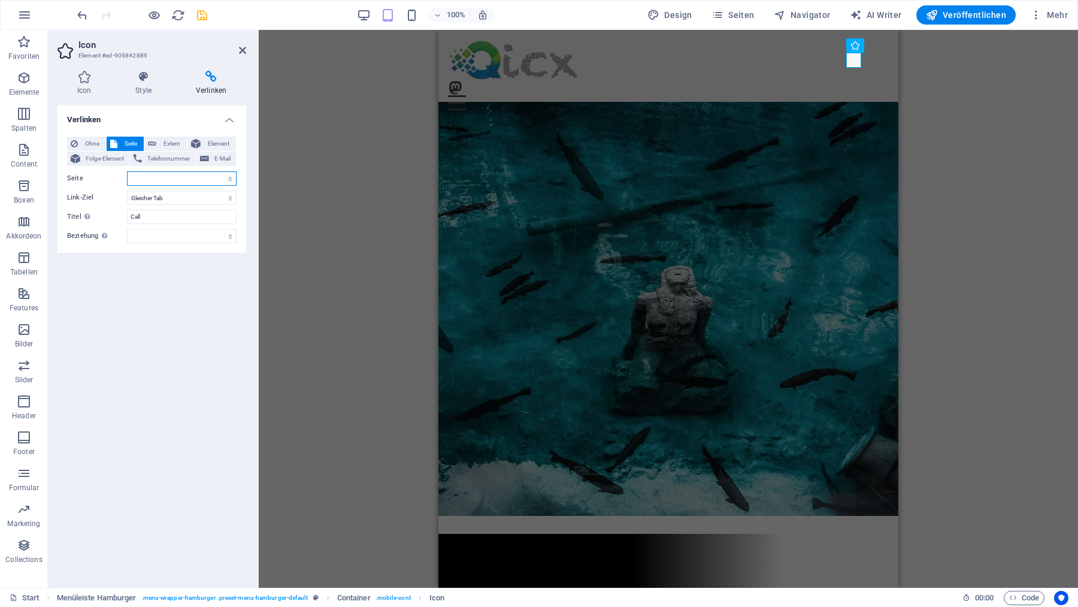
click at [127, 171] on select "Start Mastodon Cloud-Learning Impressum Datenschutz Kontakt" at bounding box center [182, 178] width 110 height 14
click at [173, 142] on span "Extern" at bounding box center [171, 144] width 23 height 14
select select "blank"
paste input "[URL][DOMAIN_NAME]"
type input "[URL][DOMAIN_NAME]"
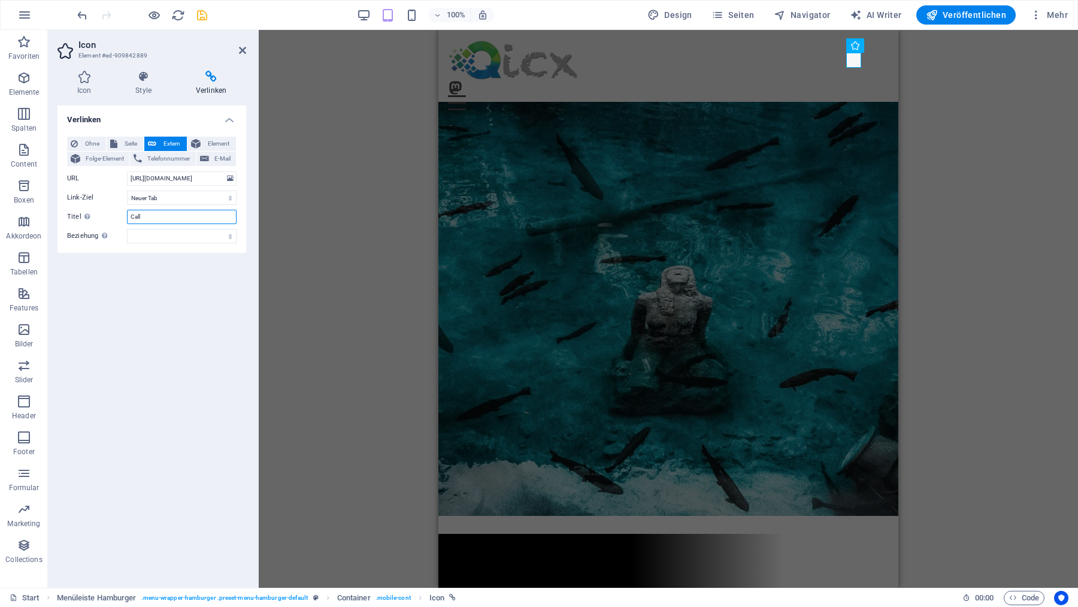
click at [179, 216] on input "Call" at bounding box center [182, 217] width 110 height 14
type input "Mastodon"
click at [203, 17] on icon "save" at bounding box center [202, 15] width 14 height 14
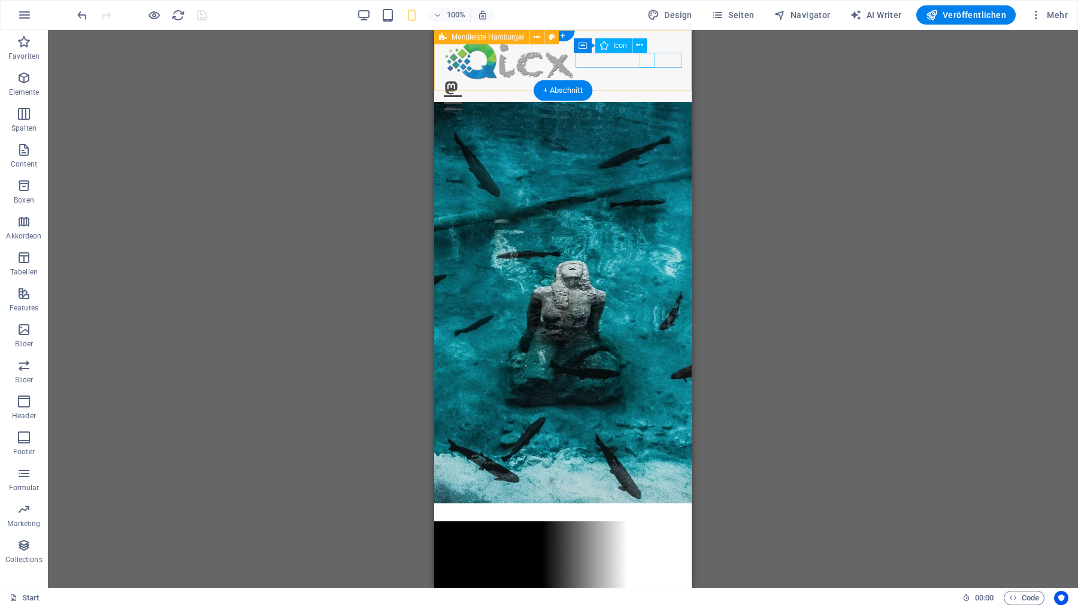
click at [647, 80] on figure at bounding box center [558, 87] width 229 height 15
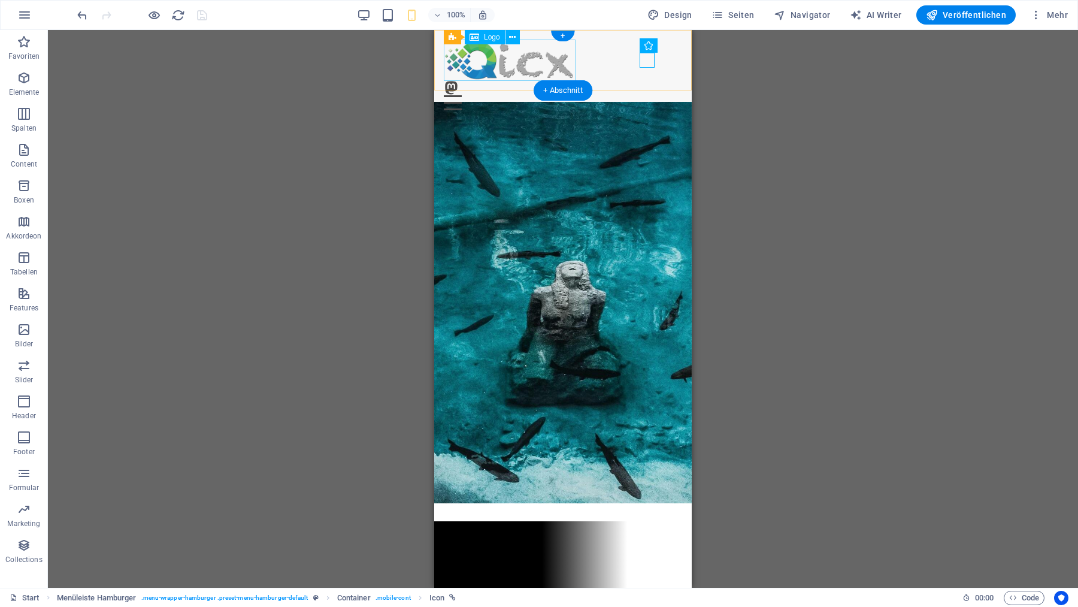
click at [518, 70] on div at bounding box center [563, 60] width 238 height 41
select select "px"
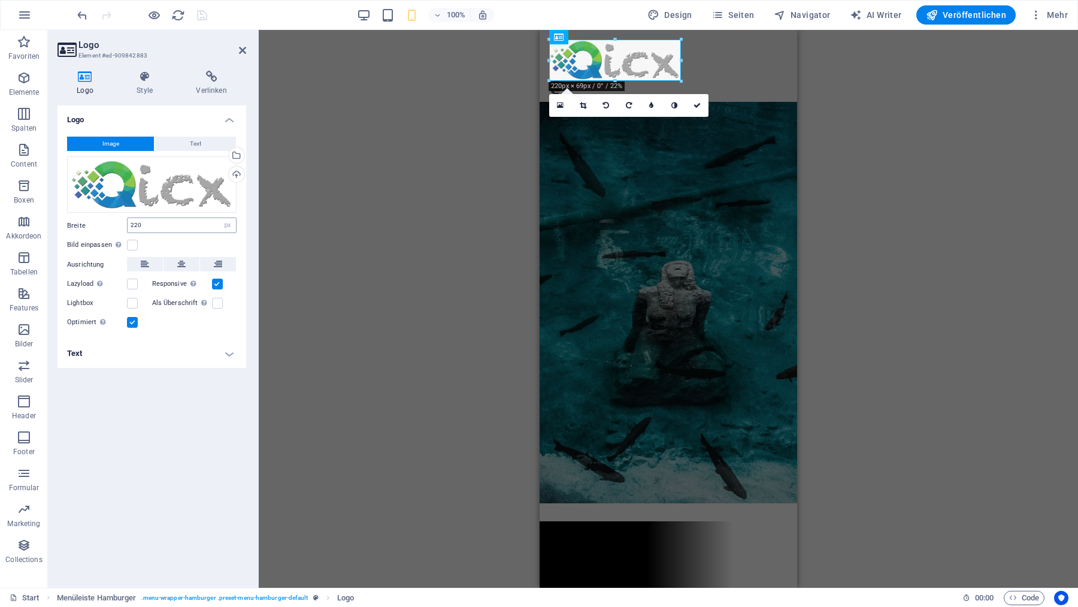
click at [164, 225] on input "220" at bounding box center [182, 225] width 108 height 14
type input "200"
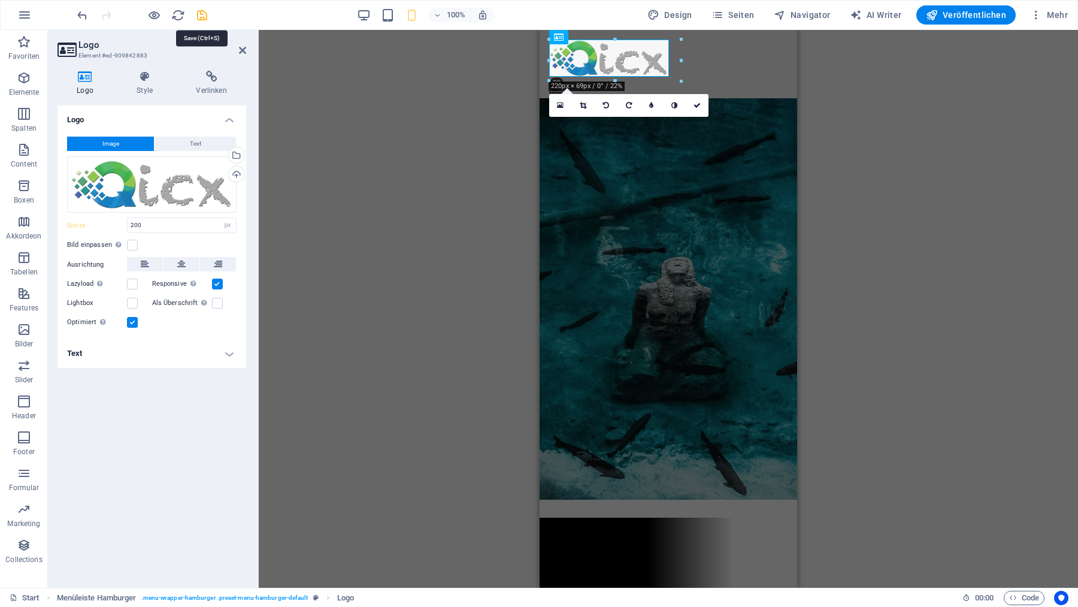
click at [202, 17] on icon "save" at bounding box center [202, 15] width 14 height 14
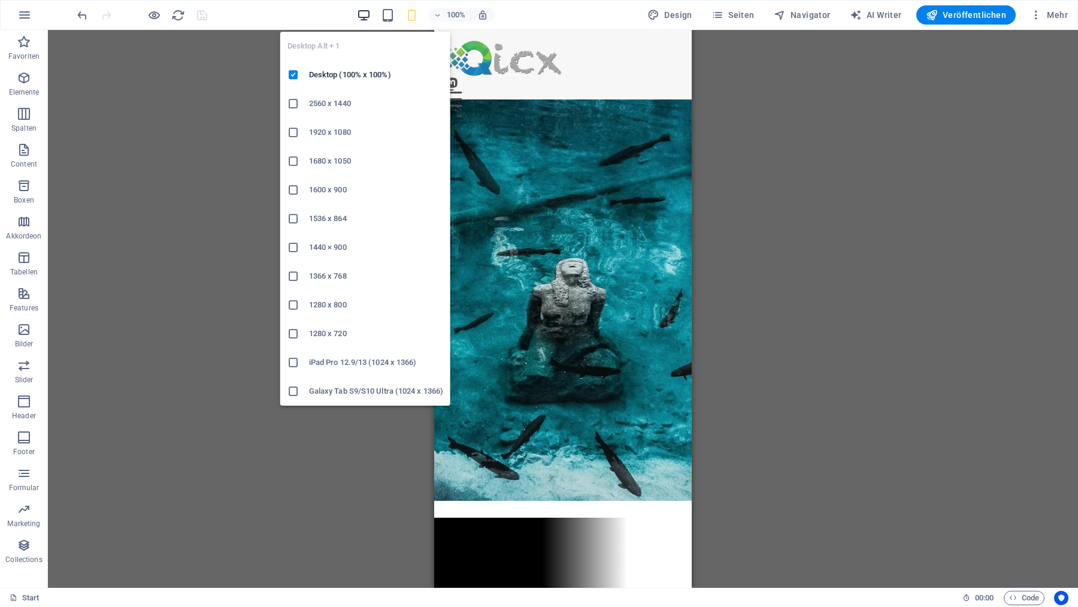
click at [366, 11] on icon "button" at bounding box center [364, 15] width 14 height 14
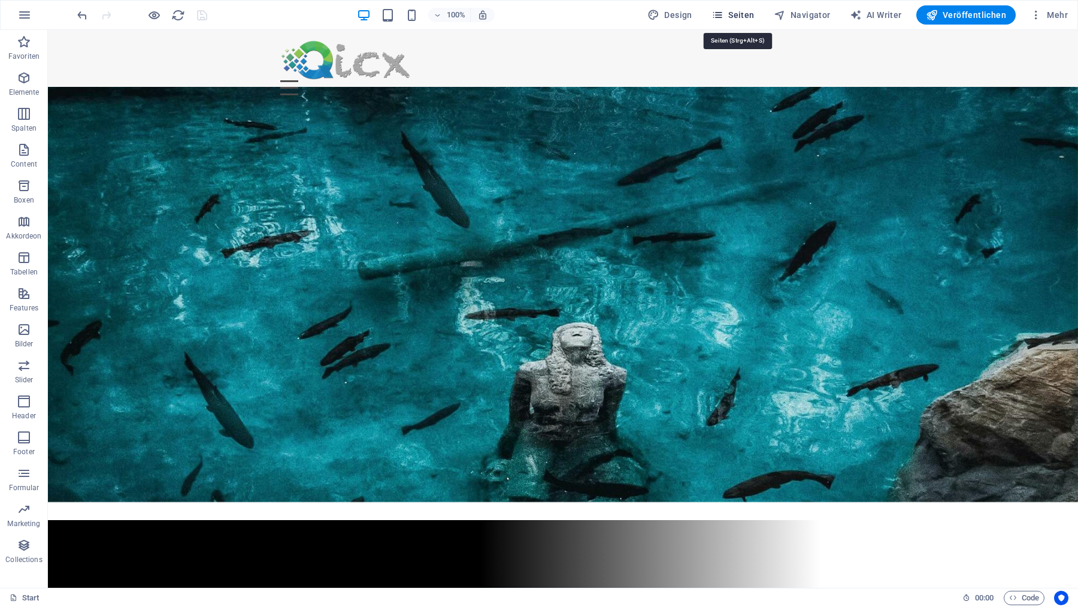
click at [738, 13] on span "Seiten" at bounding box center [732, 15] width 43 height 12
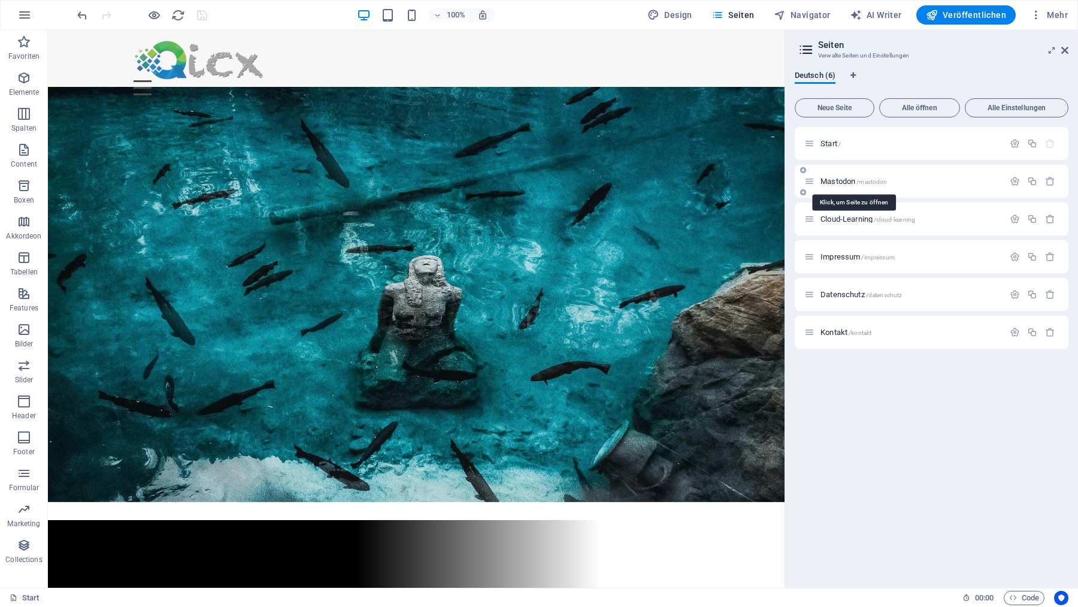
click at [828, 182] on span "Mastodon /mastodon" at bounding box center [853, 181] width 66 height 9
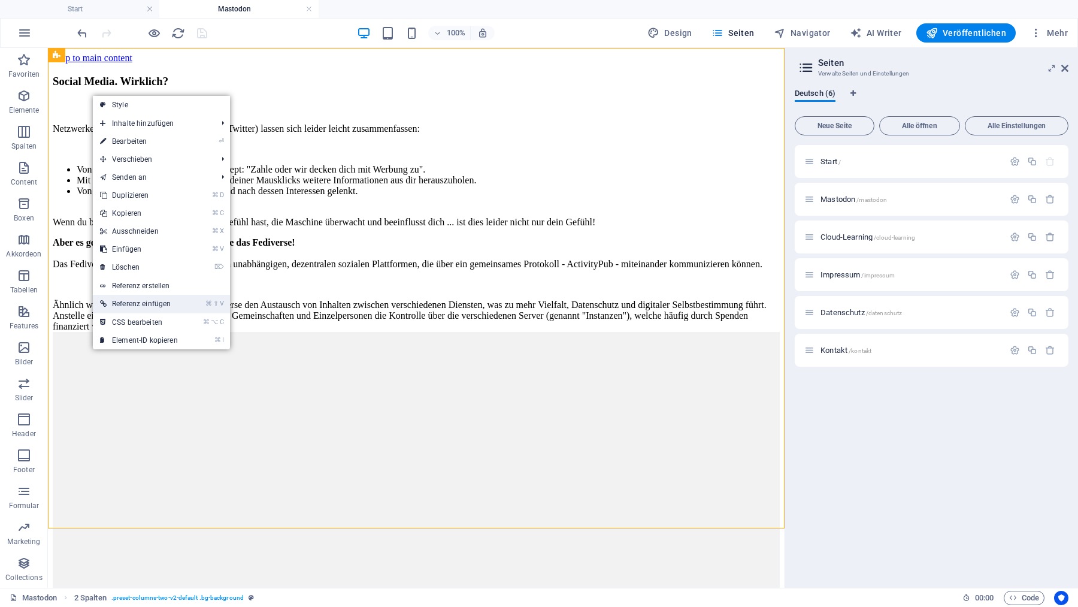
click at [168, 303] on link "⌘ ⇧ V Referenz einfügen" at bounding box center [139, 304] width 92 height 18
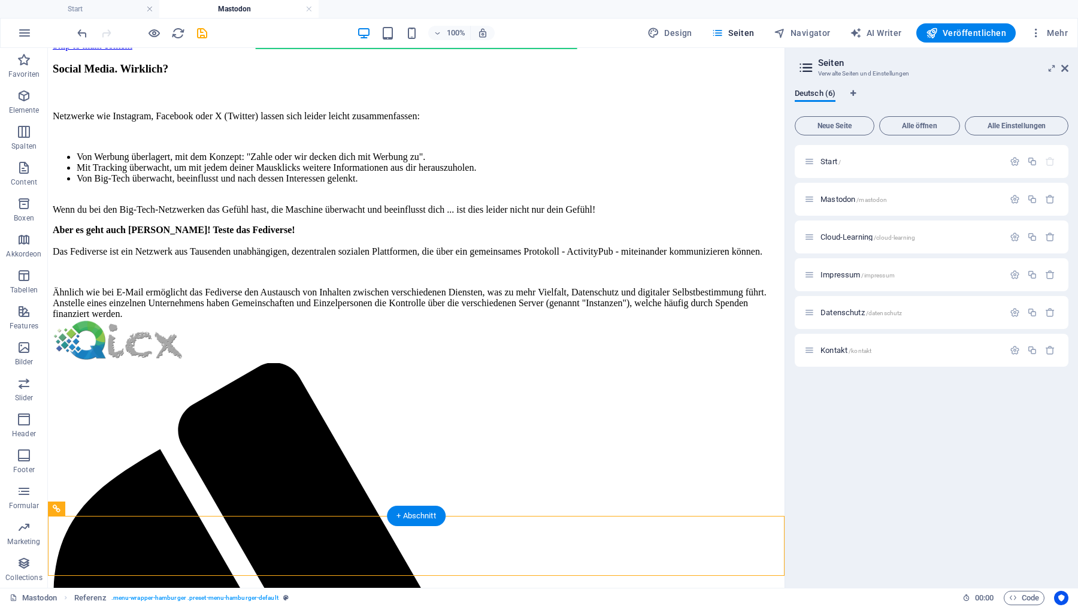
drag, startPoint x: 125, startPoint y: 571, endPoint x: 110, endPoint y: 173, distance: 397.9
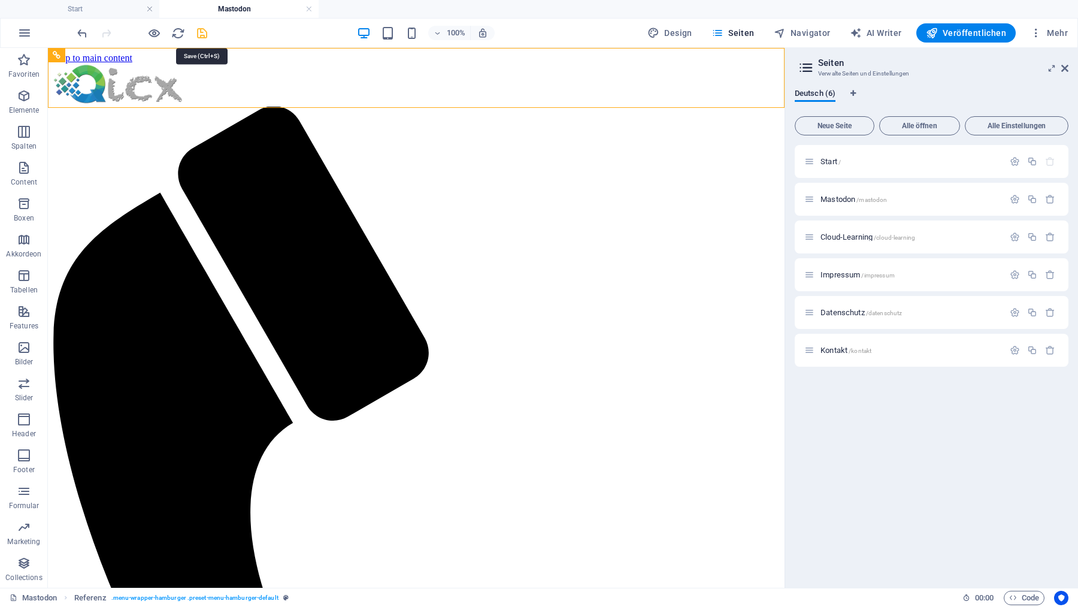
click at [202, 31] on icon "save" at bounding box center [202, 33] width 14 height 14
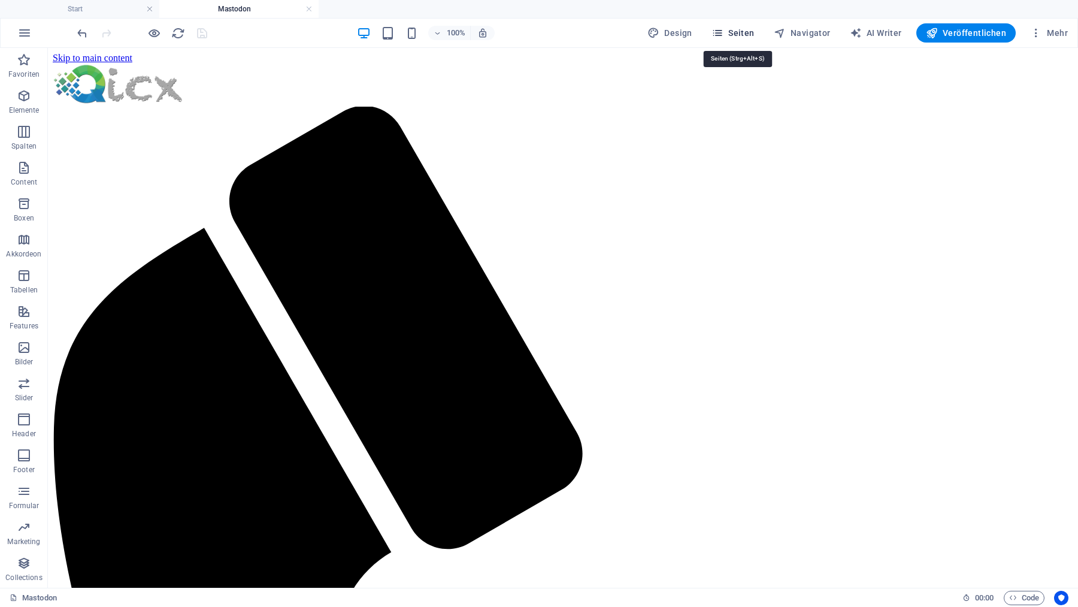
click at [750, 30] on span "Seiten" at bounding box center [732, 33] width 43 height 12
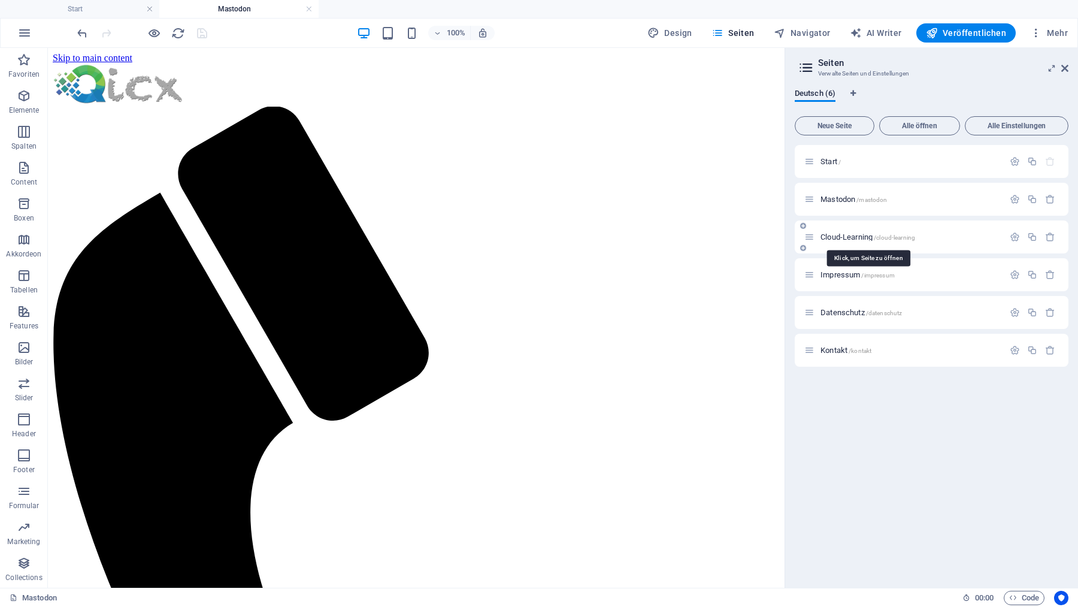
click at [844, 237] on span "Cloud-Learning /cloud-learning" at bounding box center [867, 236] width 95 height 9
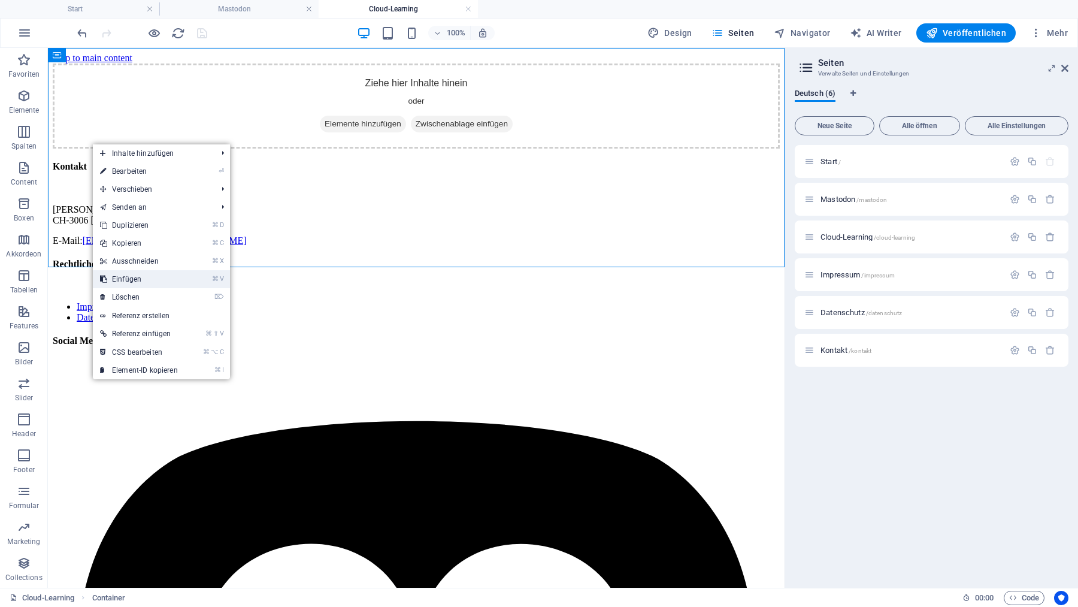
click at [148, 281] on link "⌘ V Einfügen" at bounding box center [139, 279] width 92 height 18
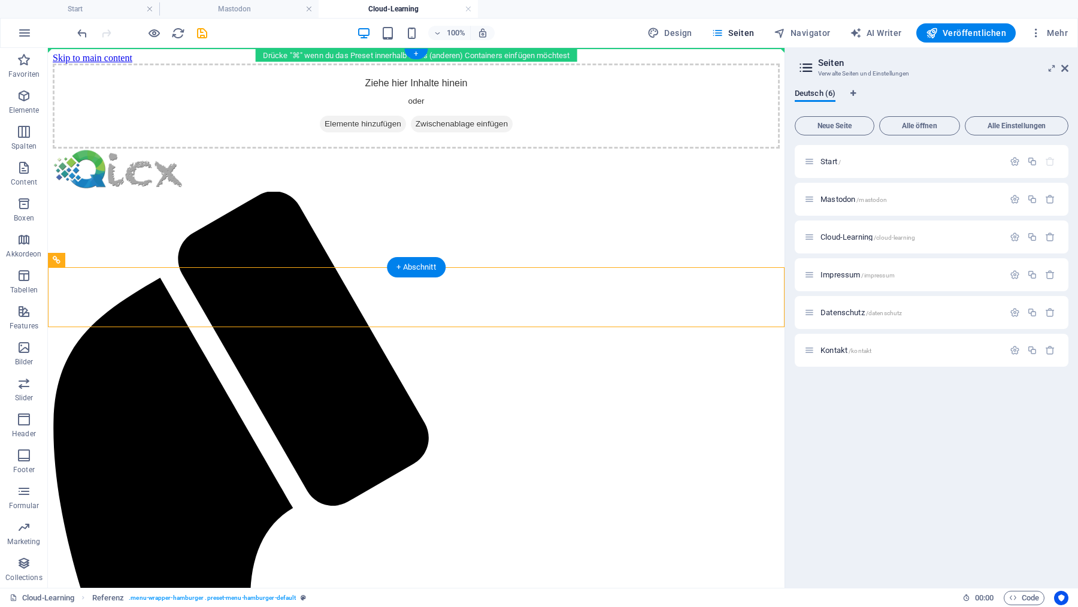
drag, startPoint x: 83, startPoint y: 242, endPoint x: 96, endPoint y: 114, distance: 128.8
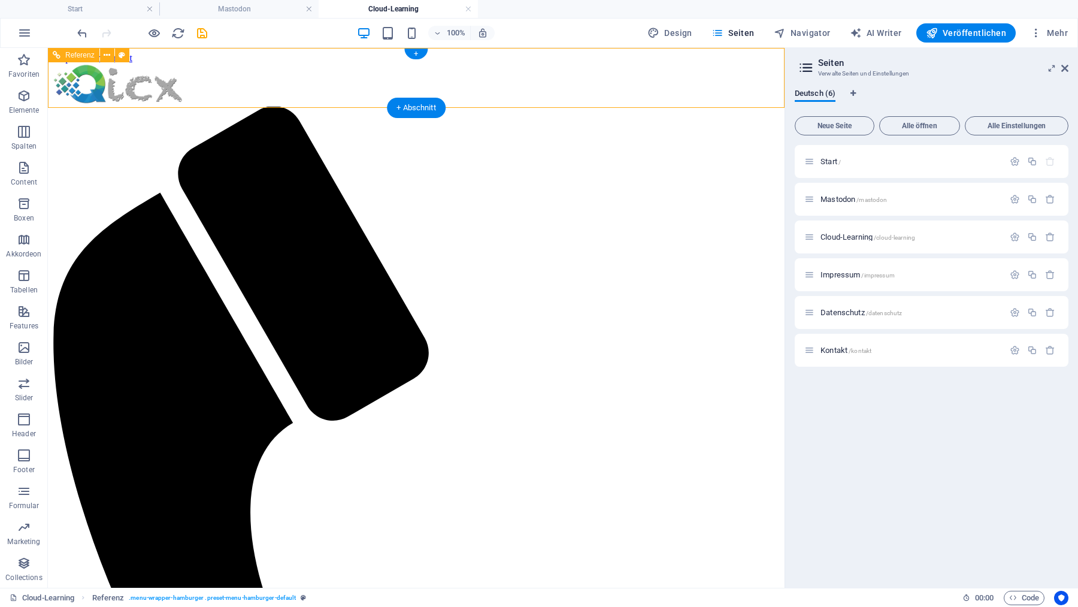
click at [191, 81] on div at bounding box center [416, 84] width 727 height 43
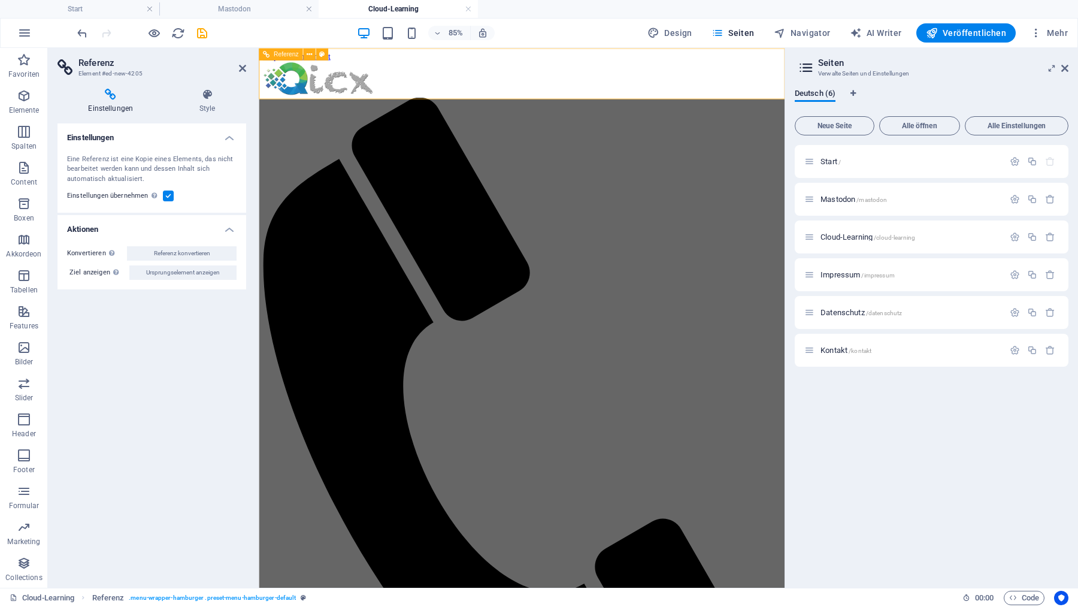
click at [335, 83] on div at bounding box center [567, 84] width 609 height 43
click at [208, 104] on h4 "Style" at bounding box center [207, 101] width 77 height 25
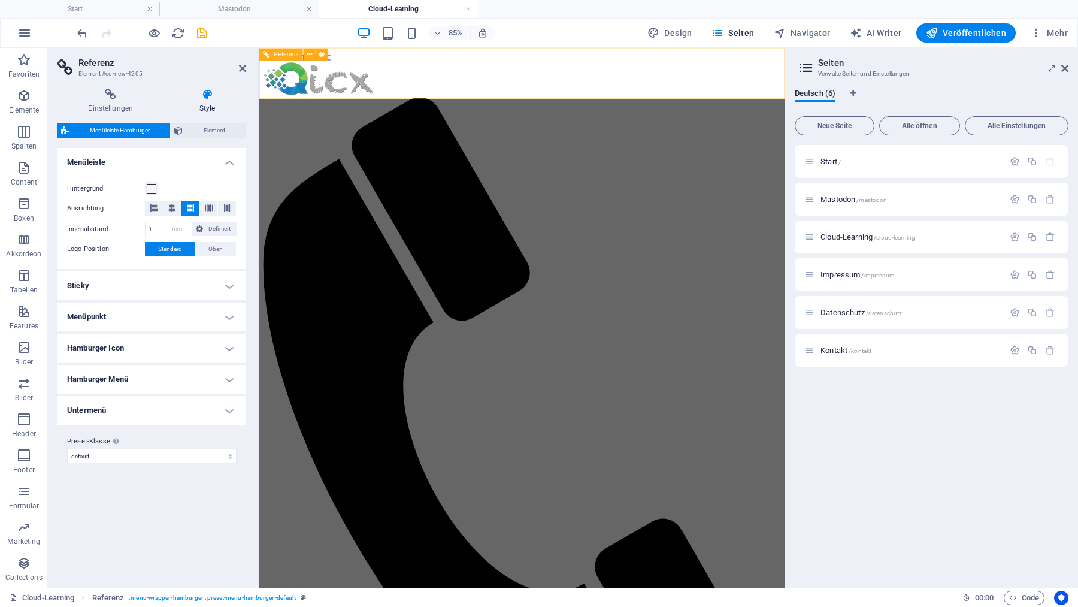
click at [360, 87] on div at bounding box center [567, 84] width 609 height 43
click at [359, 87] on div at bounding box center [567, 84] width 609 height 43
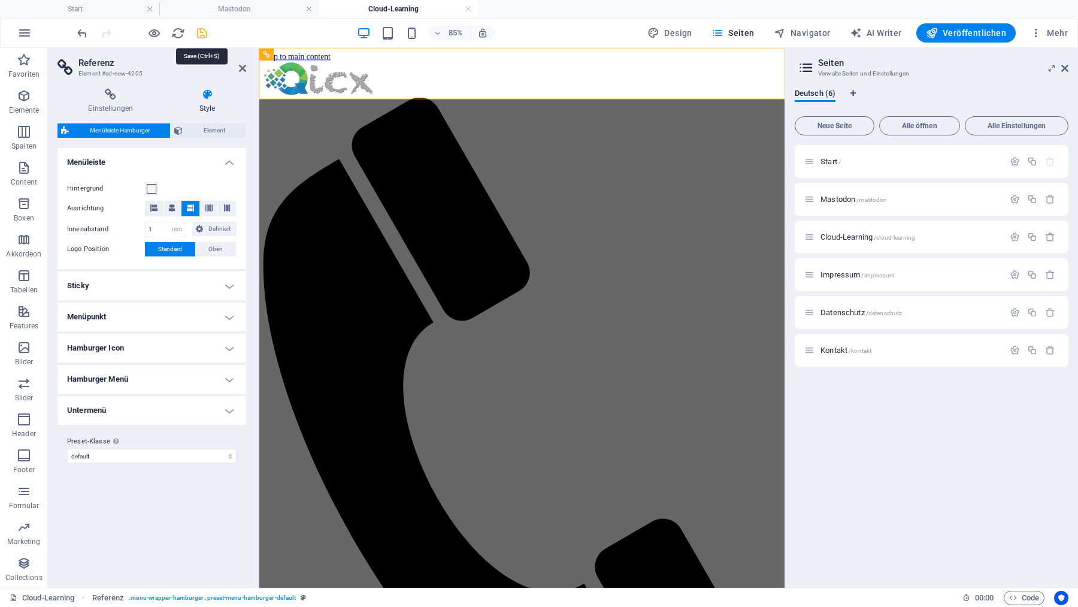
click at [201, 32] on icon "save" at bounding box center [202, 33] width 14 height 14
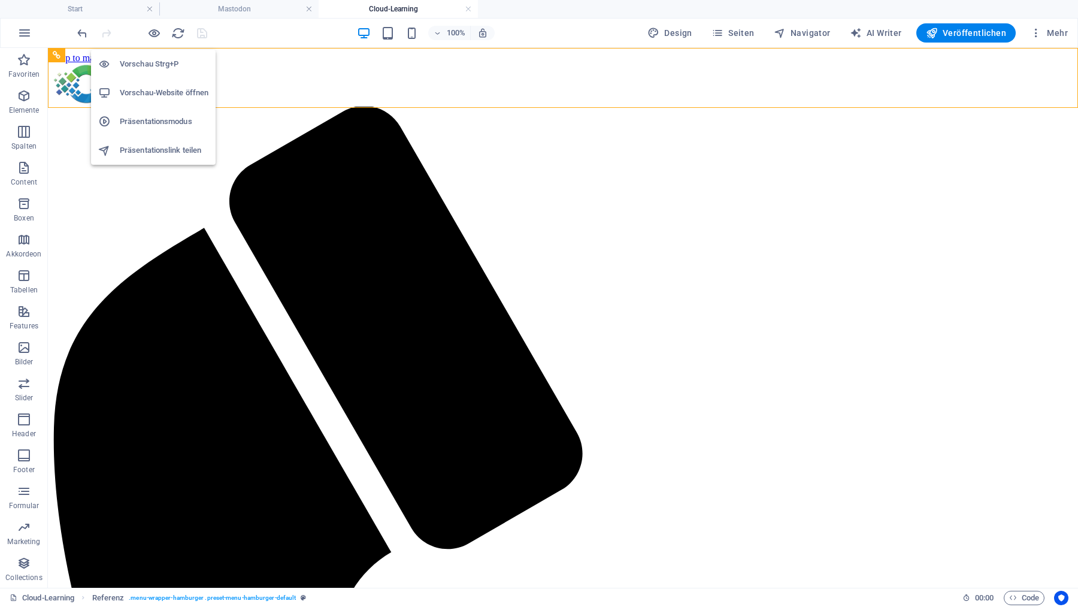
click at [165, 126] on h6 "Präsentationsmodus" at bounding box center [164, 121] width 89 height 14
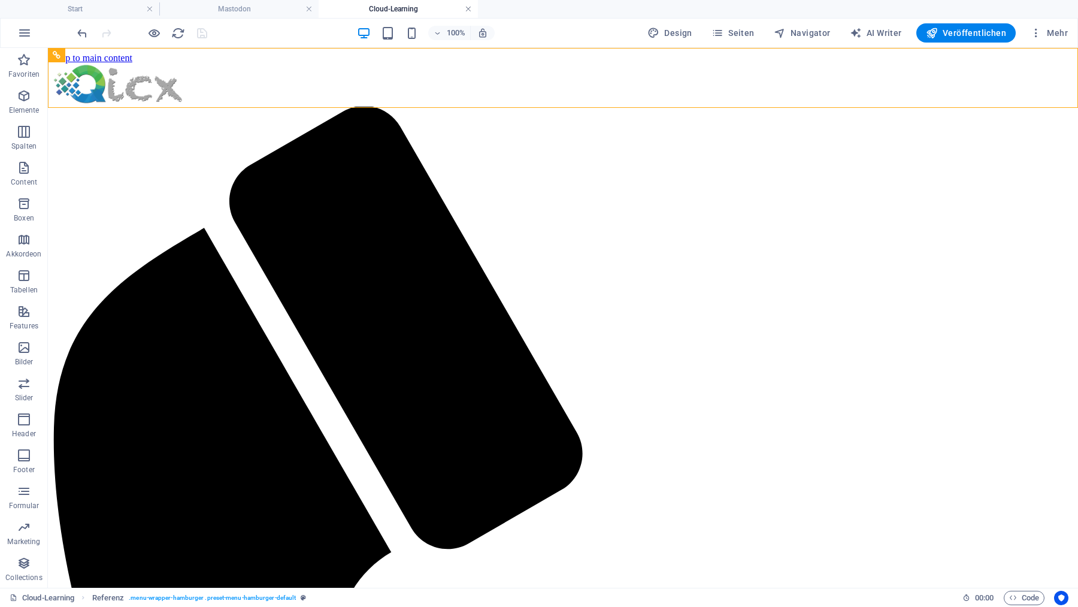
click at [468, 10] on link at bounding box center [468, 9] width 7 height 11
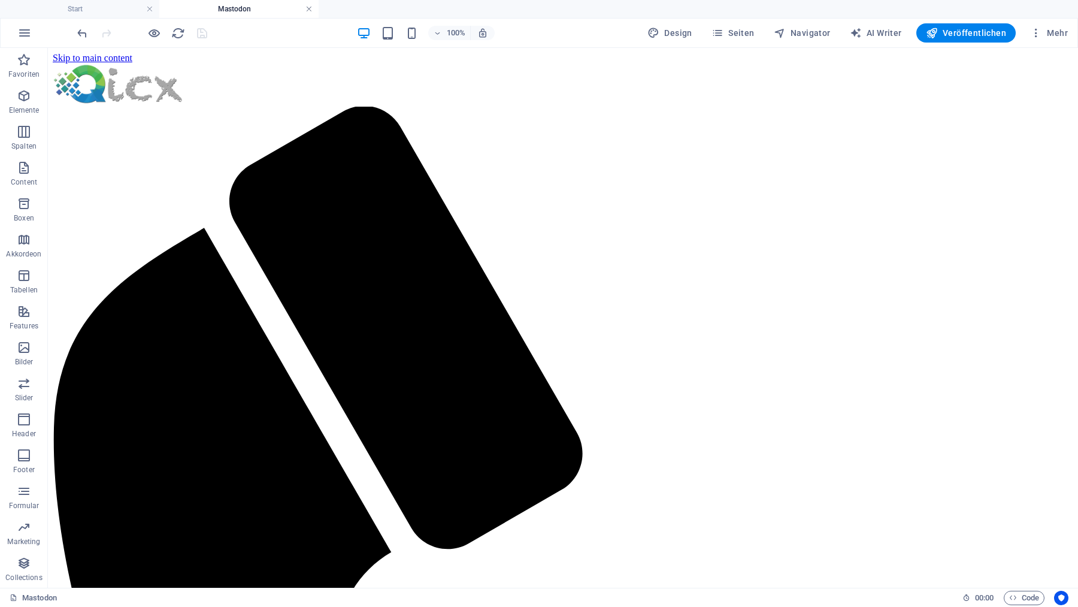
click at [306, 9] on link at bounding box center [308, 9] width 7 height 11
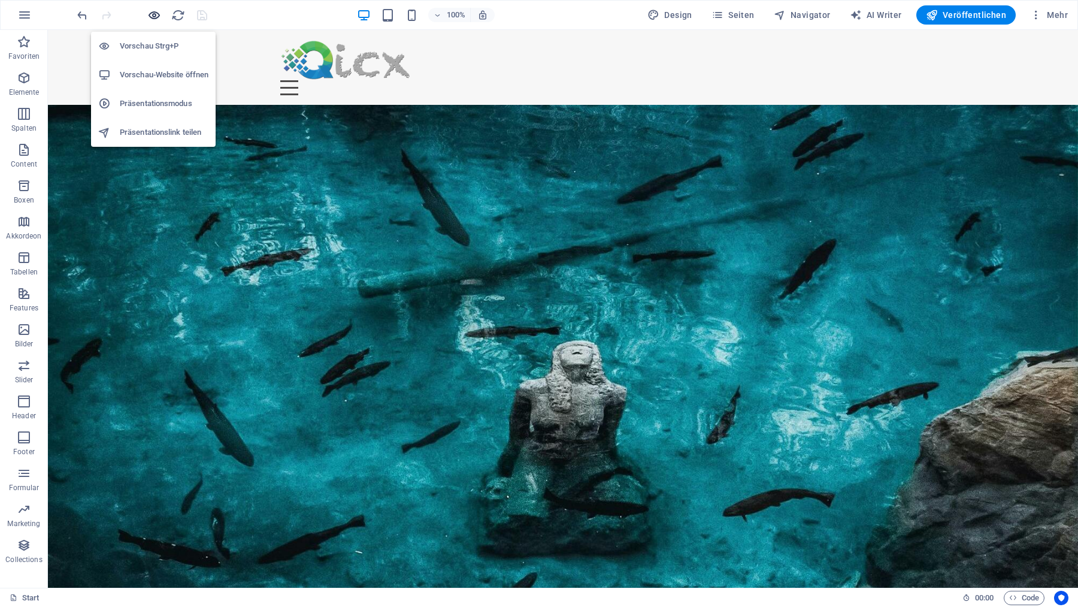
click at [156, 11] on icon "button" at bounding box center [154, 15] width 14 height 14
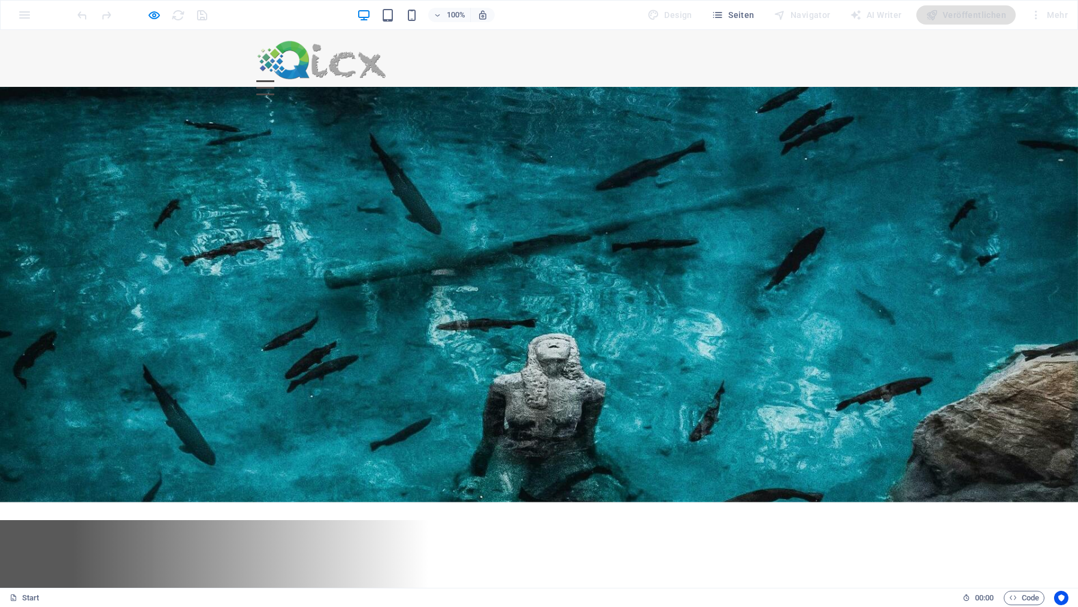
click at [274, 80] on div "Menu" at bounding box center [265, 87] width 18 height 15
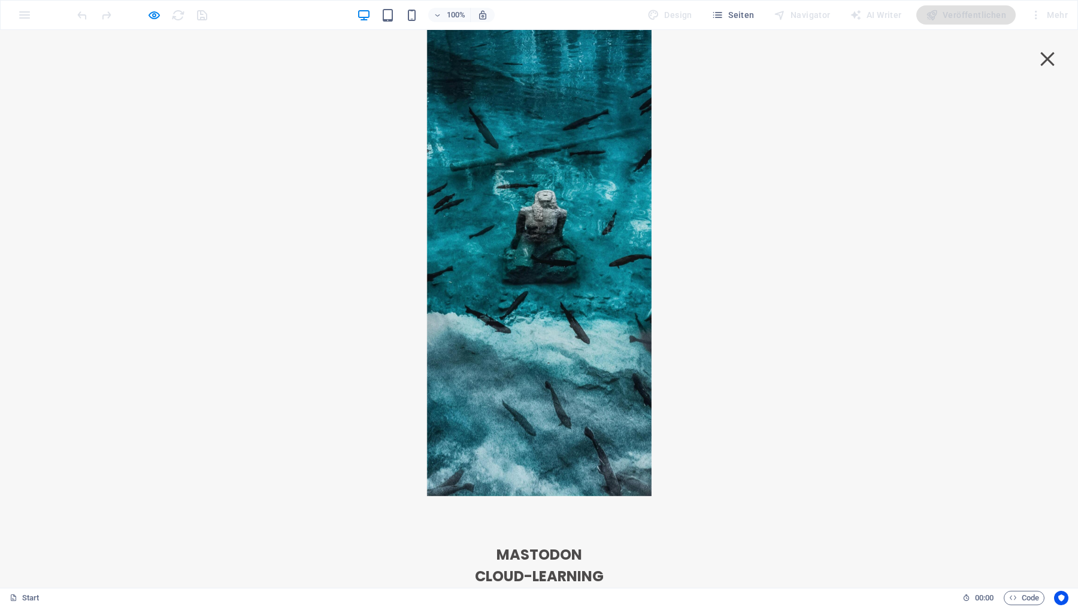
click at [582, 544] on strong "Mastodon" at bounding box center [539, 554] width 86 height 20
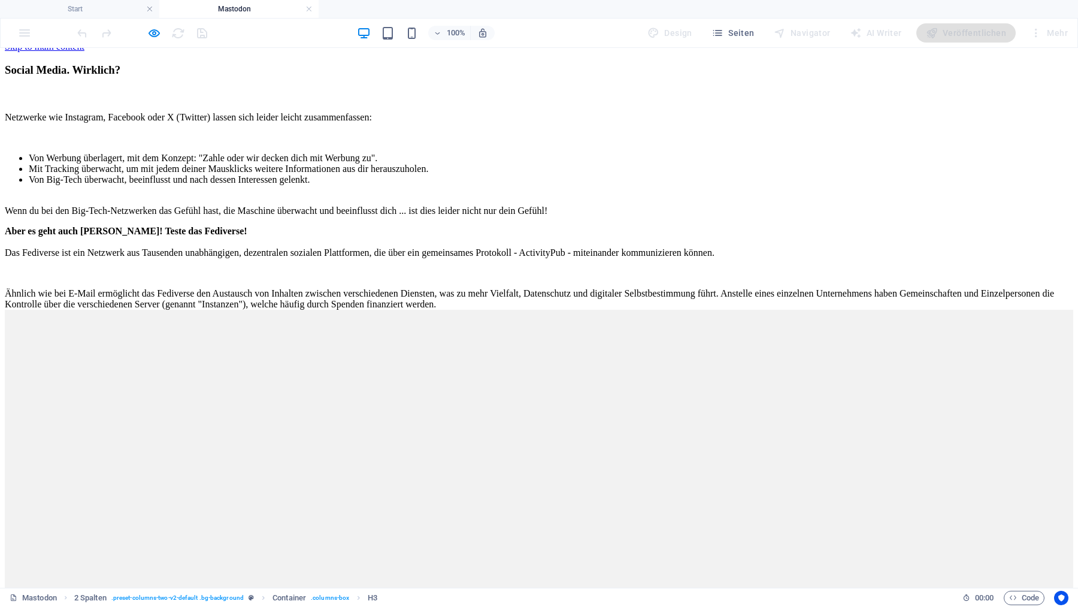
scroll to position [16, 0]
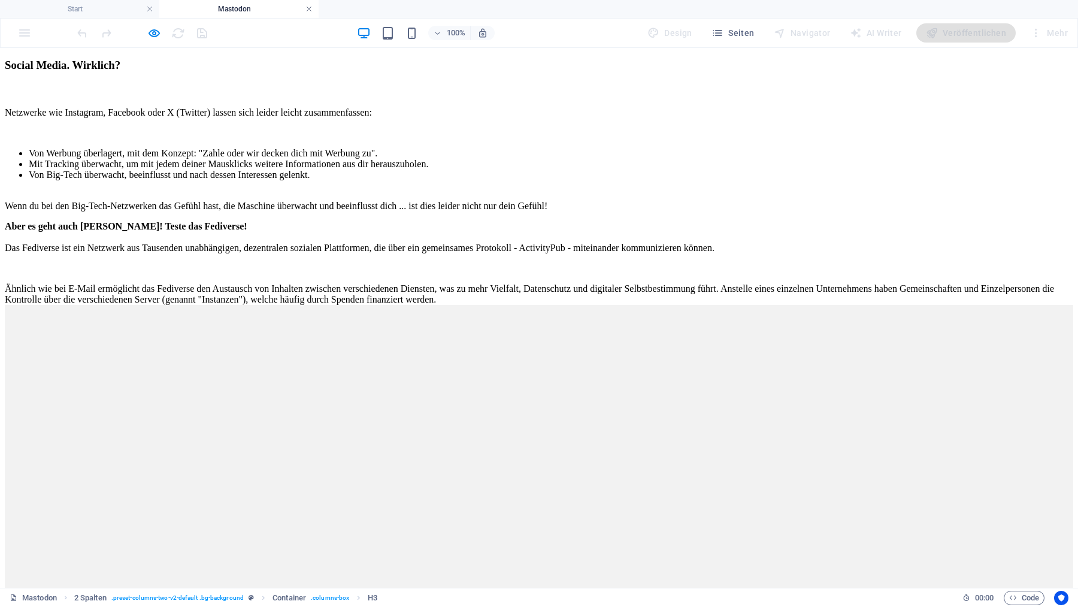
click at [308, 7] on link at bounding box center [308, 9] width 7 height 11
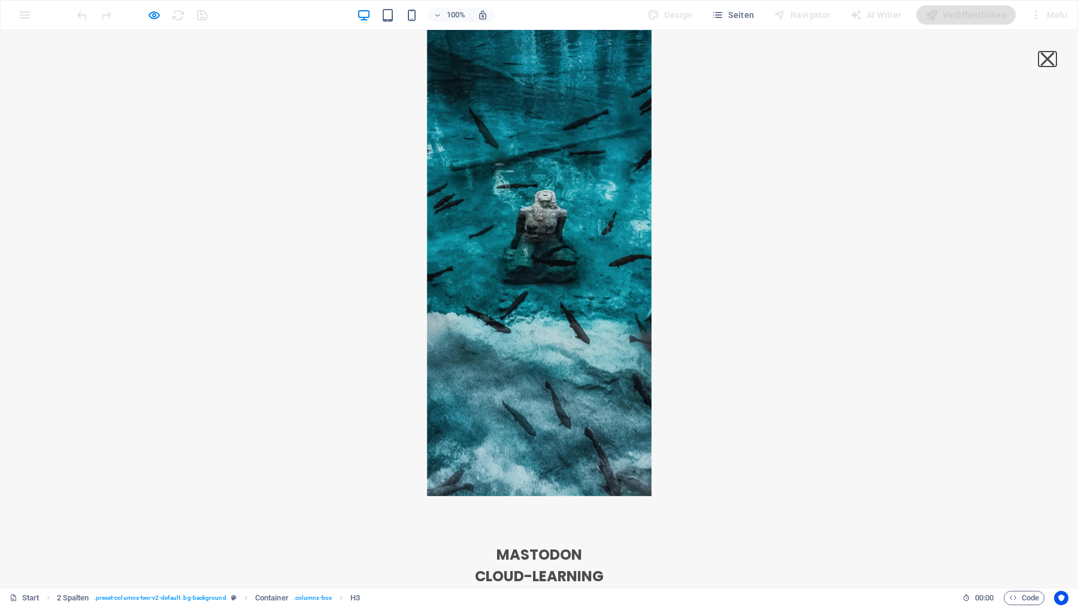
click at [1050, 56] on button "Menu" at bounding box center [1047, 59] width 14 height 14
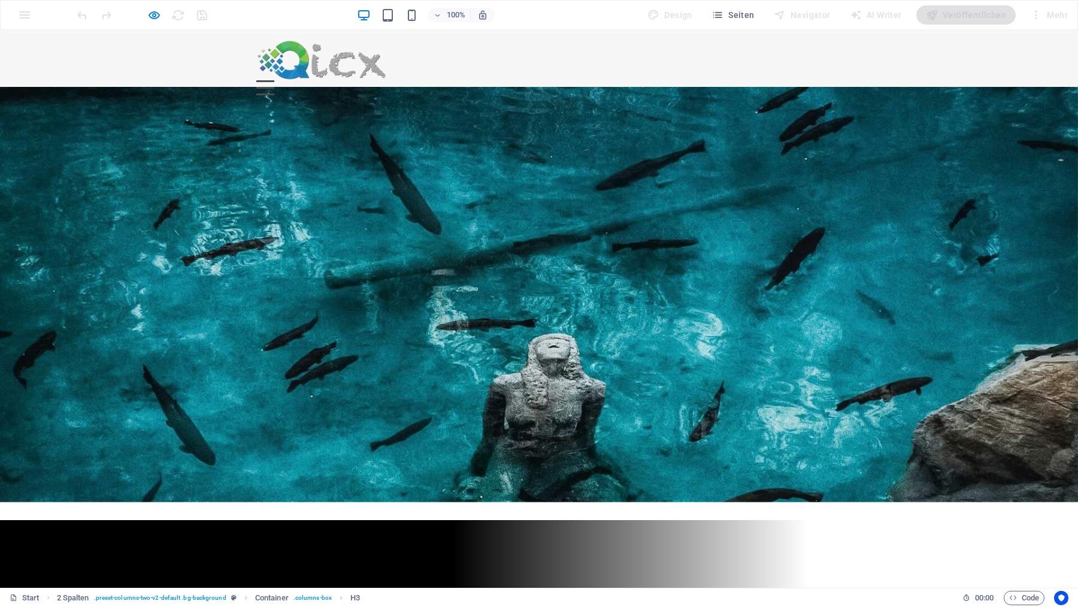
click at [274, 80] on div "Menu" at bounding box center [265, 87] width 18 height 15
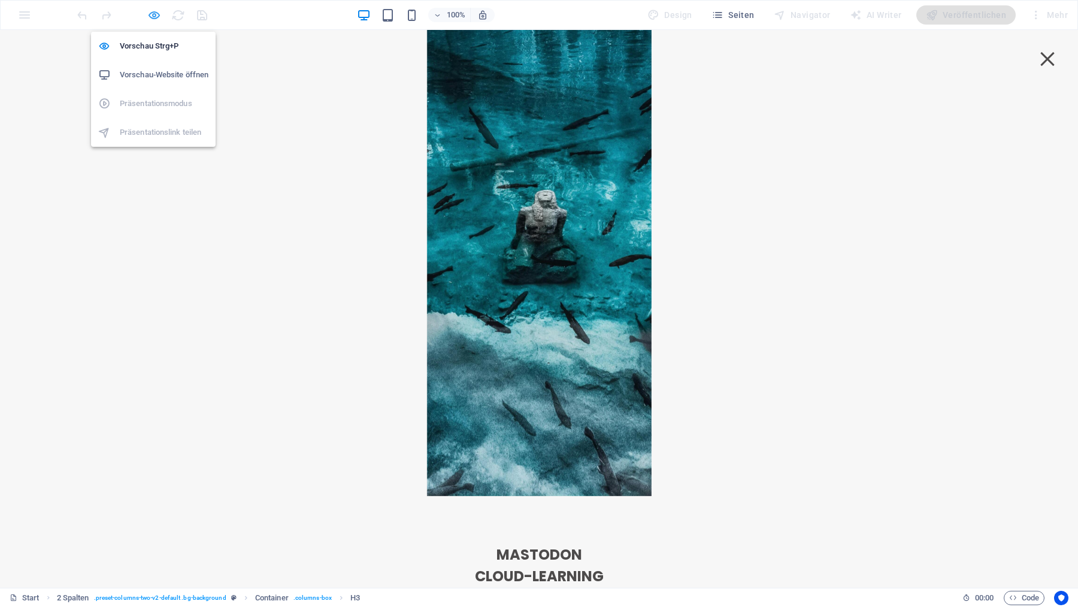
click at [154, 13] on icon "button" at bounding box center [154, 15] width 14 height 14
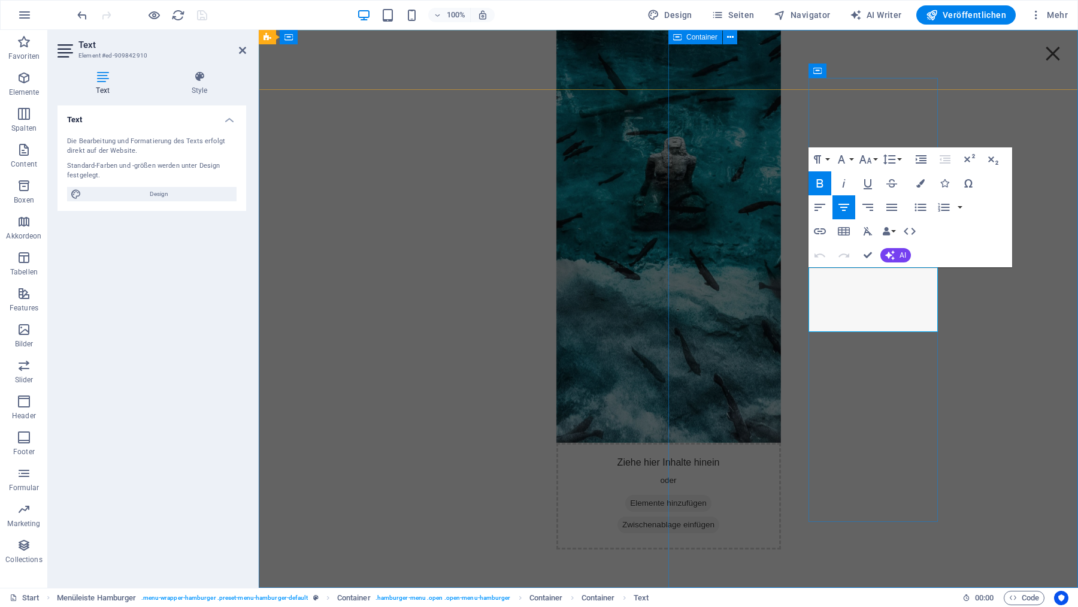
click at [733, 597] on h4 "Mastodon" at bounding box center [668, 608] width 129 height 22
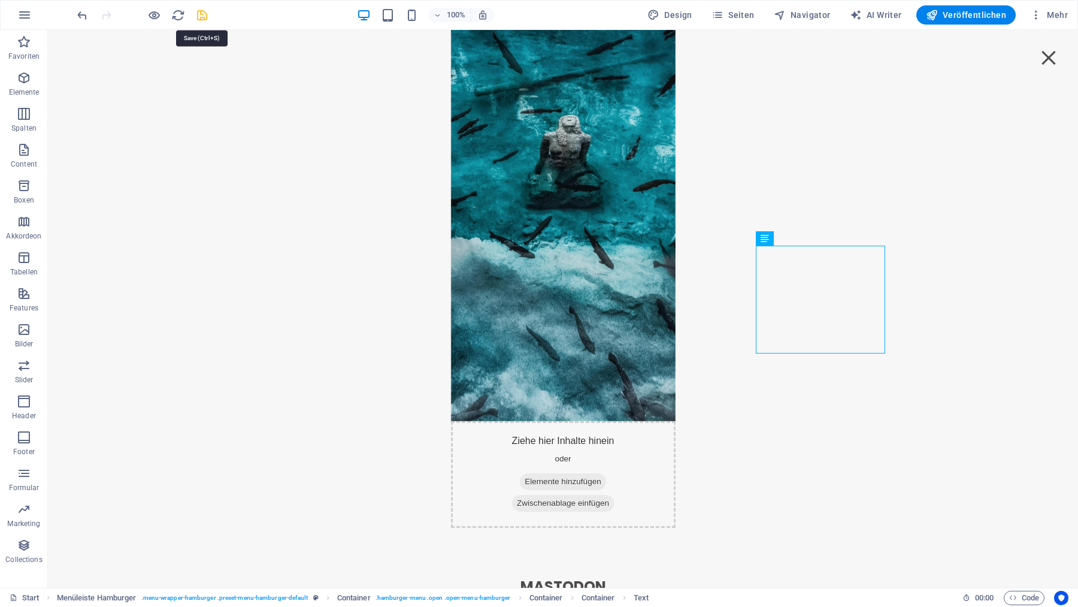
click at [204, 12] on icon "save" at bounding box center [202, 15] width 14 height 14
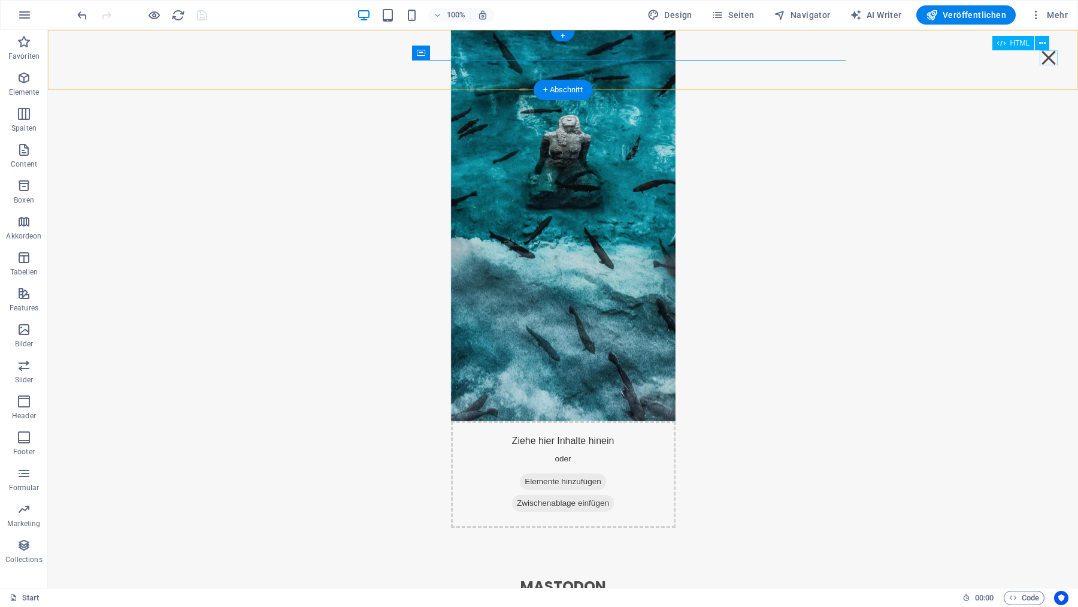
click at [1043, 54] on div "Menu" at bounding box center [1049, 57] width 18 height 15
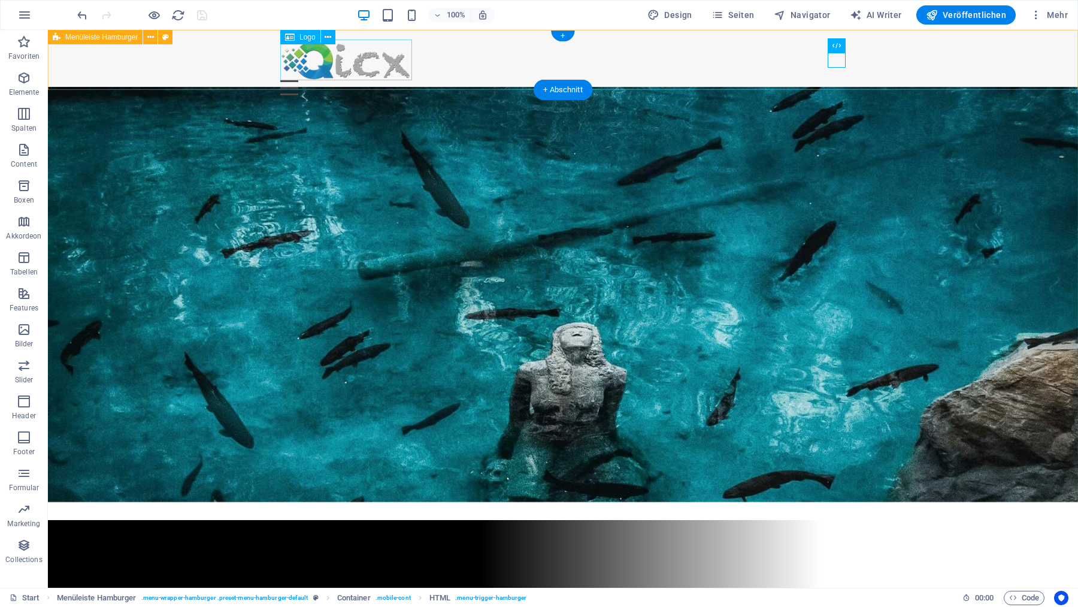
click at [337, 58] on div at bounding box center [562, 60] width 565 height 41
select select "px"
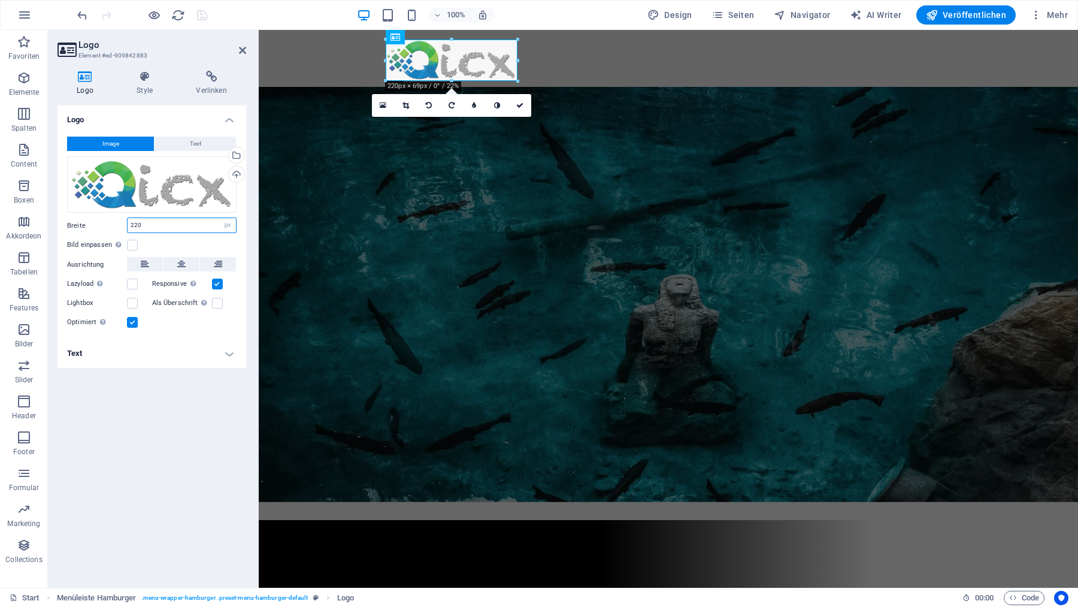
click at [155, 225] on input "220" at bounding box center [182, 225] width 108 height 14
type input "200"
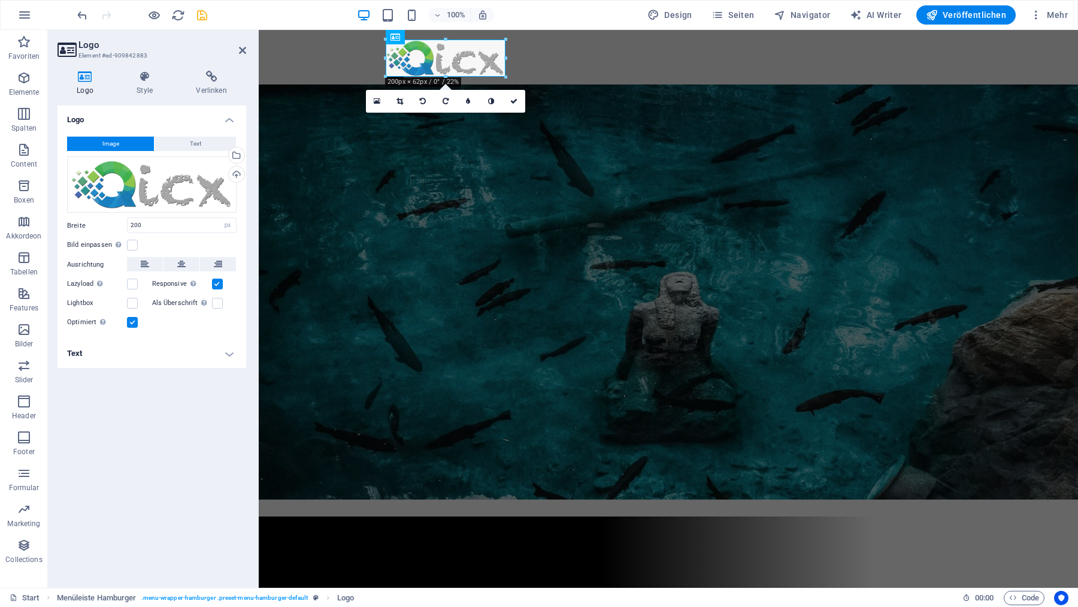
click at [231, 355] on h4 "Text" at bounding box center [151, 353] width 189 height 29
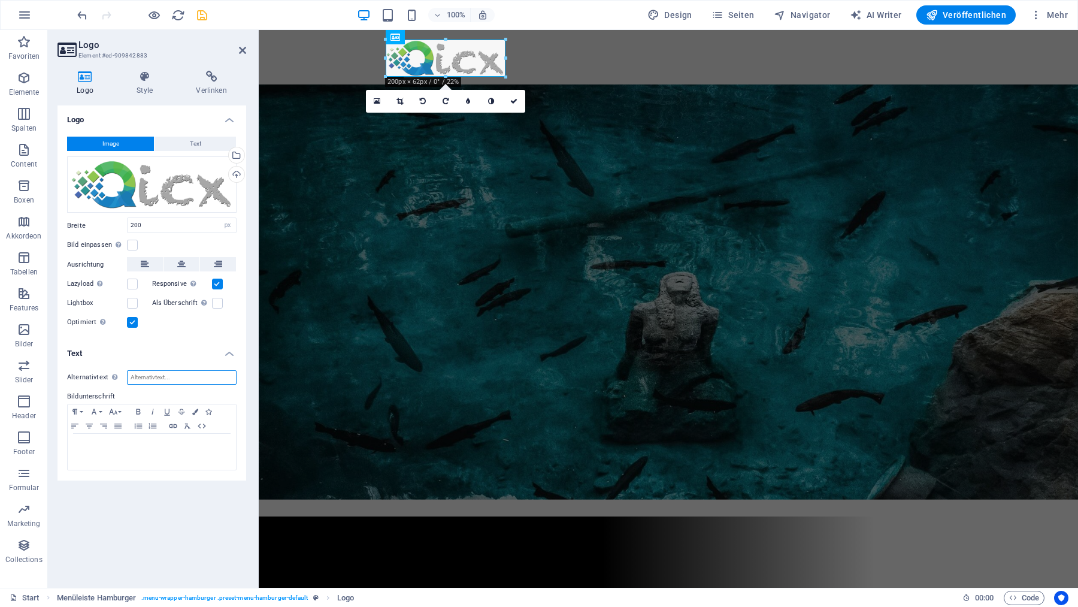
click at [177, 375] on input "Alternativtext Der Alternativtext wird von Geräten verwendet, die keine Bilder …" at bounding box center [182, 377] width 110 height 14
type input "[DOMAIN_NAME]"
click at [201, 14] on icon "save" at bounding box center [202, 15] width 14 height 14
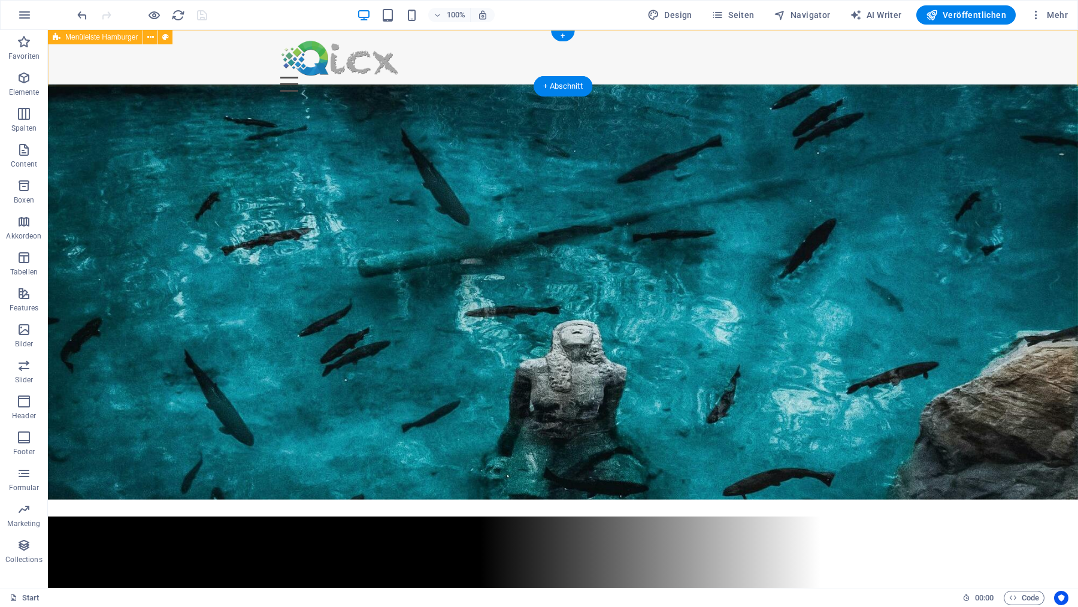
click at [208, 46] on div "Menu Ziehe hier Inhalte hinein oder Elemente hinzufügen Zwischenablage einfügen…" at bounding box center [563, 65] width 1030 height 71
click at [150, 38] on icon at bounding box center [150, 37] width 7 height 13
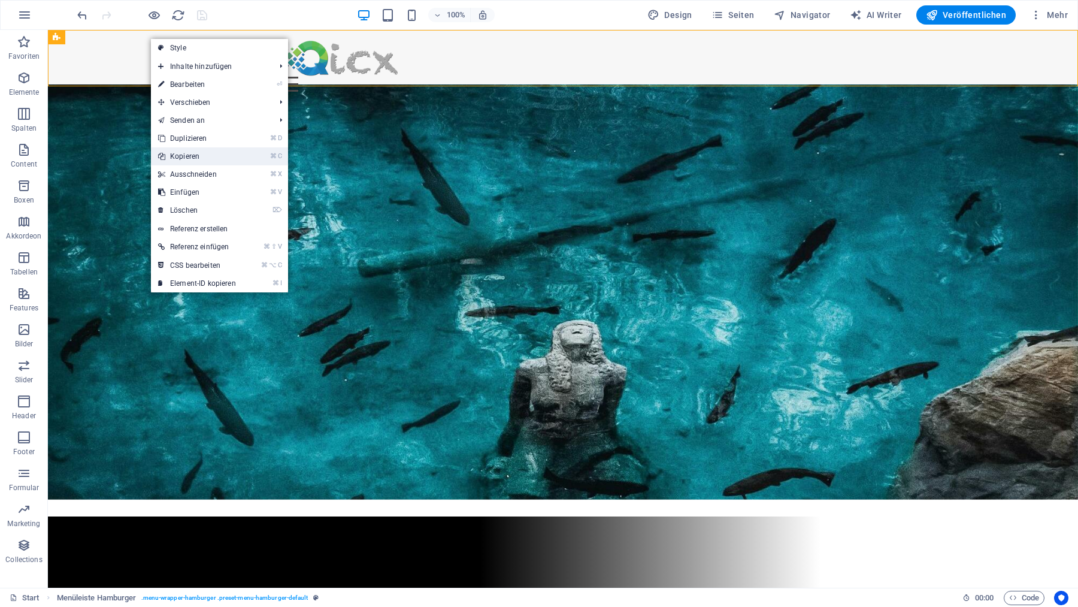
click at [188, 153] on link "⌘ C Kopieren" at bounding box center [197, 156] width 92 height 18
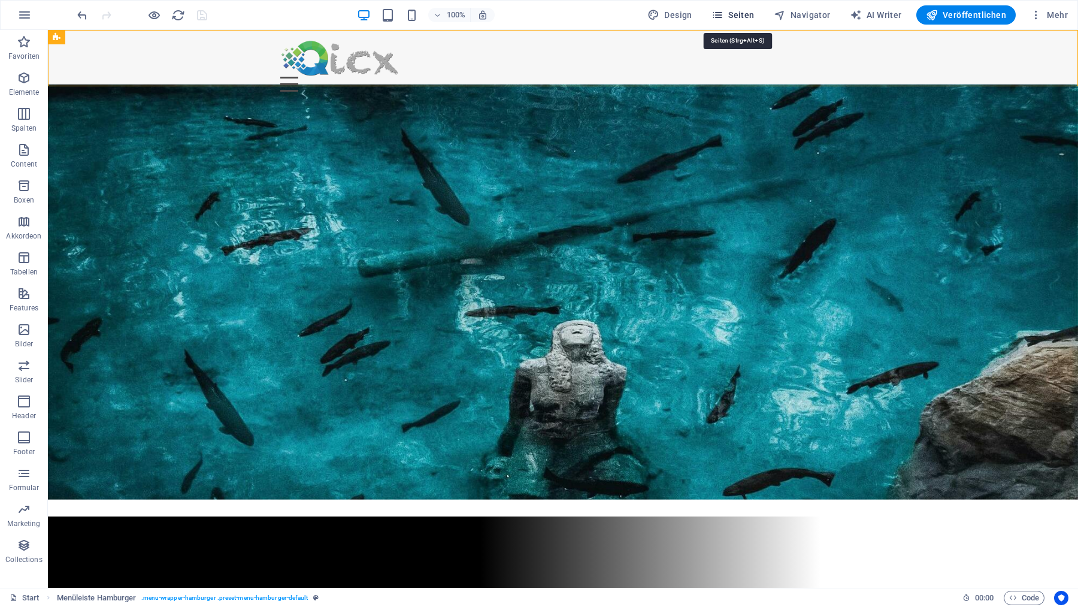
click at [731, 13] on span "Seiten" at bounding box center [732, 15] width 43 height 12
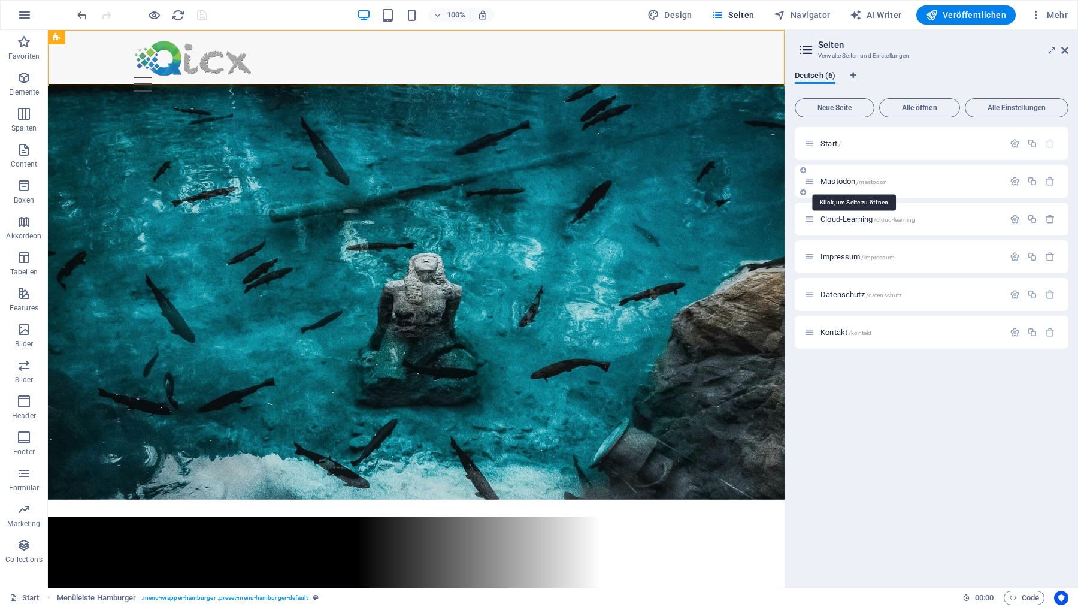
click at [825, 179] on span "Mastodon /mastodon" at bounding box center [853, 181] width 66 height 9
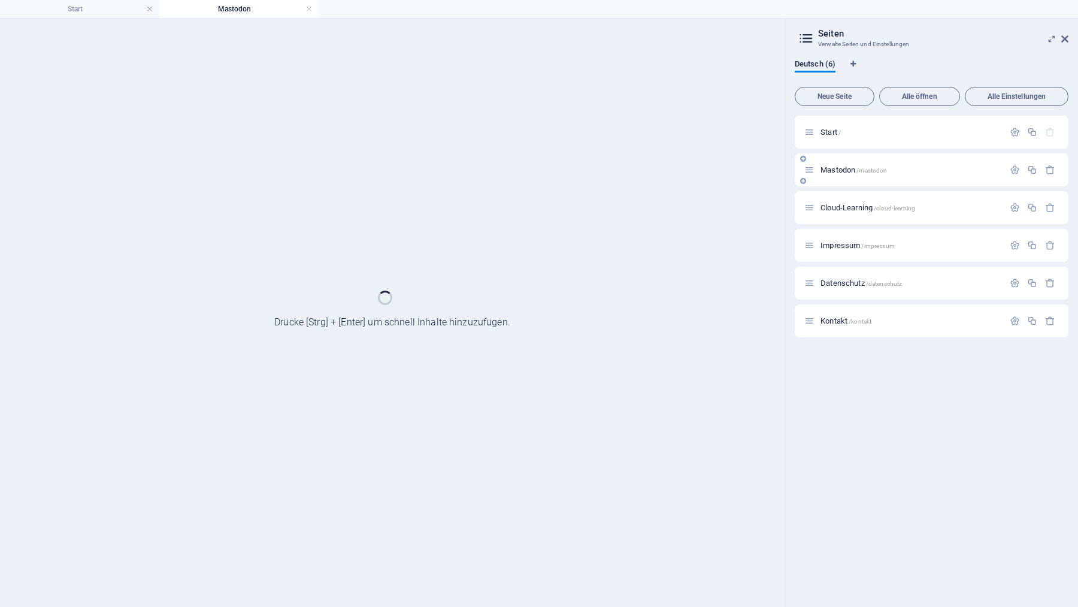
scroll to position [0, 0]
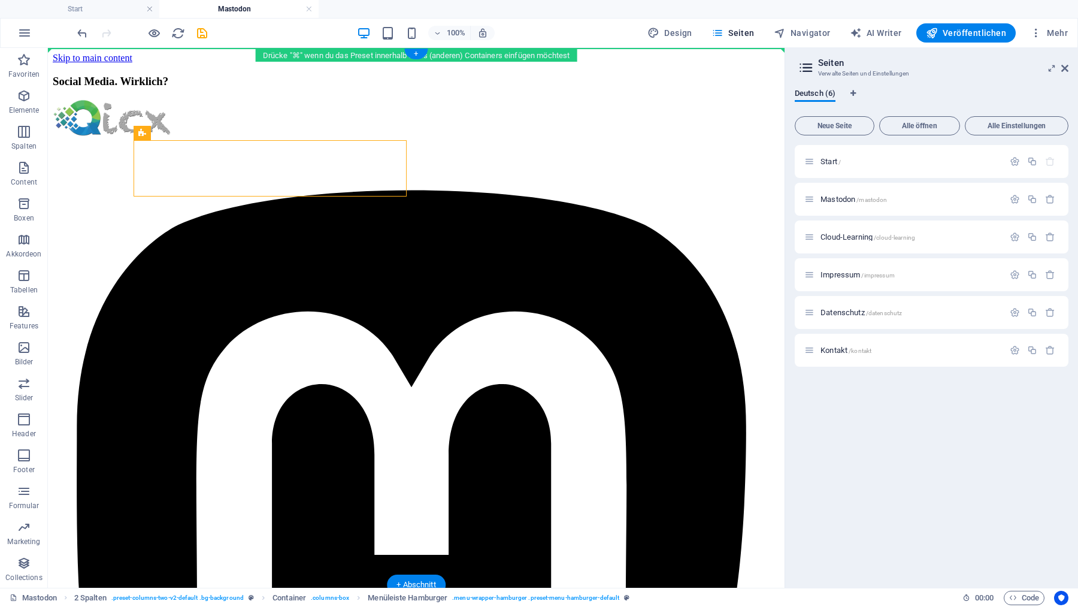
drag, startPoint x: 223, startPoint y: 183, endPoint x: 180, endPoint y: 77, distance: 114.8
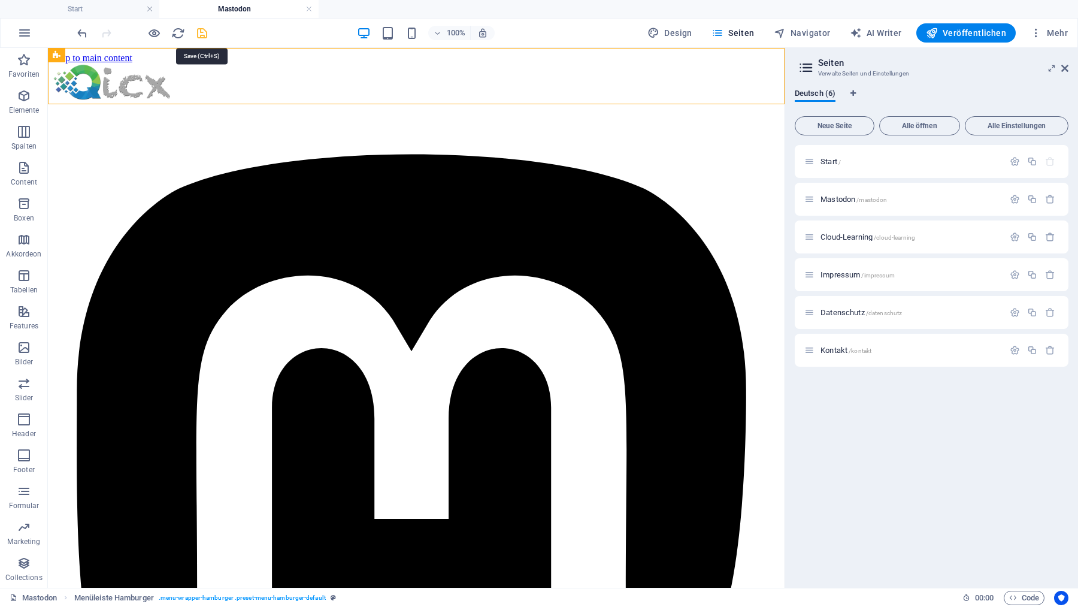
click at [202, 29] on icon "save" at bounding box center [202, 33] width 14 height 14
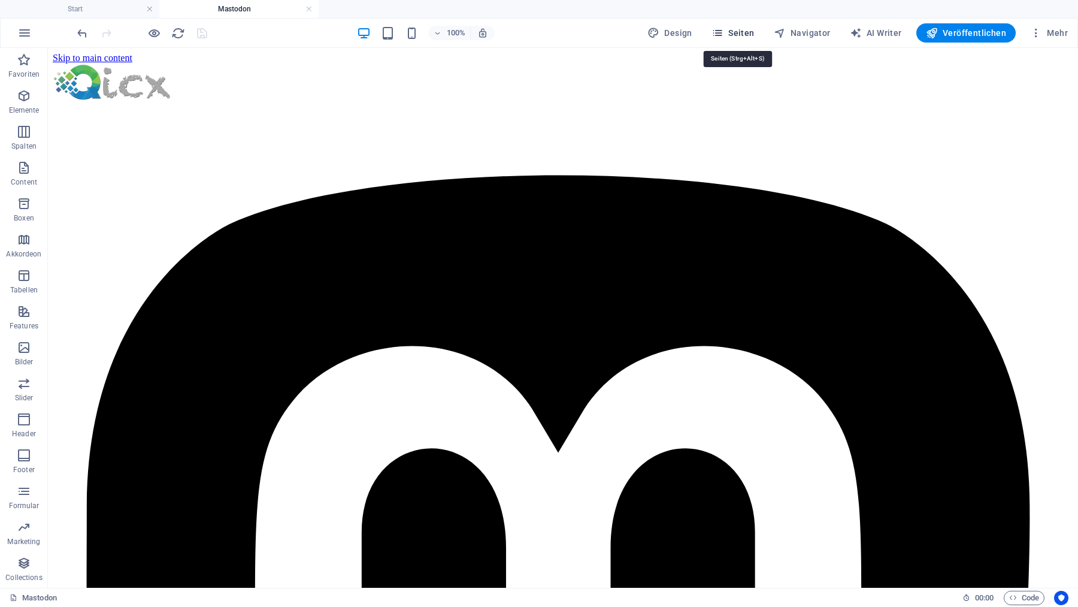
click at [748, 31] on span "Seiten" at bounding box center [732, 33] width 43 height 12
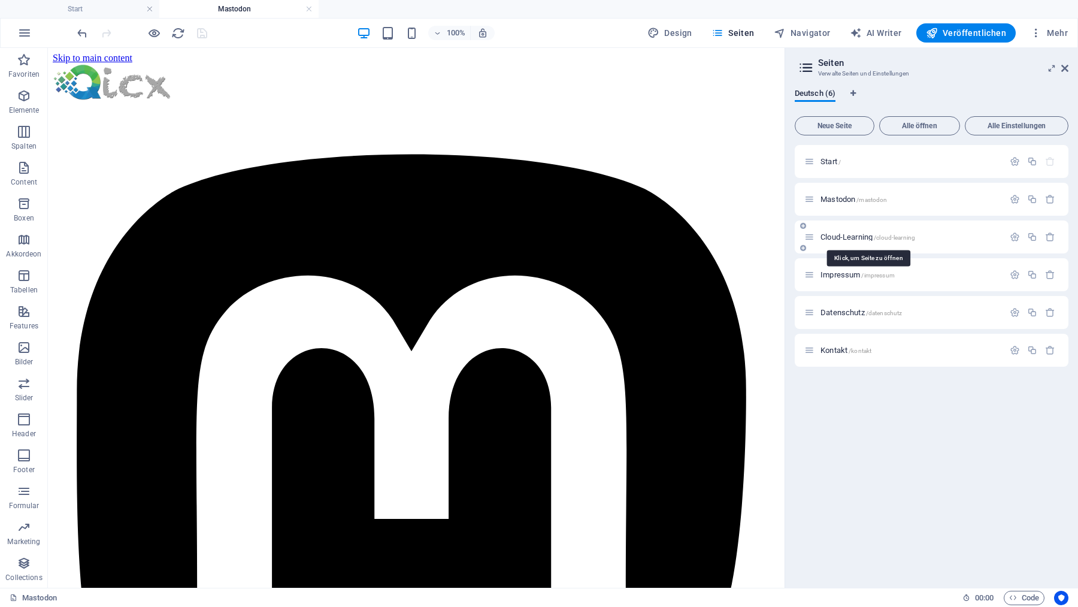
click at [841, 235] on span "Cloud-Learning /cloud-learning" at bounding box center [867, 236] width 95 height 9
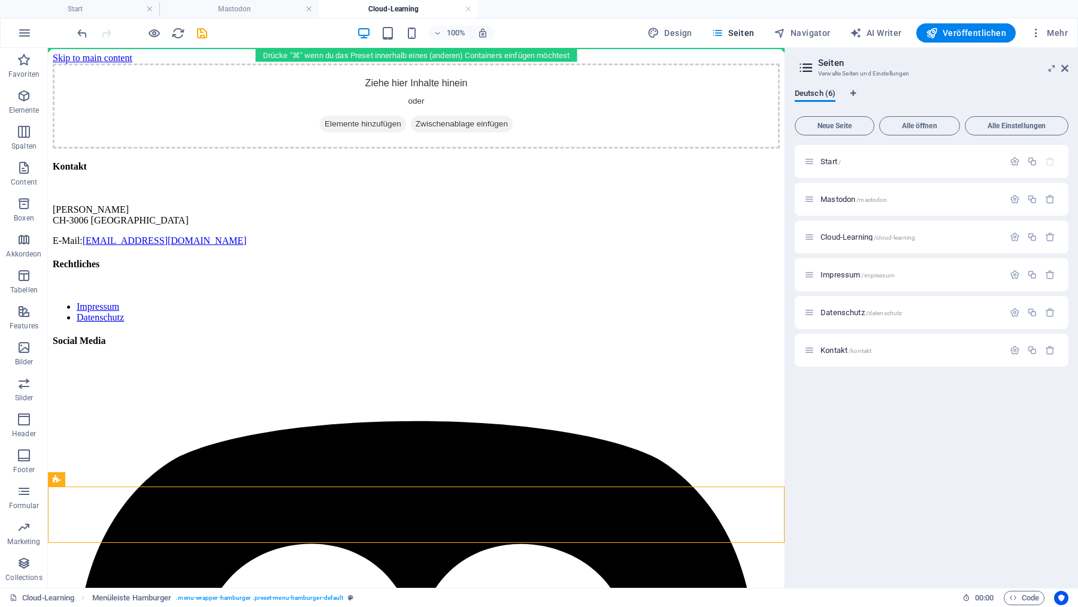
drag, startPoint x: 131, startPoint y: 528, endPoint x: 120, endPoint y: 118, distance: 409.8
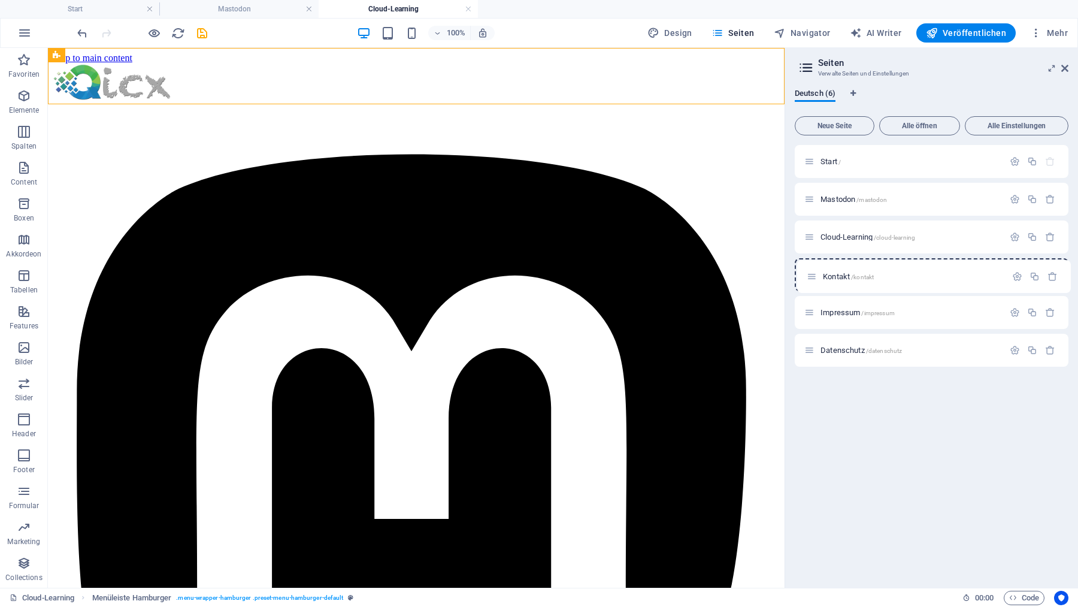
drag, startPoint x: 810, startPoint y: 350, endPoint x: 813, endPoint y: 273, distance: 77.3
click at [813, 273] on div "Start / Mastodon /mastodon Cloud-Learning /cloud-learning Impressum /impressum …" at bounding box center [932, 256] width 274 height 222
click at [835, 275] on span "Kontakt /kontakt" at bounding box center [845, 274] width 51 height 9
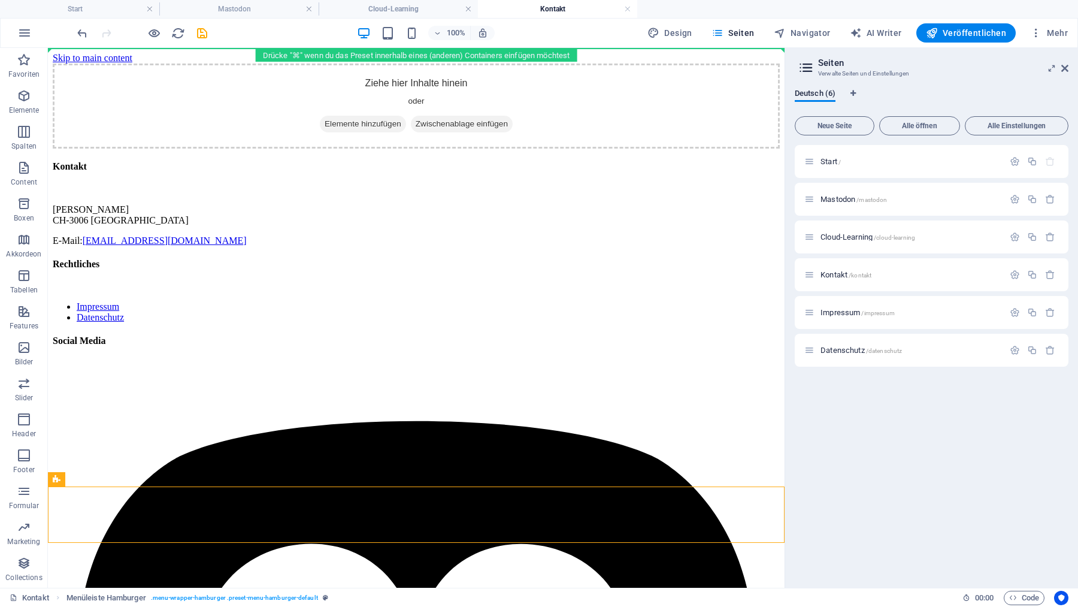
drag, startPoint x: 122, startPoint y: 529, endPoint x: 103, endPoint y: 113, distance: 416.0
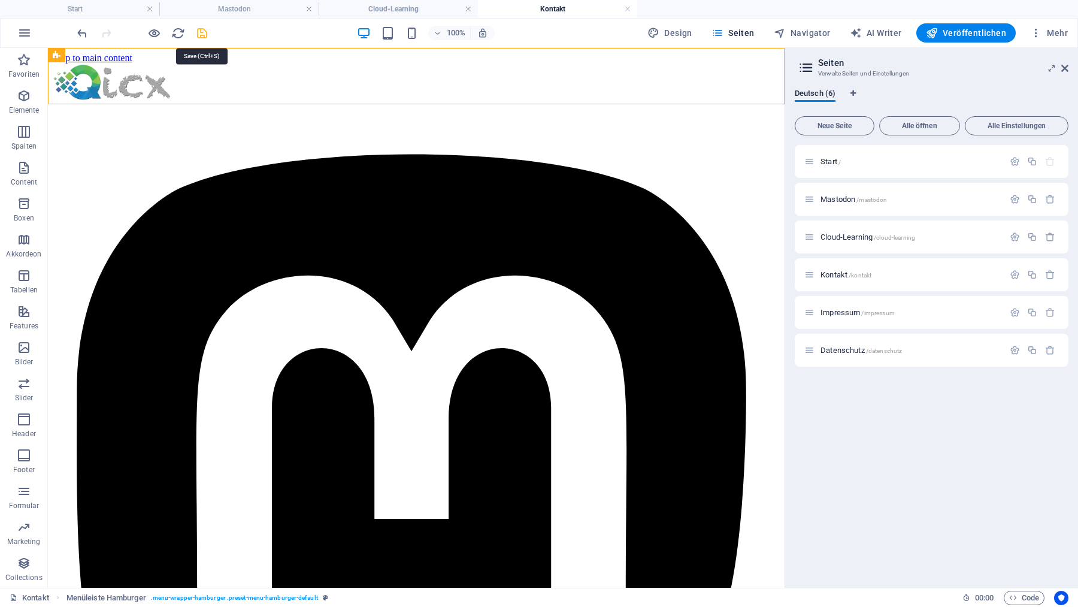
click at [202, 32] on icon "save" at bounding box center [202, 33] width 14 height 14
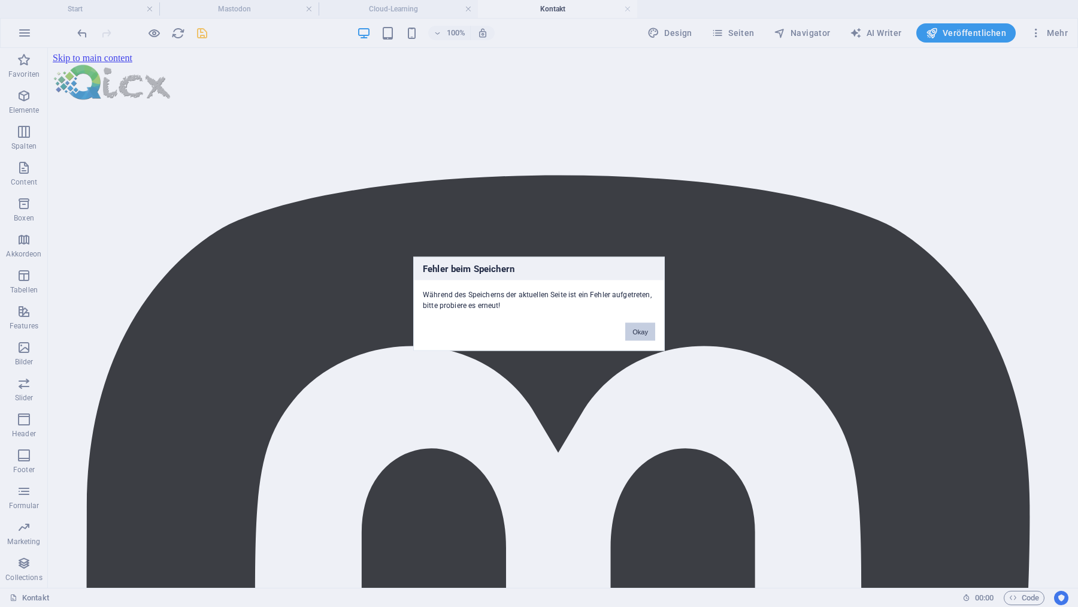
click at [640, 330] on button "Okay" at bounding box center [640, 331] width 30 height 18
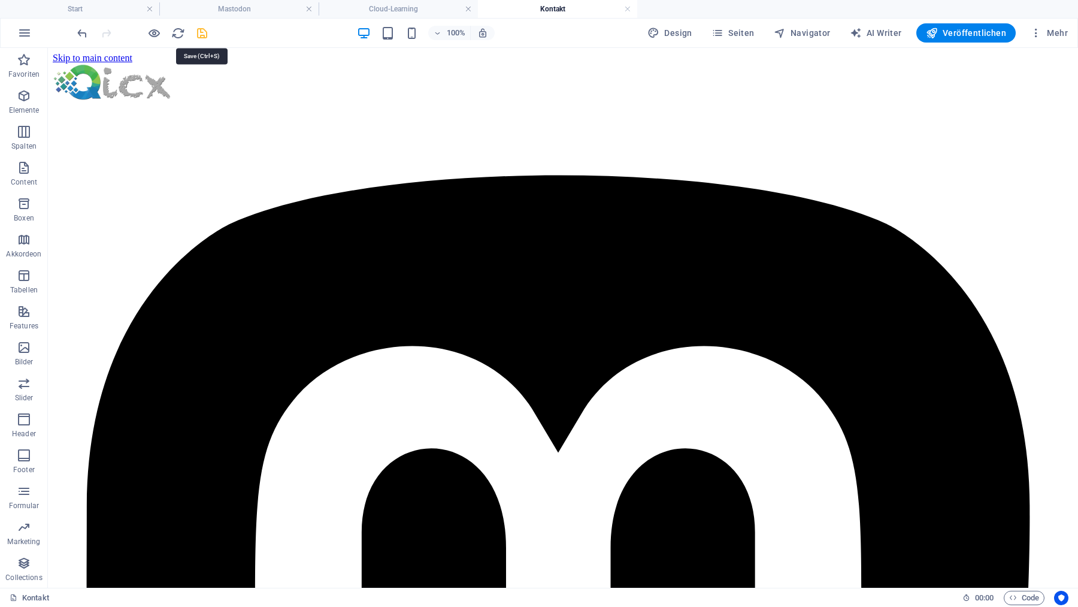
click at [203, 34] on icon "save" at bounding box center [202, 33] width 14 height 14
click at [308, 8] on link at bounding box center [308, 9] width 7 height 11
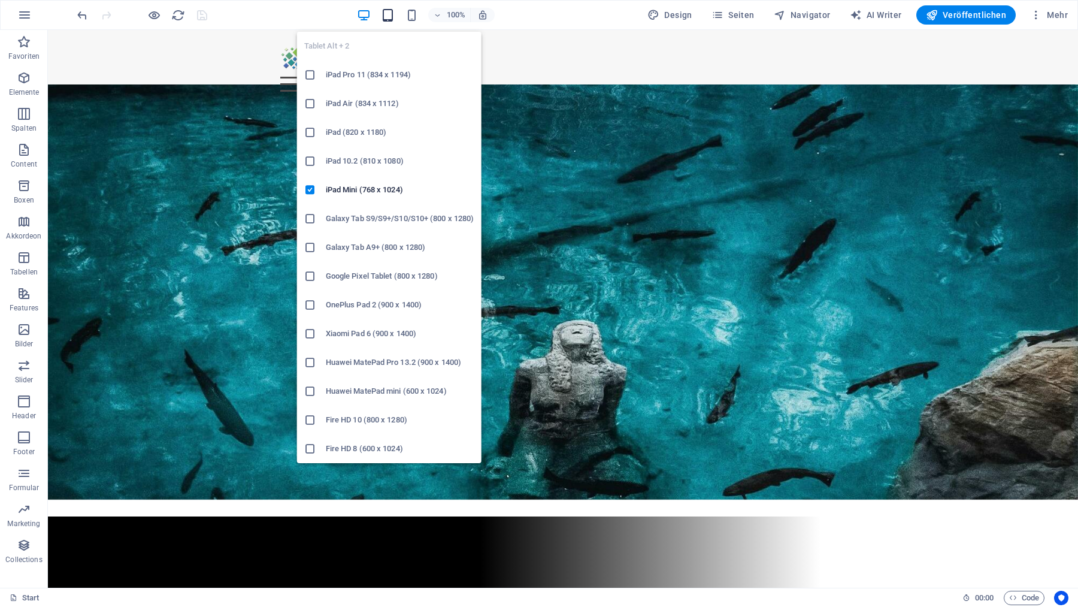
click at [391, 17] on icon "button" at bounding box center [388, 15] width 14 height 14
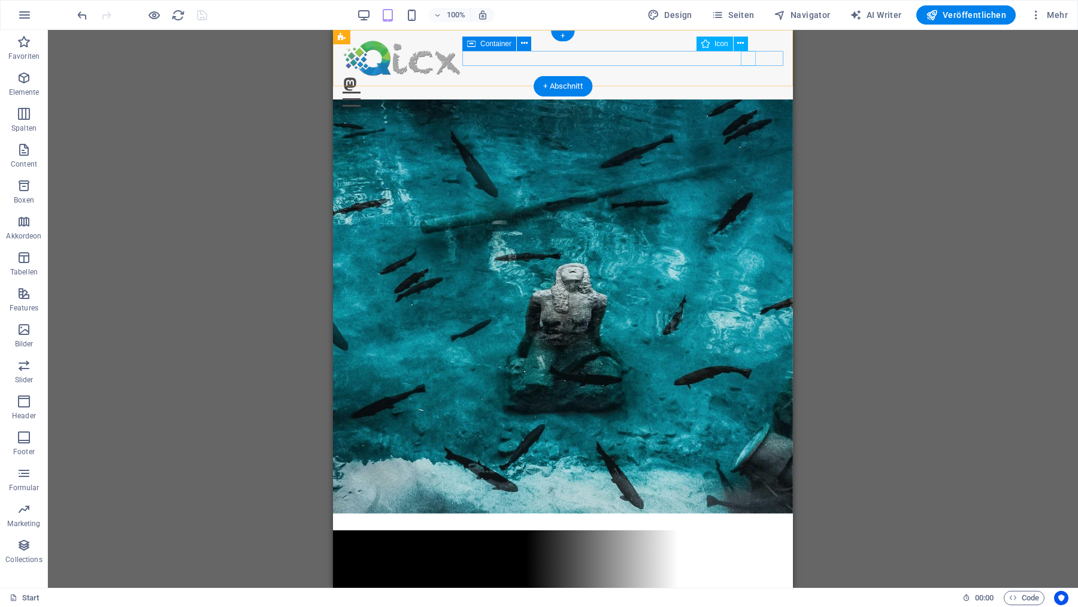
click at [750, 77] on figure at bounding box center [558, 84] width 431 height 15
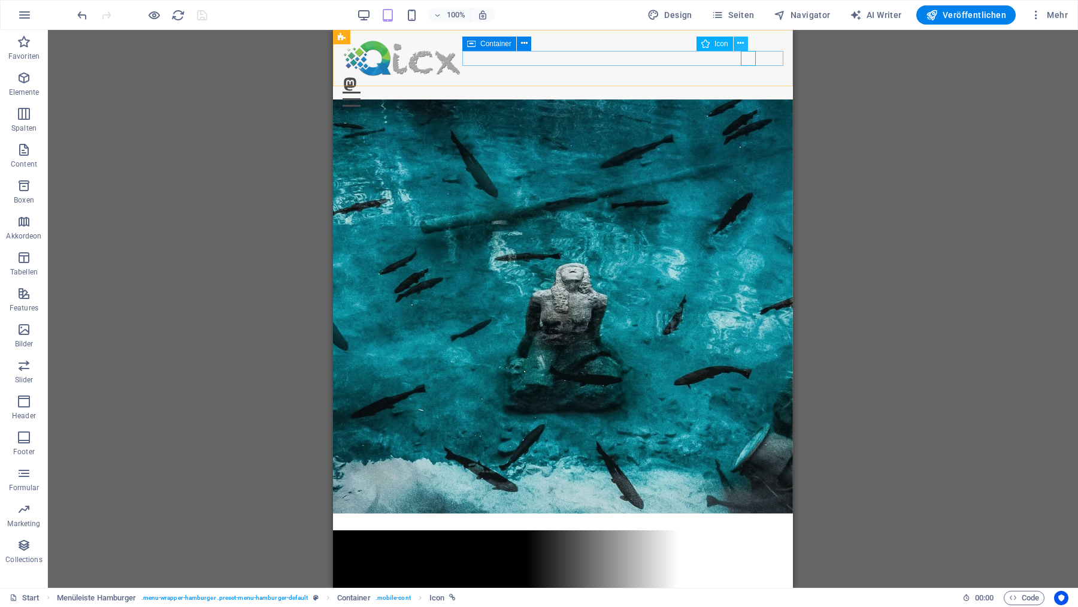
click at [743, 44] on icon at bounding box center [740, 43] width 7 height 13
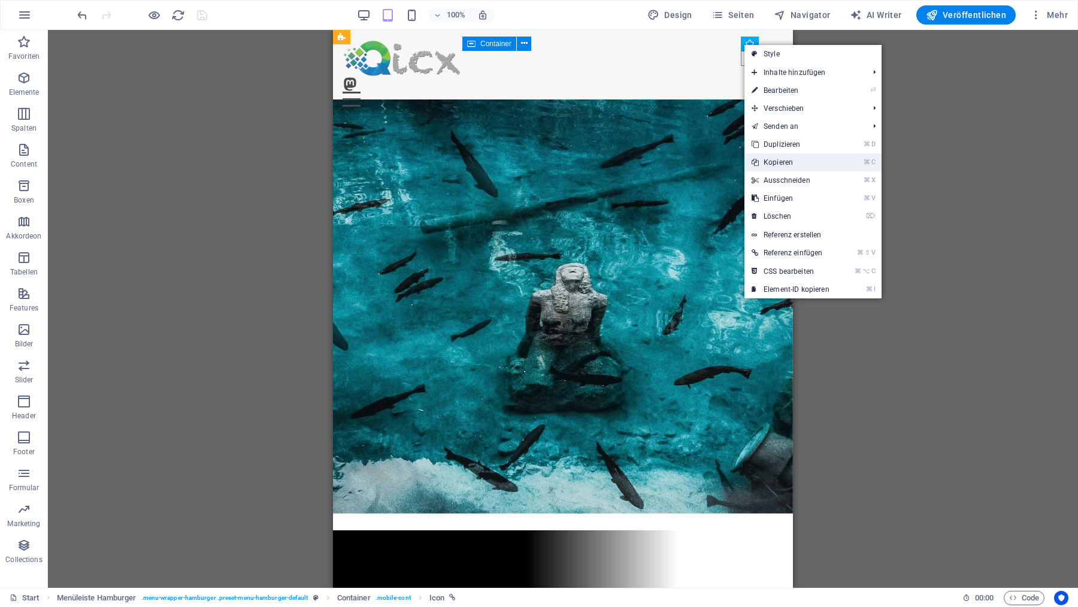
click at [778, 163] on link "⌘ C Kopieren" at bounding box center [790, 162] width 92 height 18
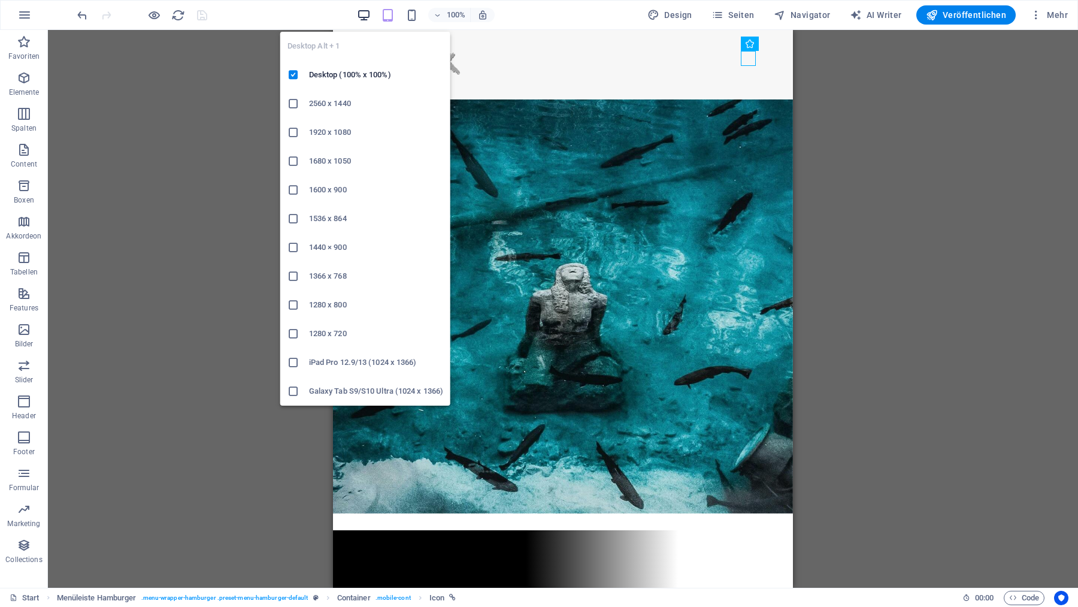
click at [365, 11] on icon "button" at bounding box center [364, 15] width 14 height 14
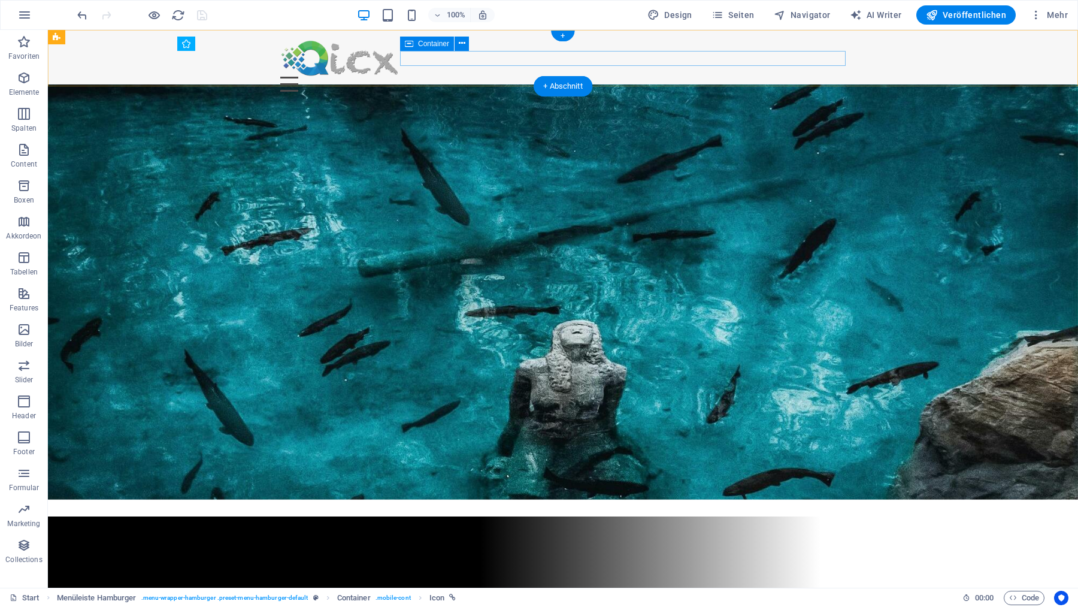
click at [532, 77] on div "Menu" at bounding box center [562, 84] width 565 height 15
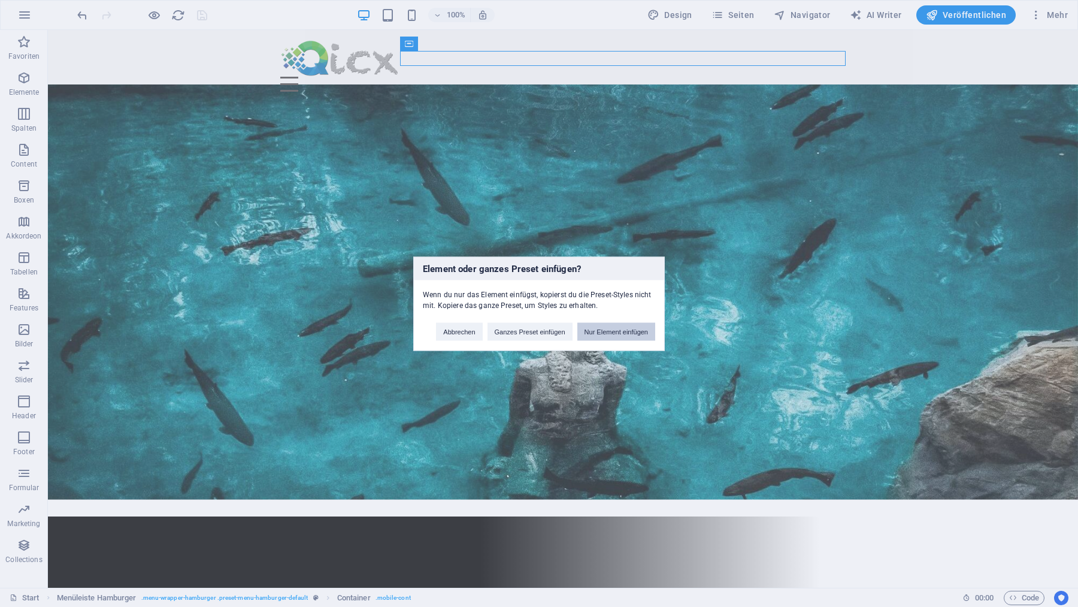
click at [600, 336] on button "Nur Element einfügen" at bounding box center [616, 331] width 78 height 18
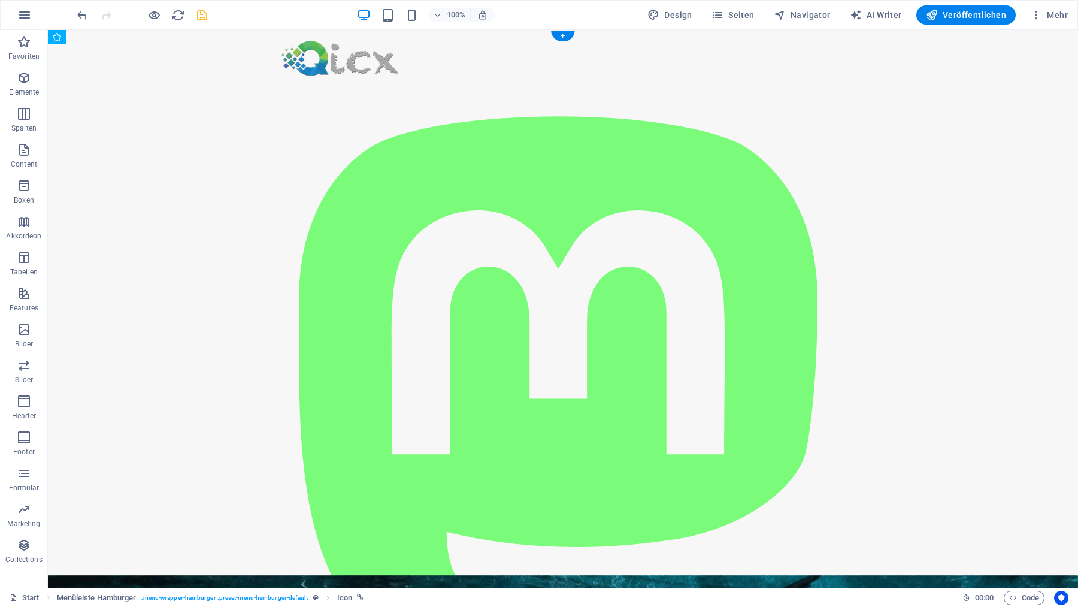
drag, startPoint x: 349, startPoint y: 102, endPoint x: 824, endPoint y: 57, distance: 477.0
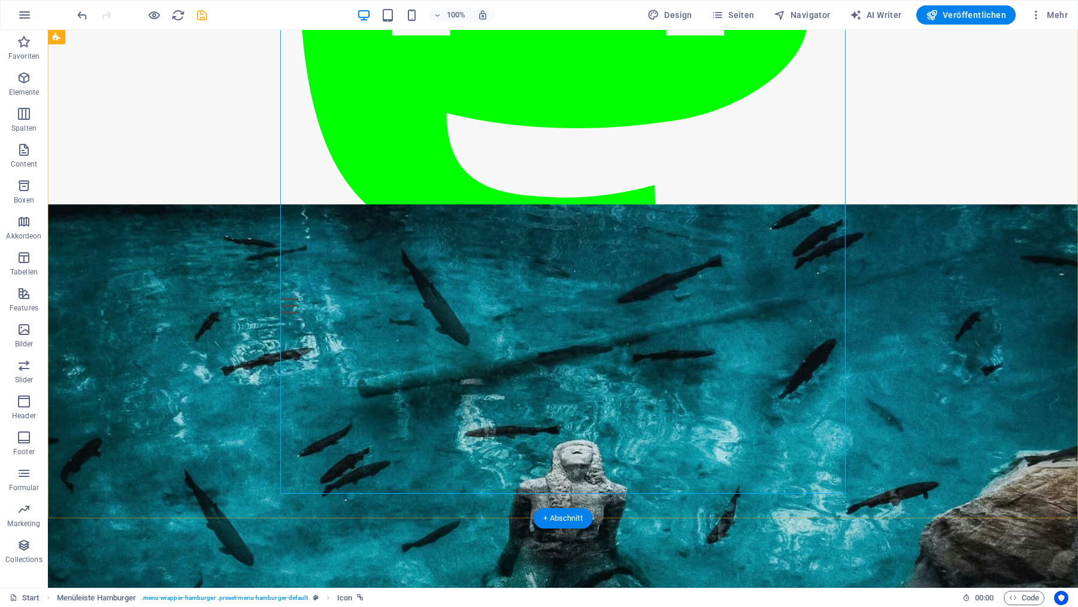
scroll to position [829, 0]
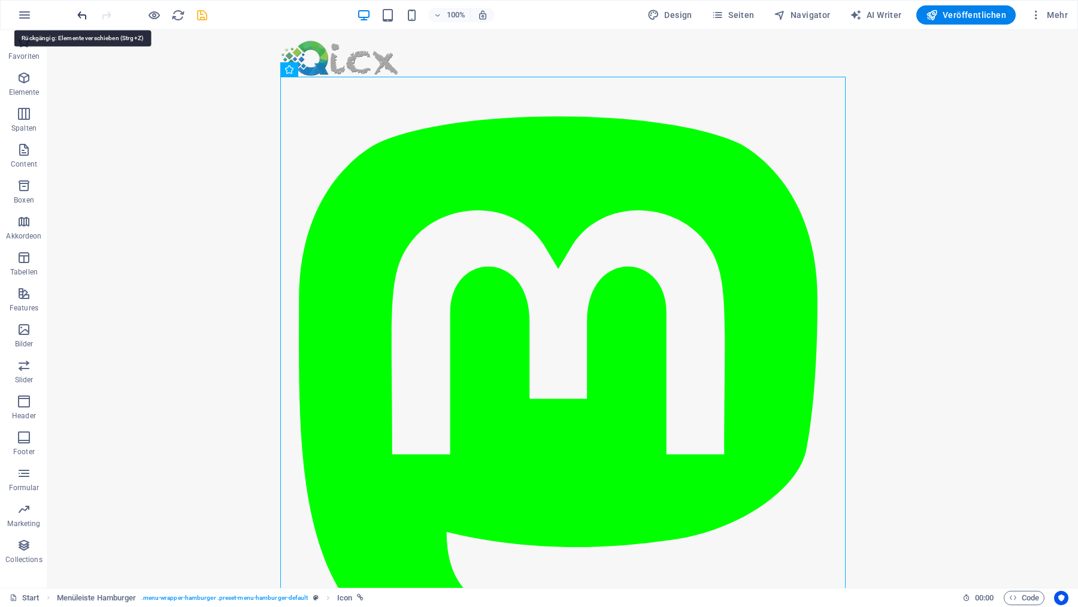
click at [82, 13] on icon "undo" at bounding box center [82, 15] width 14 height 14
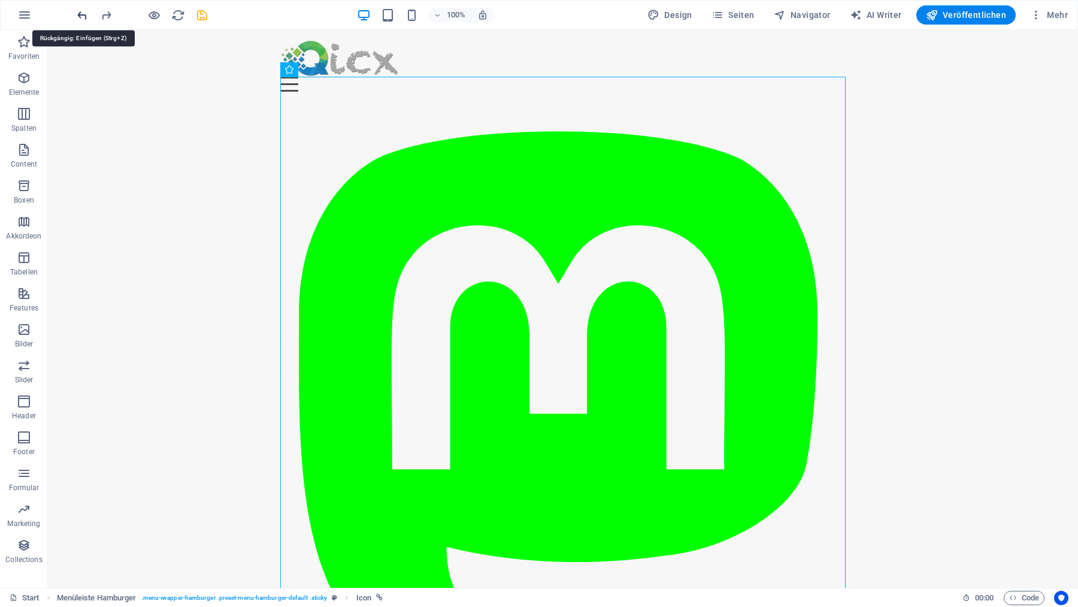
click at [82, 13] on icon "undo" at bounding box center [82, 15] width 14 height 14
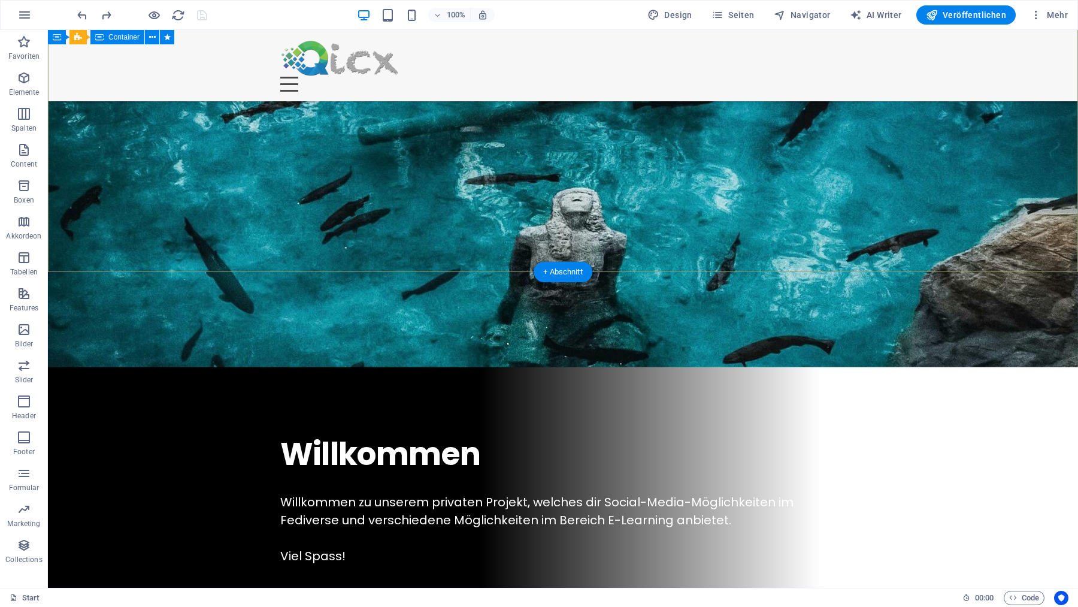
scroll to position [0, 0]
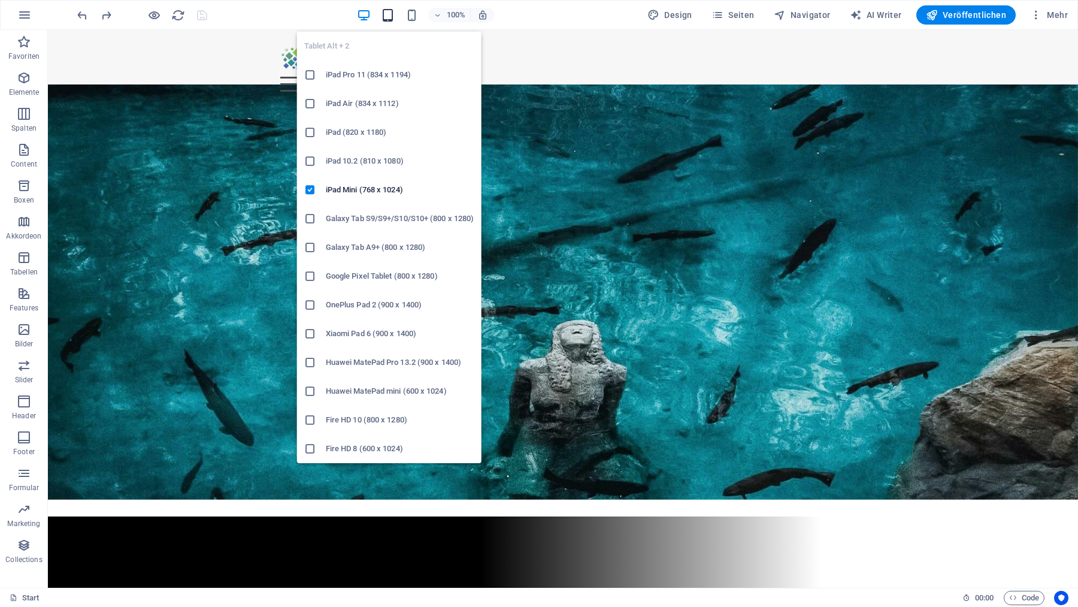
click at [392, 13] on icon "button" at bounding box center [388, 15] width 14 height 14
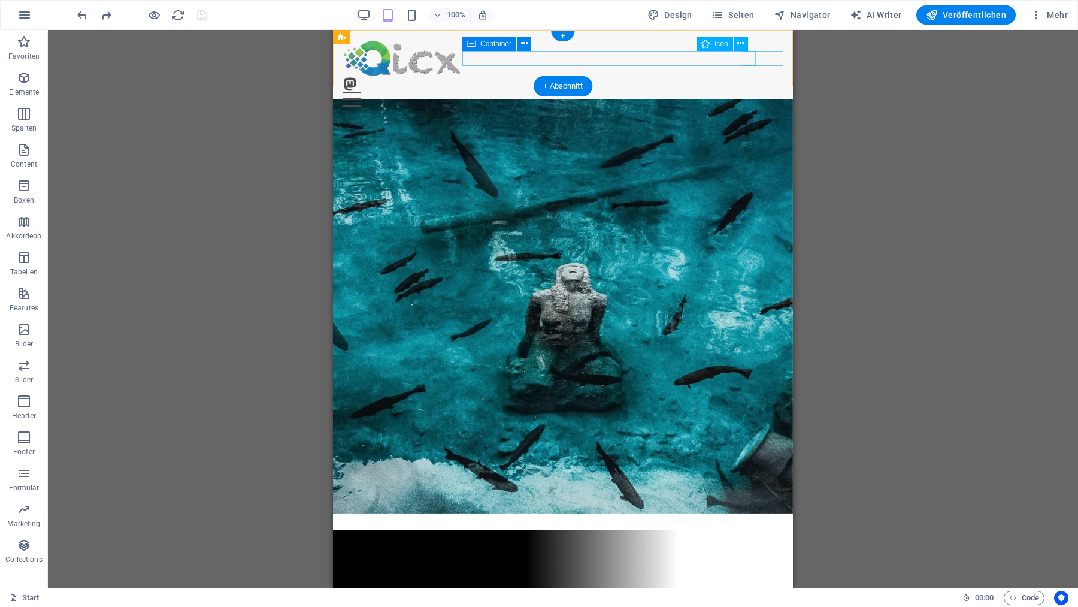
click at [750, 77] on figure at bounding box center [558, 84] width 431 height 15
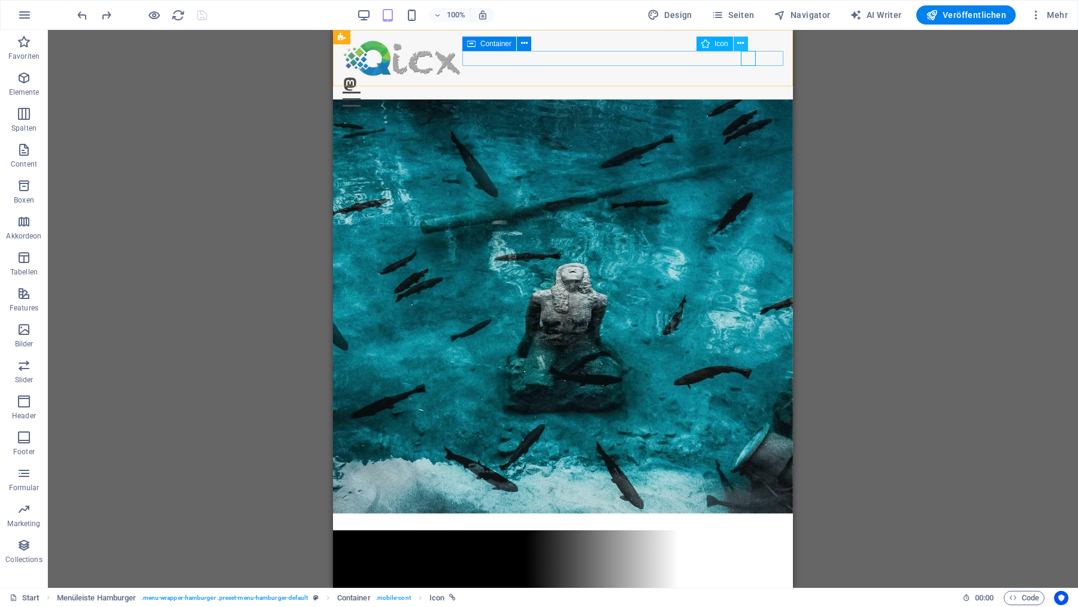
click at [744, 44] on icon at bounding box center [740, 43] width 7 height 13
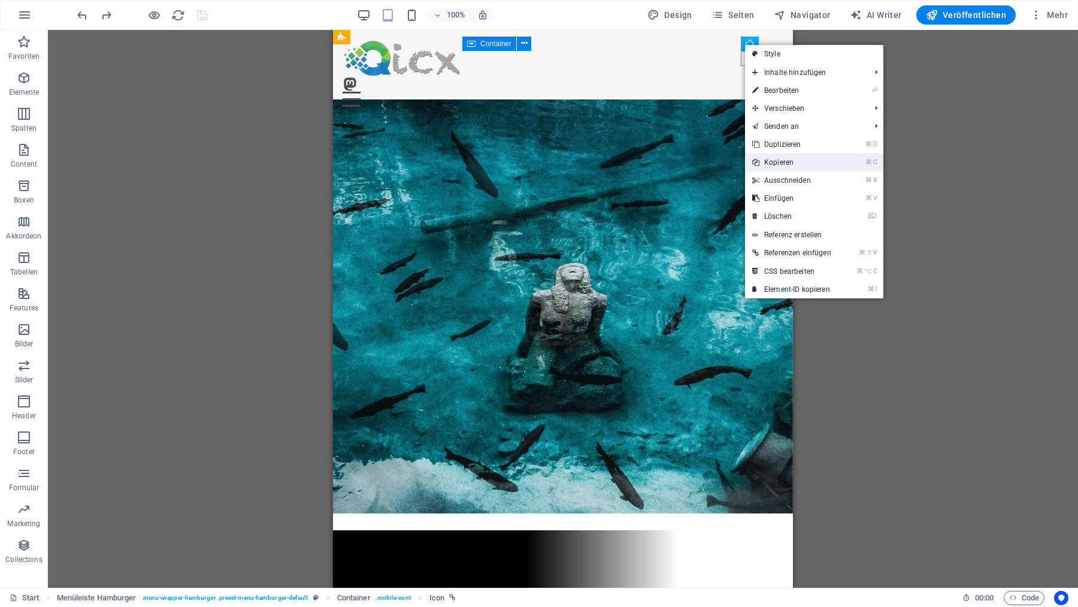
click at [774, 161] on link "⌘ C Kopieren" at bounding box center [791, 162] width 93 height 18
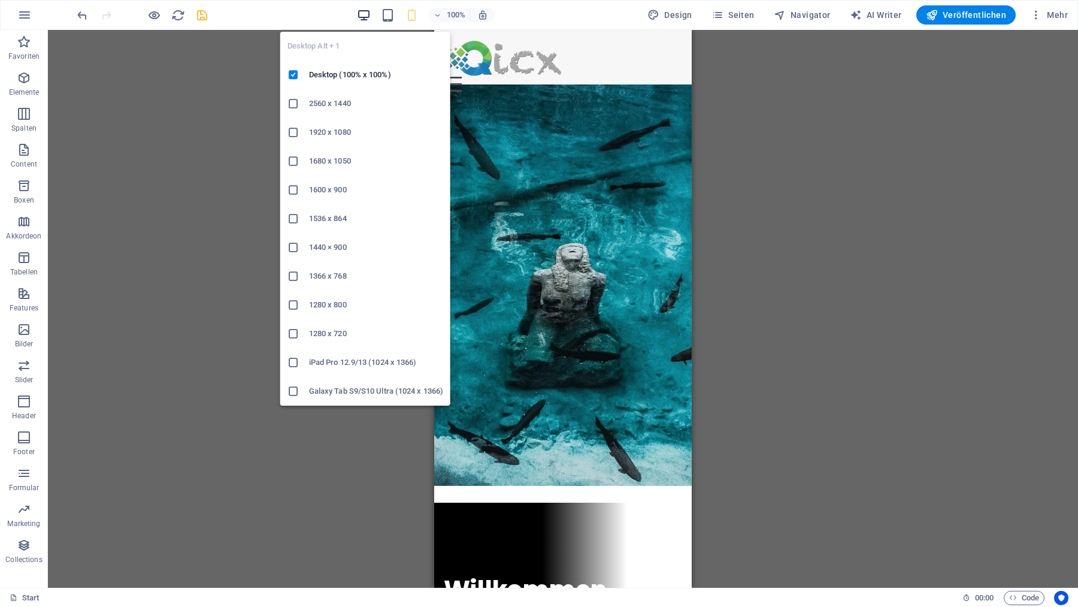
click at [371, 11] on icon "button" at bounding box center [364, 15] width 14 height 14
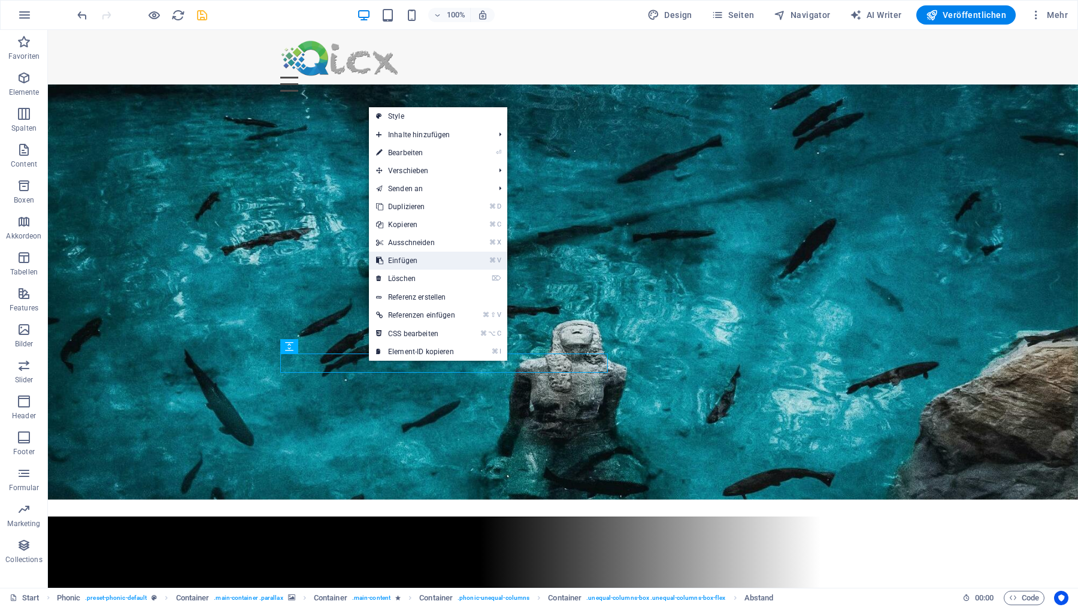
click at [407, 261] on link "⌘ V Einfügen" at bounding box center [415, 261] width 93 height 18
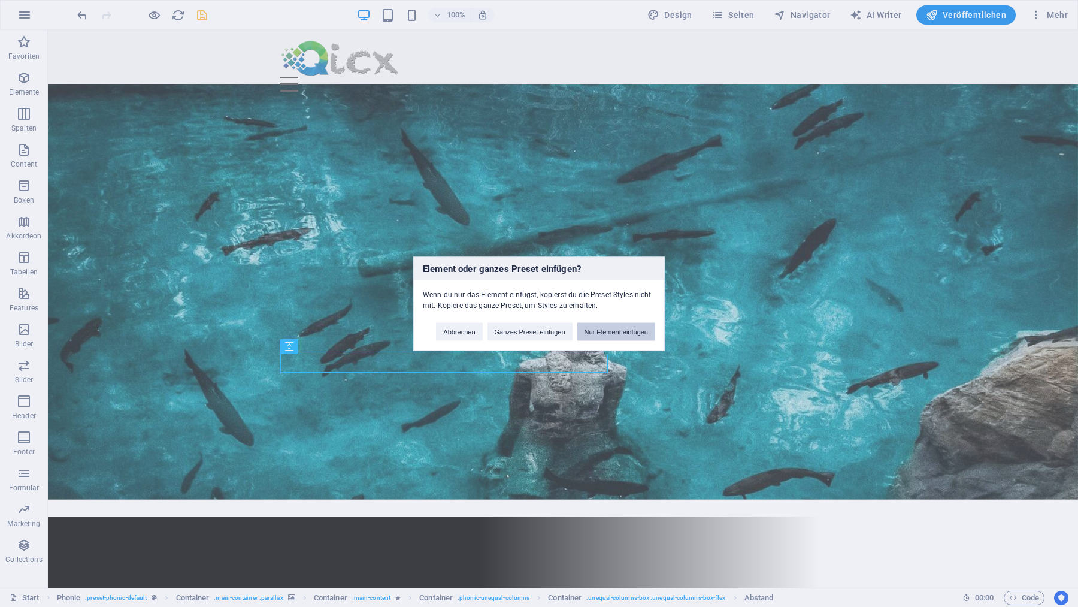
drag, startPoint x: 607, startPoint y: 327, endPoint x: 461, endPoint y: 311, distance: 147.6
click at [607, 327] on button "Nur Element einfügen" at bounding box center [616, 331] width 78 height 18
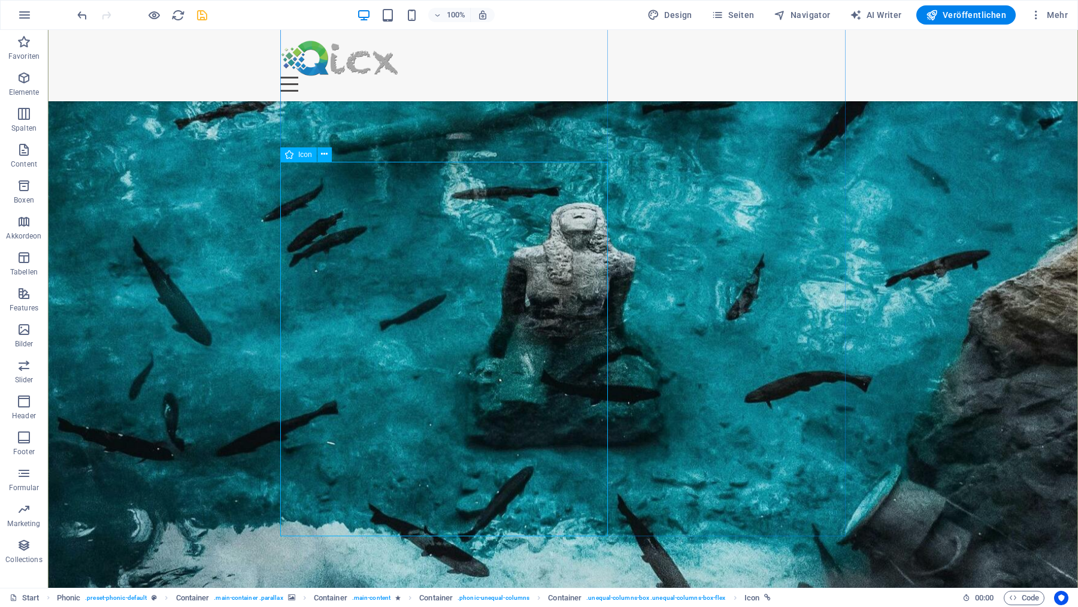
scroll to position [211, 0]
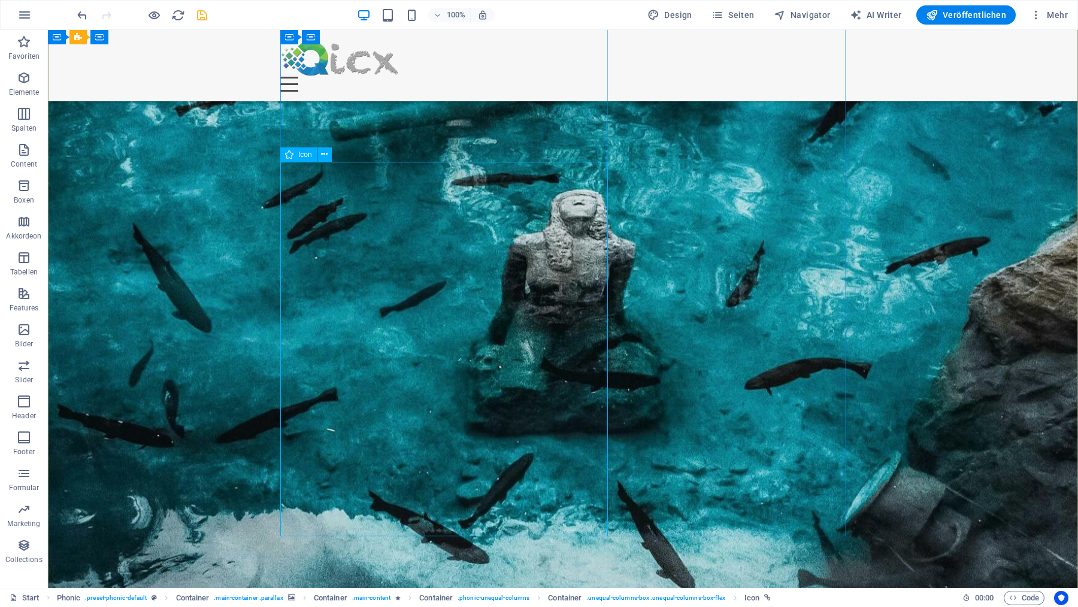
select select "xMidYMid"
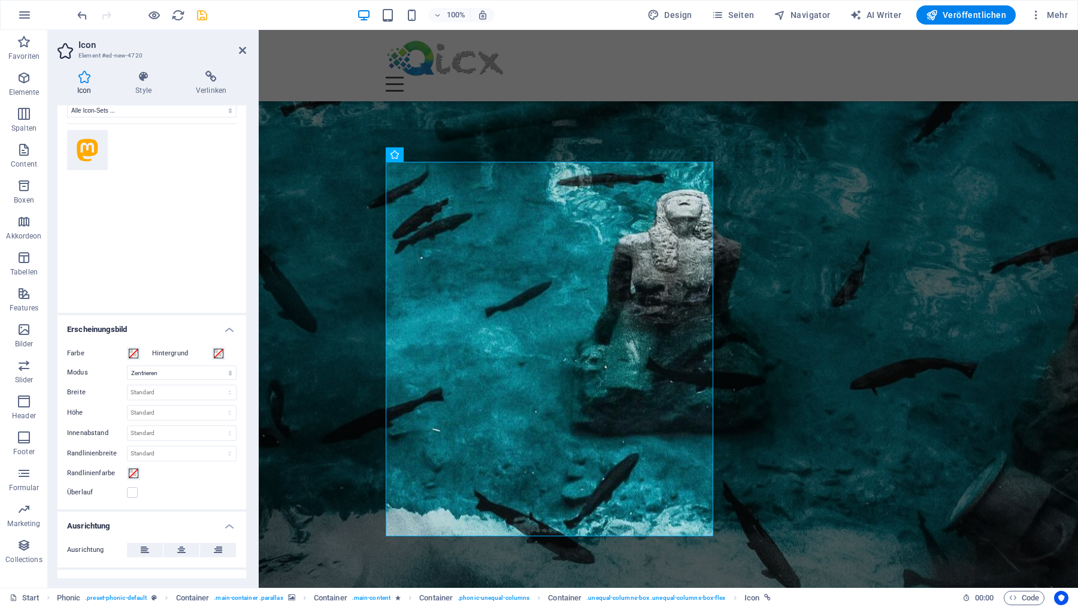
scroll to position [0, 0]
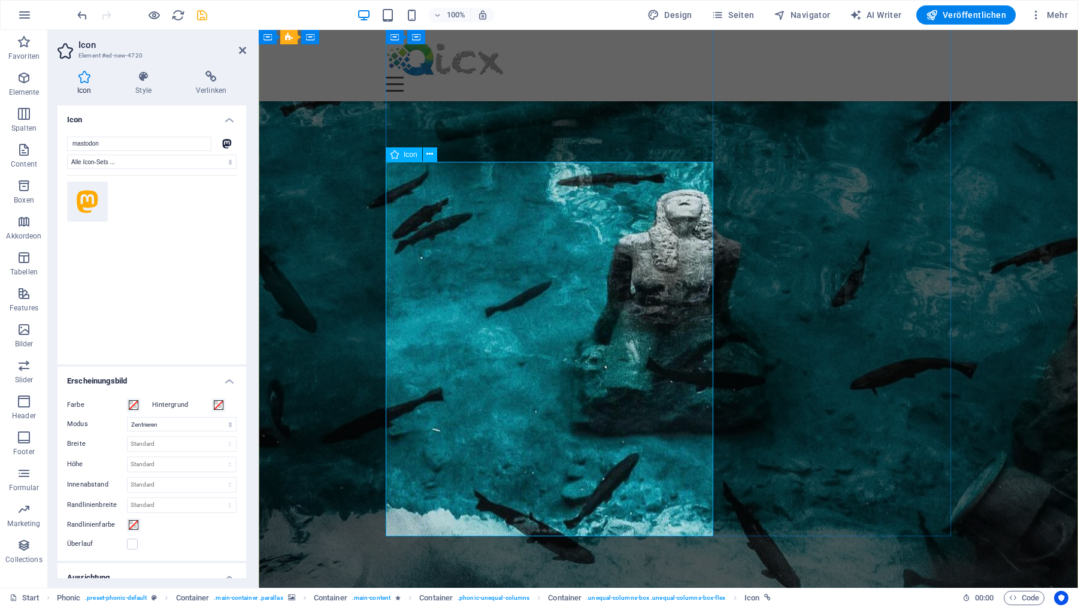
click option "Alle Icon-Sets ..." at bounding box center [0, 0] width 0 height 0
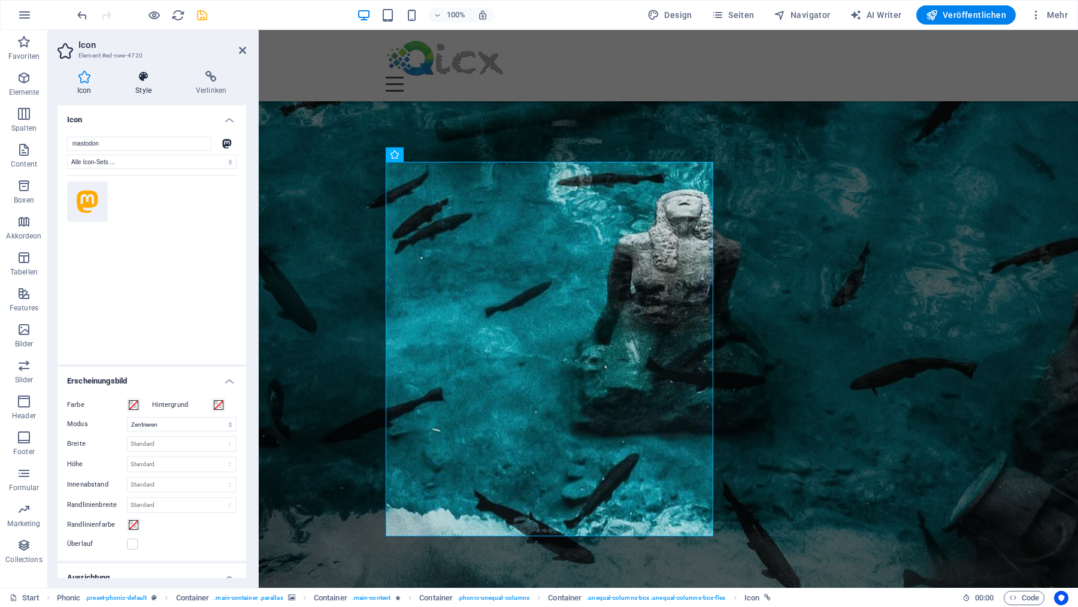
click at [142, 79] on icon at bounding box center [144, 77] width 56 height 12
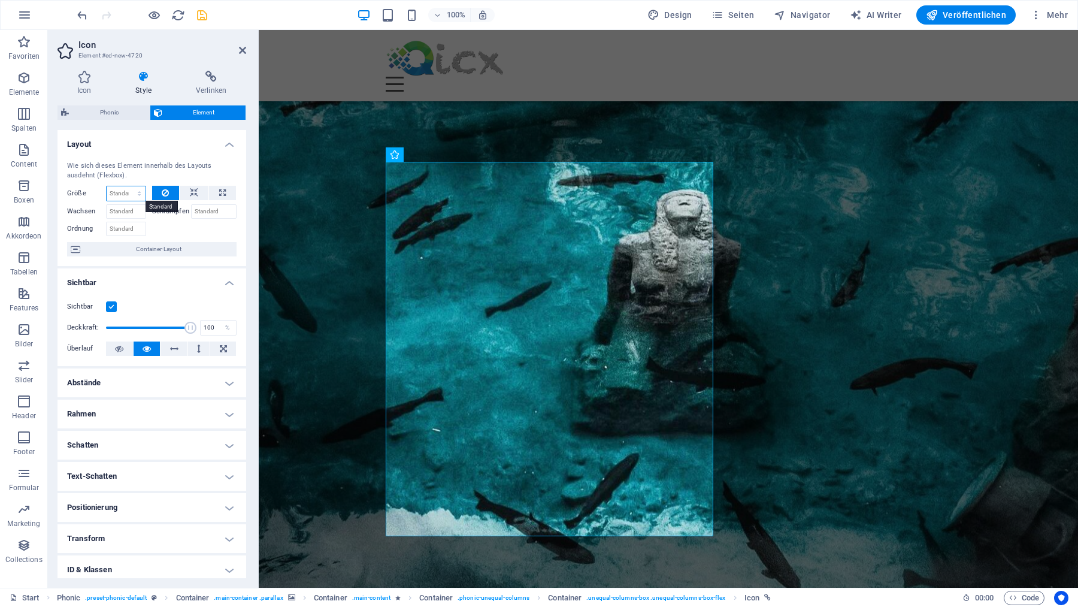
click at [107, 186] on select "Standard auto px % 1/1 1/2 1/3 1/4 1/5 1/6 1/7 1/8 1/9 1/10" at bounding box center [126, 193] width 39 height 14
select select "px"
click option "px" at bounding box center [0, 0] width 0 height 0
type input "0"
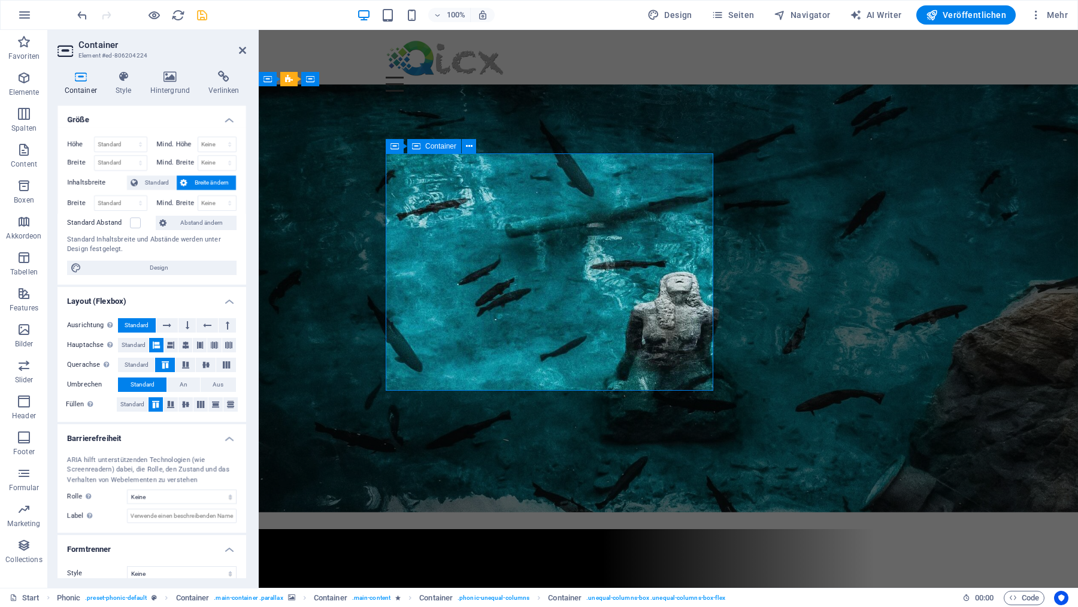
click at [80, 15] on icon "undo" at bounding box center [82, 15] width 14 height 14
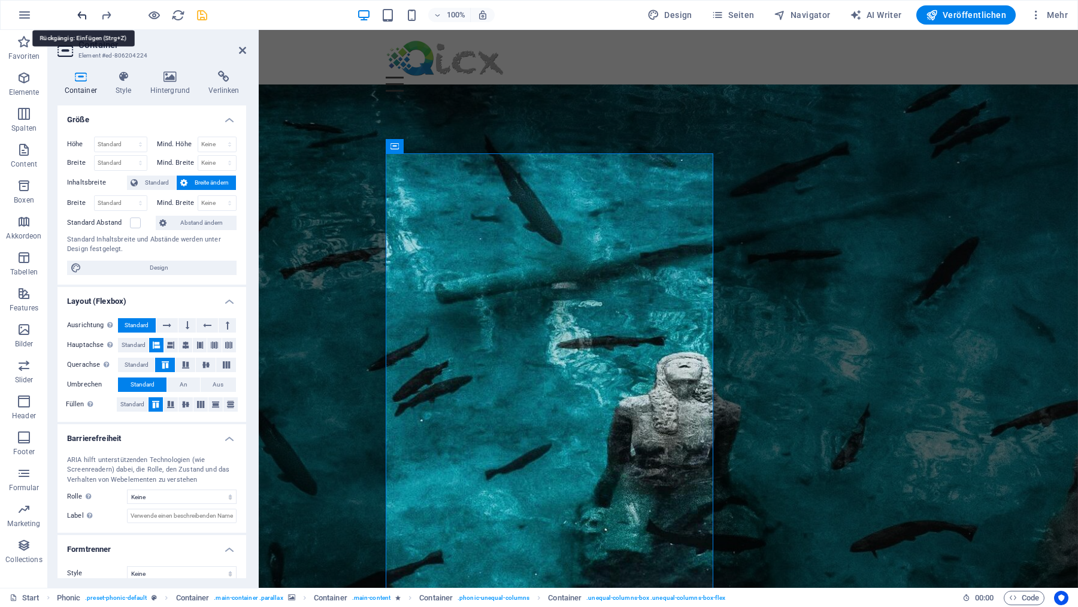
click at [80, 15] on icon "undo" at bounding box center [82, 15] width 14 height 14
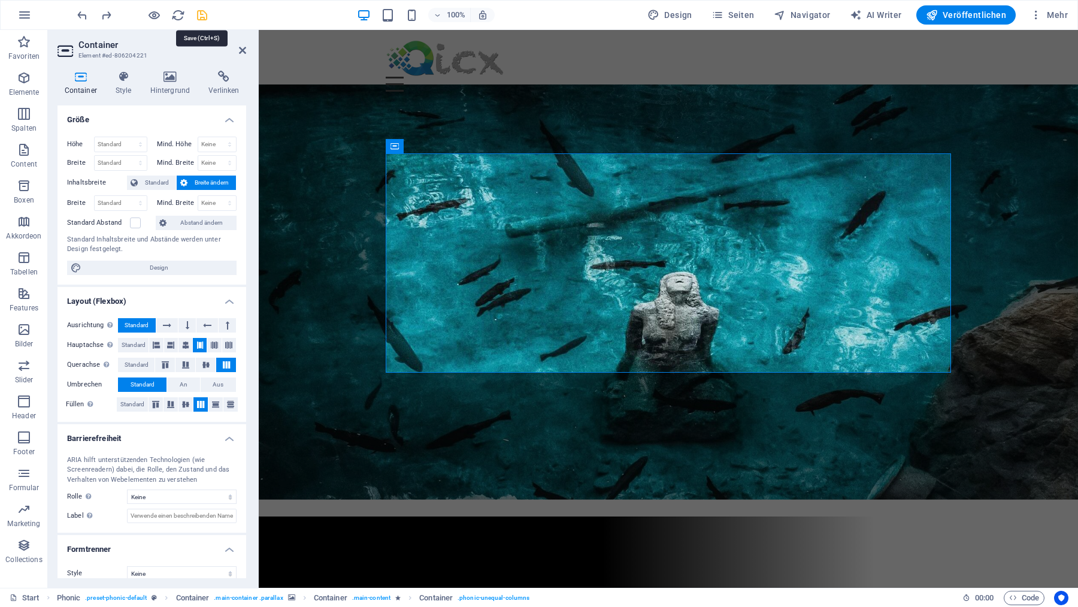
click at [198, 11] on icon "save" at bounding box center [202, 15] width 14 height 14
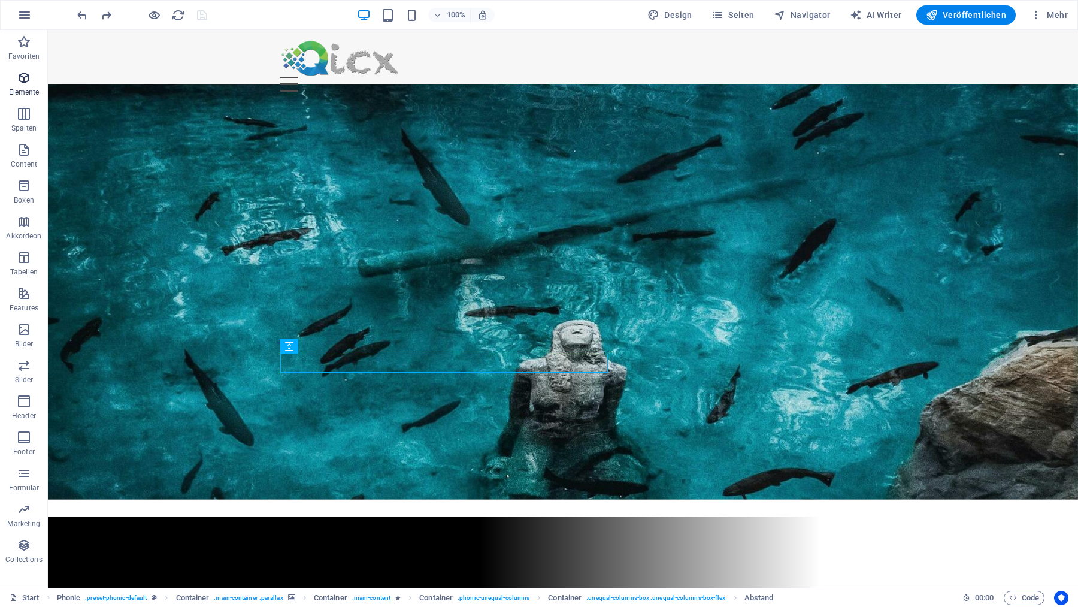
click at [24, 83] on icon "button" at bounding box center [24, 78] width 14 height 14
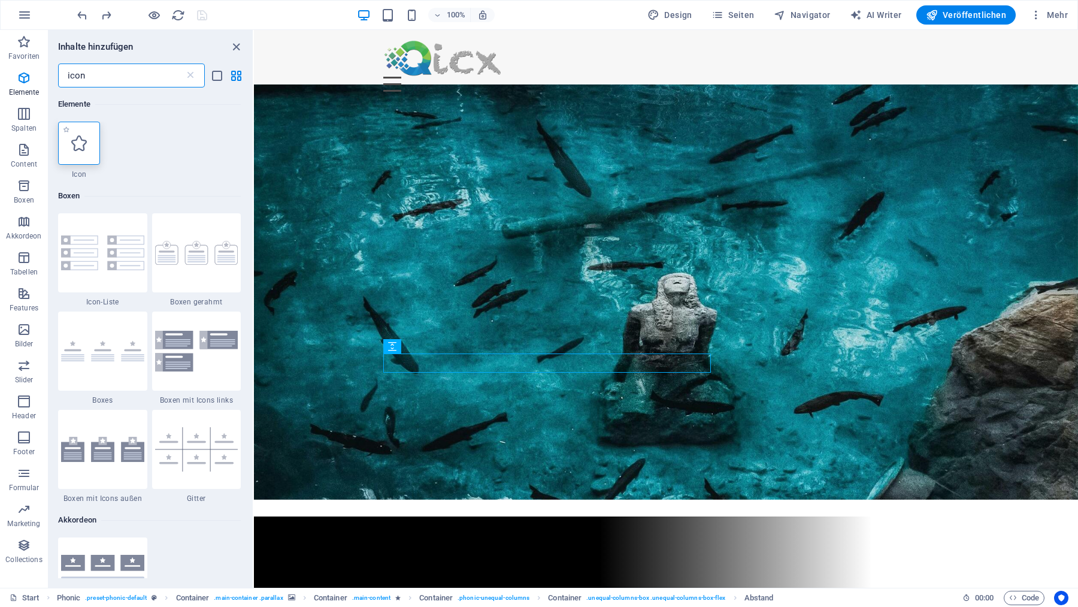
type input "icon"
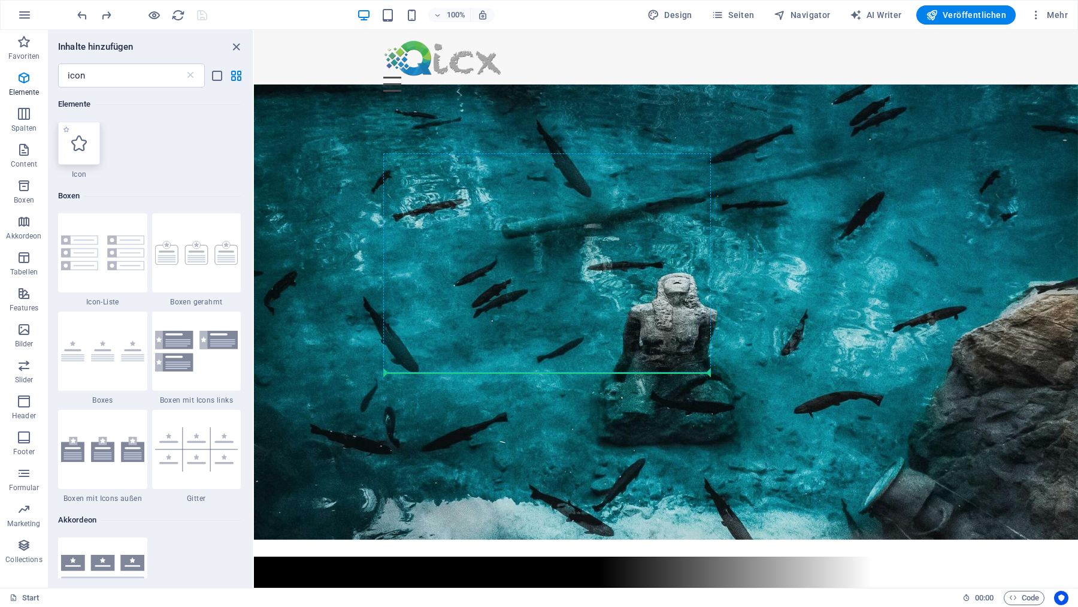
select select "xMidYMid"
select select "px"
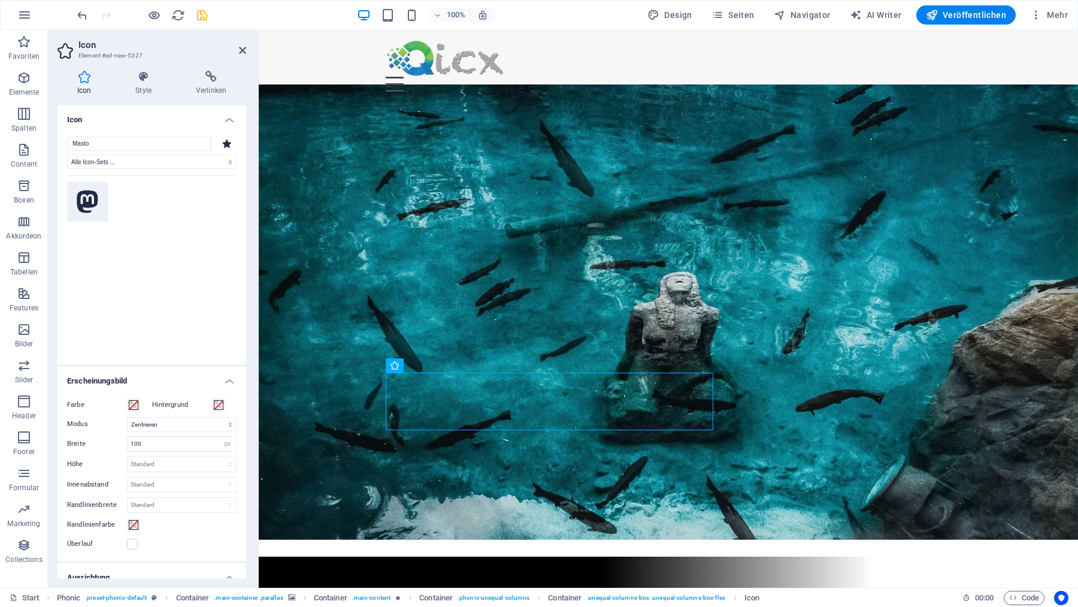
type input "Masto"
click at [86, 196] on icon at bounding box center [87, 202] width 23 height 26
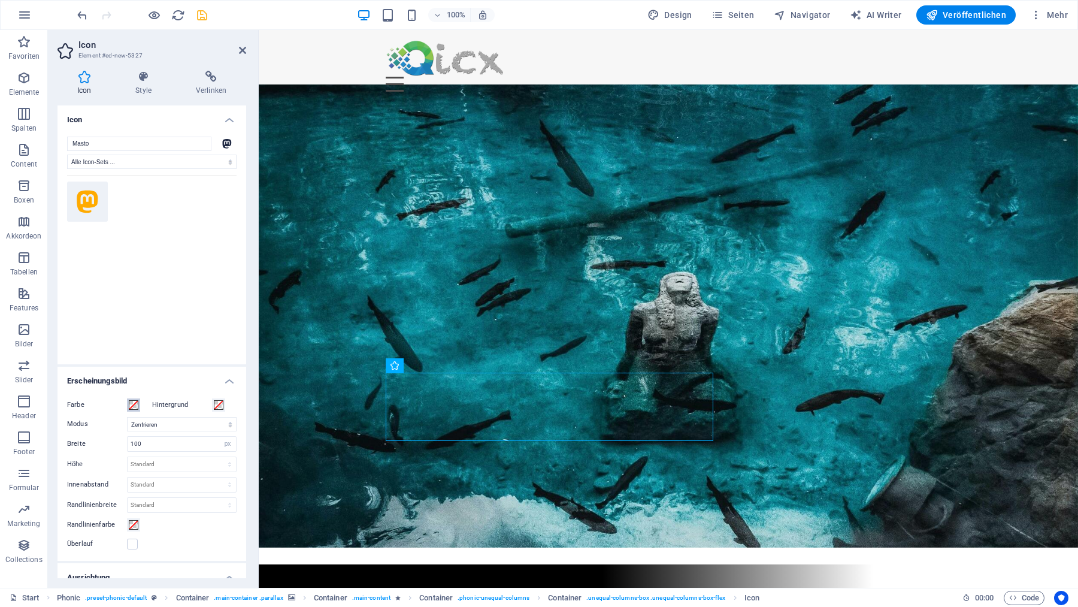
click at [135, 405] on span at bounding box center [134, 405] width 10 height 10
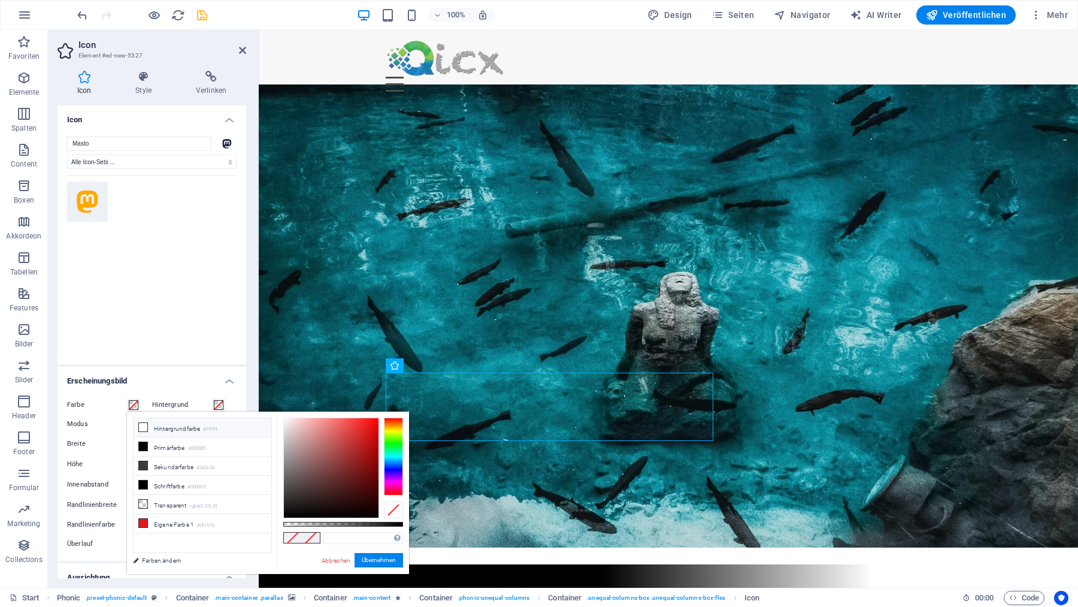
click at [144, 425] on icon at bounding box center [143, 427] width 8 height 8
type input "#ffffff"
drag, startPoint x: 378, startPoint y: 559, endPoint x: 92, endPoint y: 455, distance: 305.2
click at [378, 559] on button "Übernehmen" at bounding box center [379, 560] width 49 height 14
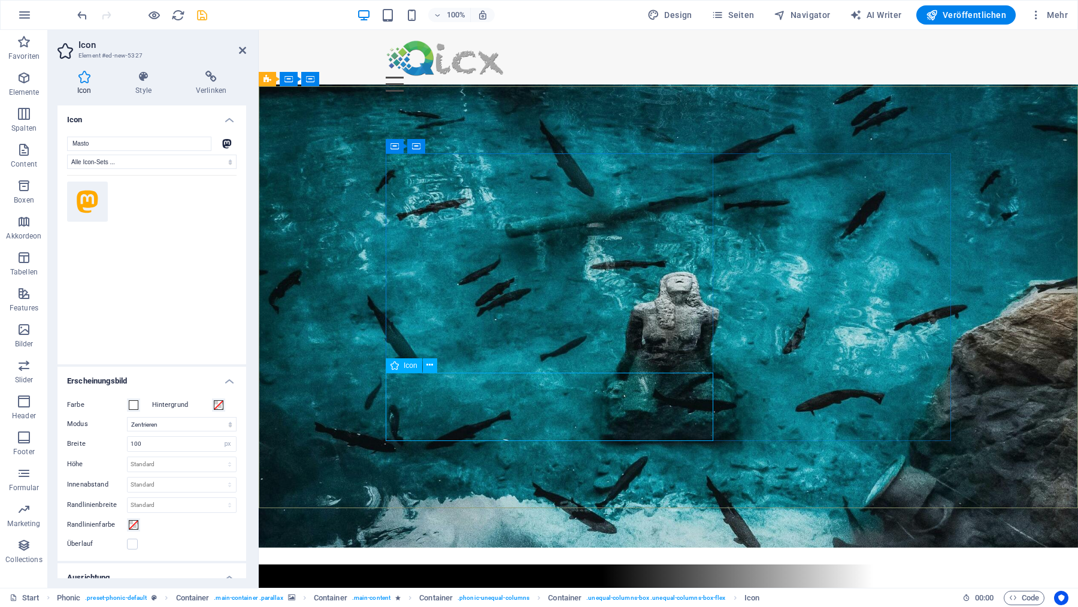
click at [146, 78] on icon at bounding box center [144, 77] width 56 height 12
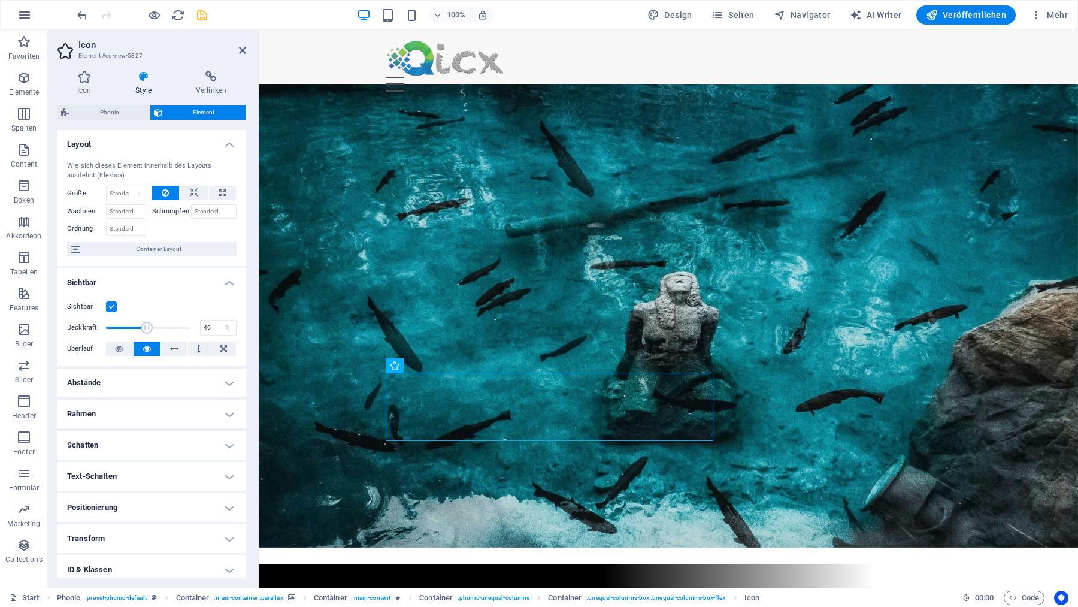
click at [147, 323] on span at bounding box center [148, 328] width 84 height 18
click at [140, 324] on span at bounding box center [148, 328] width 84 height 18
type input "100"
drag, startPoint x: 146, startPoint y: 324, endPoint x: 205, endPoint y: 325, distance: 59.9
click at [205, 325] on div "Deckkraft: 100 %" at bounding box center [151, 328] width 169 height 18
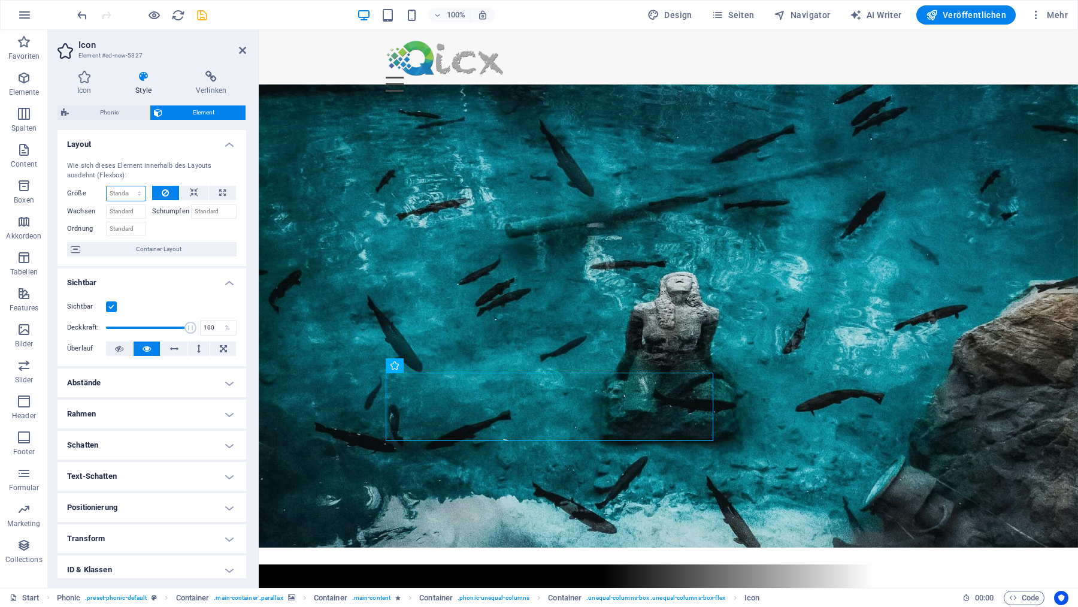
click at [107, 186] on select "Standard auto px % 1/1 1/2 1/3 1/4 1/5 1/6 1/7 1/8 1/9 1/10" at bounding box center [126, 193] width 39 height 14
select select "px"
click option "px" at bounding box center [0, 0] width 0 height 0
type input "100"
click at [196, 194] on icon at bounding box center [194, 193] width 8 height 14
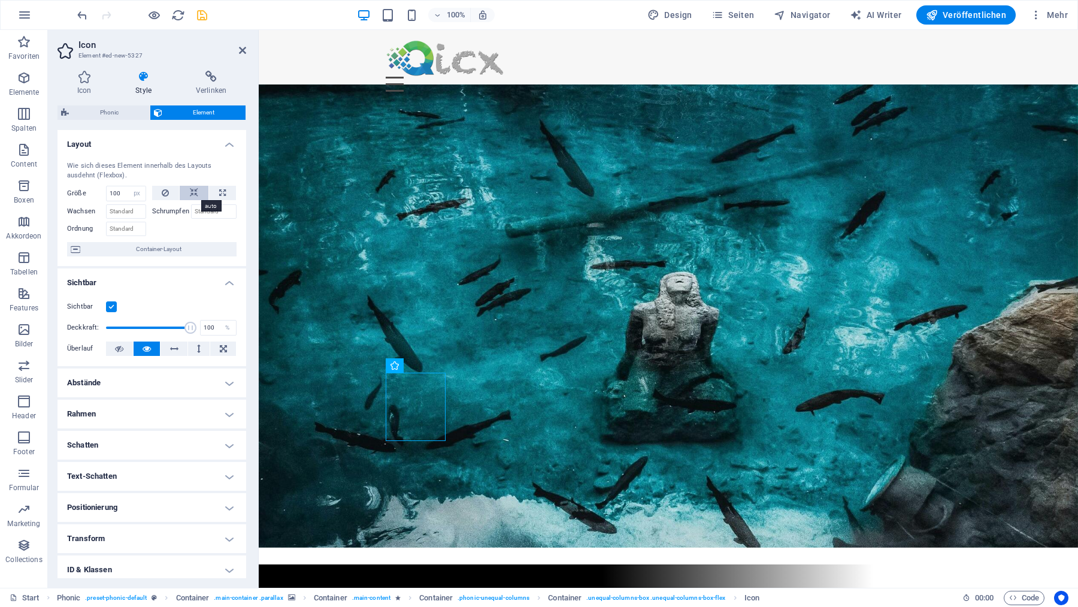
select select "DISABLED_OPTION_VALUE"
click at [219, 193] on icon at bounding box center [222, 193] width 7 height 14
type input "100"
select select "%"
click at [160, 192] on button at bounding box center [166, 193] width 28 height 14
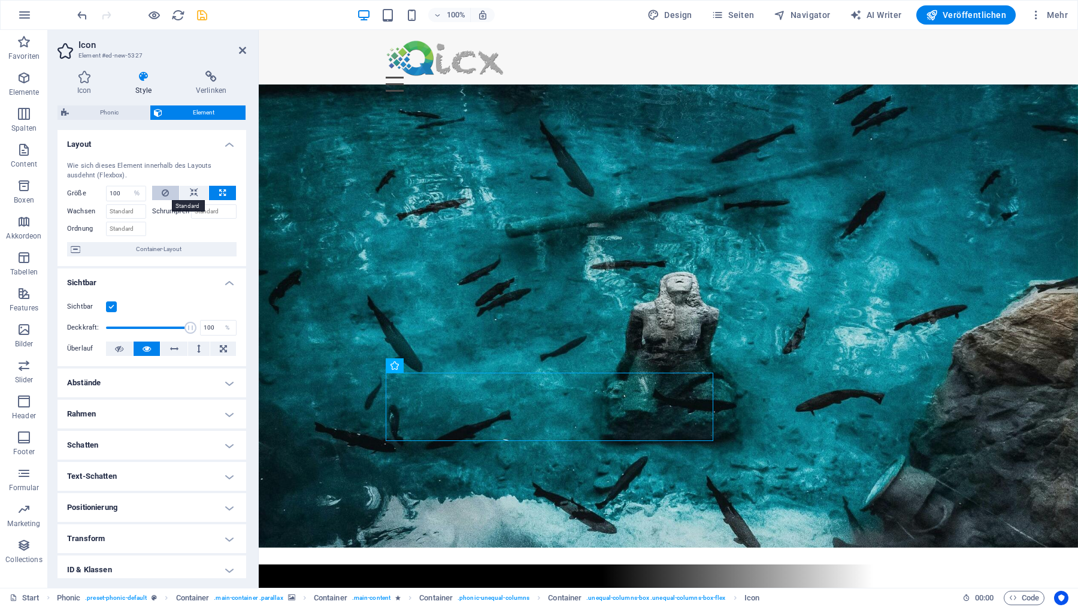
select select "DISABLED_OPTION_VALUE"
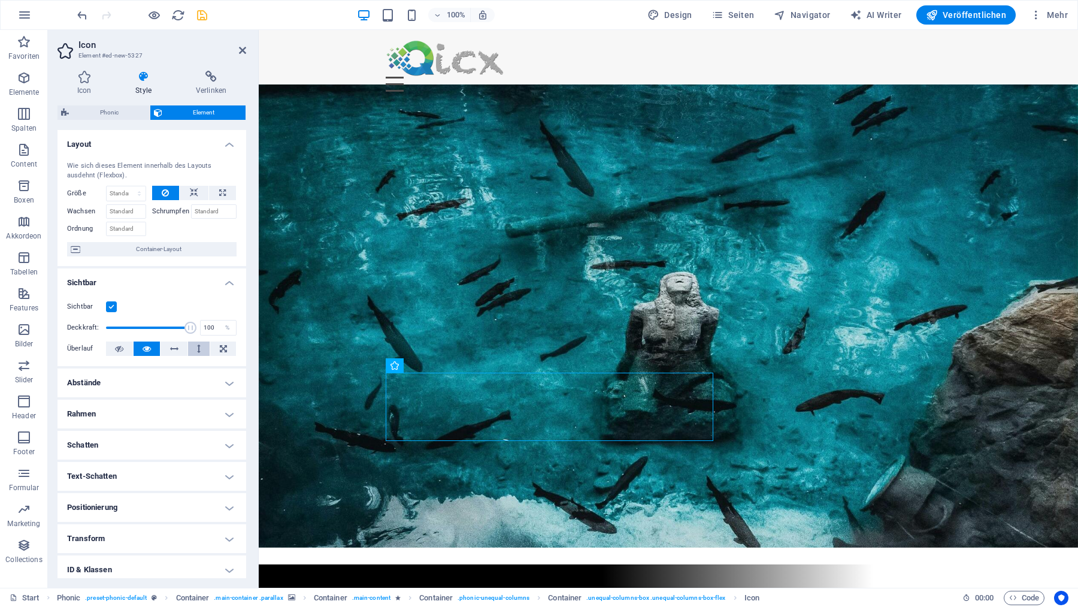
click at [200, 348] on icon at bounding box center [199, 348] width 4 height 14
click at [219, 327] on input "100" at bounding box center [218, 327] width 35 height 14
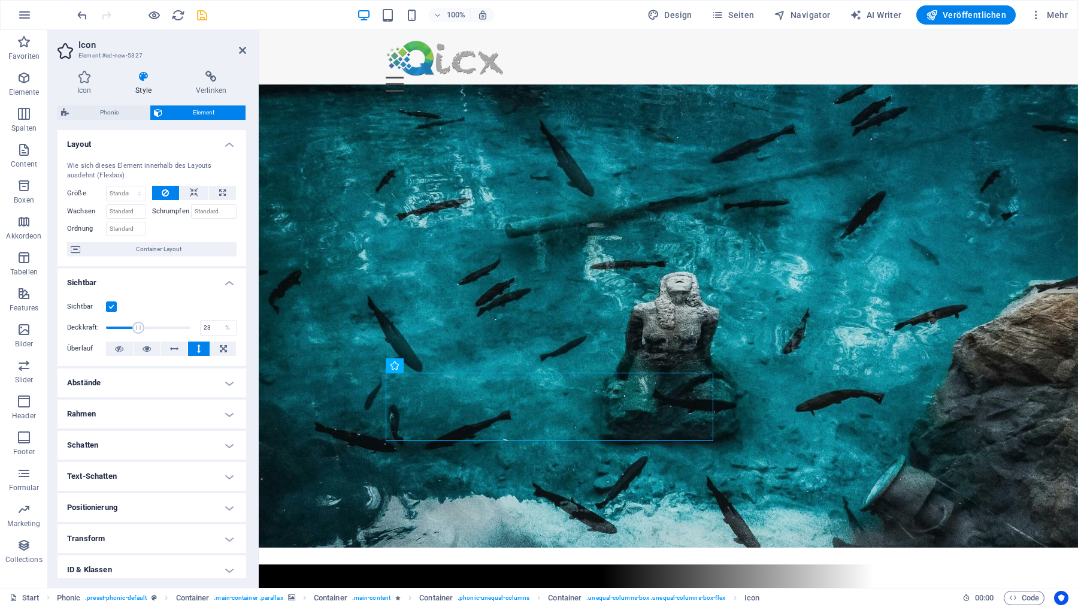
drag, startPoint x: 138, startPoint y: 328, endPoint x: 125, endPoint y: 328, distance: 13.2
click at [125, 328] on span at bounding box center [148, 328] width 84 height 18
type input "100"
drag, startPoint x: 125, startPoint y: 328, endPoint x: 248, endPoint y: 328, distance: 122.8
click at [248, 328] on div "Icon Style Verlinken Icon Masto Alle Icon-Sets ... IcoFont Ionicons FontAwesome…" at bounding box center [152, 324] width 208 height 526
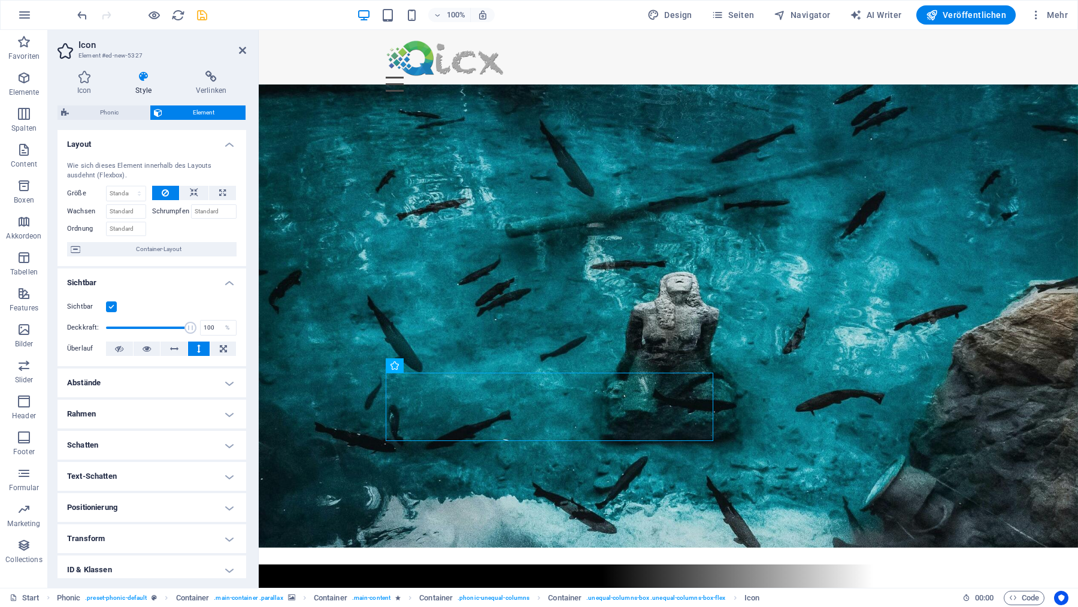
click at [115, 306] on label at bounding box center [111, 306] width 11 height 11
click at [0, 0] on input "Sichtbar" at bounding box center [0, 0] width 0 height 0
click at [115, 305] on label at bounding box center [111, 306] width 11 height 11
click at [0, 0] on input "Sichtbar" at bounding box center [0, 0] width 0 height 0
click at [107, 186] on select "Standard auto px % 1/1 1/2 1/3 1/4 1/5 1/6 1/7 1/8 1/9 1/10" at bounding box center [126, 193] width 39 height 14
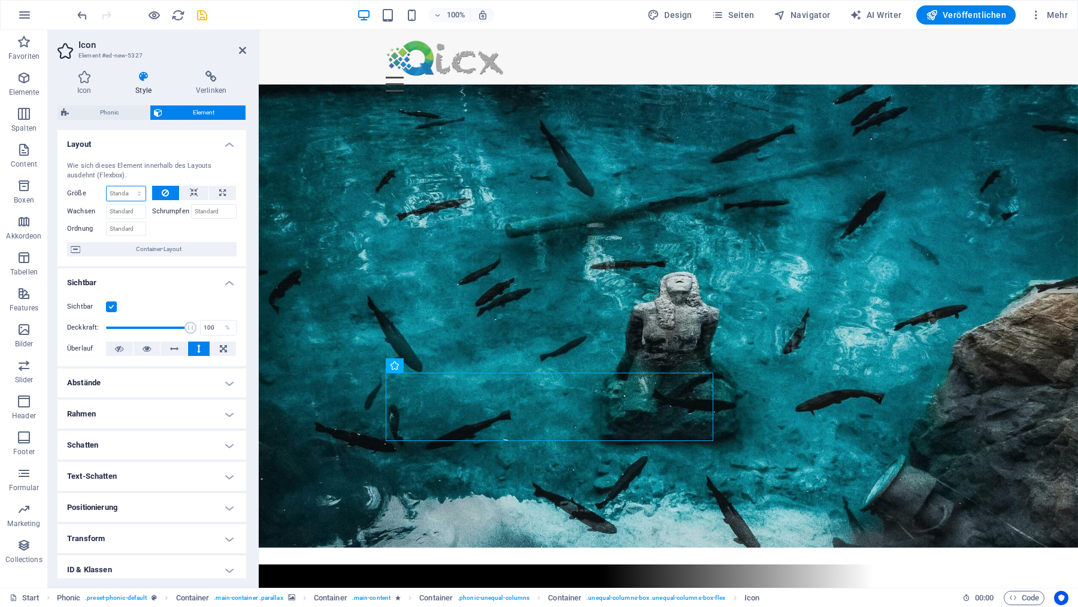
select select "1/3"
click option "1/3" at bounding box center [0, 0] width 0 height 0
type input "33.33"
select select "sve8tua8prs"
click option "Standard" at bounding box center [0, 0] width 0 height 0
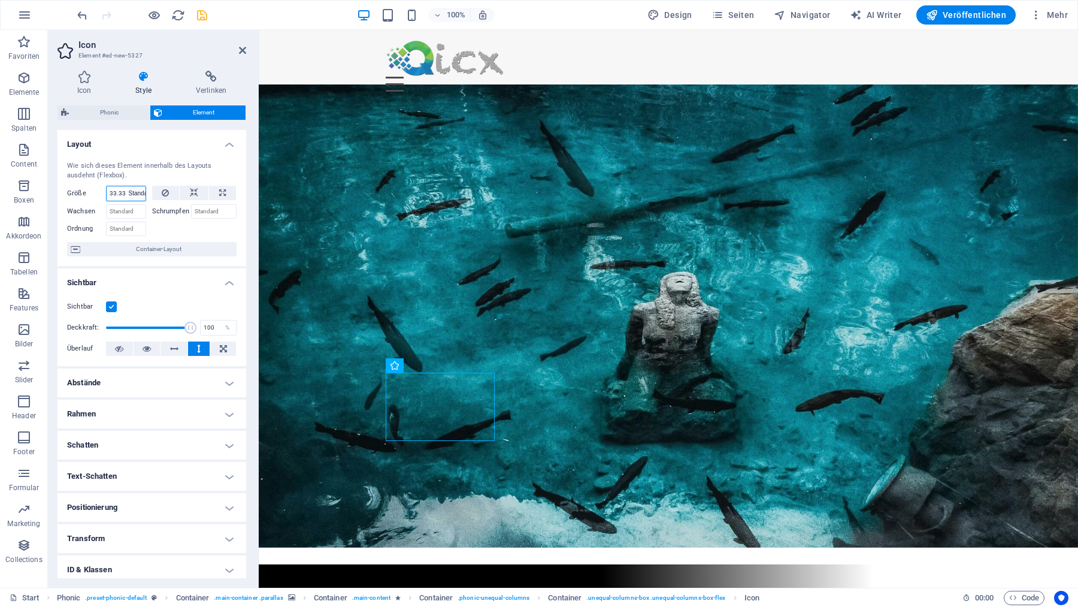
select select "DISABLED_OPTION_VALUE"
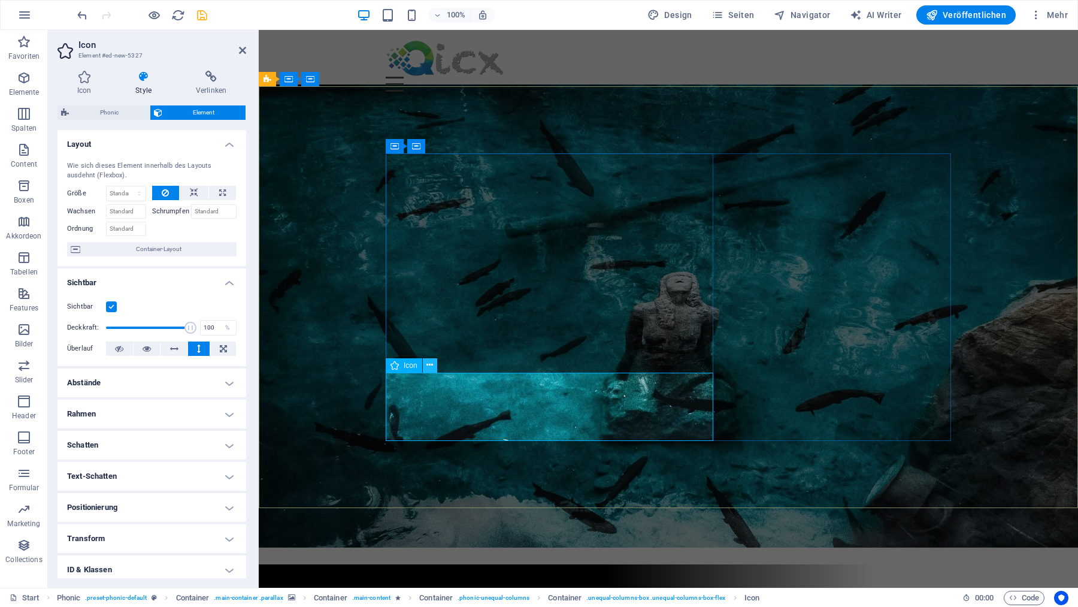
click at [430, 366] on icon at bounding box center [429, 365] width 7 height 13
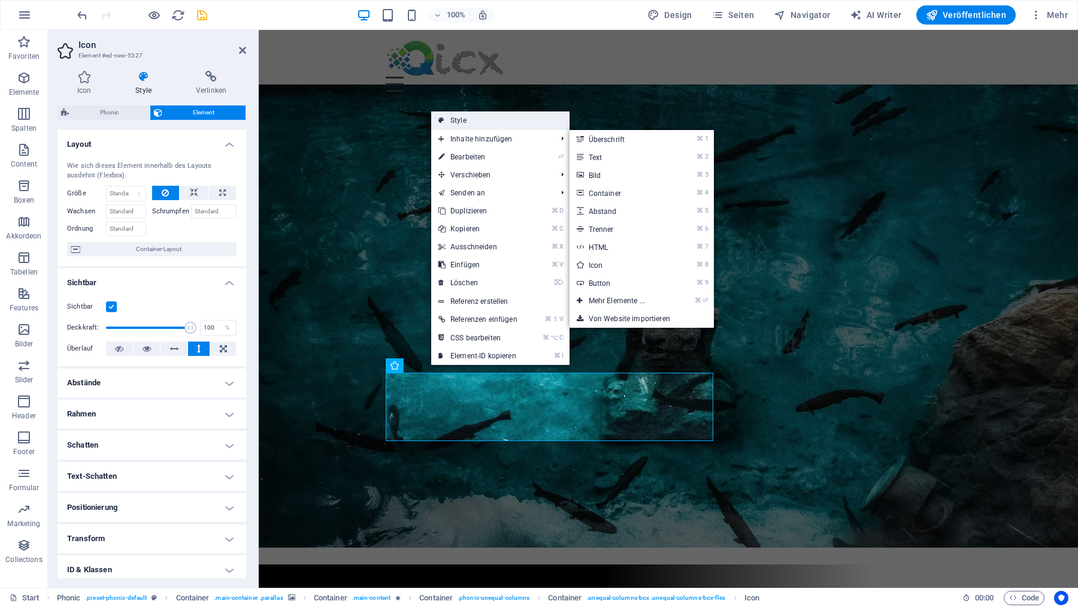
click at [461, 119] on link "Style" at bounding box center [500, 120] width 138 height 18
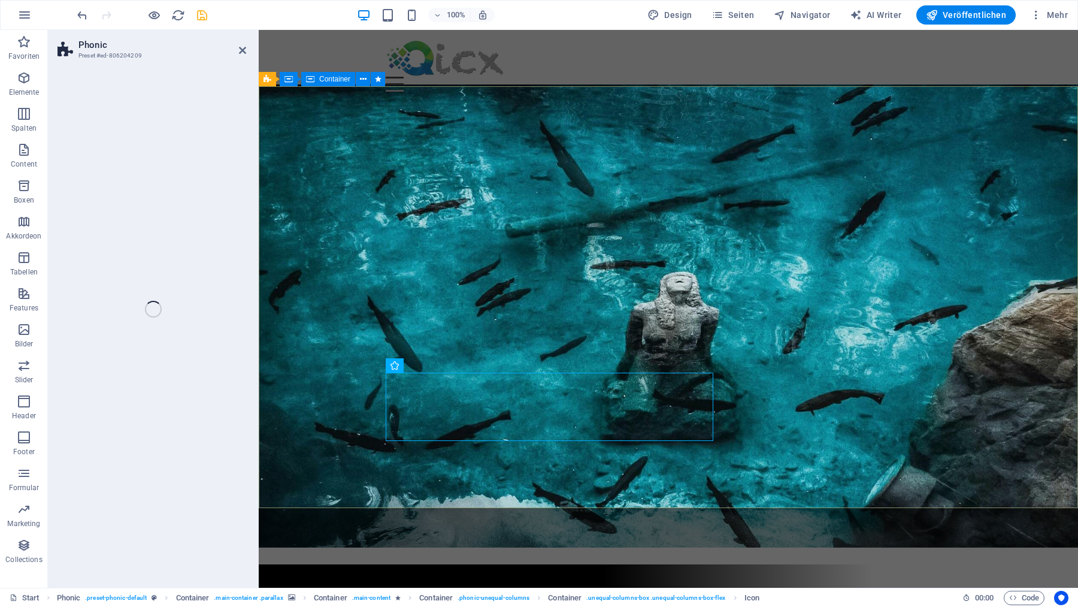
select select "%"
select select "rem"
select select "px"
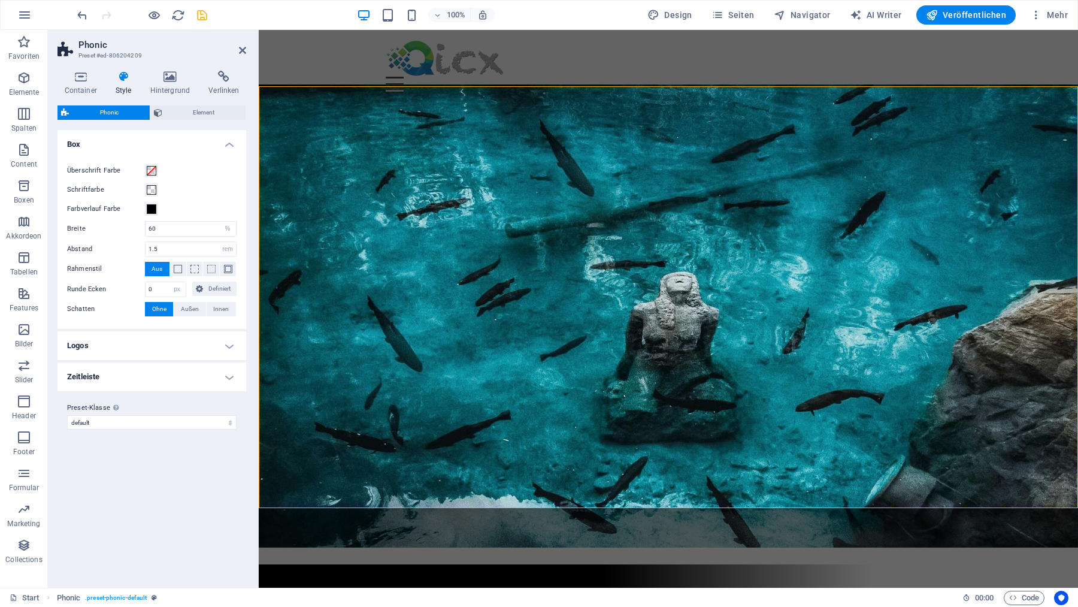
click at [133, 348] on h4 "Logos" at bounding box center [151, 345] width 189 height 29
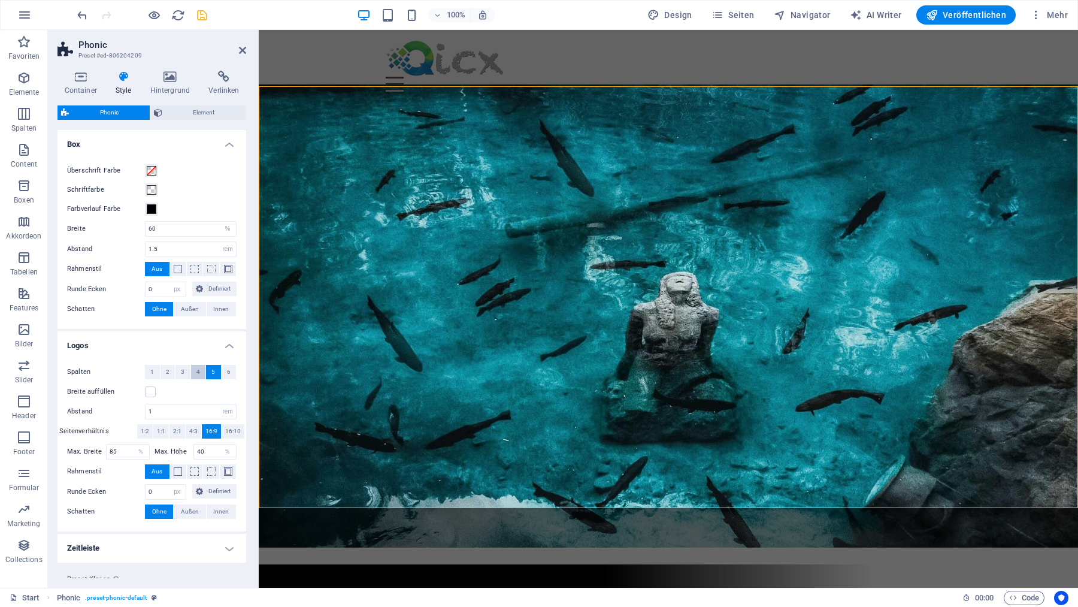
click at [198, 374] on span "4" at bounding box center [198, 372] width 4 height 14
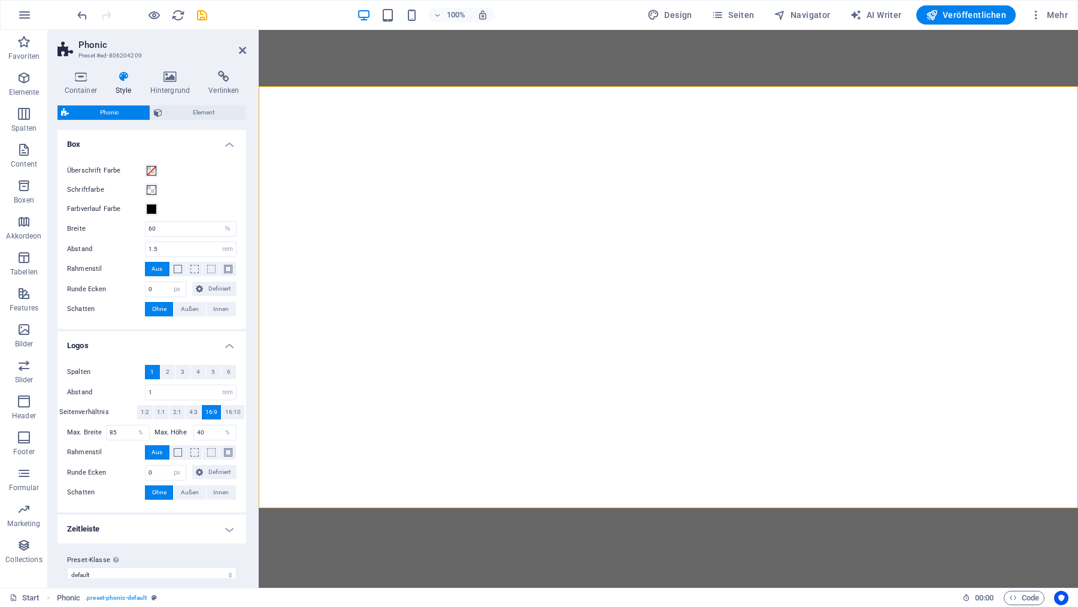
select select "%"
select select "rem"
select select "px"
select select "rem"
select select "px"
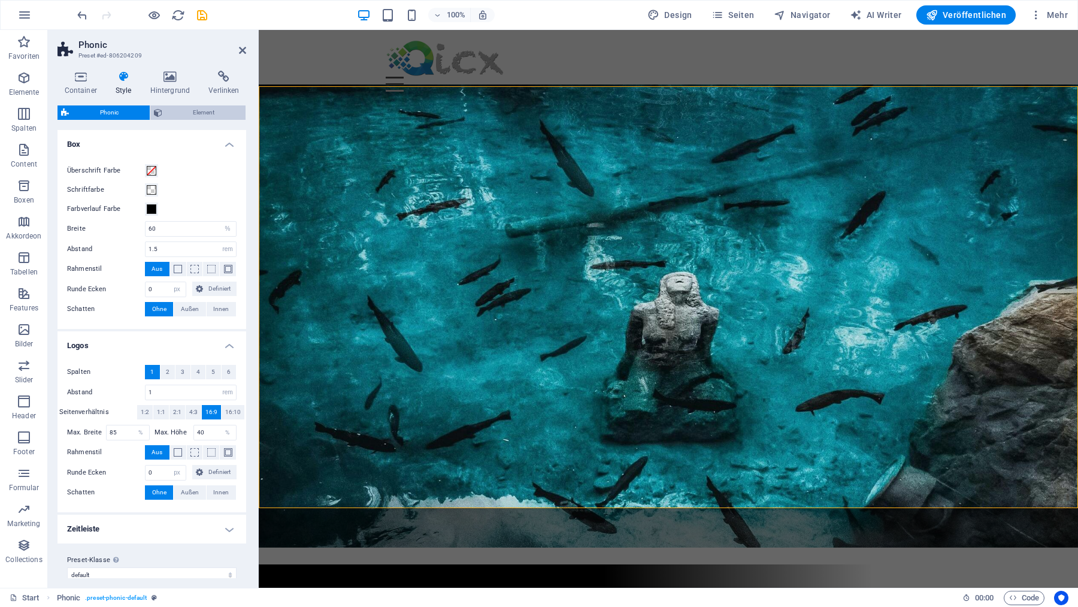
click at [200, 113] on span "Element" at bounding box center [204, 112] width 77 height 14
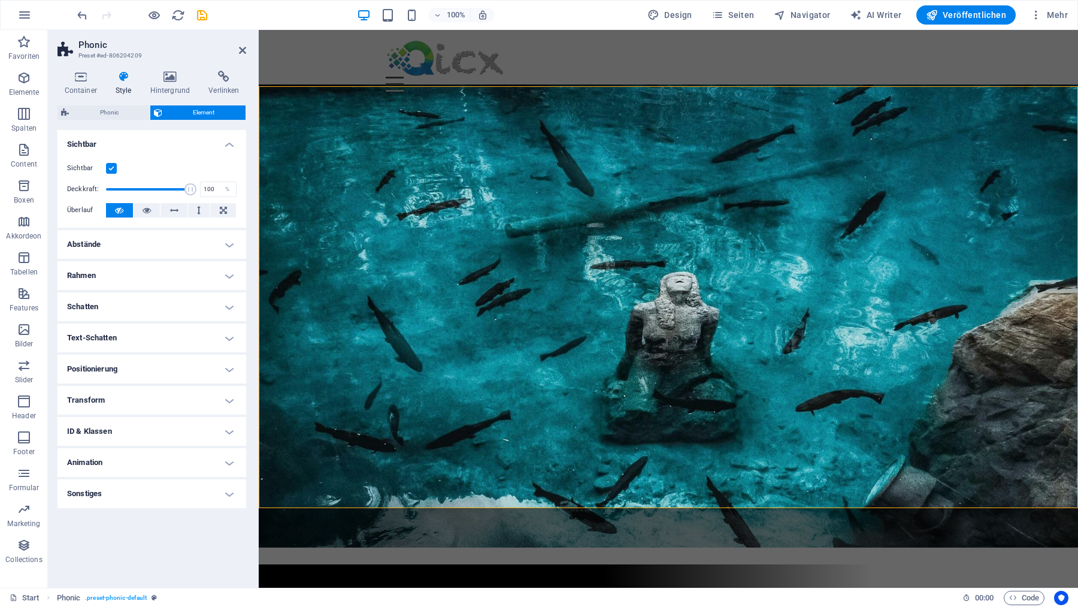
click at [99, 250] on h4 "Abstände" at bounding box center [151, 244] width 189 height 29
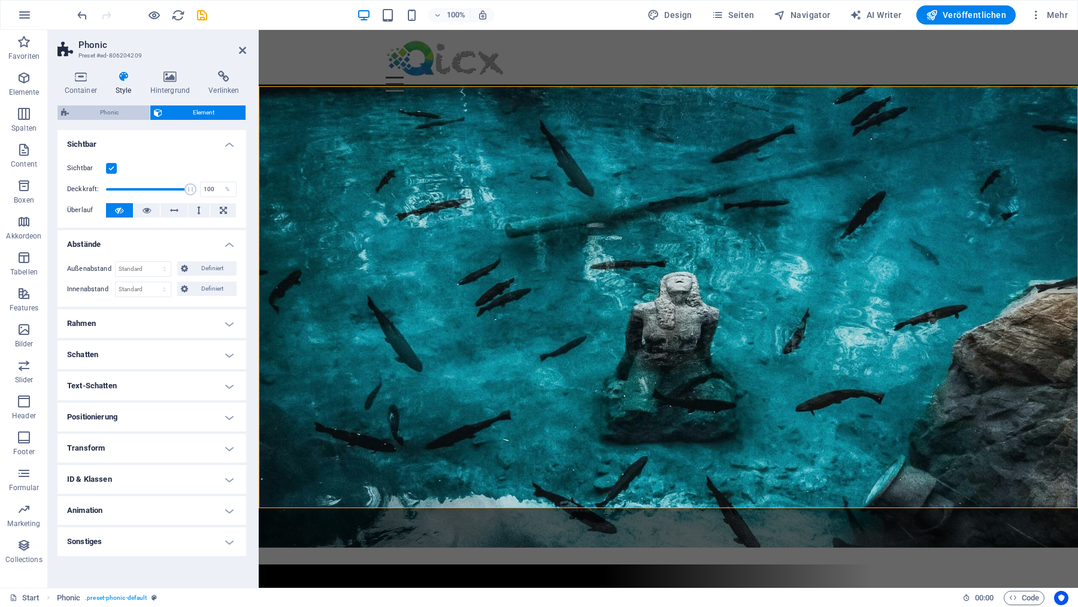
click at [104, 112] on span "Phonic" at bounding box center [109, 112] width 74 height 14
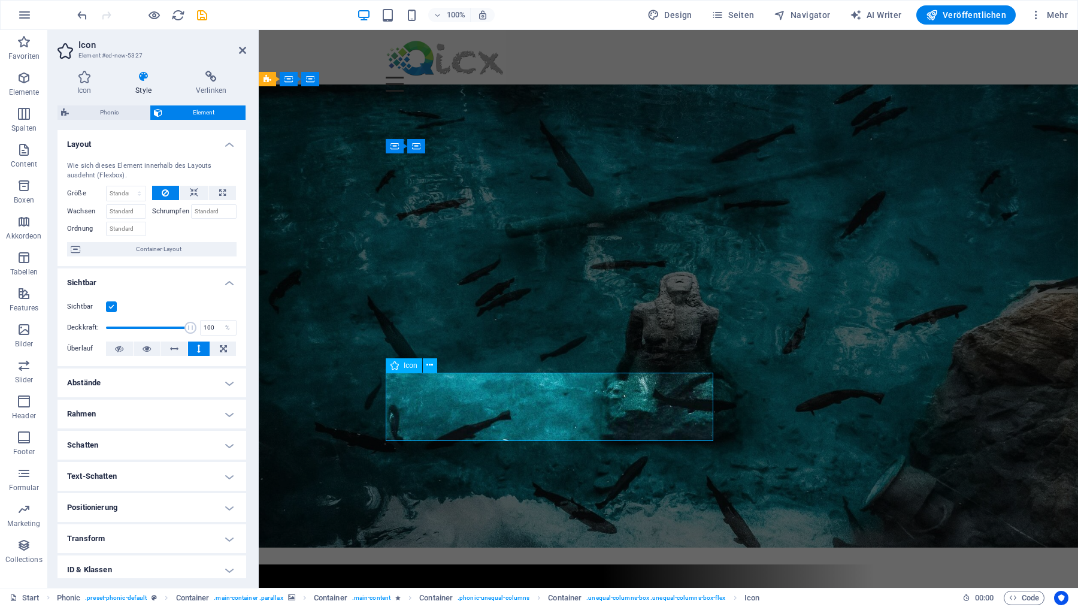
click at [132, 250] on span "Container-Layout" at bounding box center [158, 249] width 149 height 14
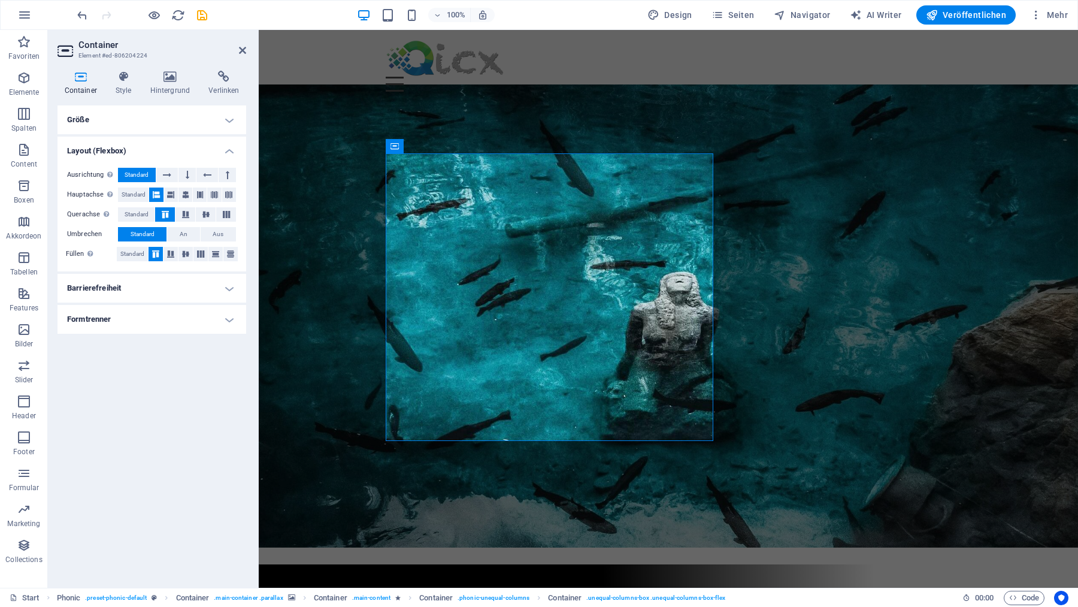
click at [135, 121] on h4 "Größe" at bounding box center [151, 119] width 189 height 29
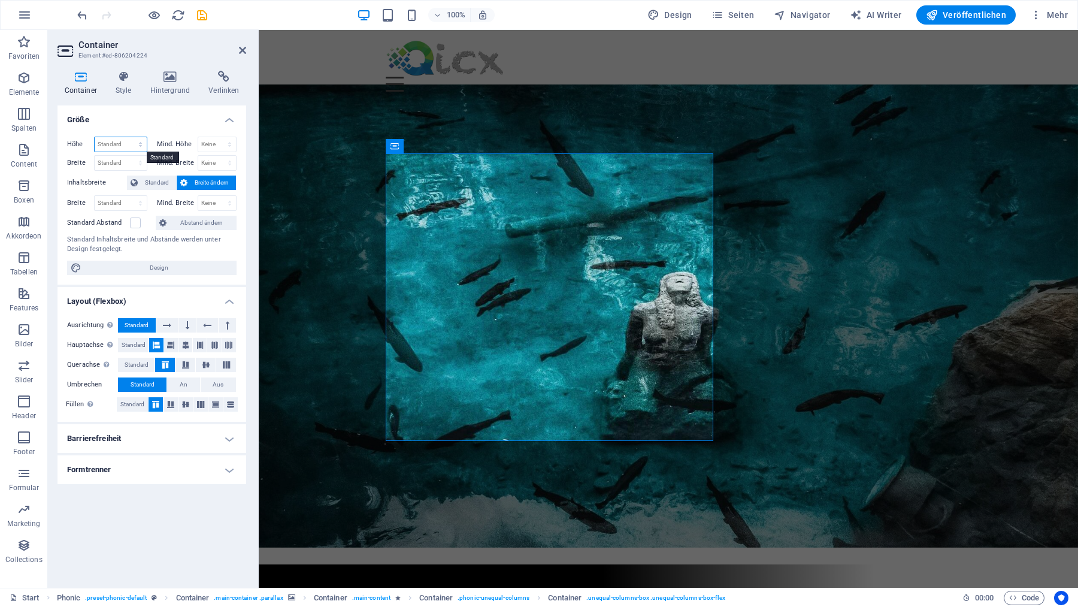
click at [95, 137] on select "Standard px rem % vh vw" at bounding box center [121, 144] width 52 height 14
select select "px"
click option "px" at bounding box center [0, 0] width 0 height 0
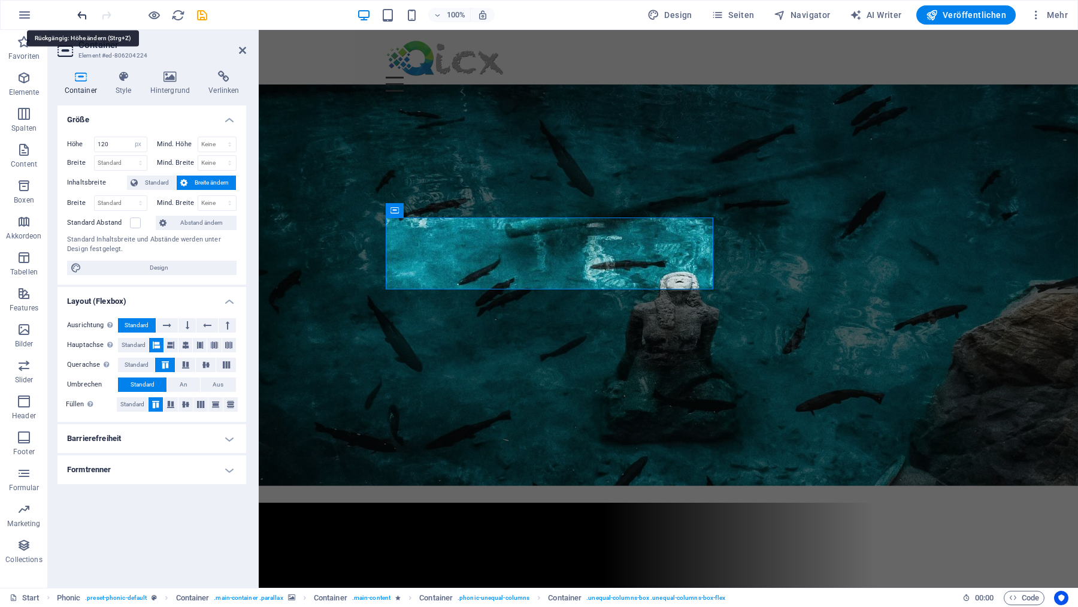
click at [84, 14] on icon "undo" at bounding box center [82, 15] width 14 height 14
type input "480"
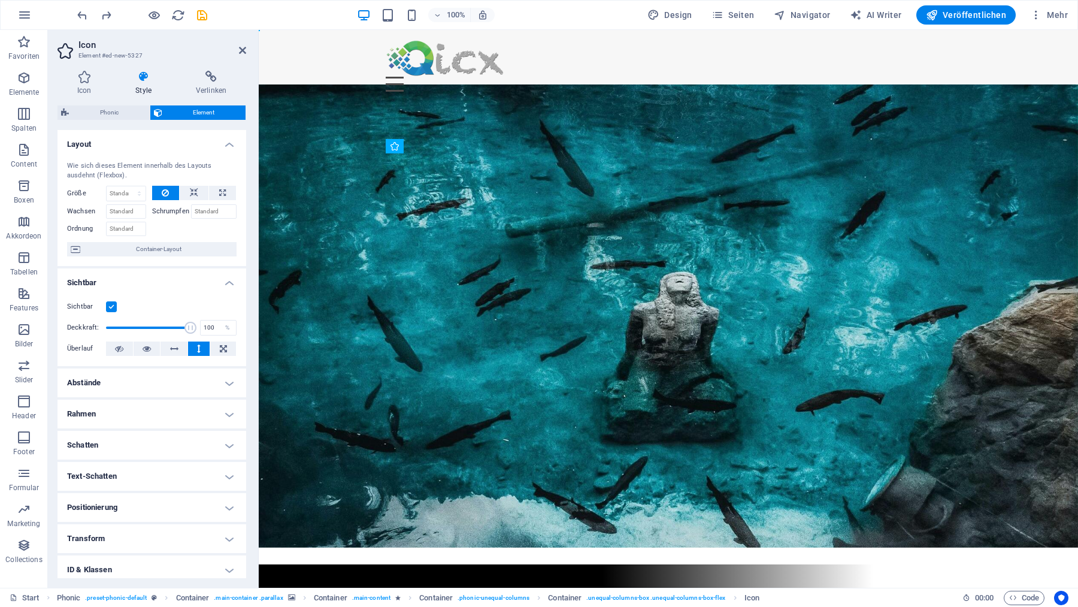
drag, startPoint x: 665, startPoint y: 398, endPoint x: 531, endPoint y: 438, distance: 140.0
click at [140, 249] on span "Container-Layout" at bounding box center [158, 249] width 149 height 14
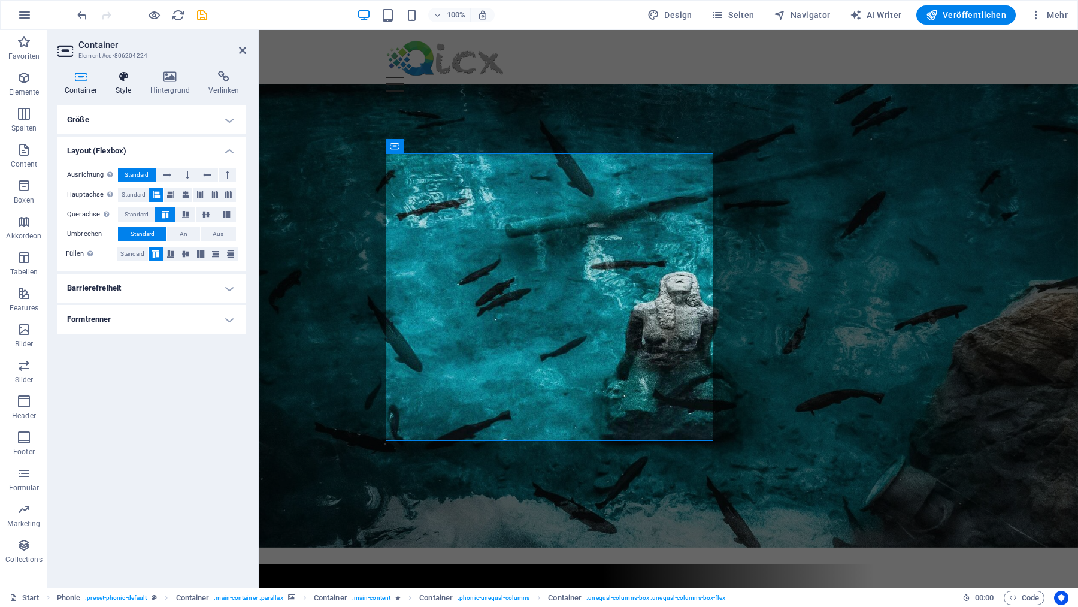
click at [125, 82] on icon at bounding box center [123, 77] width 30 height 12
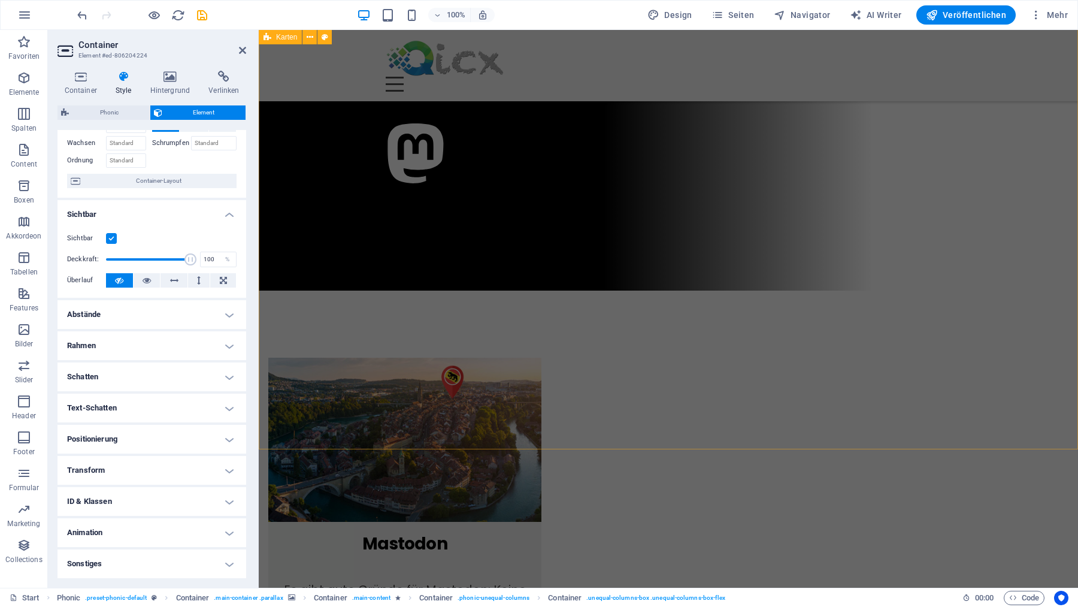
scroll to position [712, 0]
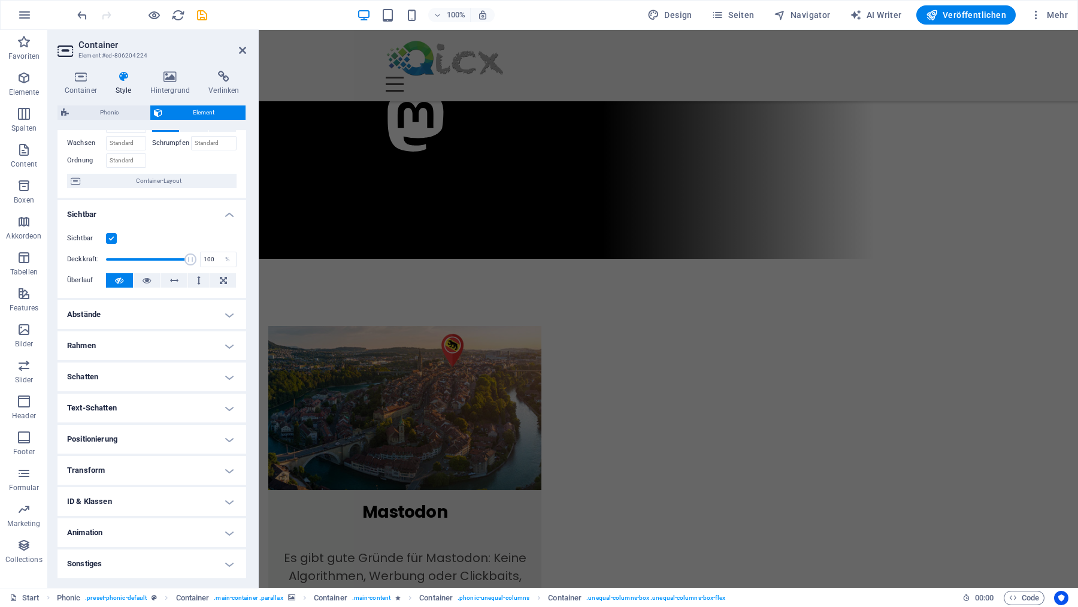
click at [229, 433] on h4 "Positionierung" at bounding box center [151, 439] width 189 height 29
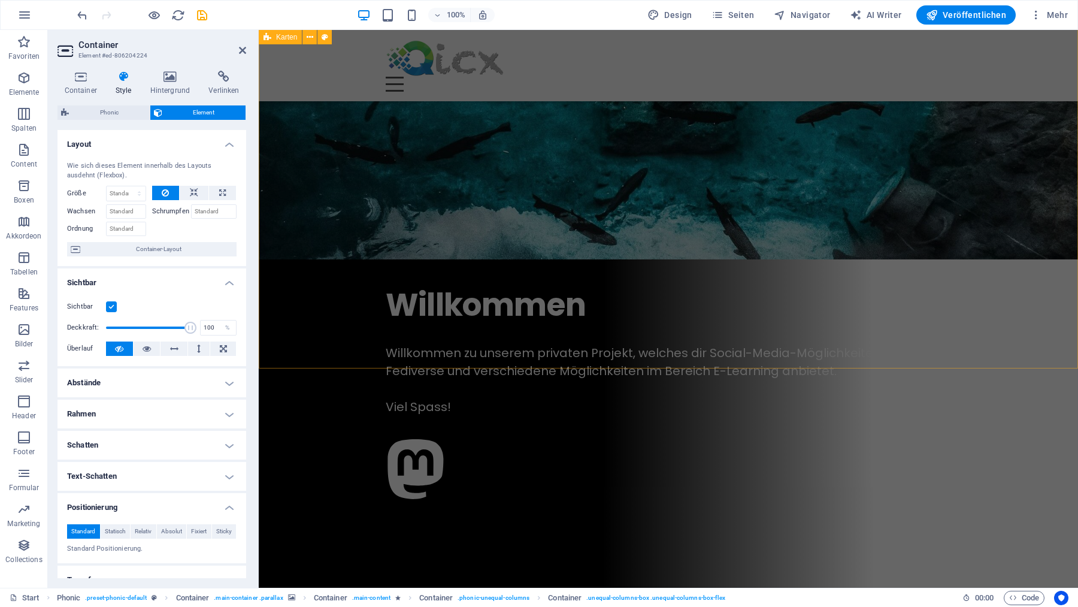
scroll to position [0, 0]
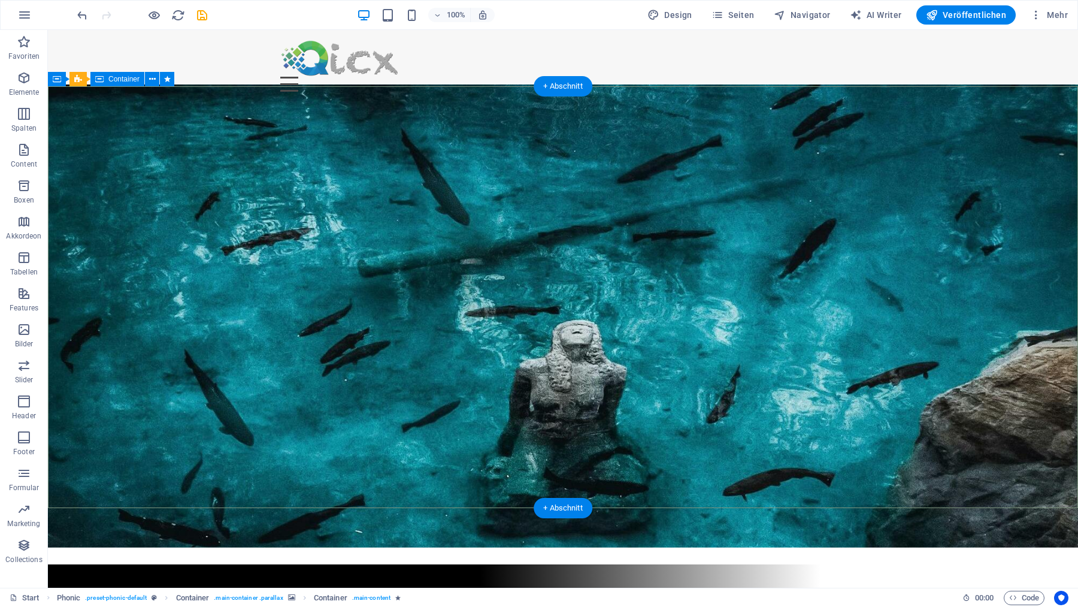
select select "vh"
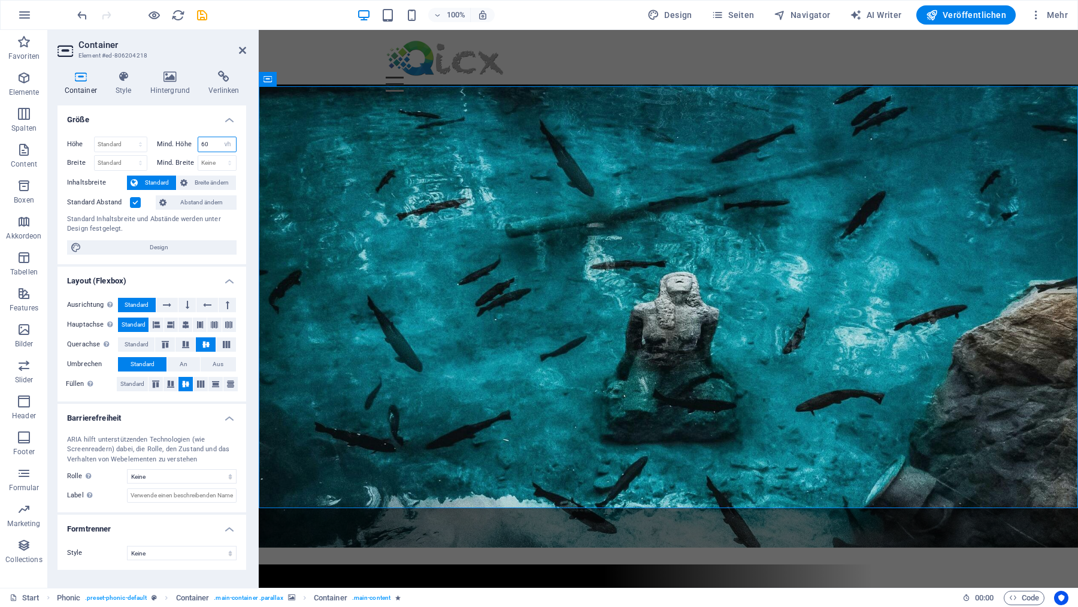
drag, startPoint x: 211, startPoint y: 145, endPoint x: 177, endPoint y: 144, distance: 33.6
click at [198, 144] on input "60" at bounding box center [217, 144] width 38 height 14
type input "50"
click at [362, 82] on icon at bounding box center [363, 79] width 7 height 13
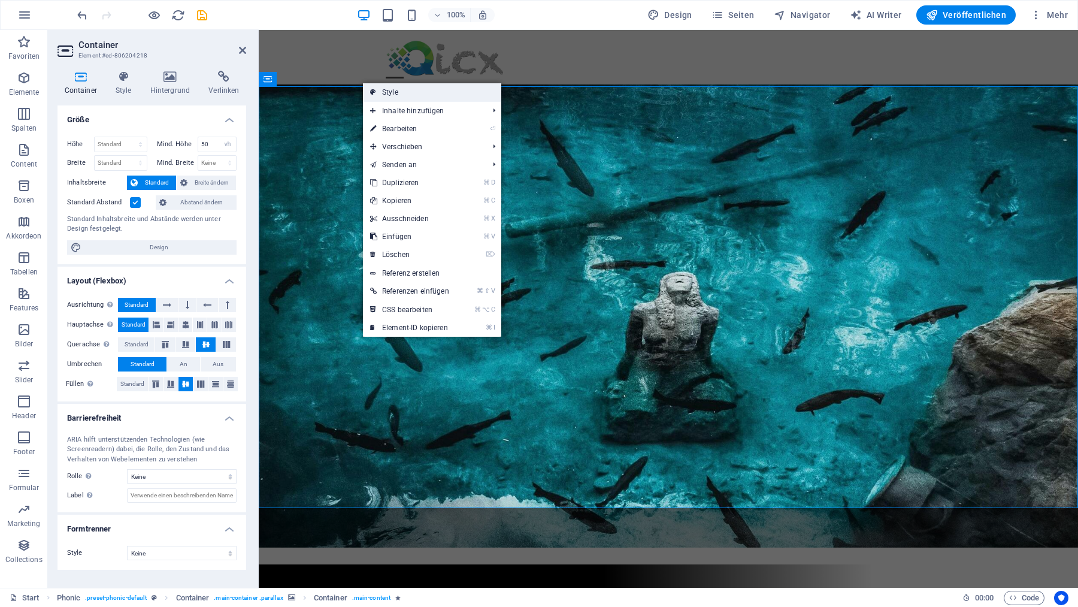
click at [396, 97] on link "Style" at bounding box center [432, 92] width 138 height 18
select select "%"
select select "rem"
select select "px"
select select "rem"
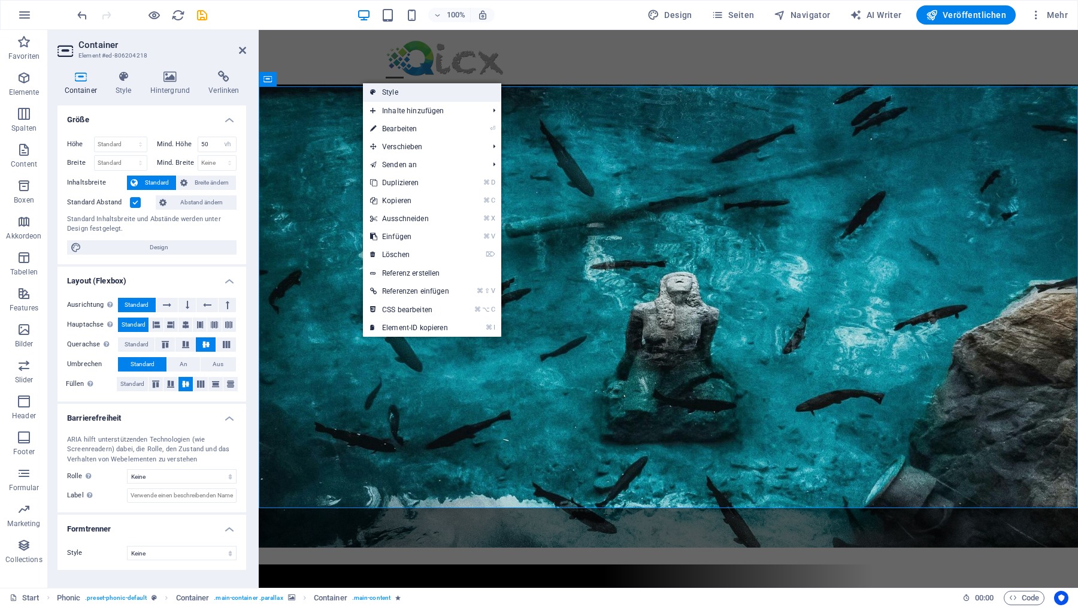
select select "px"
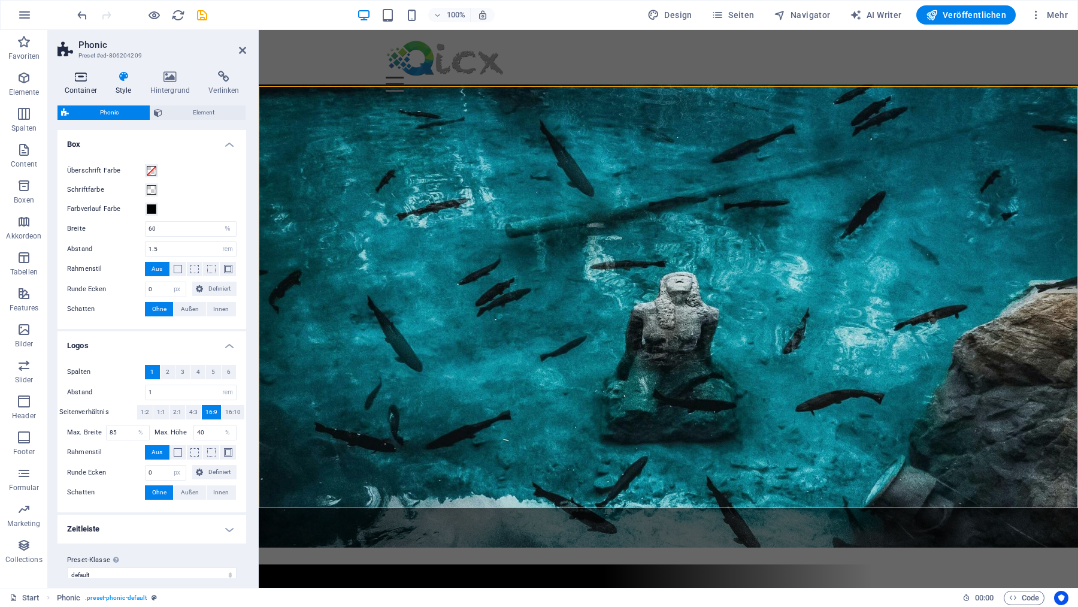
click at [72, 72] on icon at bounding box center [80, 77] width 46 height 12
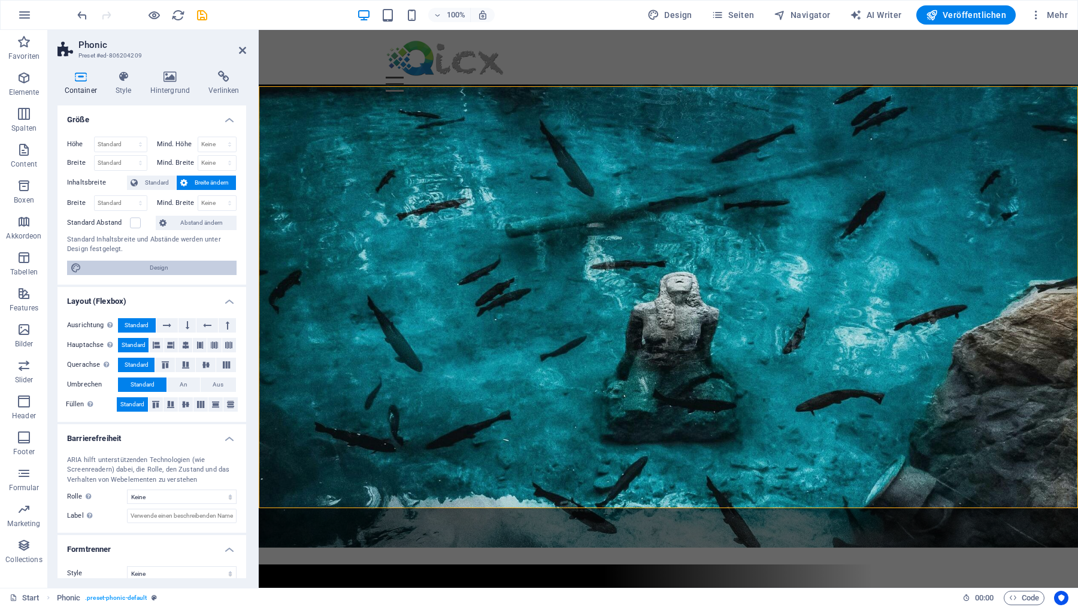
click at [159, 266] on span "Design" at bounding box center [159, 268] width 148 height 14
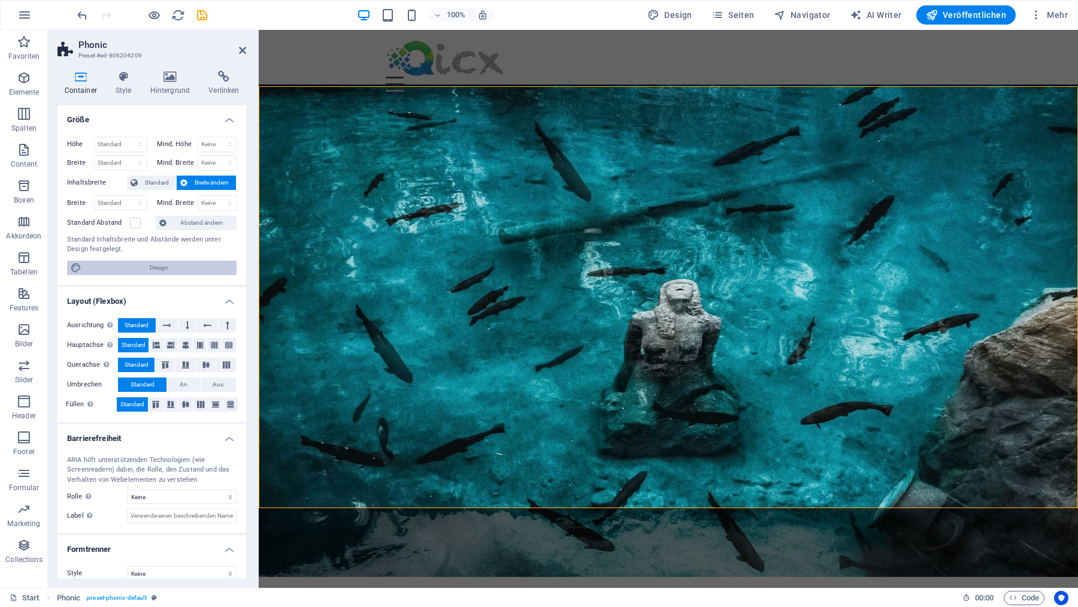
select select "rem"
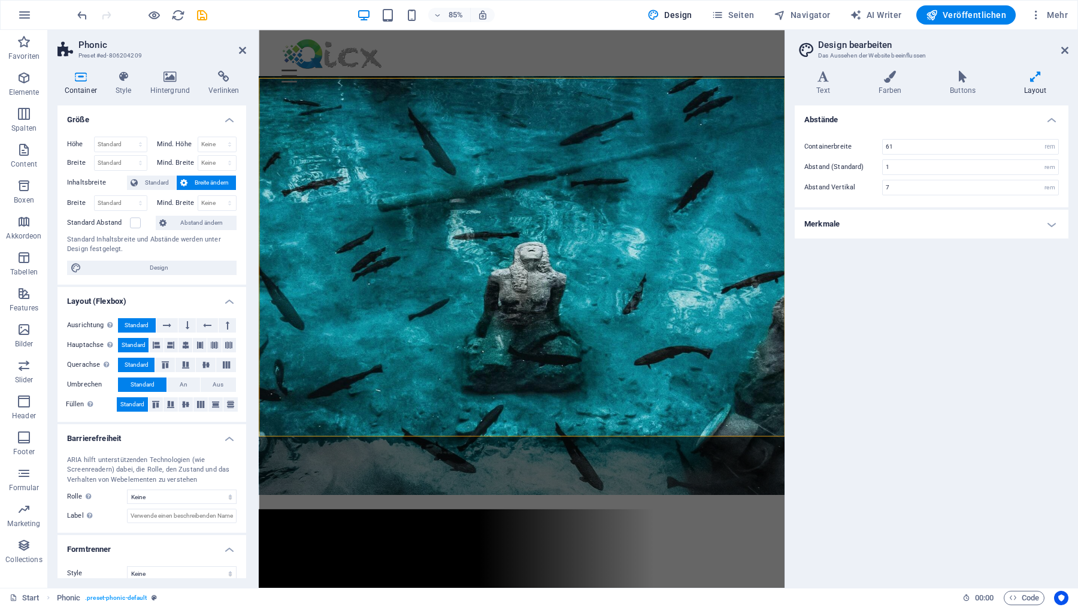
click at [932, 229] on h4 "Merkmale" at bounding box center [932, 224] width 274 height 29
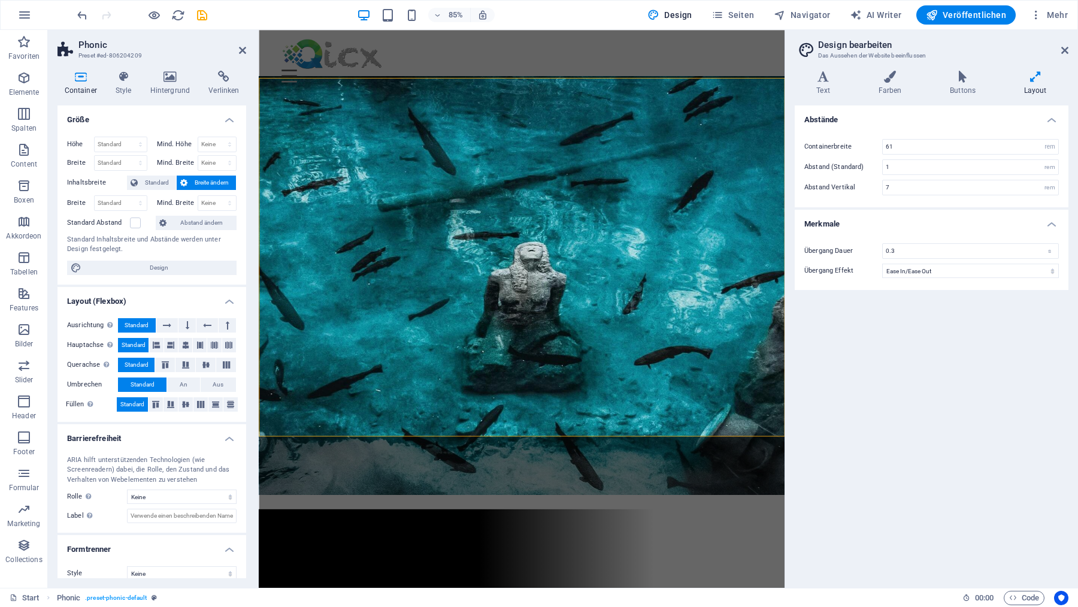
click at [785, 228] on aside "Design bearbeiten Das Aussehen der Website beeinflussen Varianten Text Farben B…" at bounding box center [931, 309] width 293 height 558
click at [201, 14] on icon "save" at bounding box center [202, 15] width 14 height 14
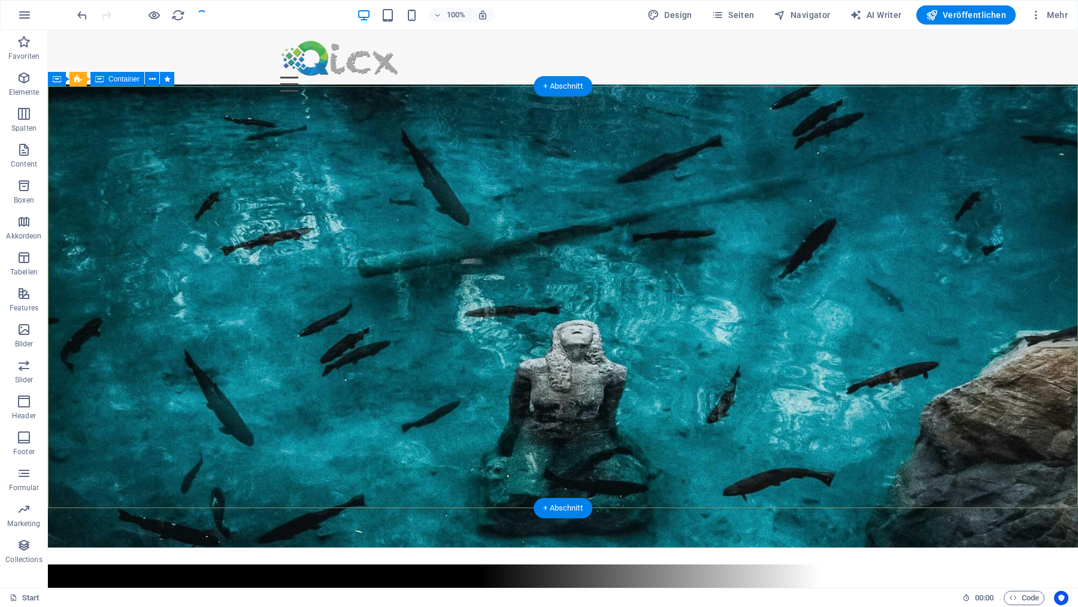
select select "vh"
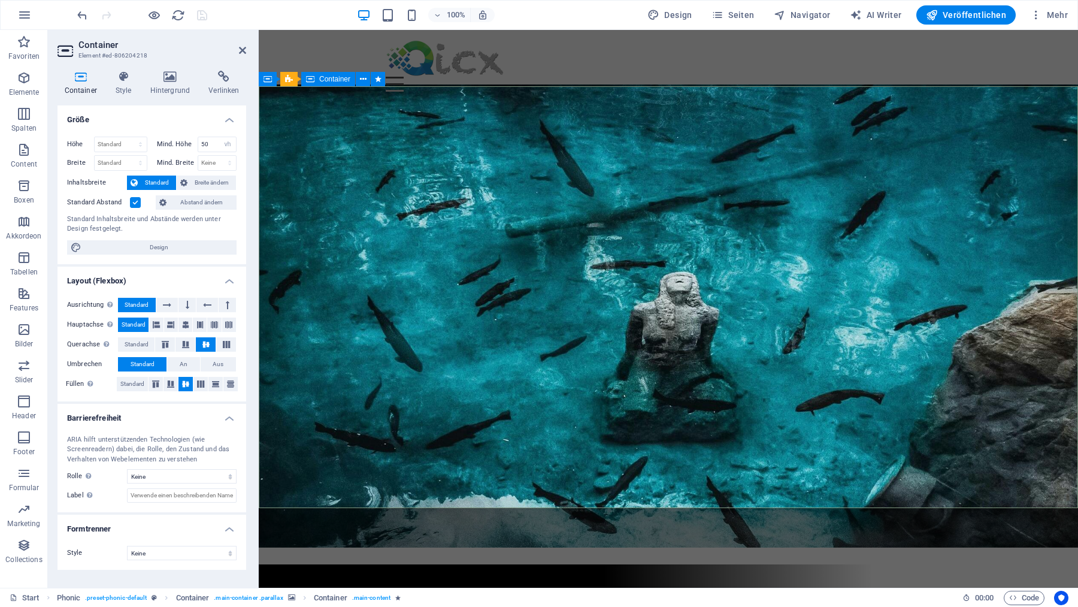
click at [364, 78] on icon at bounding box center [363, 79] width 7 height 13
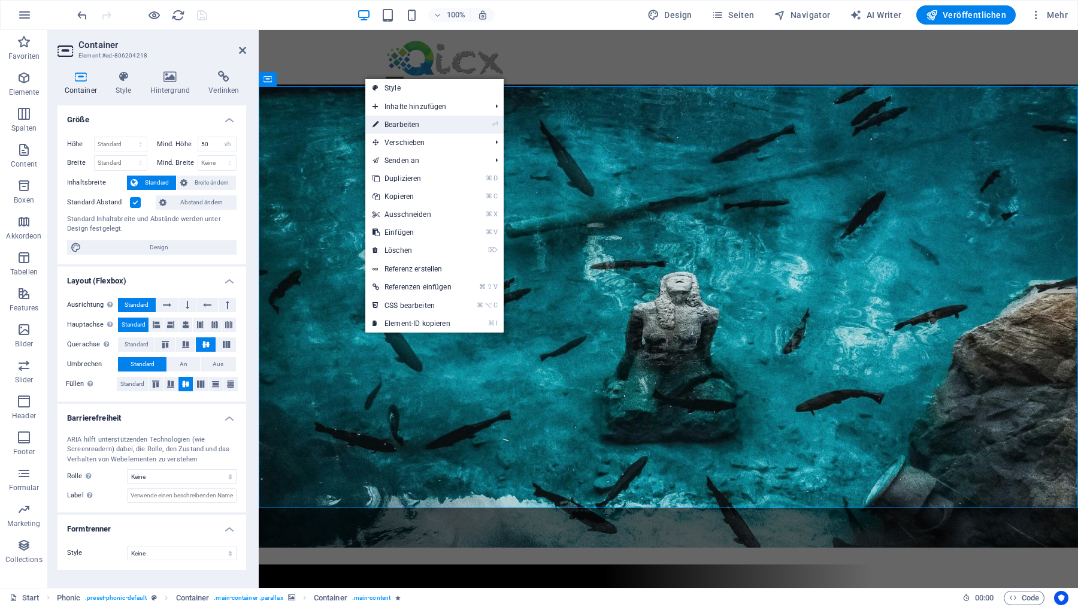
click at [390, 125] on link "⏎ Bearbeiten" at bounding box center [411, 125] width 93 height 18
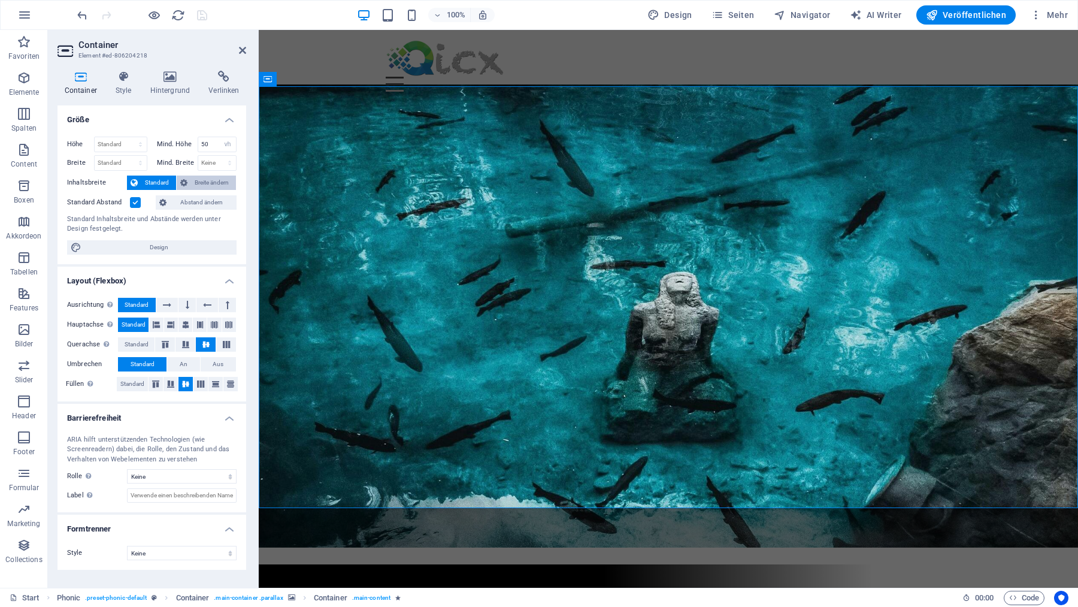
click at [213, 181] on span "Breite ändern" at bounding box center [211, 182] width 41 height 14
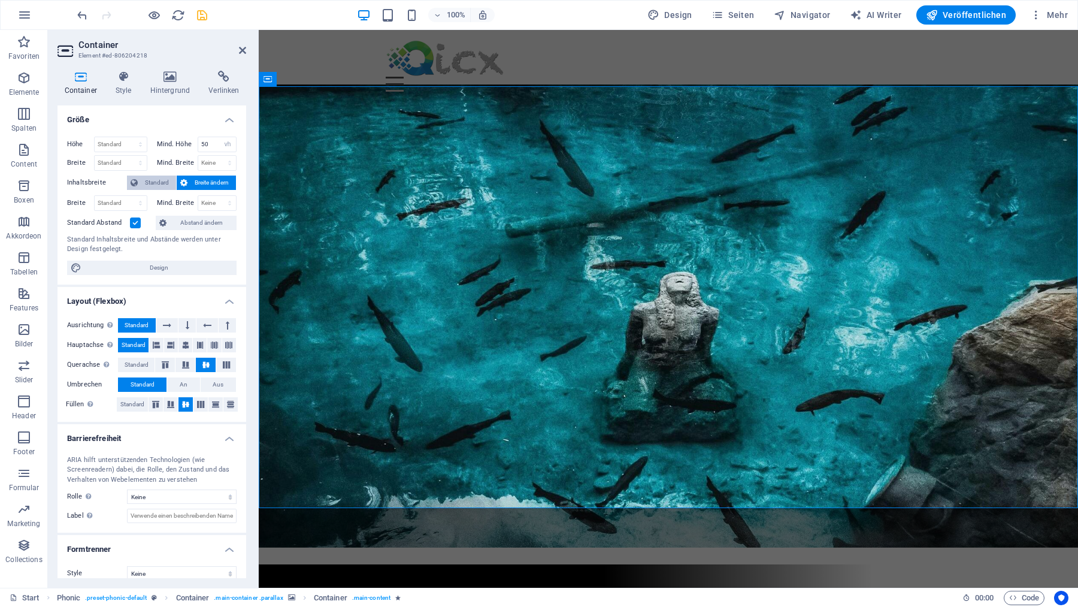
click at [166, 182] on span "Standard" at bounding box center [156, 182] width 31 height 14
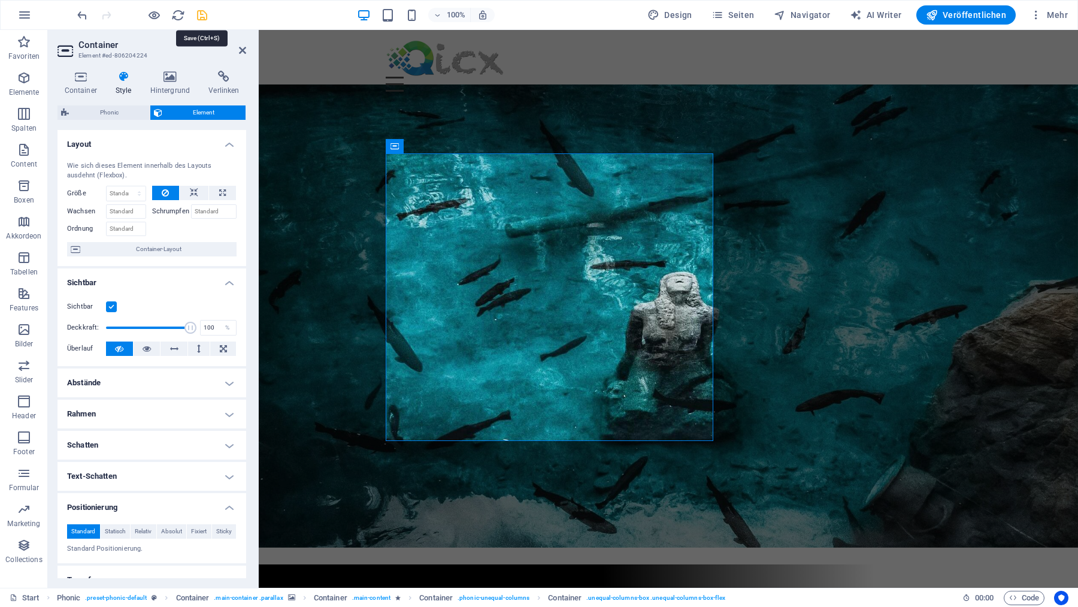
click at [201, 14] on icon "save" at bounding box center [202, 15] width 14 height 14
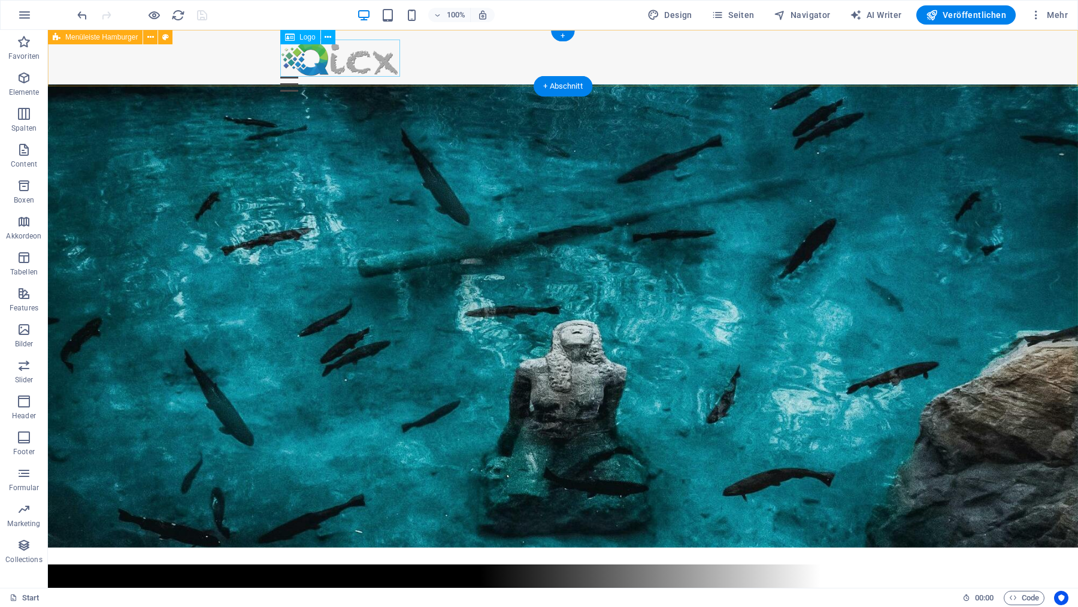
click at [334, 58] on div at bounding box center [562, 58] width 565 height 37
select select "px"
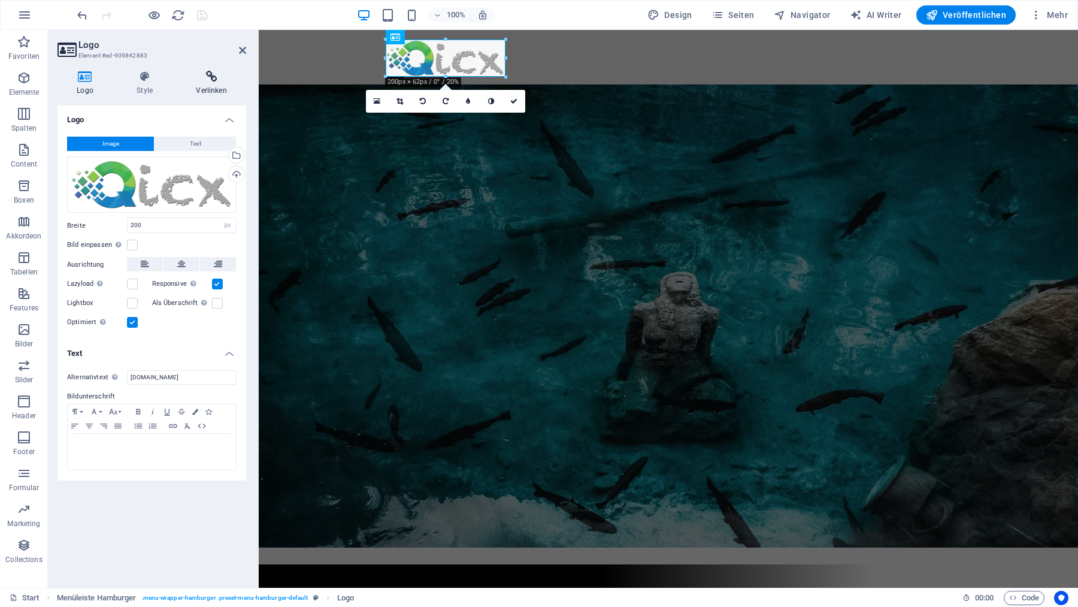
click at [212, 81] on icon at bounding box center [211, 77] width 69 height 12
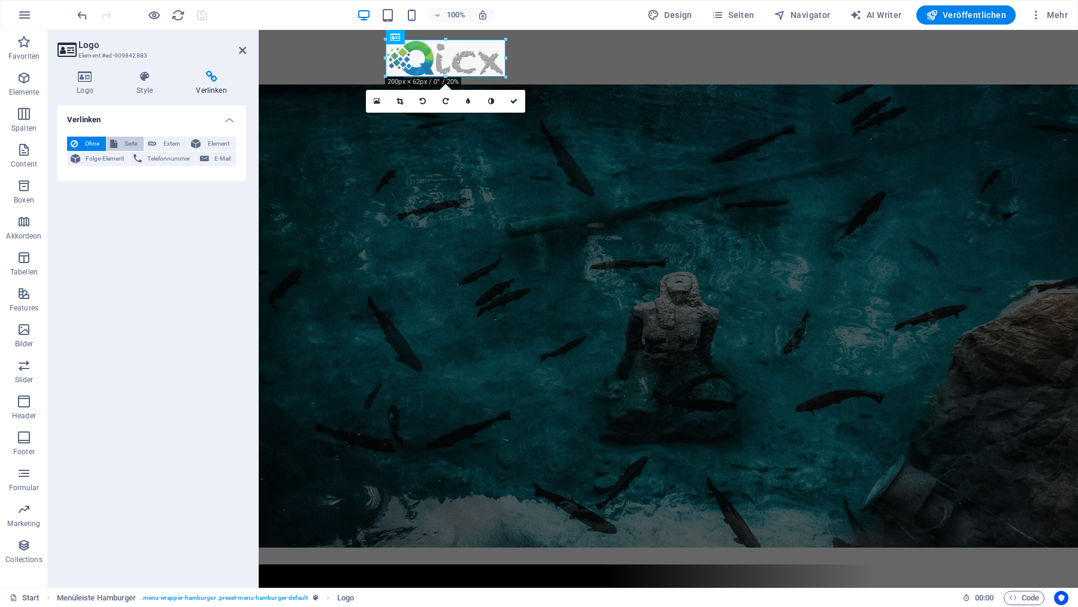
click at [134, 148] on span "Seite" at bounding box center [130, 144] width 19 height 14
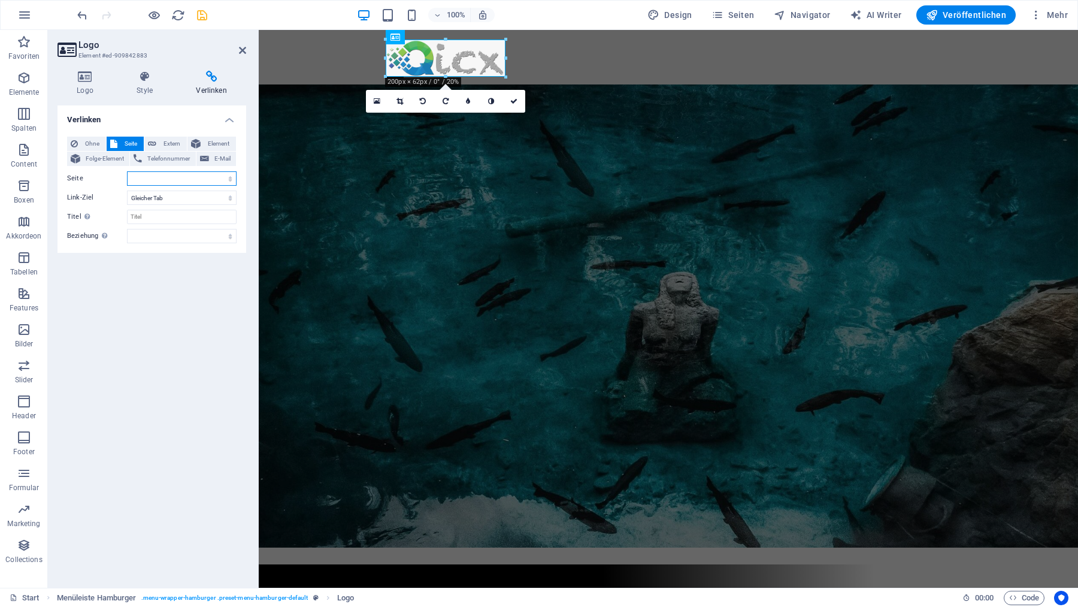
click at [127, 171] on select "Start Mastodon Cloud-Learning Kontakt Impressum Datenschutz" at bounding box center [182, 178] width 110 height 14
select select "0"
click option "Start" at bounding box center [0, 0] width 0 height 0
drag, startPoint x: 199, startPoint y: 16, endPoint x: 152, endPoint y: 1, distance: 50.2
click at [199, 16] on icon "save" at bounding box center [202, 15] width 14 height 14
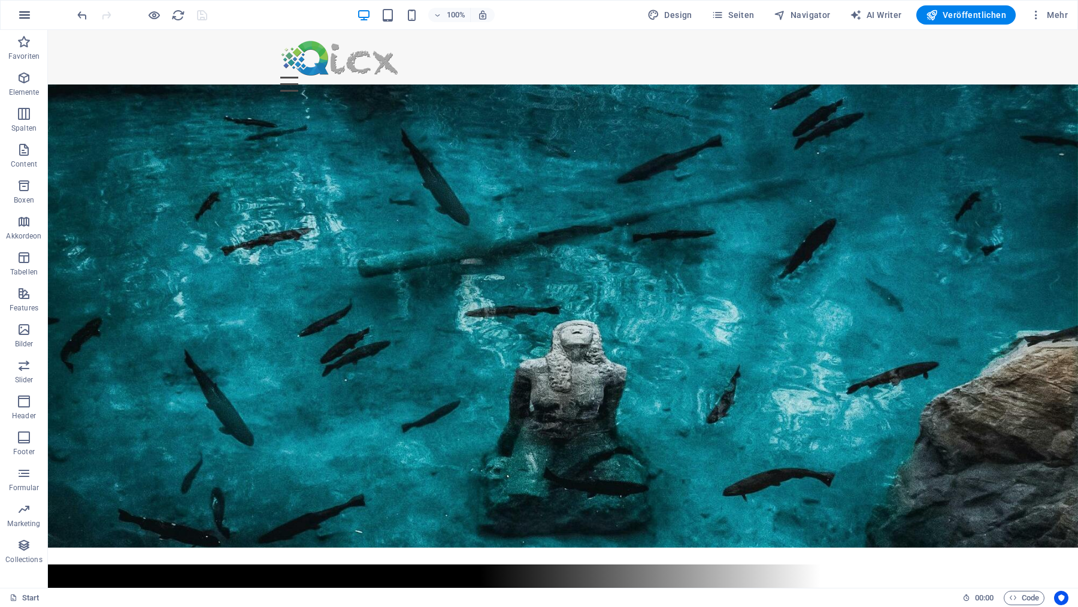
click at [29, 13] on icon "button" at bounding box center [24, 15] width 14 height 14
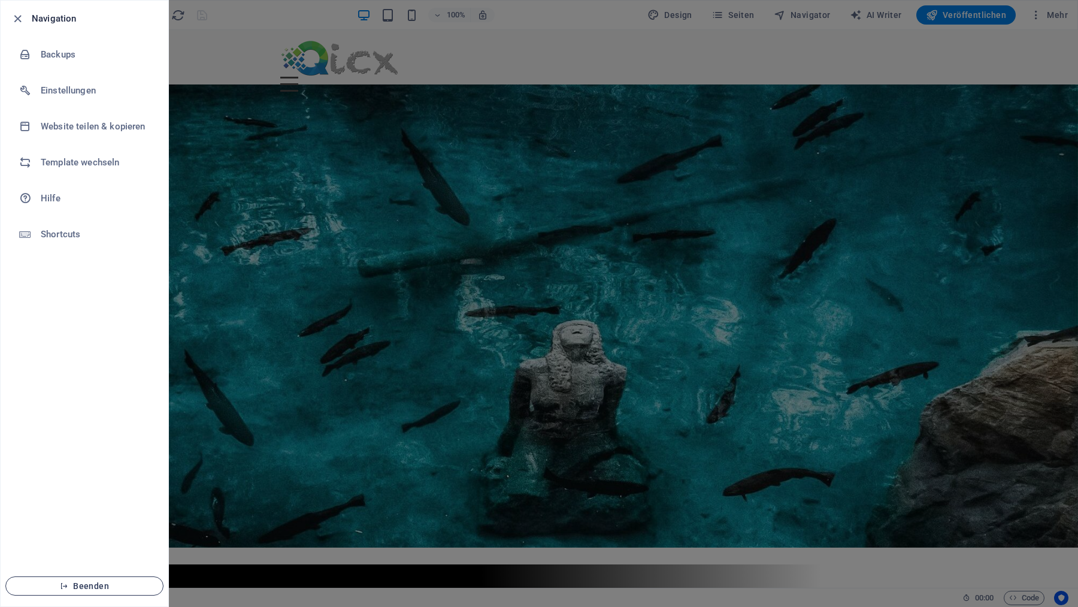
click at [89, 585] on span "Beenden" at bounding box center [85, 586] width 138 height 10
